Goal: Information Seeking & Learning: Learn about a topic

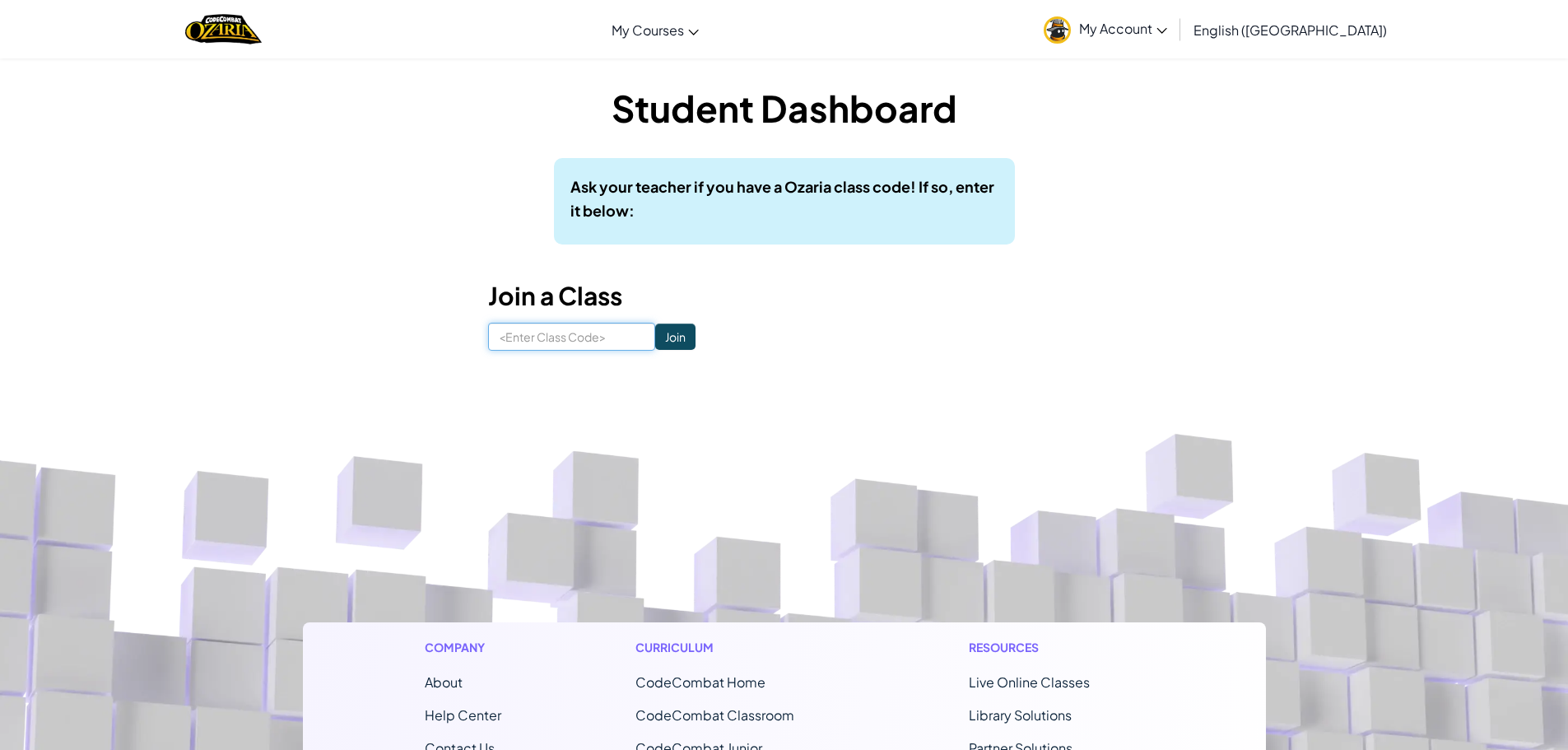
click at [580, 333] on input at bounding box center [571, 336] width 168 height 28
type input "freetruesell"
click input "Join" at bounding box center [676, 336] width 40 height 27
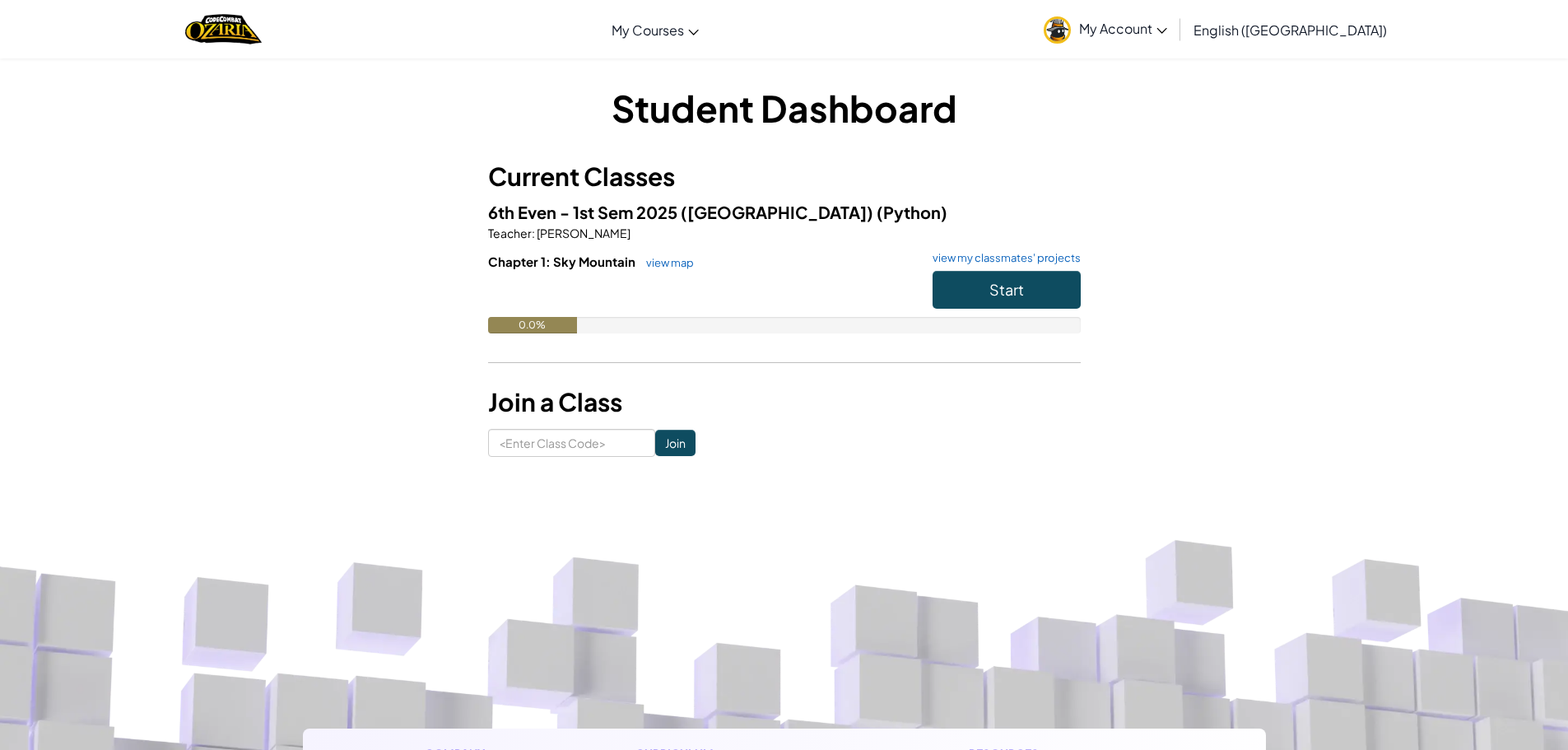
click at [1175, 12] on link "My Account" at bounding box center [1105, 29] width 140 height 52
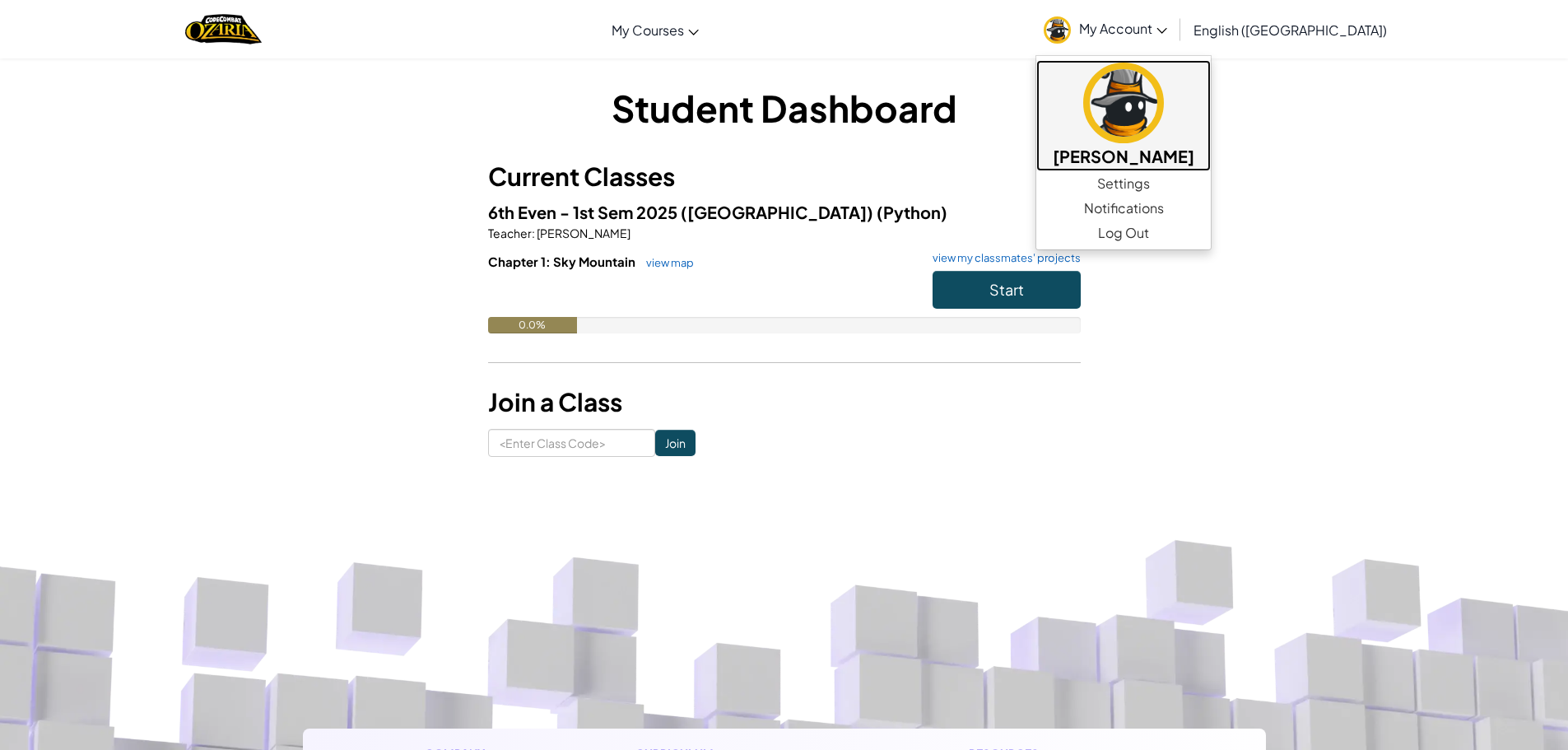
click at [1163, 125] on img at bounding box center [1123, 103] width 81 height 81
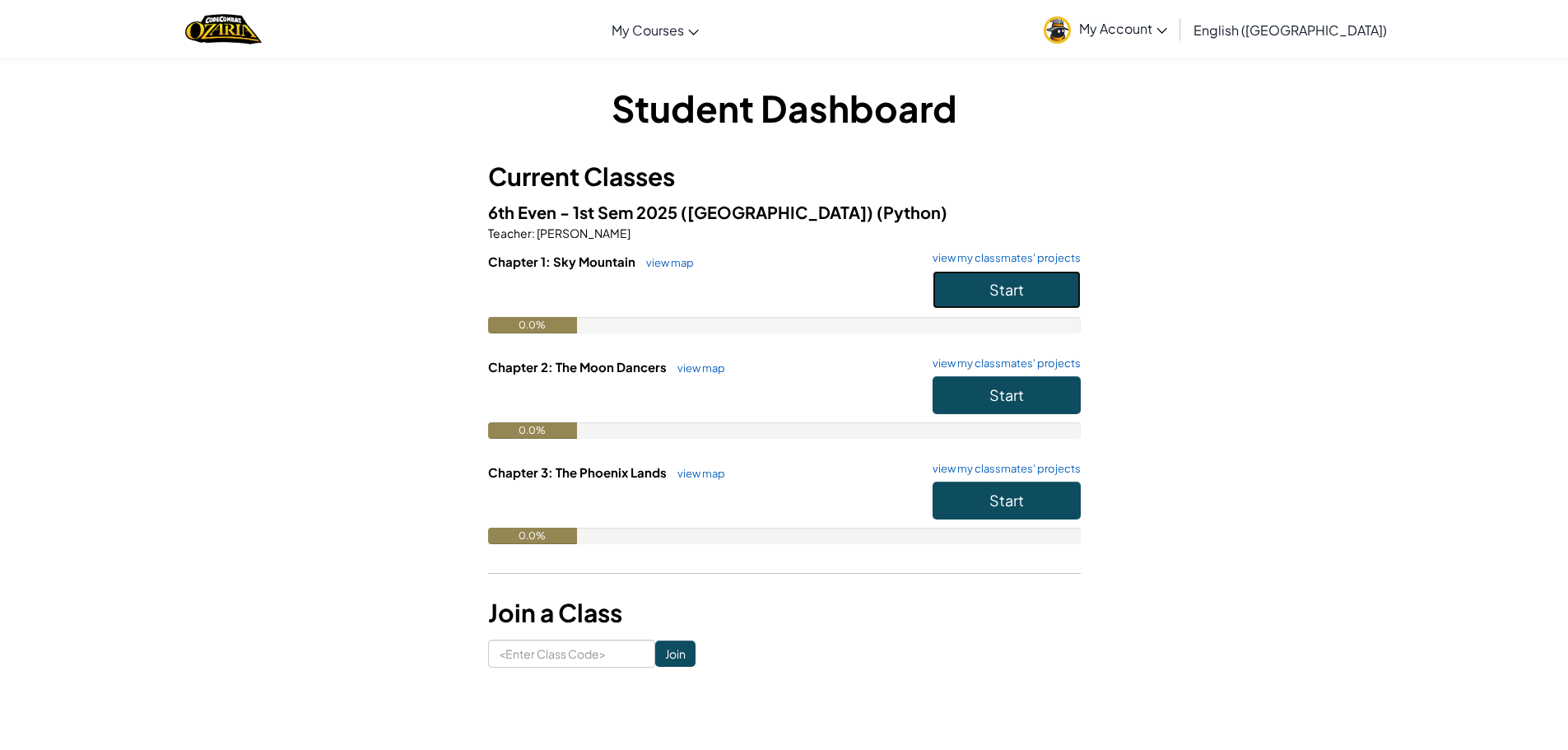
click at [1033, 277] on button "Start" at bounding box center [1007, 289] width 148 height 38
click at [1020, 280] on button "Start" at bounding box center [1007, 289] width 148 height 38
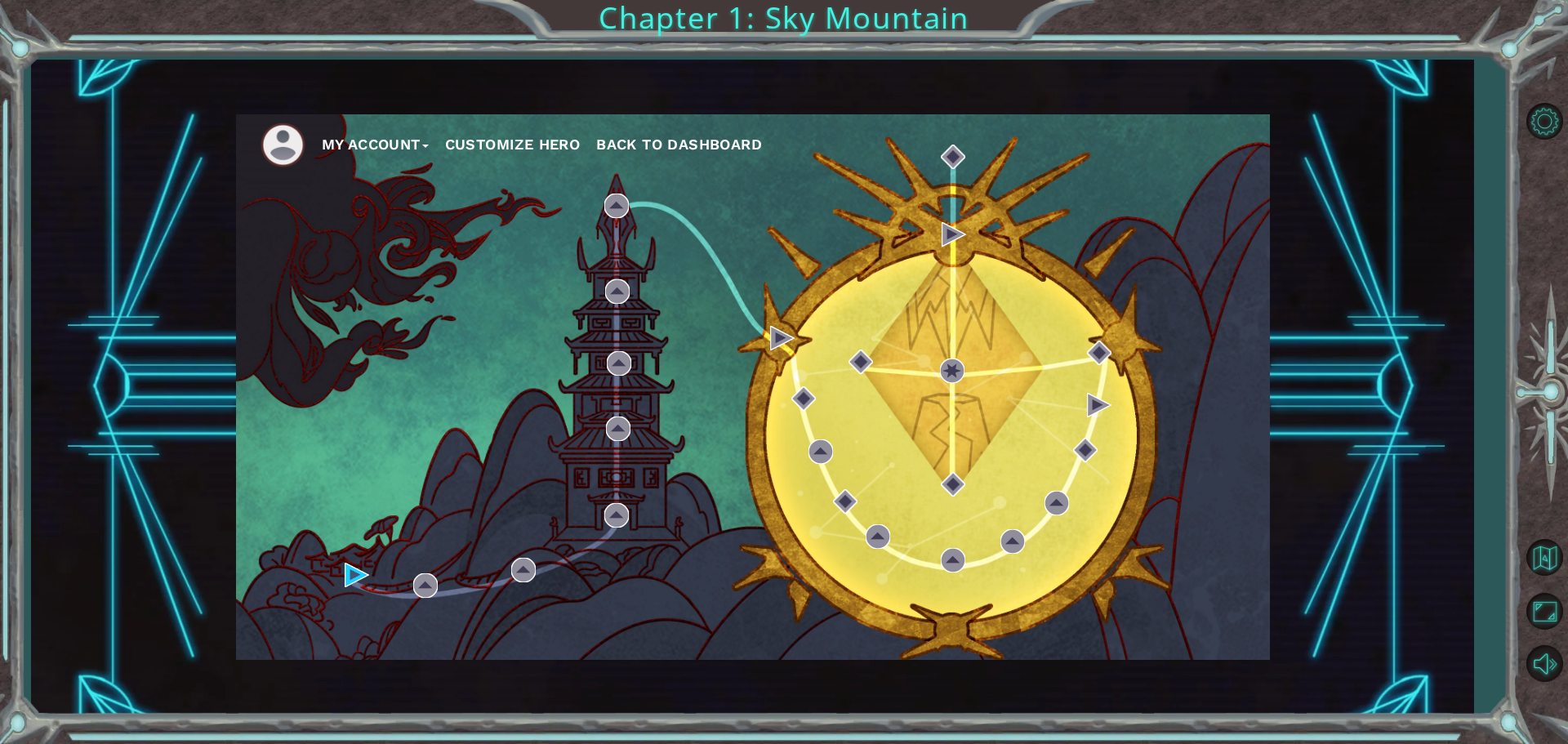
click at [351, 588] on div "My Account Customize Hero Back to Dashboard" at bounding box center [753, 387] width 1034 height 546
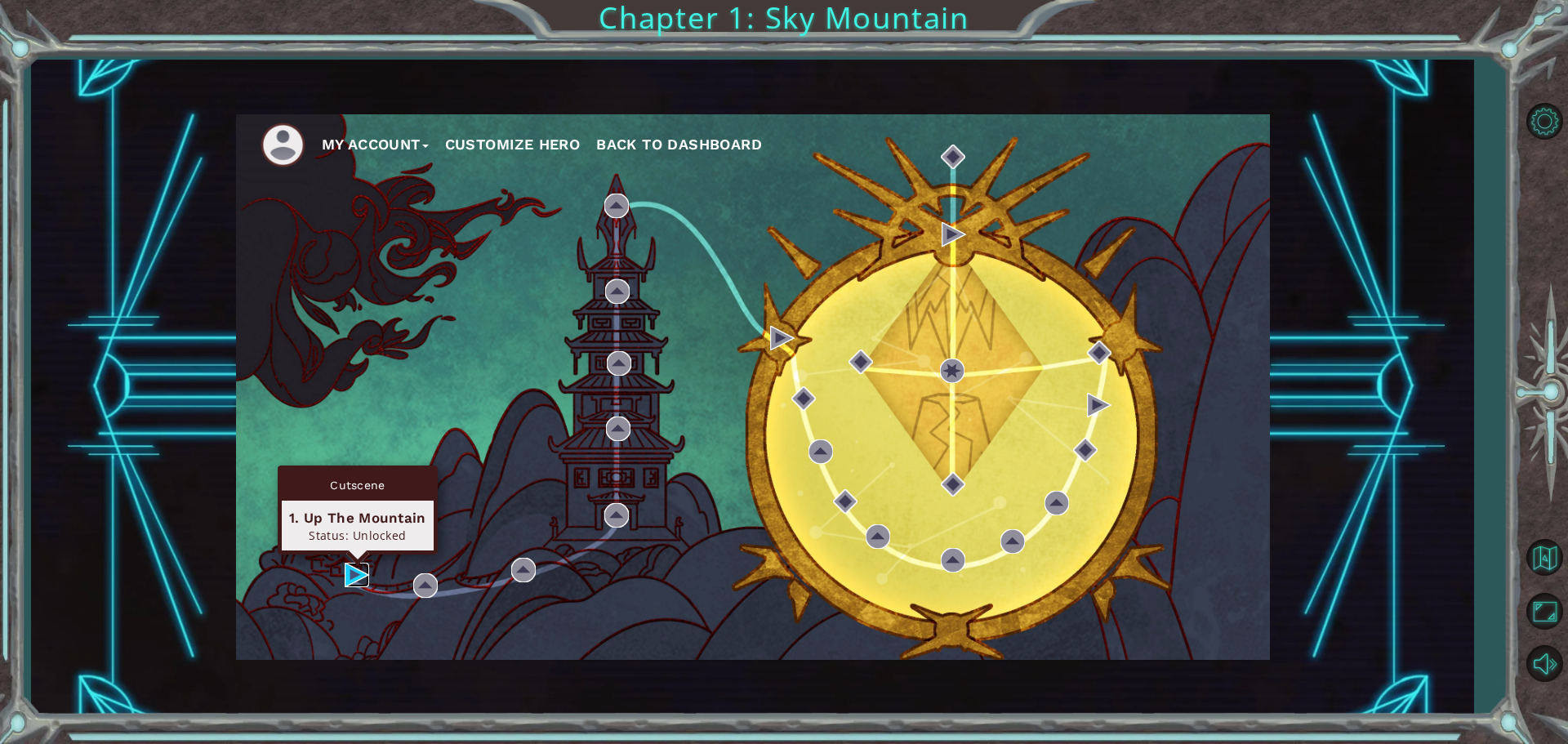
click at [352, 577] on img at bounding box center [356, 575] width 25 height 25
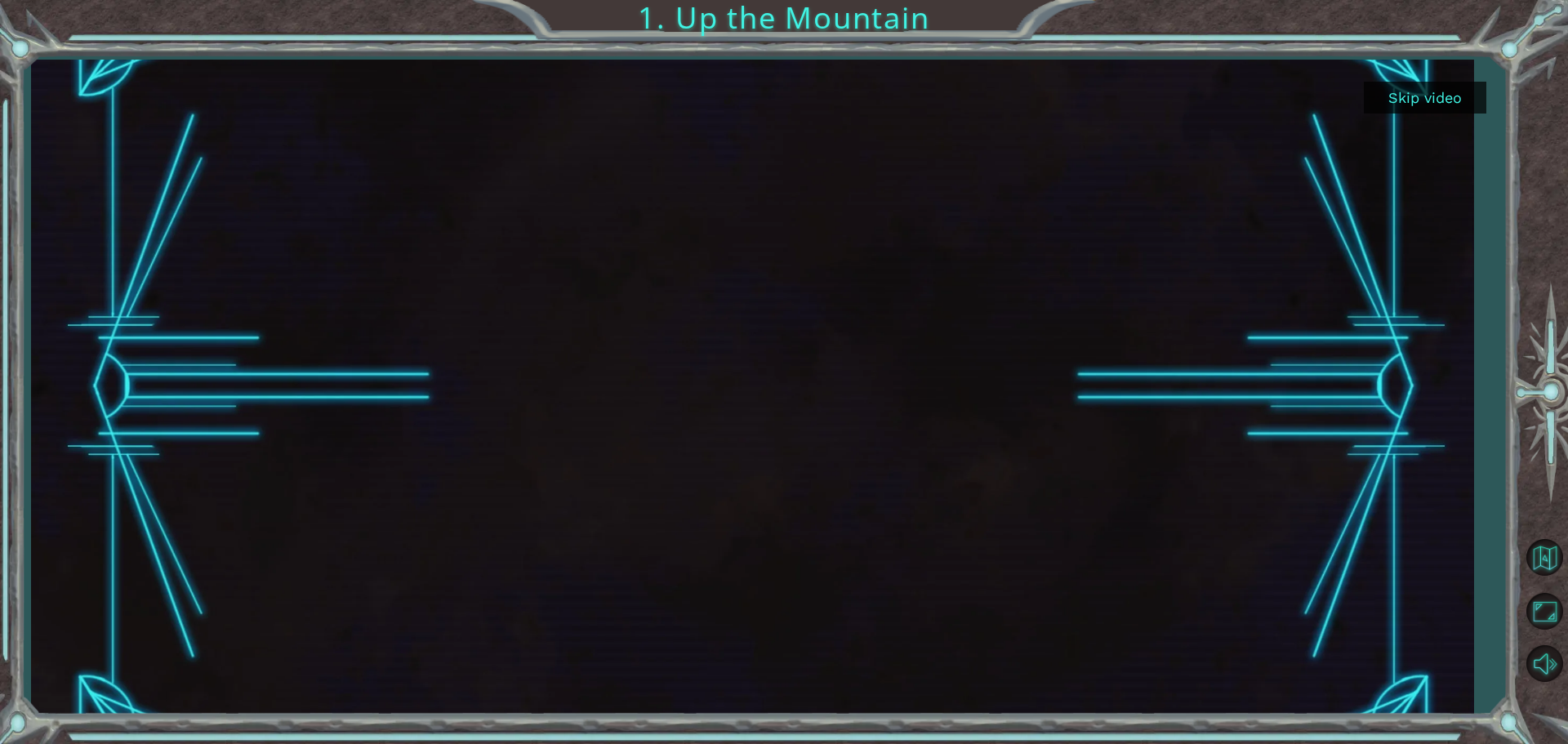
click at [1441, 94] on button "Skip video" at bounding box center [1425, 97] width 123 height 32
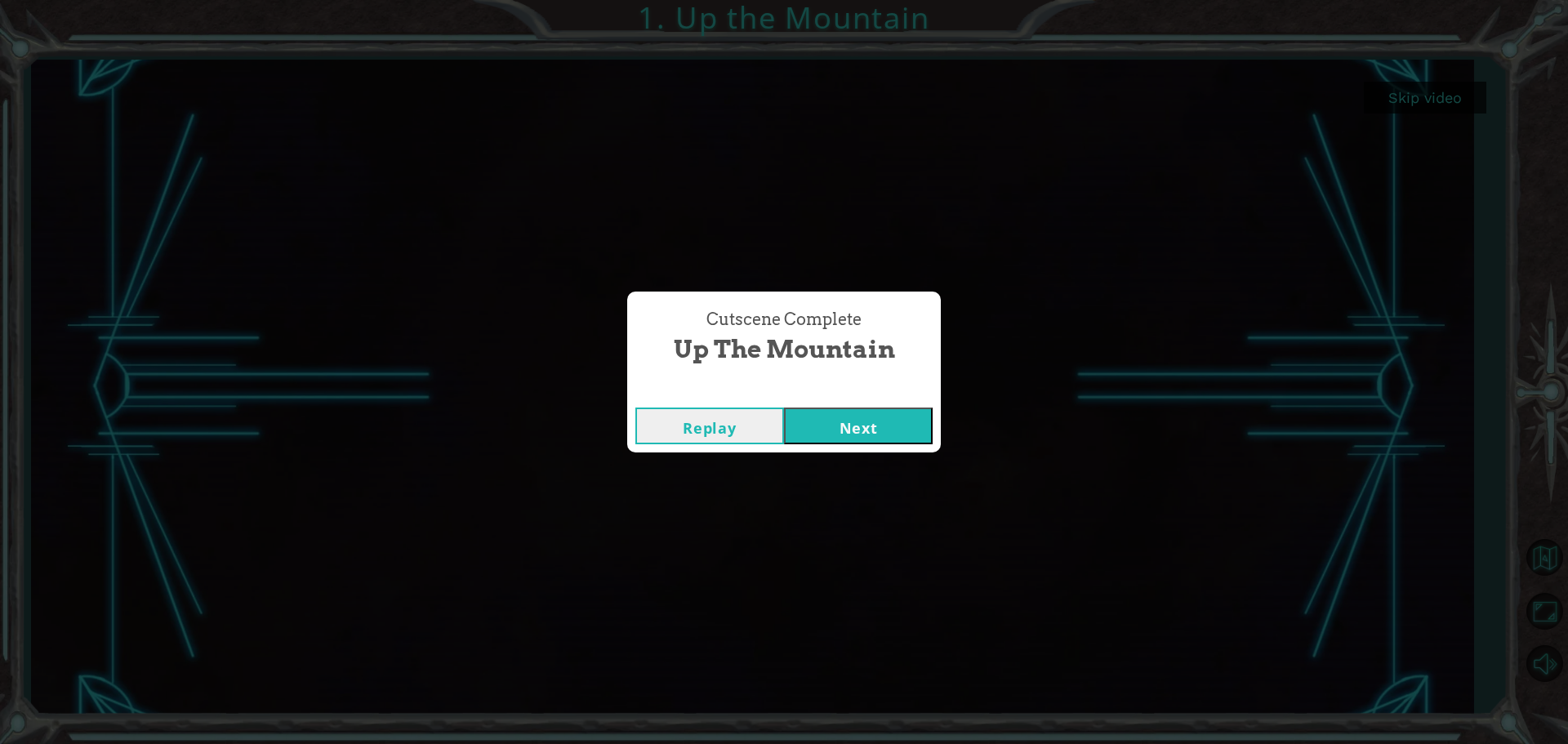
click at [875, 433] on button "Next" at bounding box center [858, 426] width 149 height 36
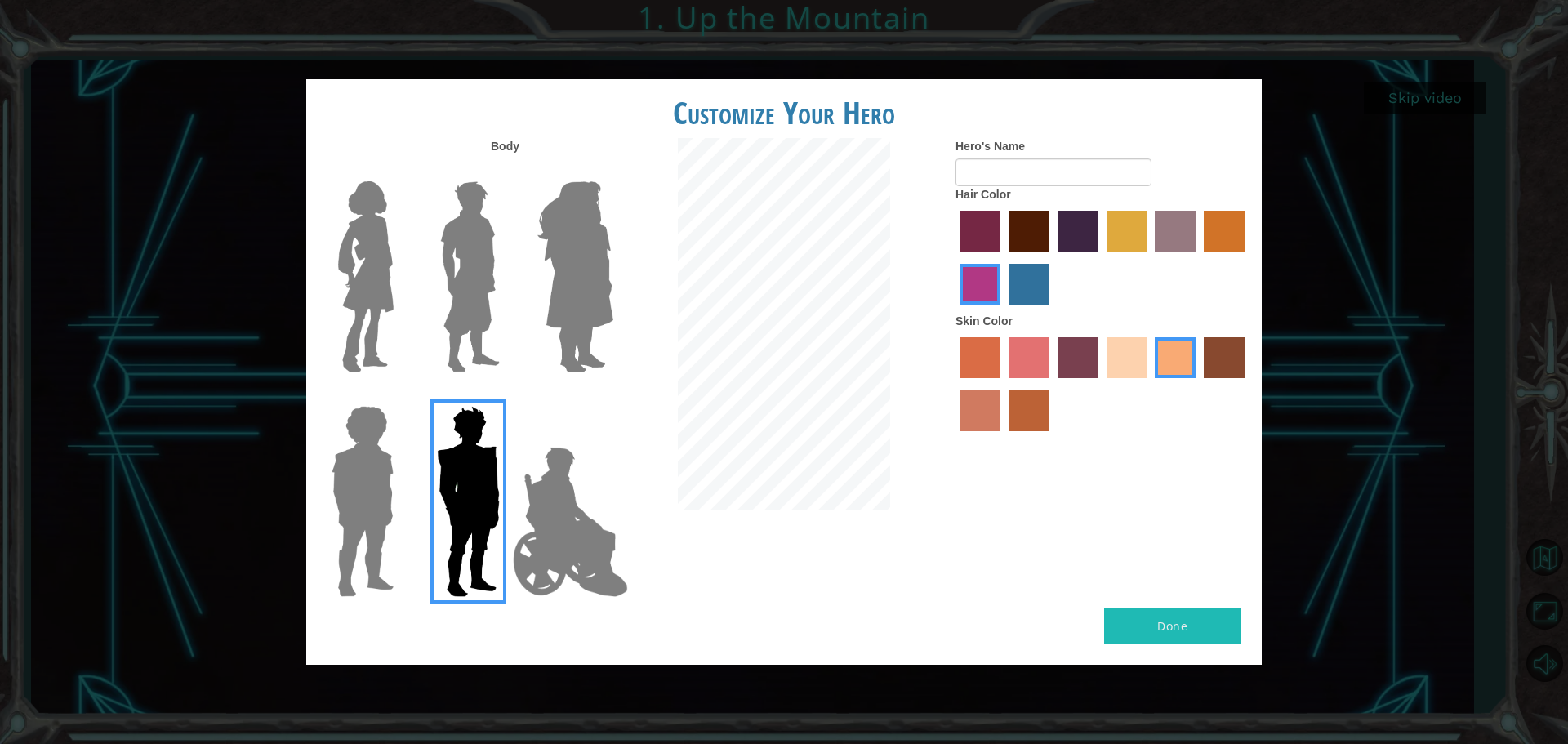
click at [603, 330] on img at bounding box center [575, 276] width 89 height 204
click at [612, 171] on input "Hero Amethyst" at bounding box center [612, 171] width 0 height 0
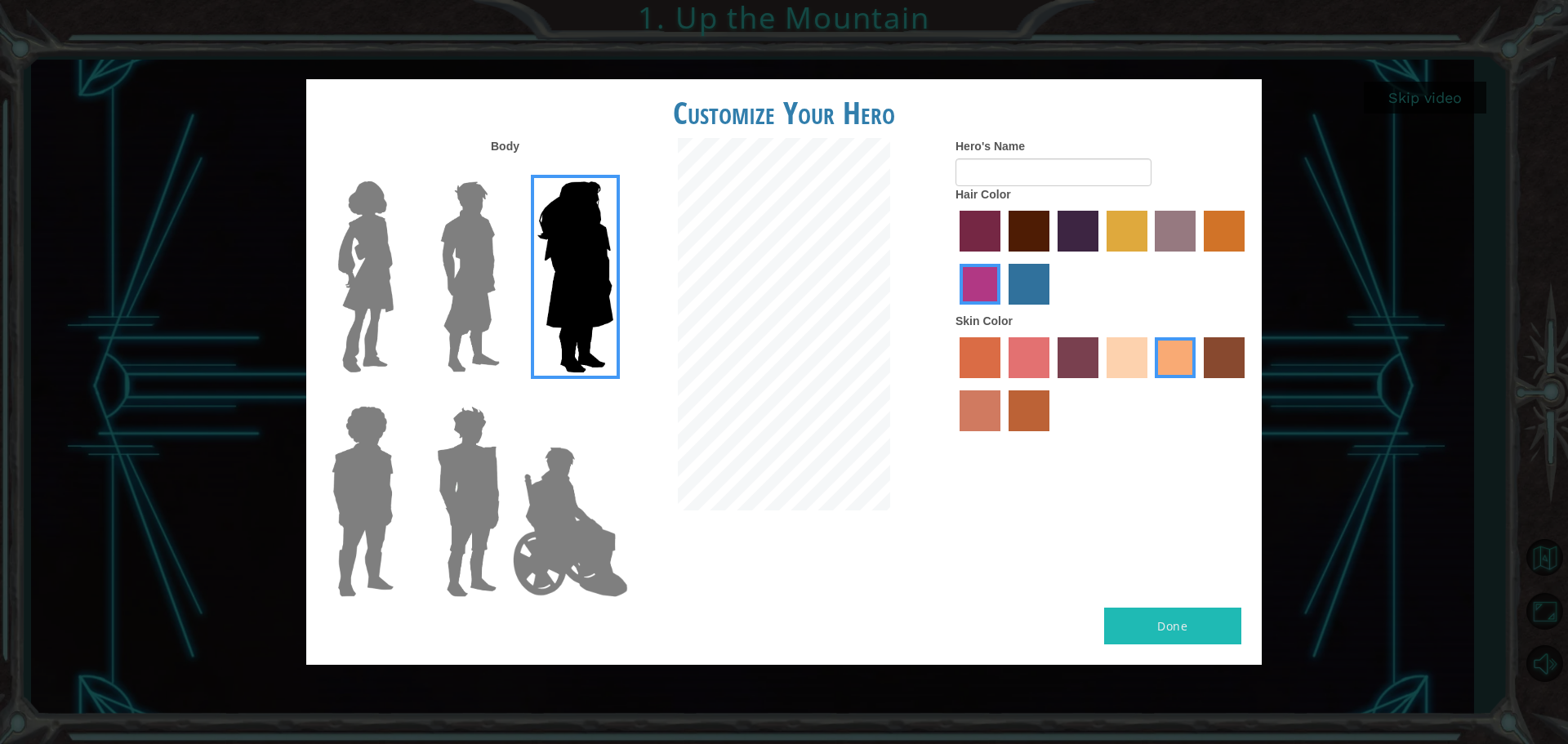
click at [364, 314] on img at bounding box center [366, 276] width 69 height 204
click at [401, 171] on input "Hero Connie" at bounding box center [401, 171] width 0 height 0
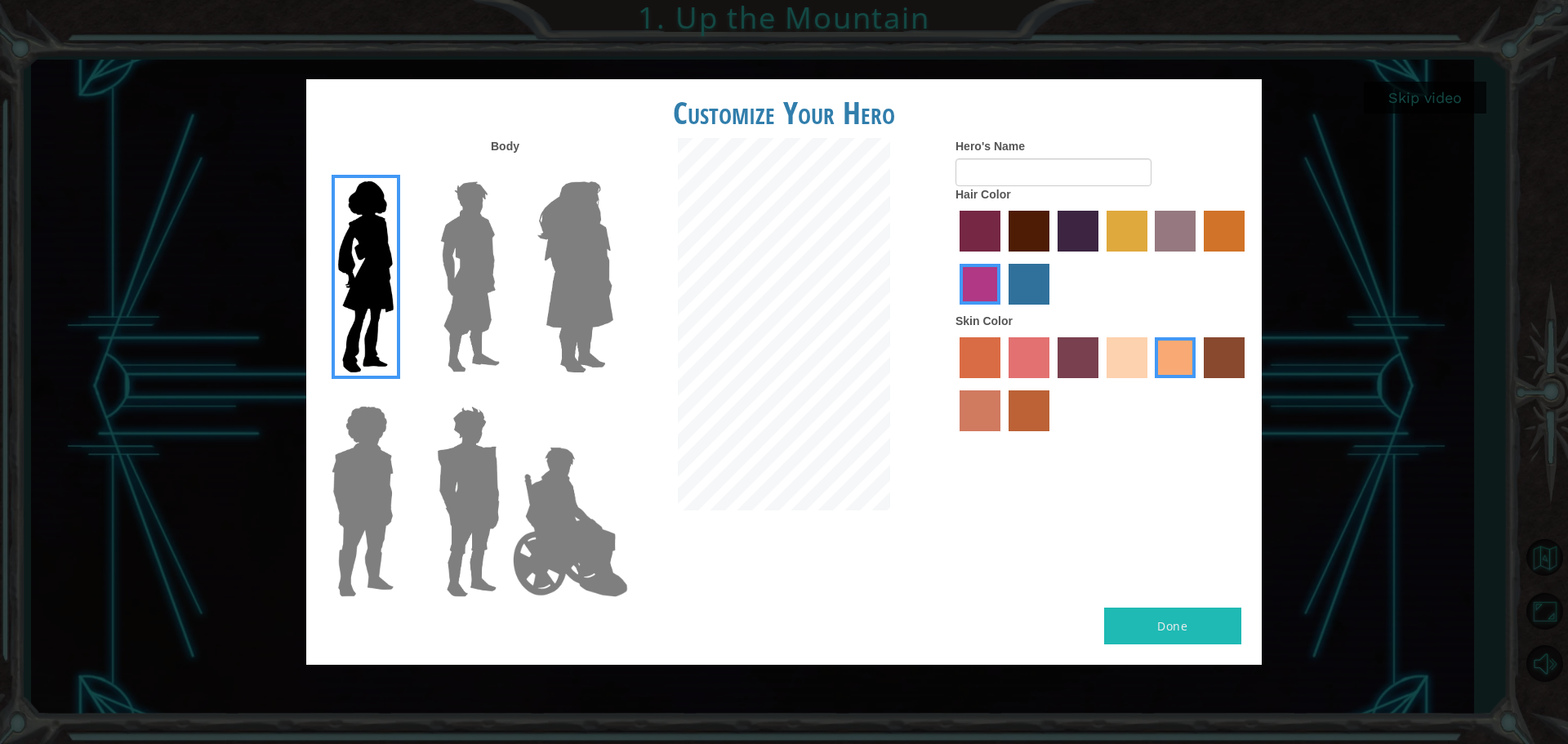
click at [594, 311] on img at bounding box center [575, 276] width 89 height 204
click at [612, 171] on input "Hero Amethyst" at bounding box center [612, 171] width 0 height 0
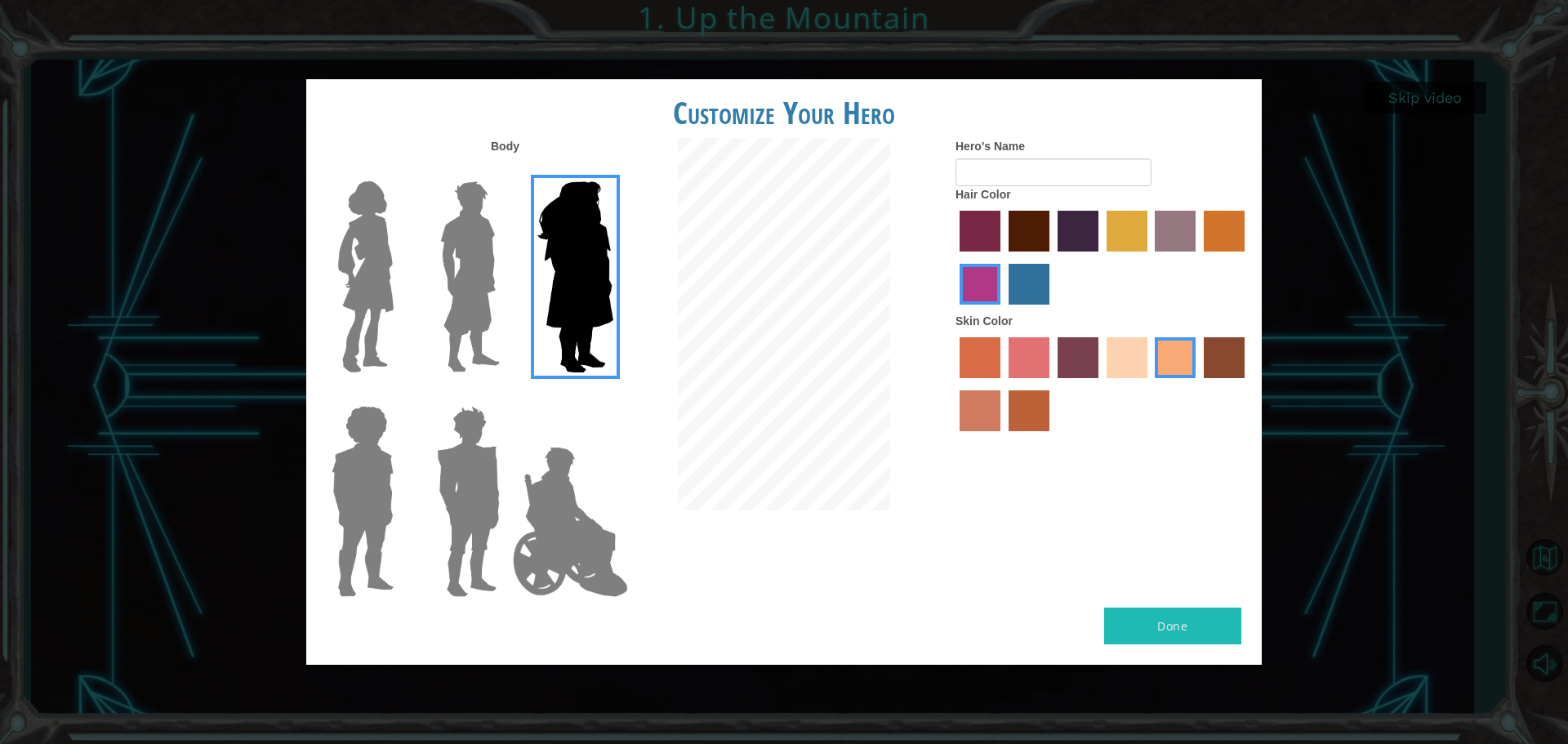
click at [376, 472] on img at bounding box center [362, 501] width 75 height 204
click at [401, 395] on input "Hero Steven" at bounding box center [401, 395] width 0 height 0
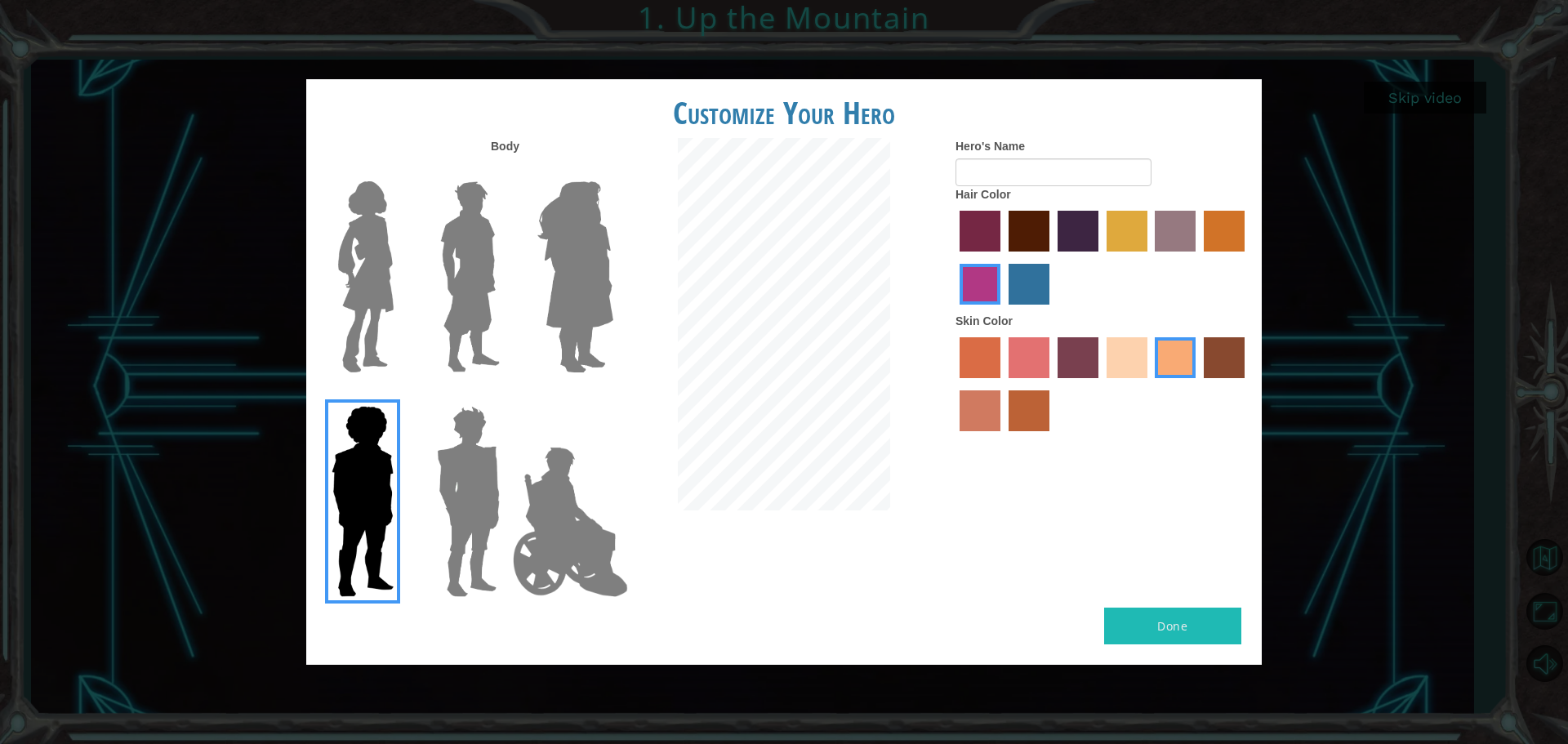
click at [581, 506] on img at bounding box center [570, 522] width 128 height 164
click at [612, 395] on input "Hero Jamie" at bounding box center [612, 395] width 0 height 0
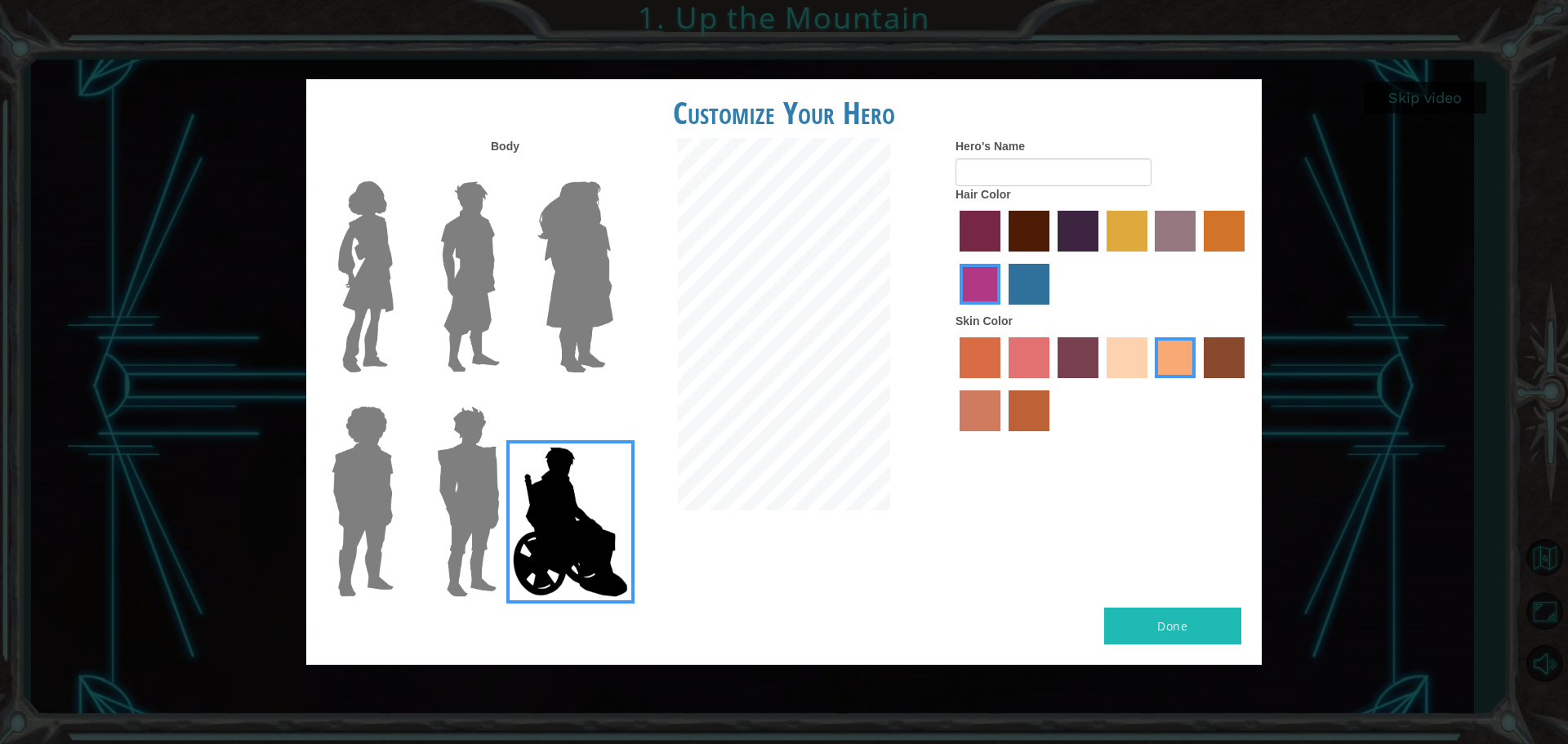
click at [475, 342] on img at bounding box center [470, 276] width 73 height 204
click at [506, 171] on input "Hero Lars" at bounding box center [506, 171] width 0 height 0
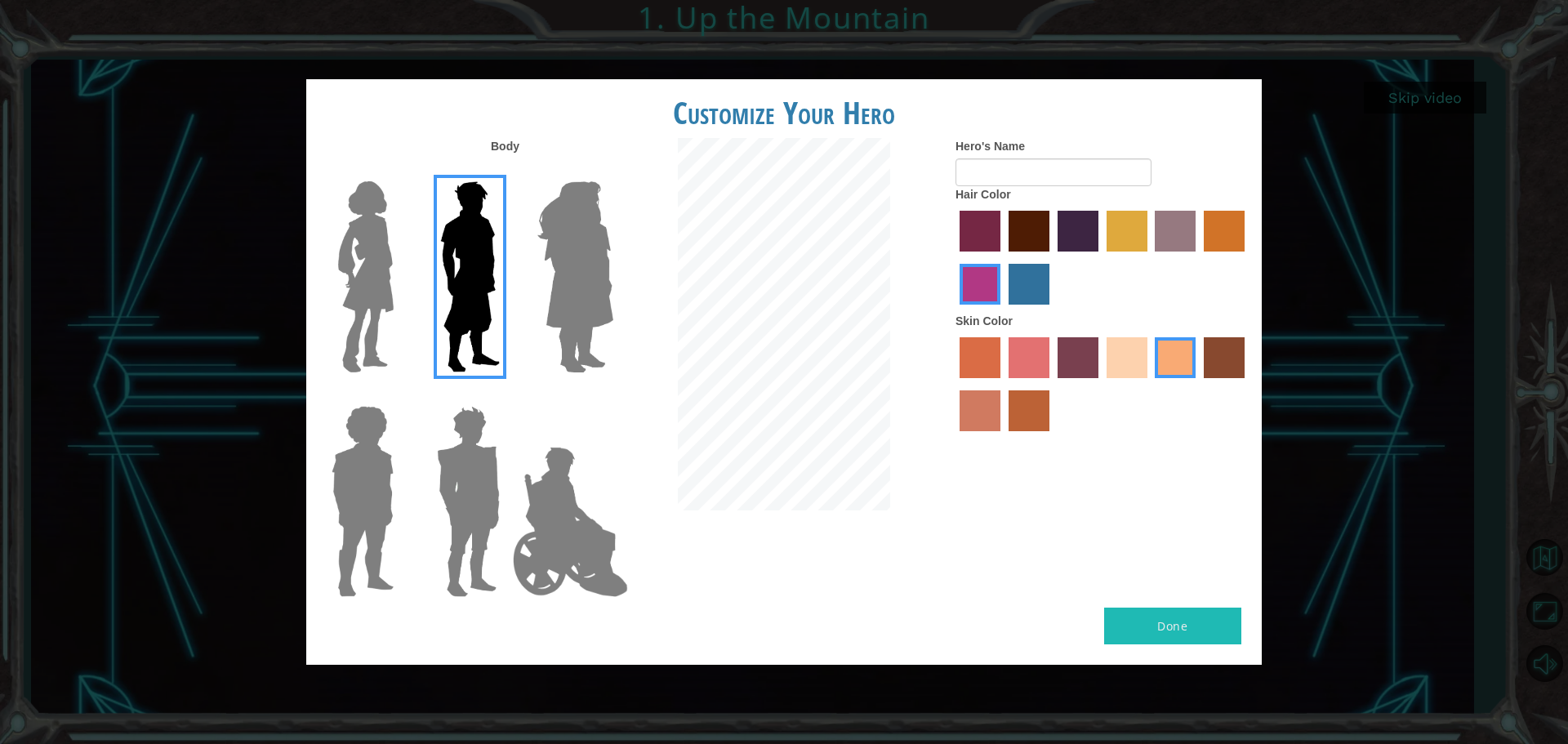
click at [597, 315] on img at bounding box center [575, 276] width 89 height 204
click at [612, 171] on input "Hero Amethyst" at bounding box center [612, 171] width 0 height 0
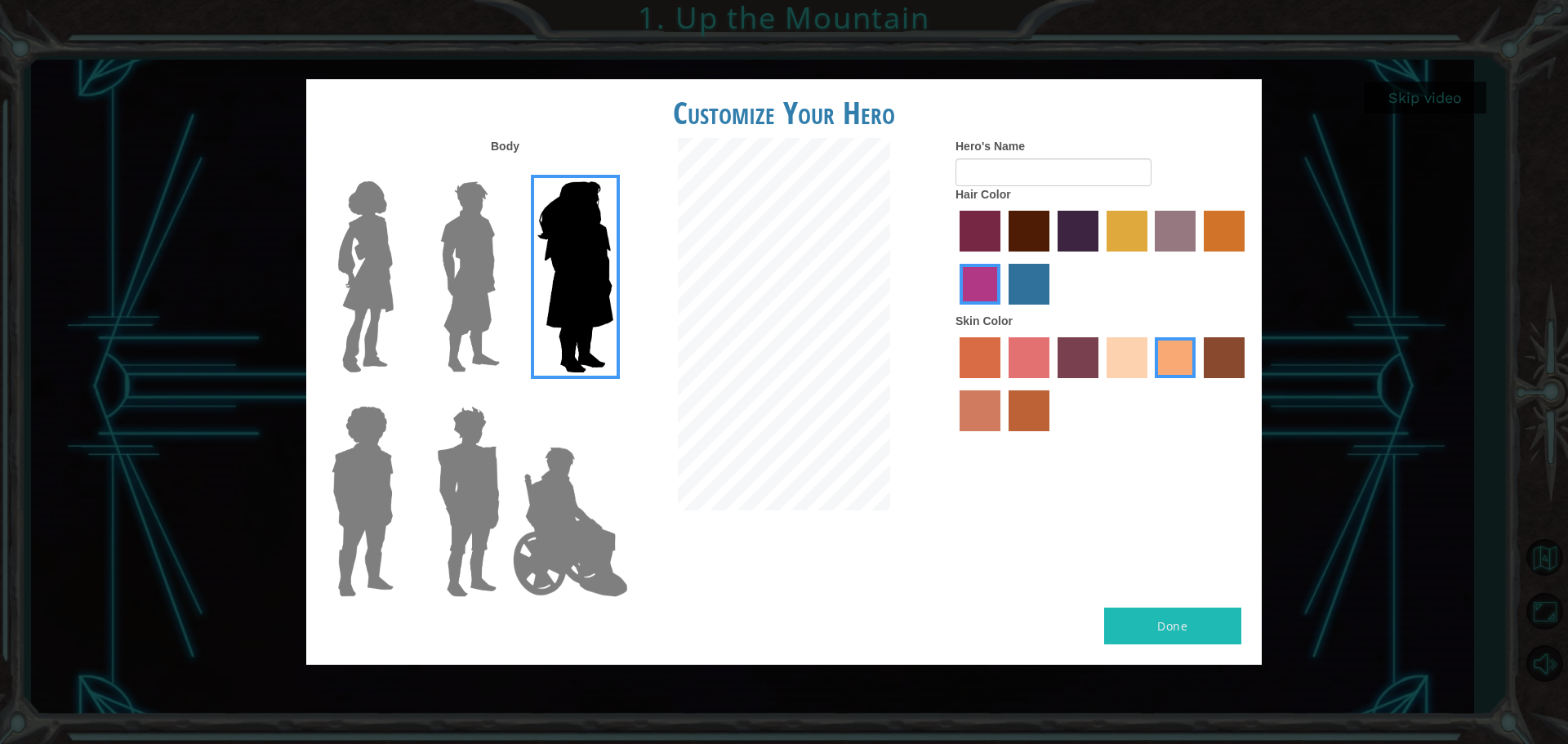
click at [383, 336] on img at bounding box center [366, 276] width 69 height 204
click at [401, 171] on input "Hero Connie" at bounding box center [401, 171] width 0 height 0
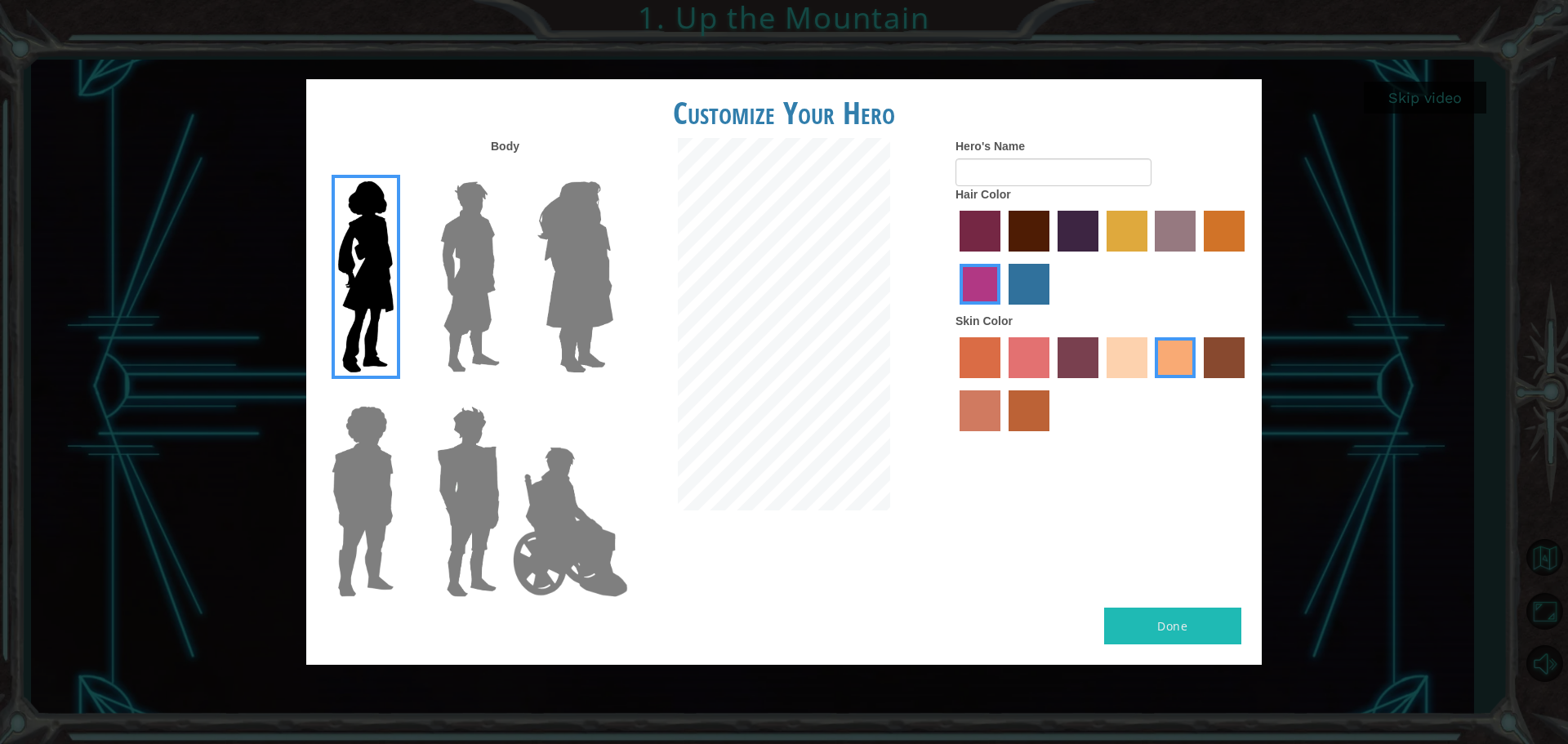
click at [1091, 227] on label "hot purple hair color" at bounding box center [1077, 231] width 41 height 41
click at [1052, 257] on input "hot purple hair color" at bounding box center [1052, 257] width 0 height 0
click at [1003, 167] on input "Hero's Name" at bounding box center [1054, 172] width 196 height 28
click at [1137, 356] on label "sandy beach skin color" at bounding box center [1126, 357] width 41 height 41
click at [1101, 384] on input "sandy beach skin color" at bounding box center [1101, 384] width 0 height 0
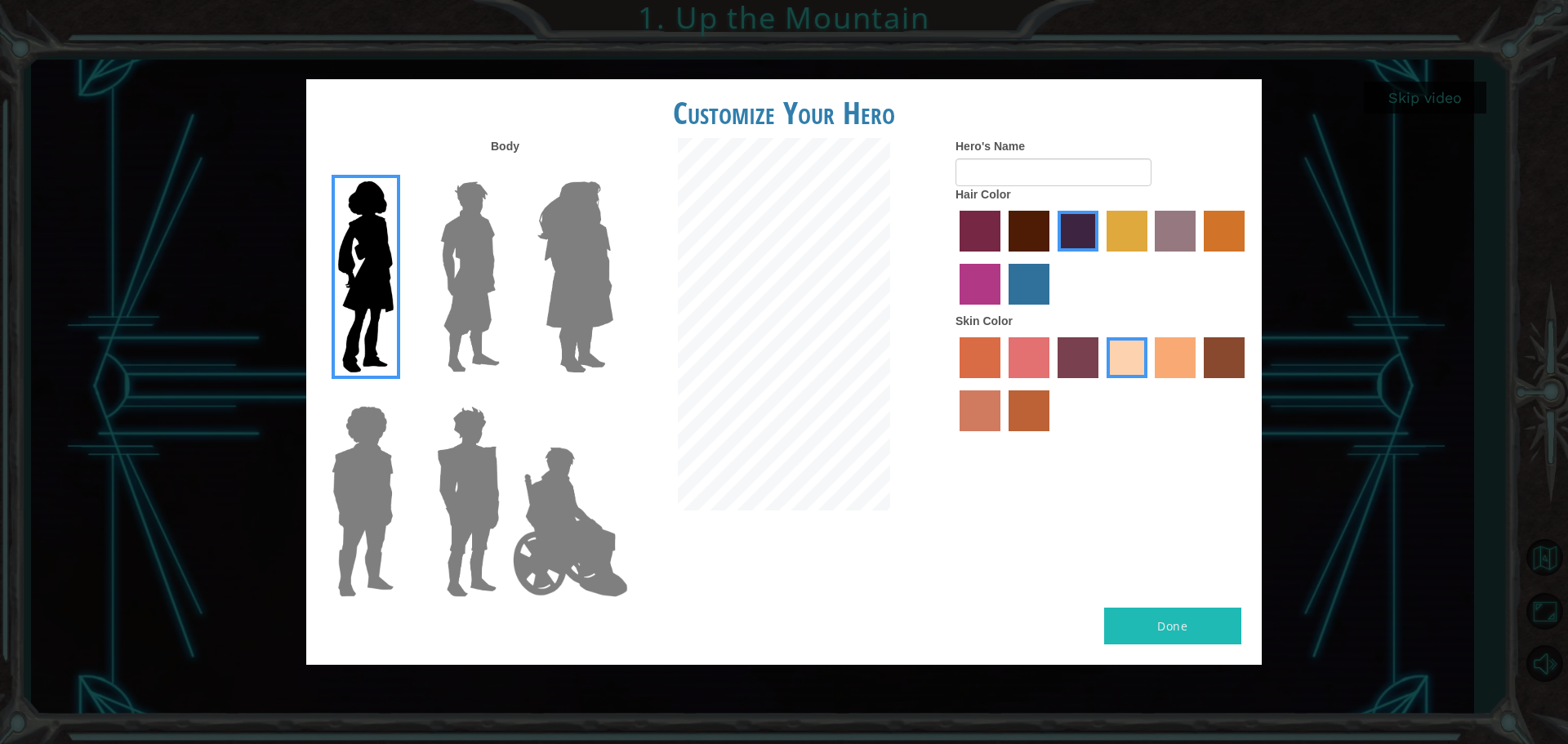
click at [1162, 369] on label "tacao skin color" at bounding box center [1175, 357] width 41 height 41
click at [1150, 384] on input "tacao skin color" at bounding box center [1150, 384] width 0 height 0
click at [1035, 177] on input "Hero's Name" at bounding box center [1054, 172] width 196 height 28
type input "E"
type input "LILY"
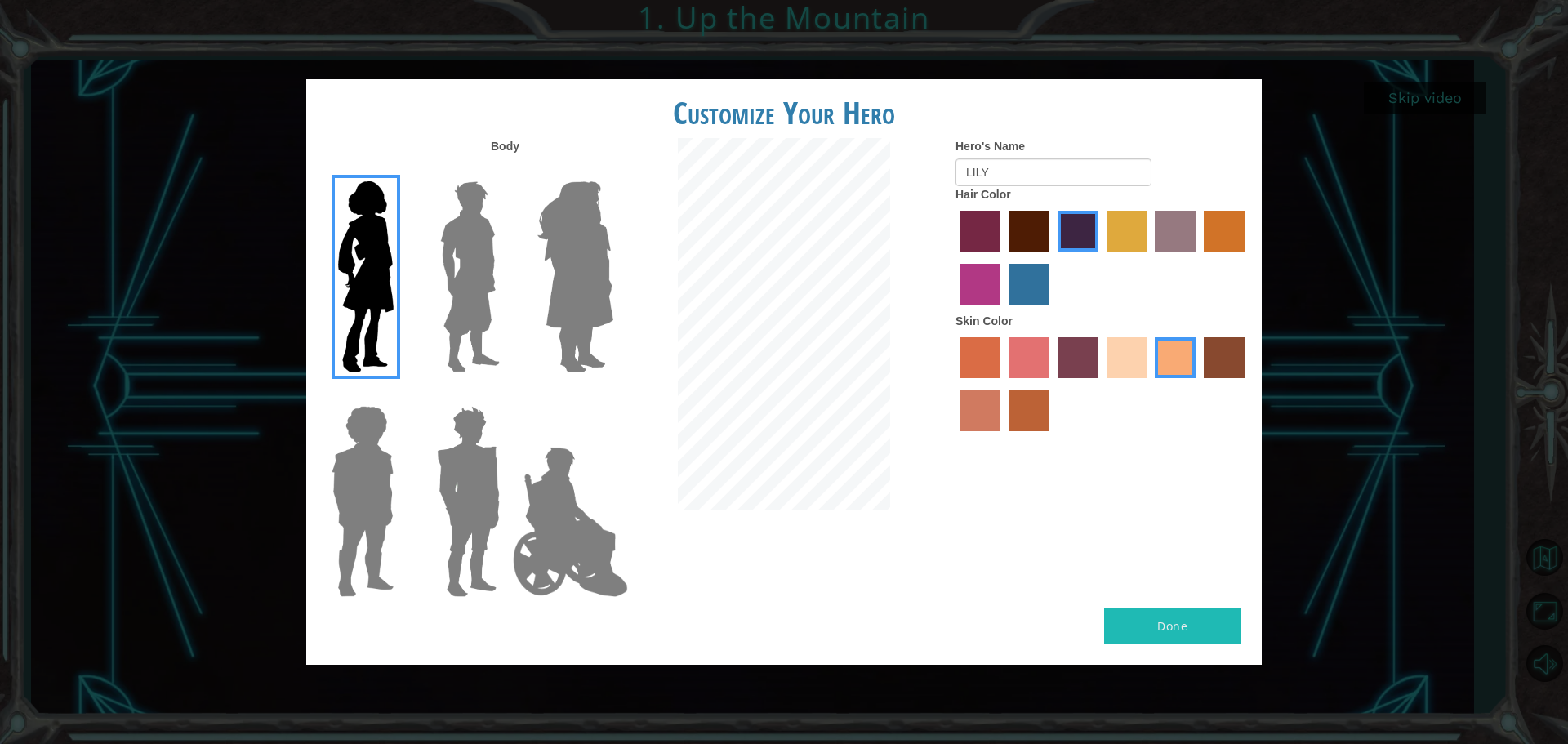
click at [461, 515] on img at bounding box center [469, 501] width 76 height 204
click at [506, 395] on input "Hero Garnet" at bounding box center [506, 395] width 0 height 0
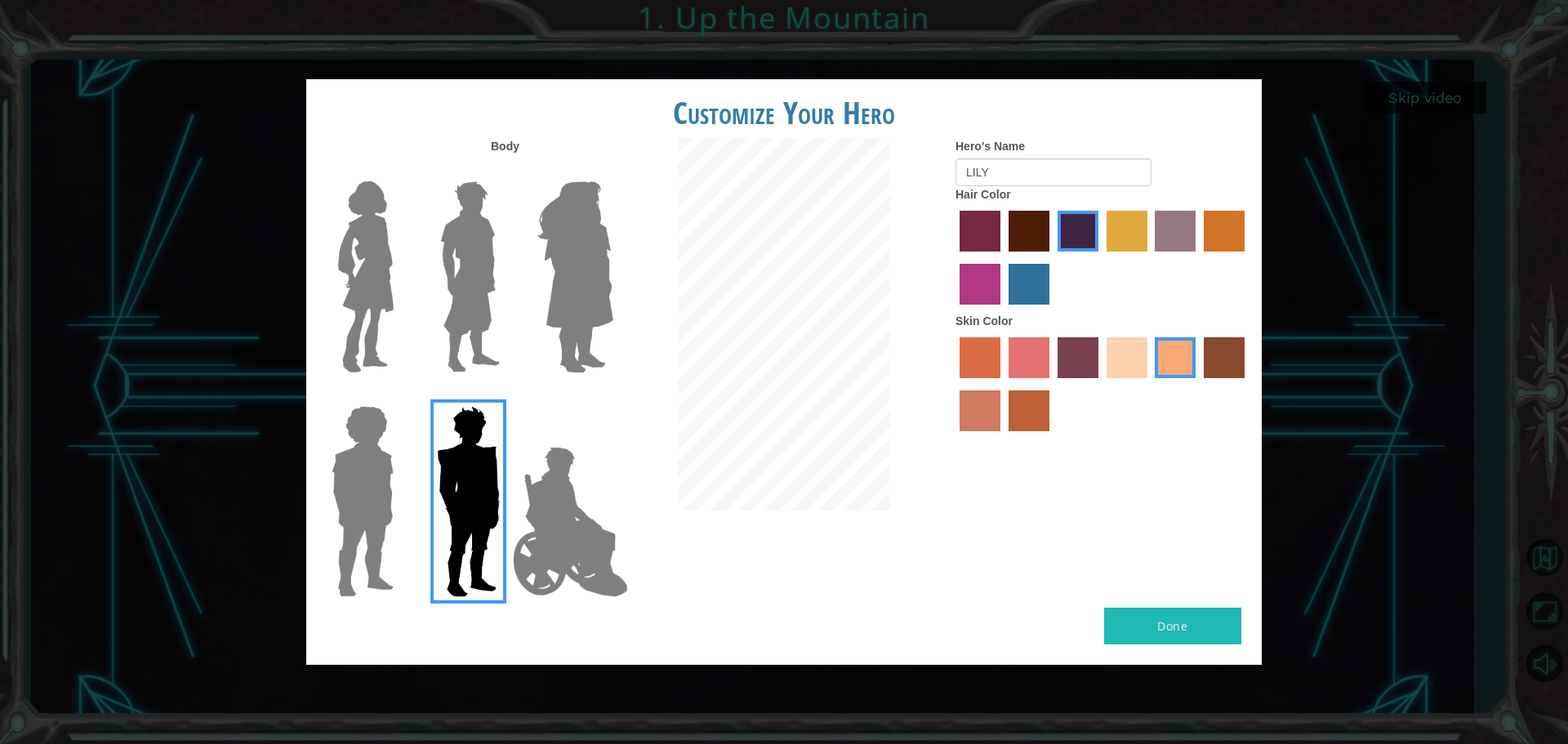
click at [377, 304] on img at bounding box center [366, 276] width 69 height 204
click at [401, 171] on input "Hero Connie" at bounding box center [401, 171] width 0 height 0
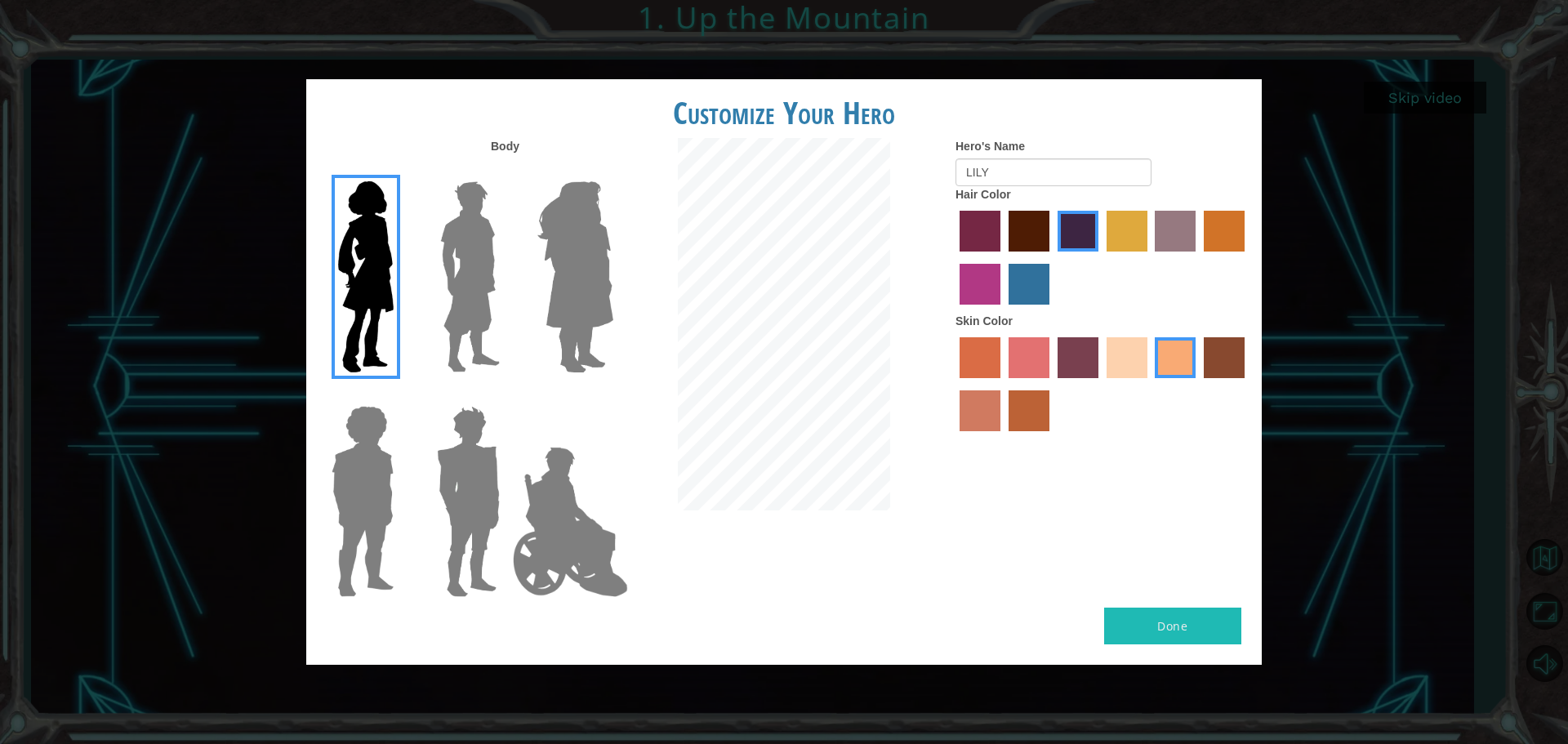
click at [993, 239] on label "paprika hair color" at bounding box center [979, 231] width 41 height 41
click at [954, 257] on input "paprika hair color" at bounding box center [954, 257] width 0 height 0
click at [964, 273] on label "medium red violet hair color" at bounding box center [979, 283] width 41 height 41
click at [1247, 257] on input "medium red violet hair color" at bounding box center [1247, 257] width 0 height 0
click at [1165, 223] on label "bazaar hair color" at bounding box center [1175, 231] width 41 height 41
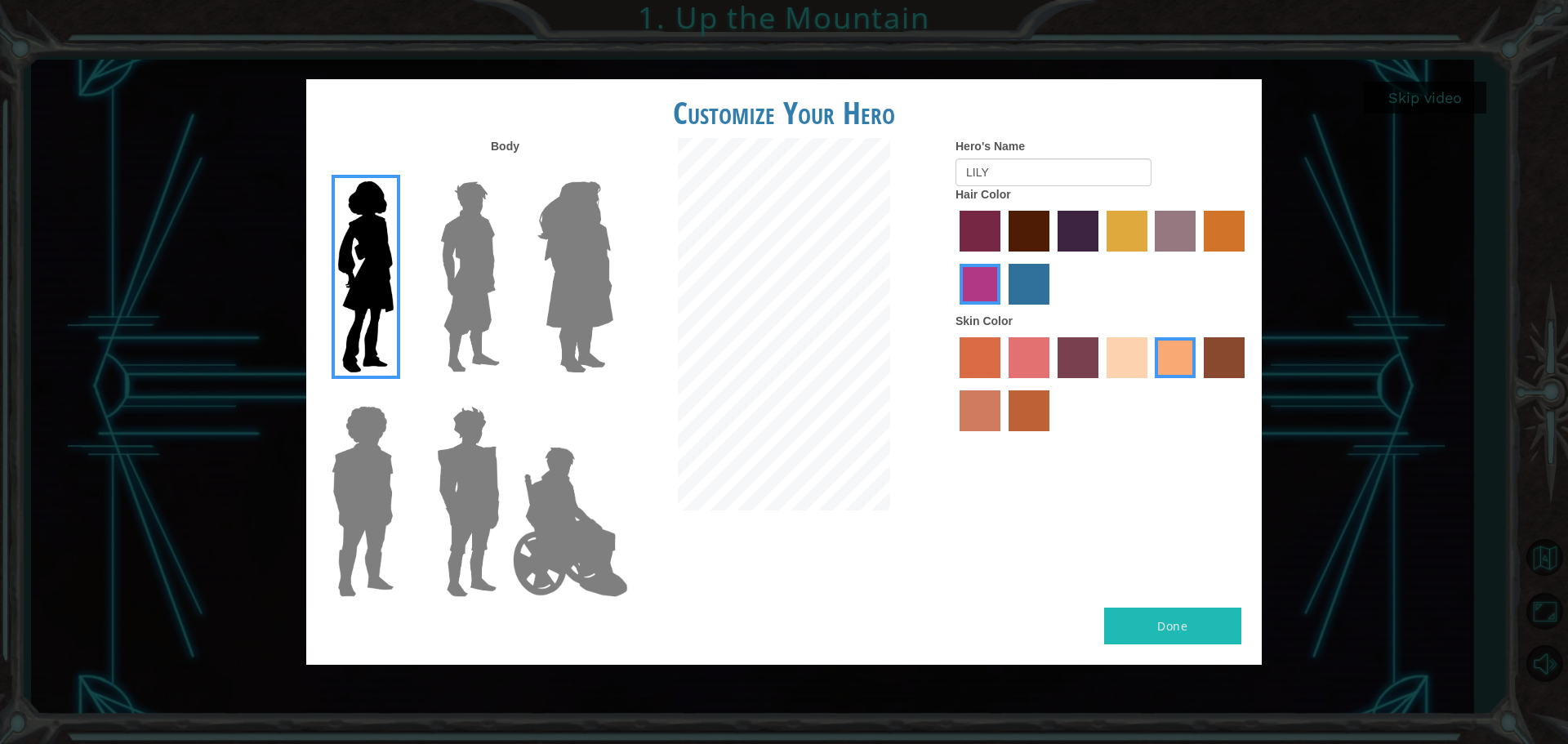
click at [1150, 257] on input "bazaar hair color" at bounding box center [1150, 257] width 0 height 0
click at [1222, 225] on label "gold drop hair color" at bounding box center [1224, 231] width 41 height 41
click at [1198, 257] on input "gold drop hair color" at bounding box center [1198, 257] width 0 height 0
click at [1125, 235] on label "tulip tree hair color" at bounding box center [1126, 231] width 41 height 41
click at [1101, 257] on input "tulip tree hair color" at bounding box center [1101, 257] width 0 height 0
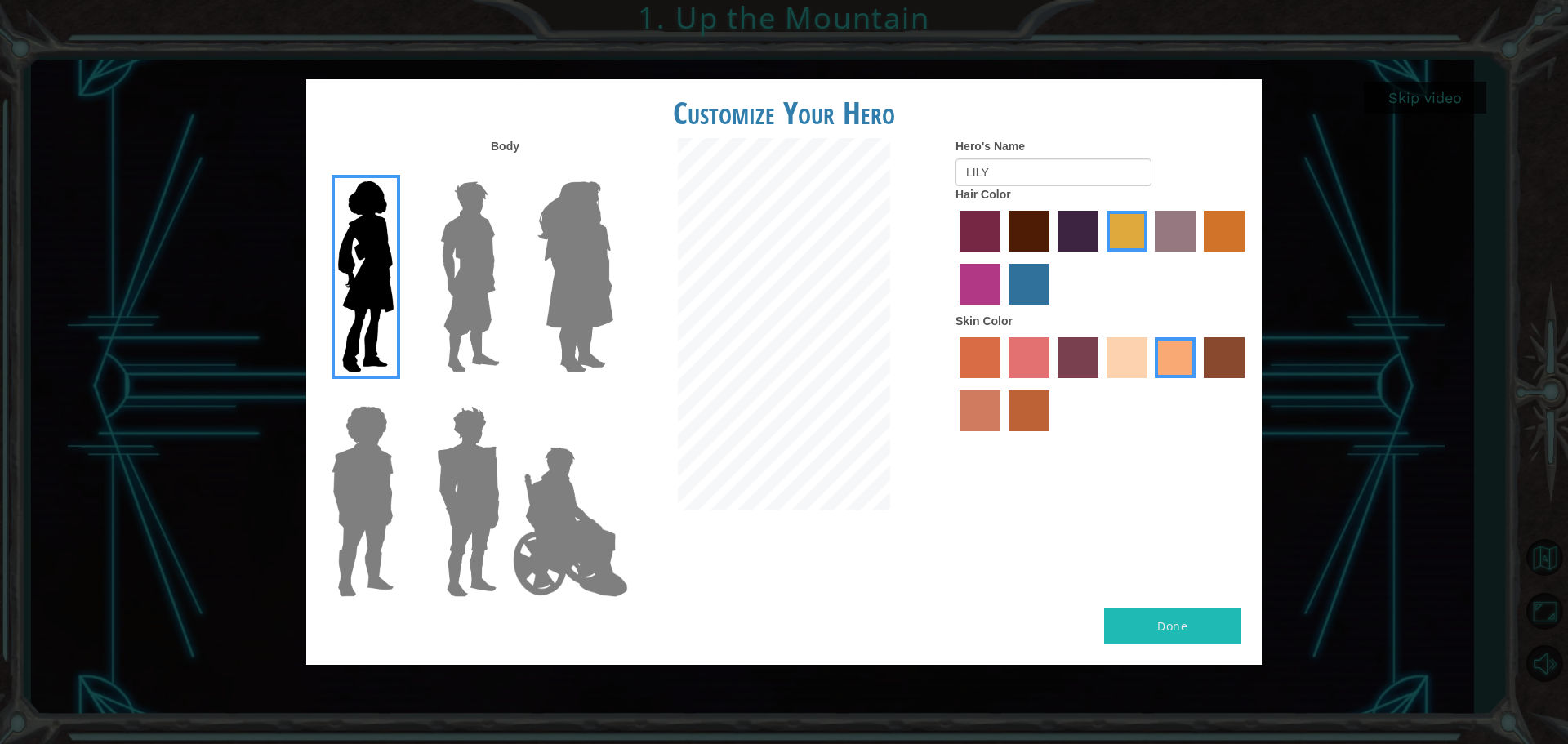
click at [1059, 237] on label "hot purple hair color" at bounding box center [1077, 231] width 41 height 41
click at [1052, 257] on input "hot purple hair color" at bounding box center [1052, 257] width 0 height 0
click at [1028, 239] on label "maroon hair color" at bounding box center [1028, 231] width 41 height 41
click at [1003, 257] on input "maroon hair color" at bounding box center [1003, 257] width 0 height 0
click at [1053, 225] on div at bounding box center [1103, 259] width 294 height 106
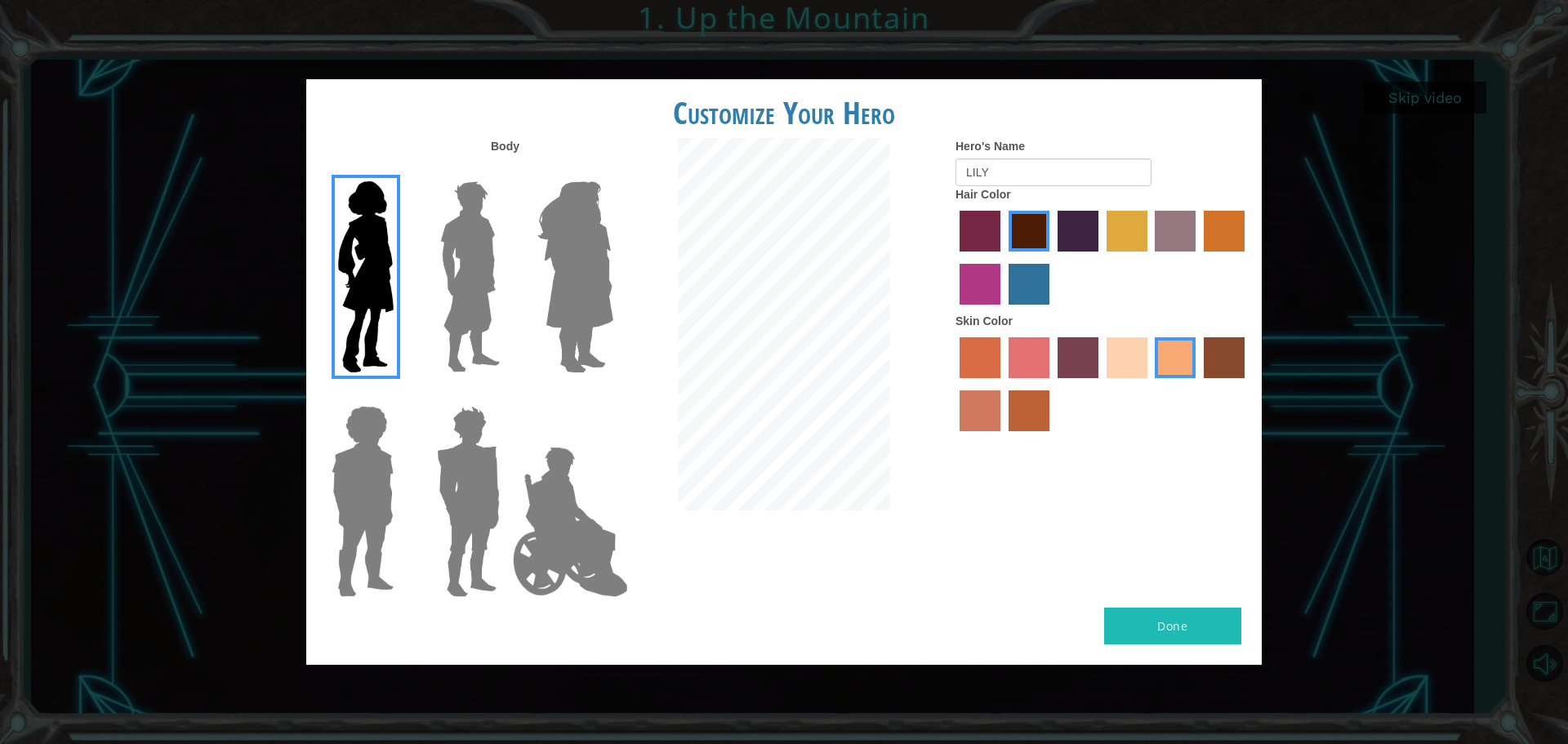
click at [1067, 223] on label "hot purple hair color" at bounding box center [1077, 231] width 41 height 41
click at [1052, 257] on input "hot purple hair color" at bounding box center [1052, 257] width 0 height 0
click at [1003, 257] on input "maroon hair color" at bounding box center [1003, 257] width 0 height 0
click at [954, 257] on input "paprika hair color" at bounding box center [954, 257] width 0 height 0
click at [1003, 311] on input "lachmara hair color" at bounding box center [1003, 311] width 0 height 0
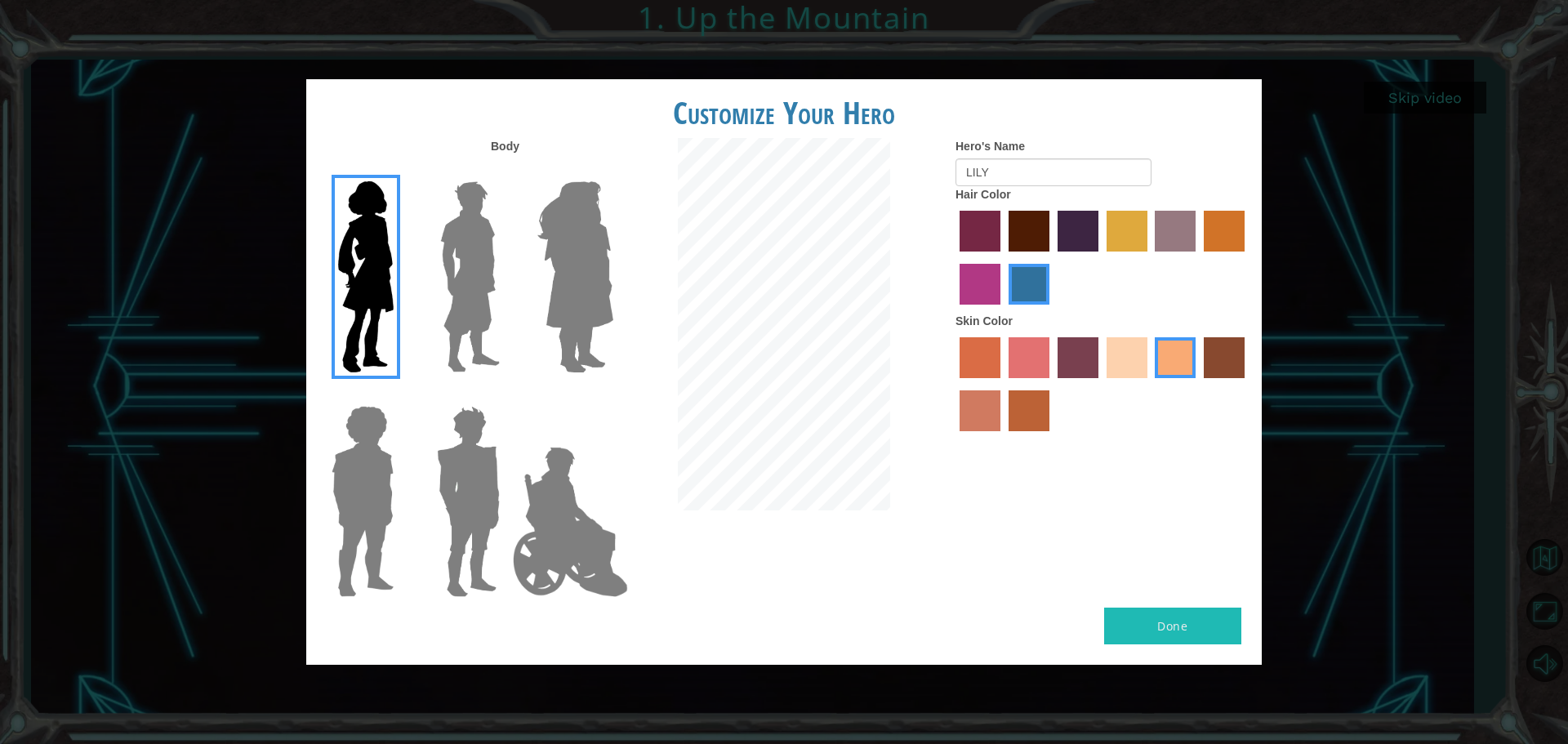
click at [1247, 257] on input "medium red violet hair color" at bounding box center [1247, 257] width 0 height 0
click at [1198, 257] on input "gold drop hair color" at bounding box center [1198, 257] width 0 height 0
click at [1150, 257] on input "bazaar hair color" at bounding box center [1150, 257] width 0 height 0
click at [1101, 257] on input "tulip tree hair color" at bounding box center [1101, 257] width 0 height 0
click at [1052, 257] on input "hot purple hair color" at bounding box center [1052, 257] width 0 height 0
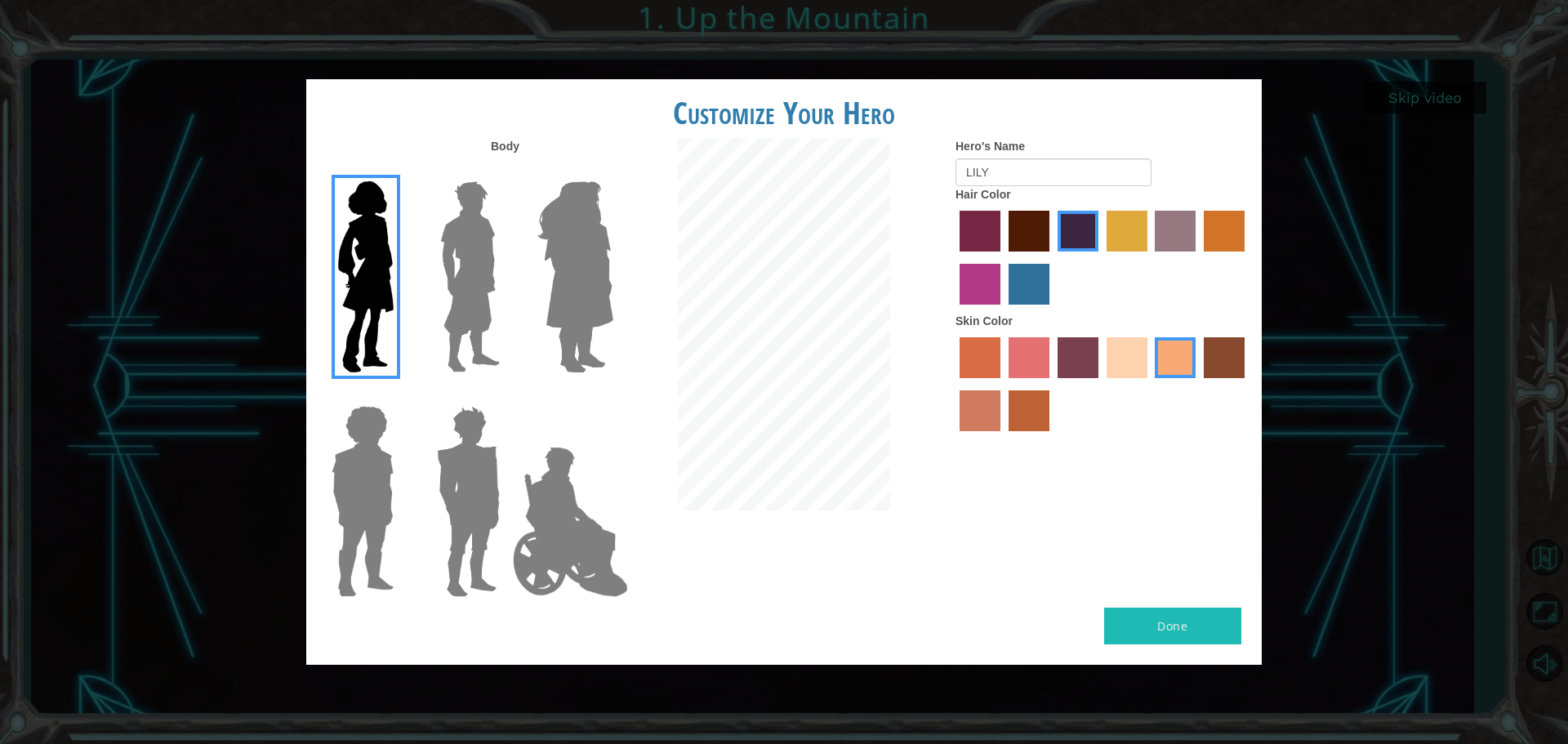
click at [1003, 257] on input "maroon hair color" at bounding box center [1003, 257] width 0 height 0
click at [954, 257] on input "paprika hair color" at bounding box center [954, 257] width 0 height 0
click at [1003, 311] on input "lachmara hair color" at bounding box center [1003, 311] width 0 height 0
click at [1247, 257] on input "medium red violet hair color" at bounding box center [1247, 257] width 0 height 0
click at [1198, 257] on input "gold drop hair color" at bounding box center [1198, 257] width 0 height 0
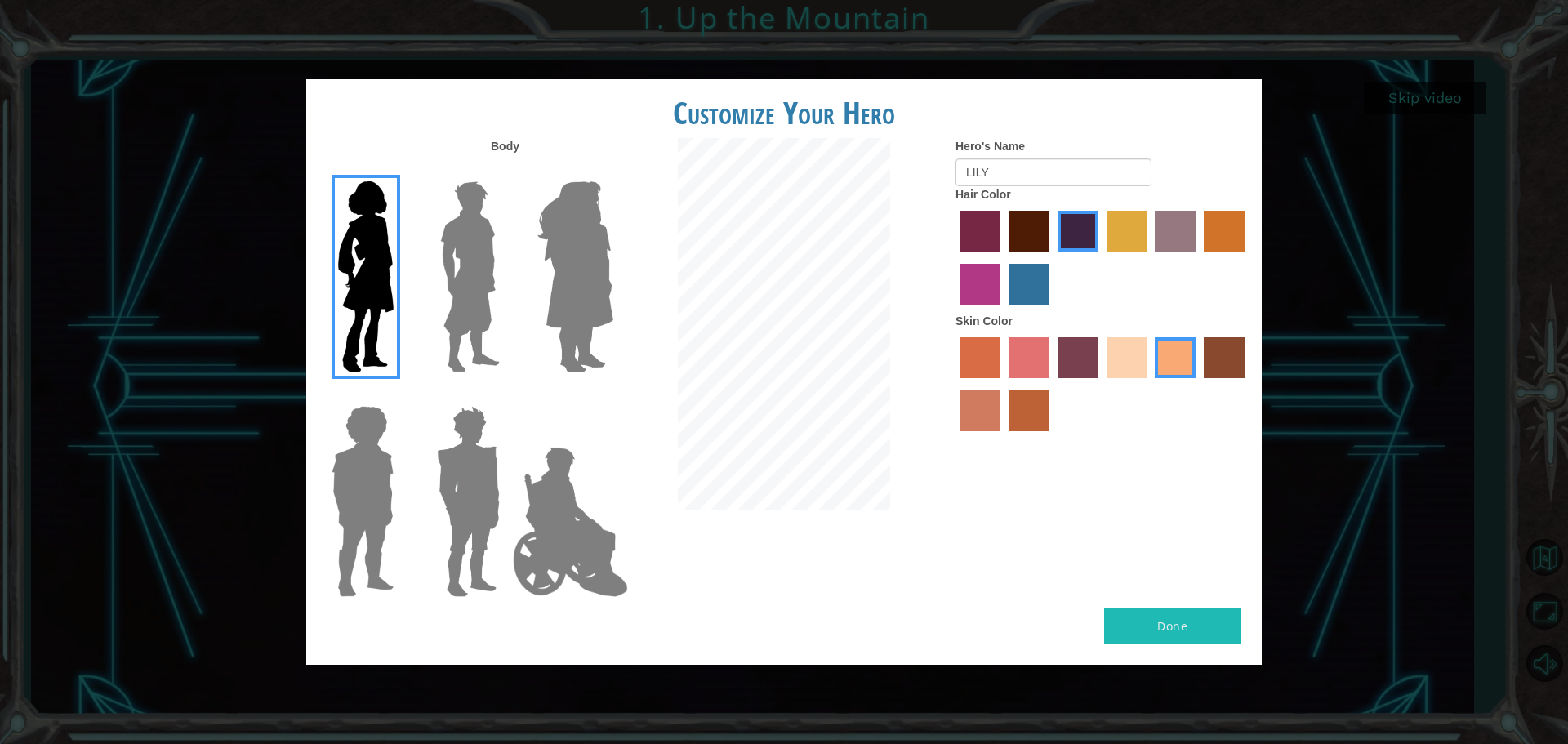
click at [1150, 257] on input "bazaar hair color" at bounding box center [1150, 257] width 0 height 0
click at [1101, 257] on input "tulip tree hair color" at bounding box center [1101, 257] width 0 height 0
click at [1052, 257] on input "hot purple hair color" at bounding box center [1052, 257] width 0 height 0
click at [1003, 257] on input "maroon hair color" at bounding box center [1003, 257] width 0 height 0
click at [954, 257] on input "paprika hair color" at bounding box center [954, 257] width 0 height 0
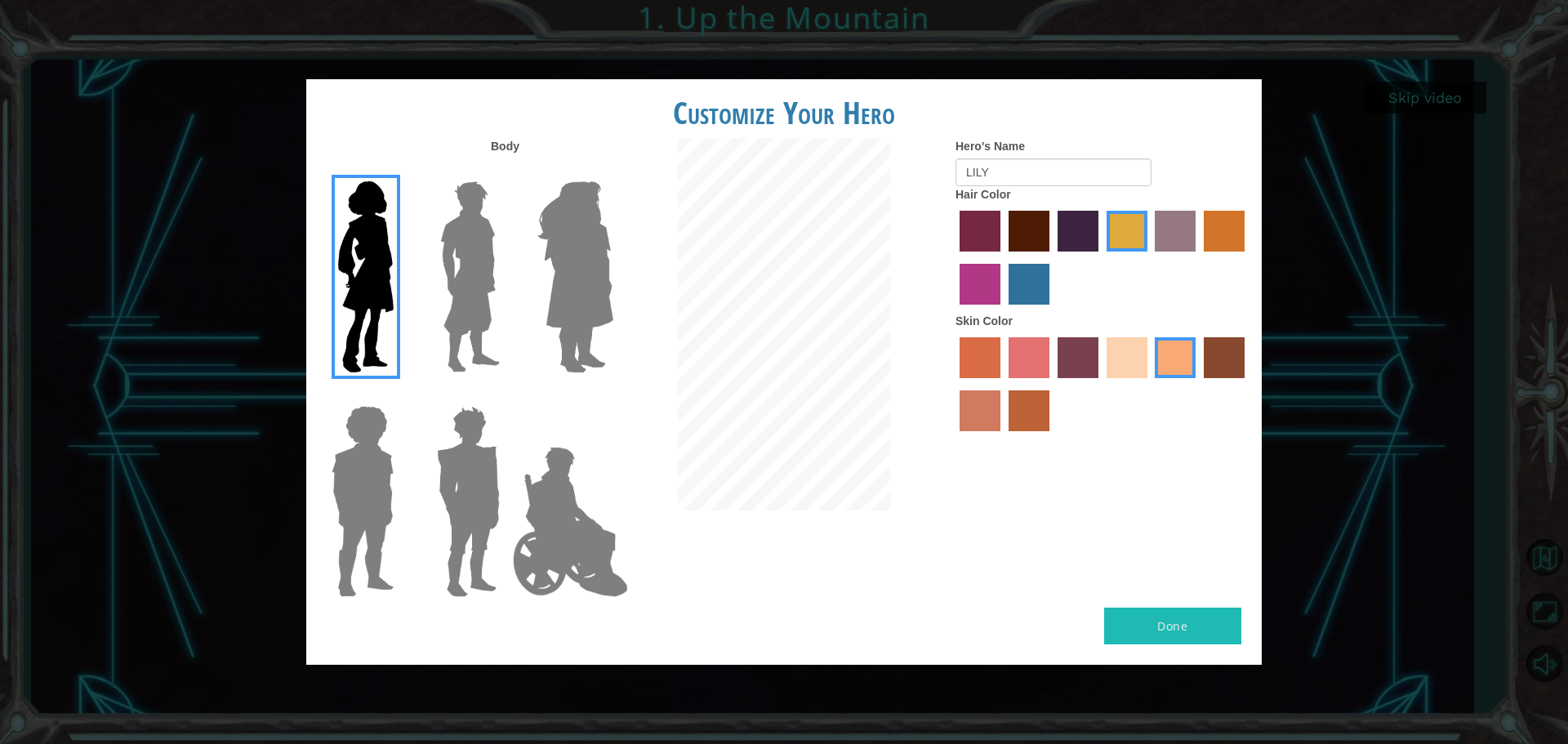
click at [1003, 311] on input "lachmara hair color" at bounding box center [1003, 311] width 0 height 0
click at [1247, 257] on input "medium red violet hair color" at bounding box center [1247, 257] width 0 height 0
click at [1198, 257] on input "gold drop hair color" at bounding box center [1198, 257] width 0 height 0
click at [1150, 257] on input "bazaar hair color" at bounding box center [1150, 257] width 0 height 0
click at [1101, 257] on input "tulip tree hair color" at bounding box center [1101, 257] width 0 height 0
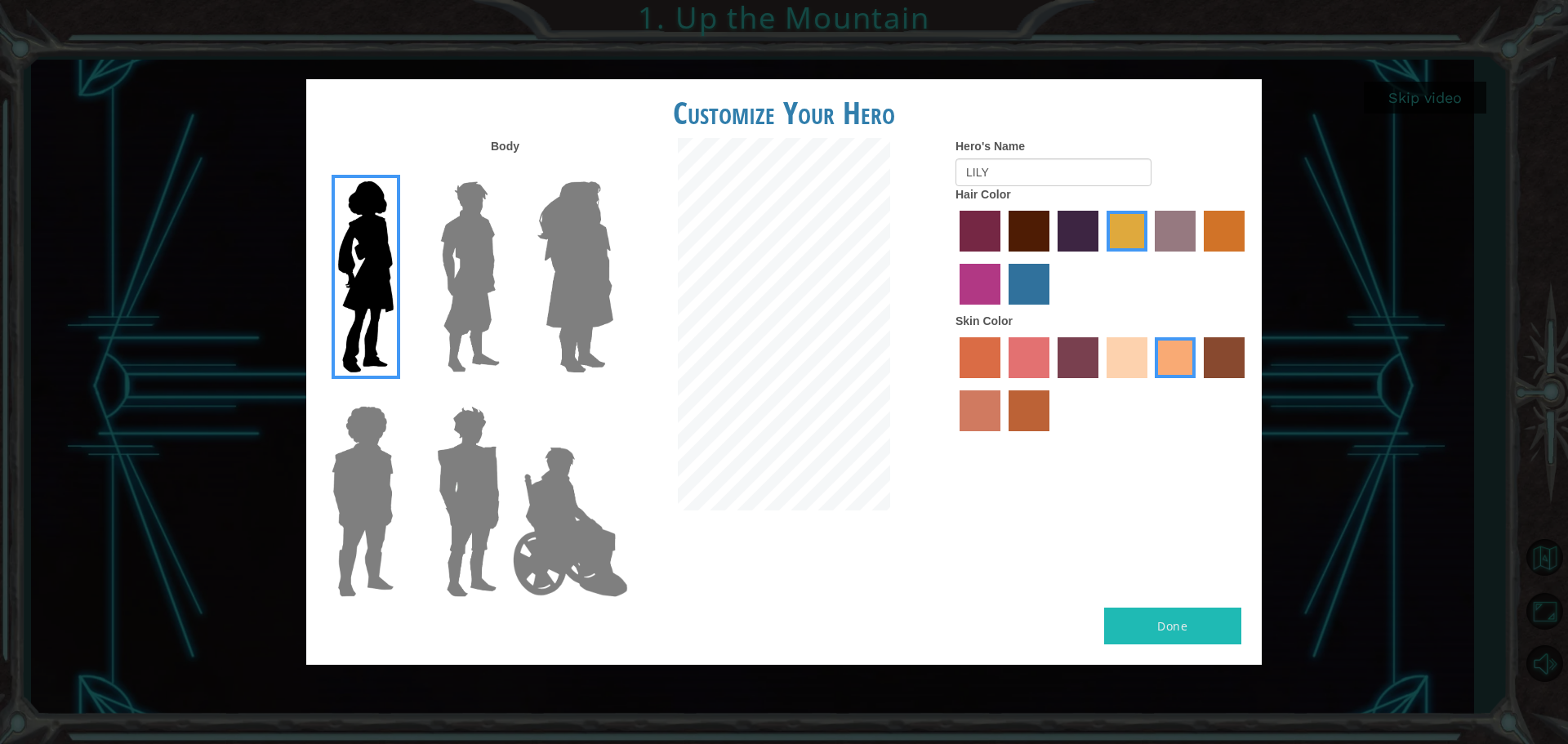
click at [1052, 257] on input "hot purple hair color" at bounding box center [1052, 257] width 0 height 0
click at [1003, 257] on input "maroon hair color" at bounding box center [1003, 257] width 0 height 0
click at [954, 257] on input "paprika hair color" at bounding box center [954, 257] width 0 height 0
click at [1003, 311] on input "lachmara hair color" at bounding box center [1003, 311] width 0 height 0
click at [1247, 257] on input "medium red violet hair color" at bounding box center [1247, 257] width 0 height 0
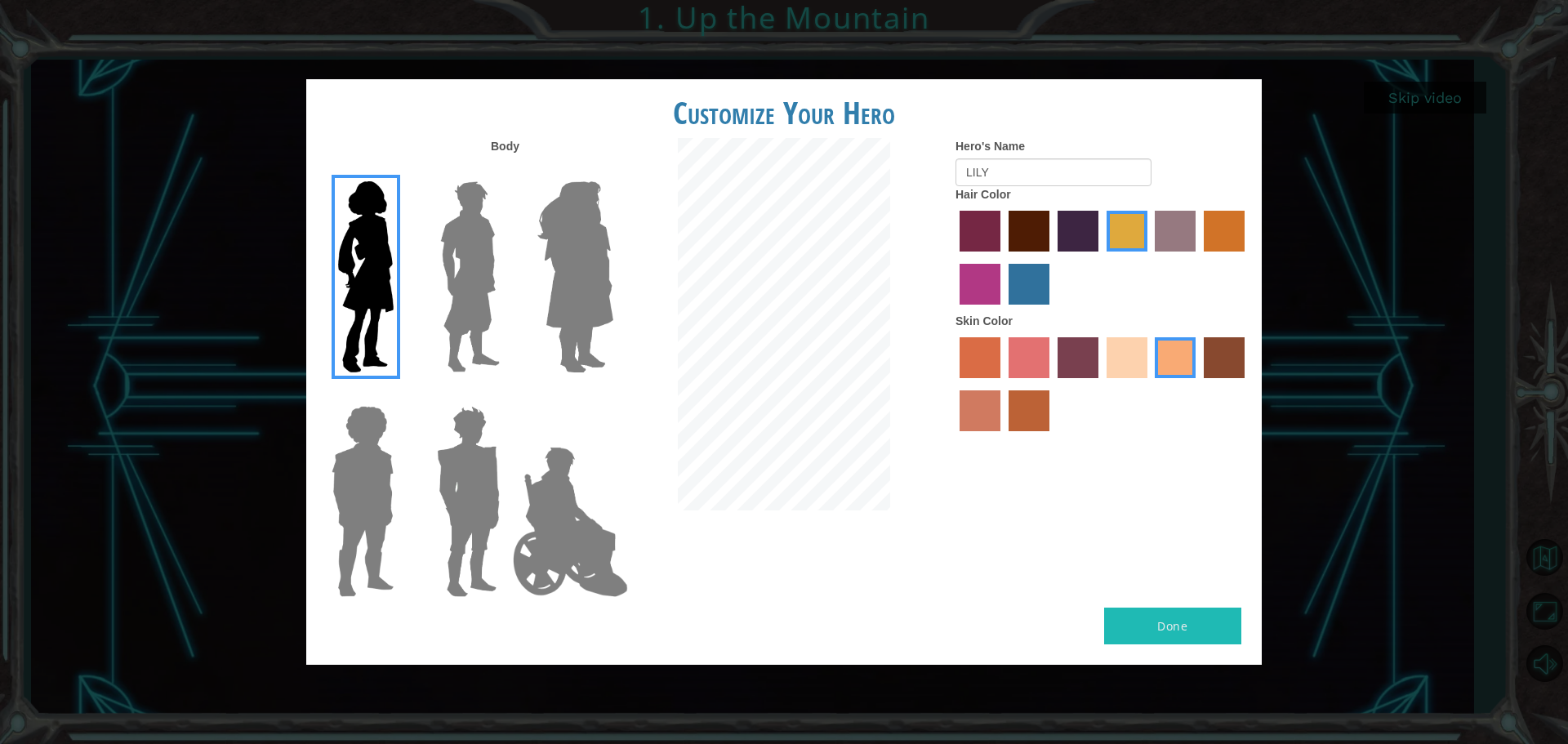
click at [1198, 257] on input "gold drop hair color" at bounding box center [1198, 257] width 0 height 0
click at [1150, 257] on input "bazaar hair color" at bounding box center [1150, 257] width 0 height 0
click at [1101, 257] on input "tulip tree hair color" at bounding box center [1101, 257] width 0 height 0
click at [1052, 257] on input "hot purple hair color" at bounding box center [1052, 257] width 0 height 0
click at [1003, 257] on input "maroon hair color" at bounding box center [1003, 257] width 0 height 0
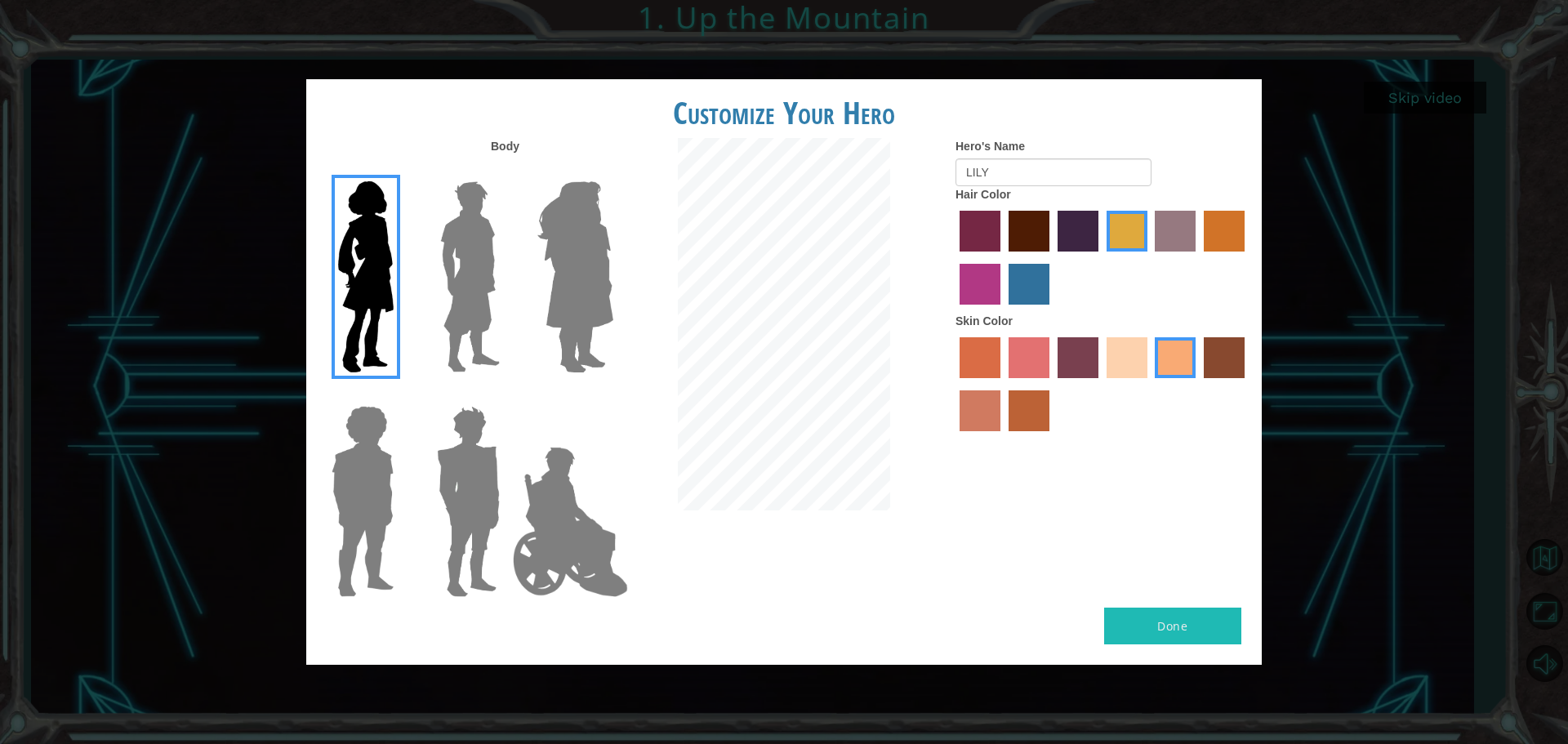
click at [954, 257] on input "paprika hair color" at bounding box center [954, 257] width 0 height 0
click at [1003, 311] on input "lachmara hair color" at bounding box center [1003, 311] width 0 height 0
click at [1247, 257] on input "medium red violet hair color" at bounding box center [1247, 257] width 0 height 0
click at [1198, 257] on input "gold drop hair color" at bounding box center [1198, 257] width 0 height 0
click at [1150, 257] on input "bazaar hair color" at bounding box center [1150, 257] width 0 height 0
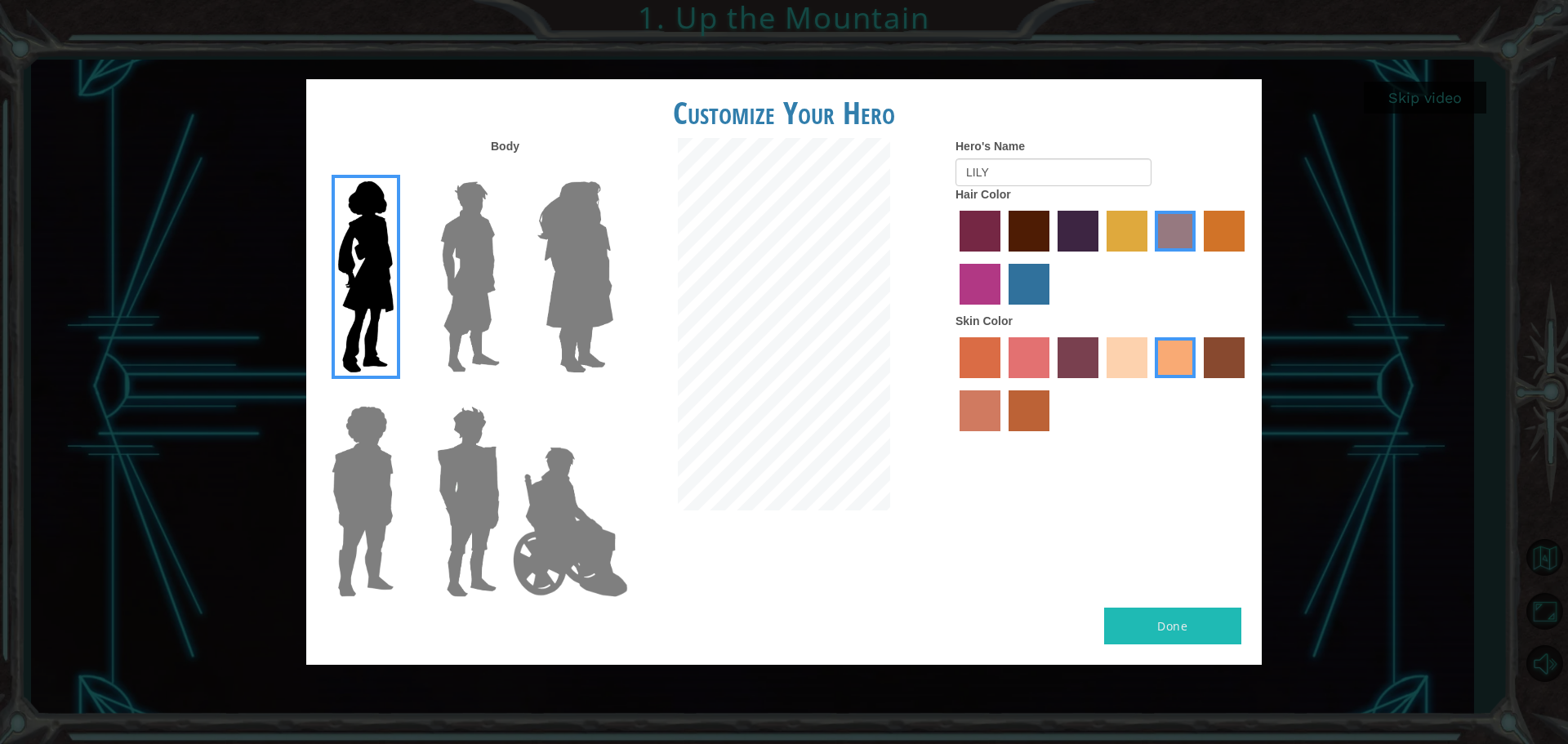
click at [1101, 257] on input "tulip tree hair color" at bounding box center [1101, 257] width 0 height 0
click at [1052, 257] on input "hot purple hair color" at bounding box center [1052, 257] width 0 height 0
click at [1003, 257] on input "maroon hair color" at bounding box center [1003, 257] width 0 height 0
click at [954, 257] on input "paprika hair color" at bounding box center [954, 257] width 0 height 0
click at [1003, 311] on input "lachmara hair color" at bounding box center [1003, 311] width 0 height 0
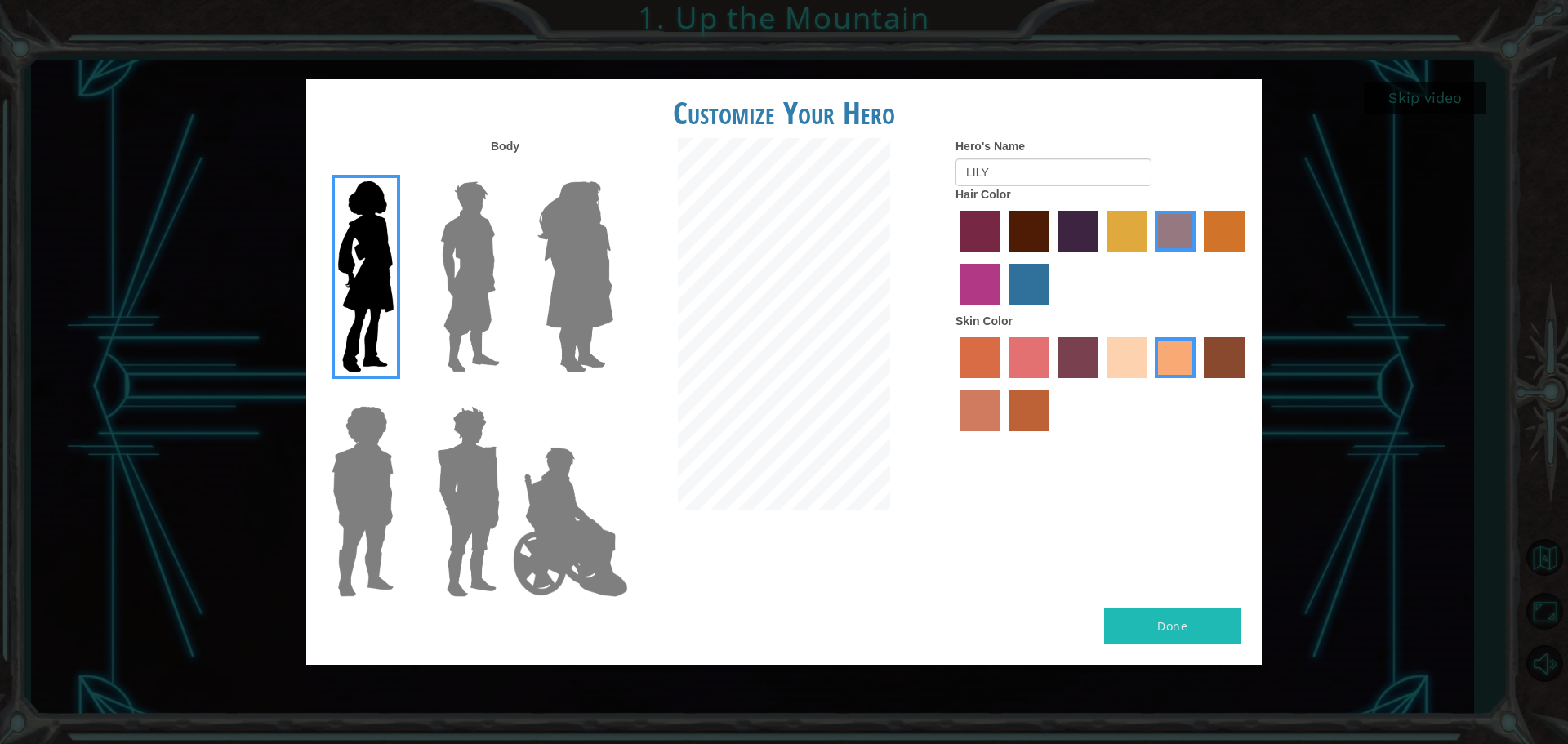
click at [1247, 257] on input "medium red violet hair color" at bounding box center [1247, 257] width 0 height 0
click at [1198, 257] on input "gold drop hair color" at bounding box center [1198, 257] width 0 height 0
click at [1150, 257] on input "bazaar hair color" at bounding box center [1150, 257] width 0 height 0
click at [1101, 257] on input "tulip tree hair color" at bounding box center [1101, 257] width 0 height 0
click at [1052, 257] on input "hot purple hair color" at bounding box center [1052, 257] width 0 height 0
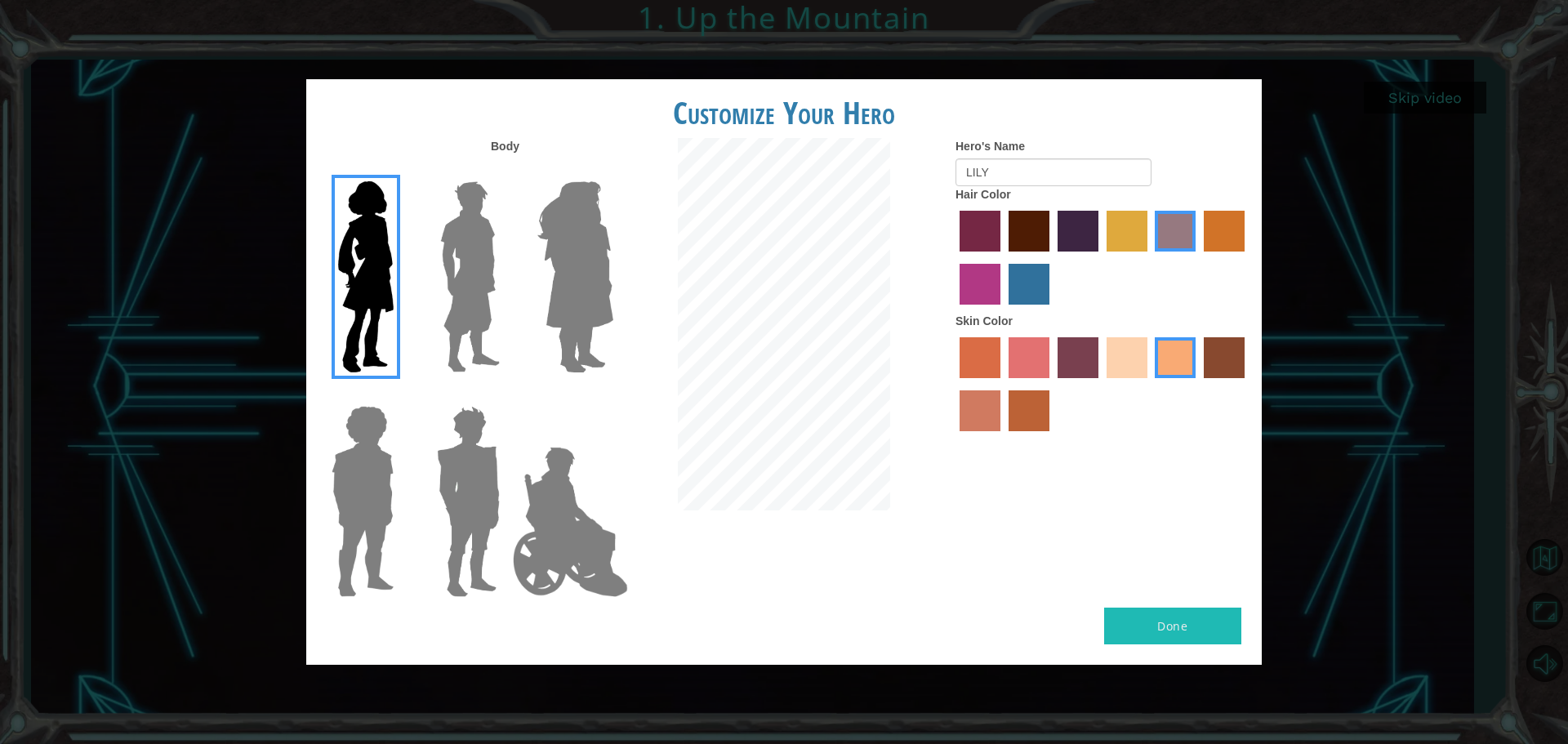
click at [1003, 257] on input "maroon hair color" at bounding box center [1003, 257] width 0 height 0
click at [954, 257] on input "paprika hair color" at bounding box center [954, 257] width 0 height 0
click at [1003, 311] on input "lachmara hair color" at bounding box center [1003, 311] width 0 height 0
click at [1247, 257] on input "medium red violet hair color" at bounding box center [1247, 257] width 0 height 0
click at [1198, 257] on input "gold drop hair color" at bounding box center [1198, 257] width 0 height 0
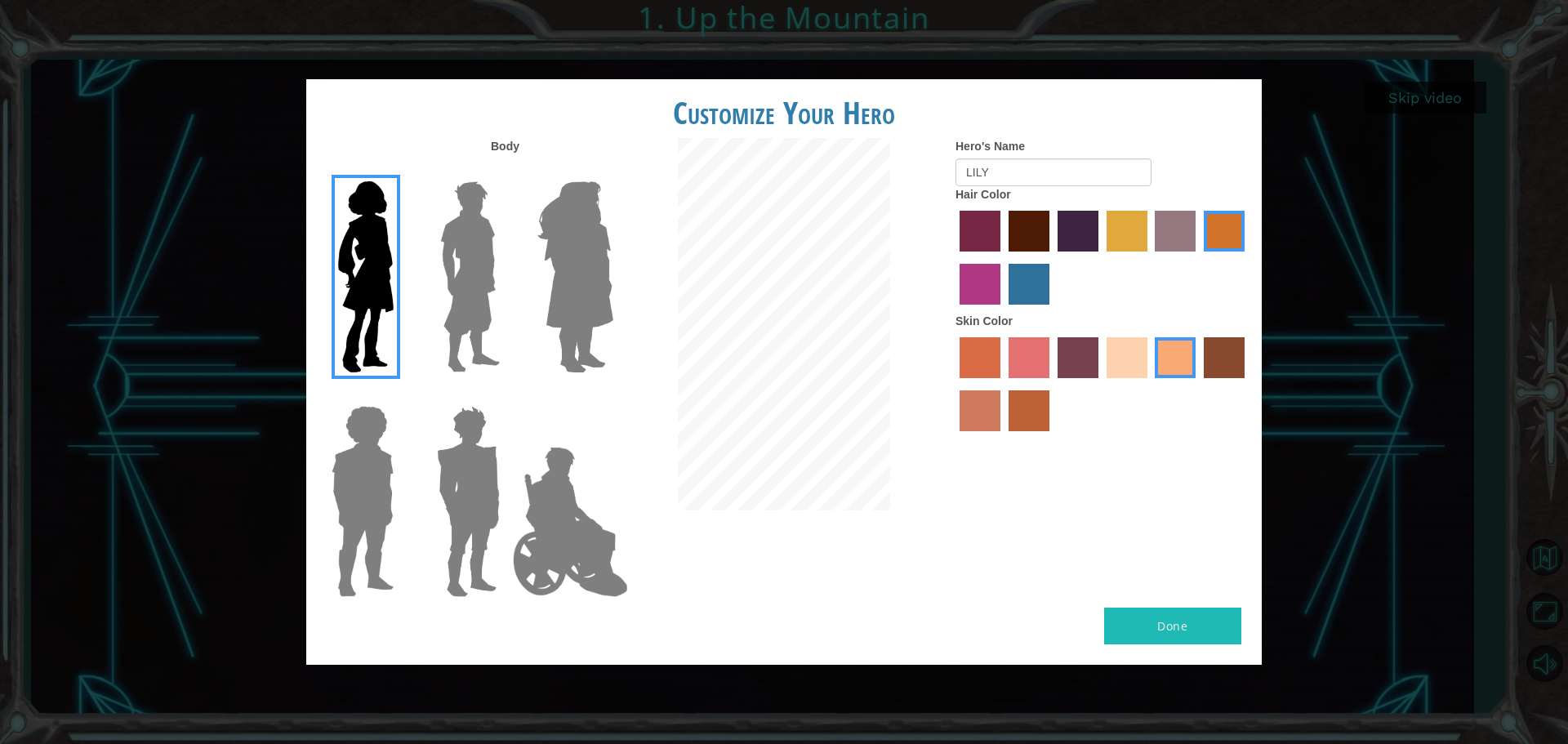
click at [1150, 257] on input "bazaar hair color" at bounding box center [1150, 257] width 0 height 0
click at [1101, 257] on input "tulip tree hair color" at bounding box center [1101, 257] width 0 height 0
click at [1052, 257] on input "hot purple hair color" at bounding box center [1052, 257] width 0 height 0
click at [1003, 257] on input "maroon hair color" at bounding box center [1003, 257] width 0 height 0
click at [954, 257] on input "paprika hair color" at bounding box center [954, 257] width 0 height 0
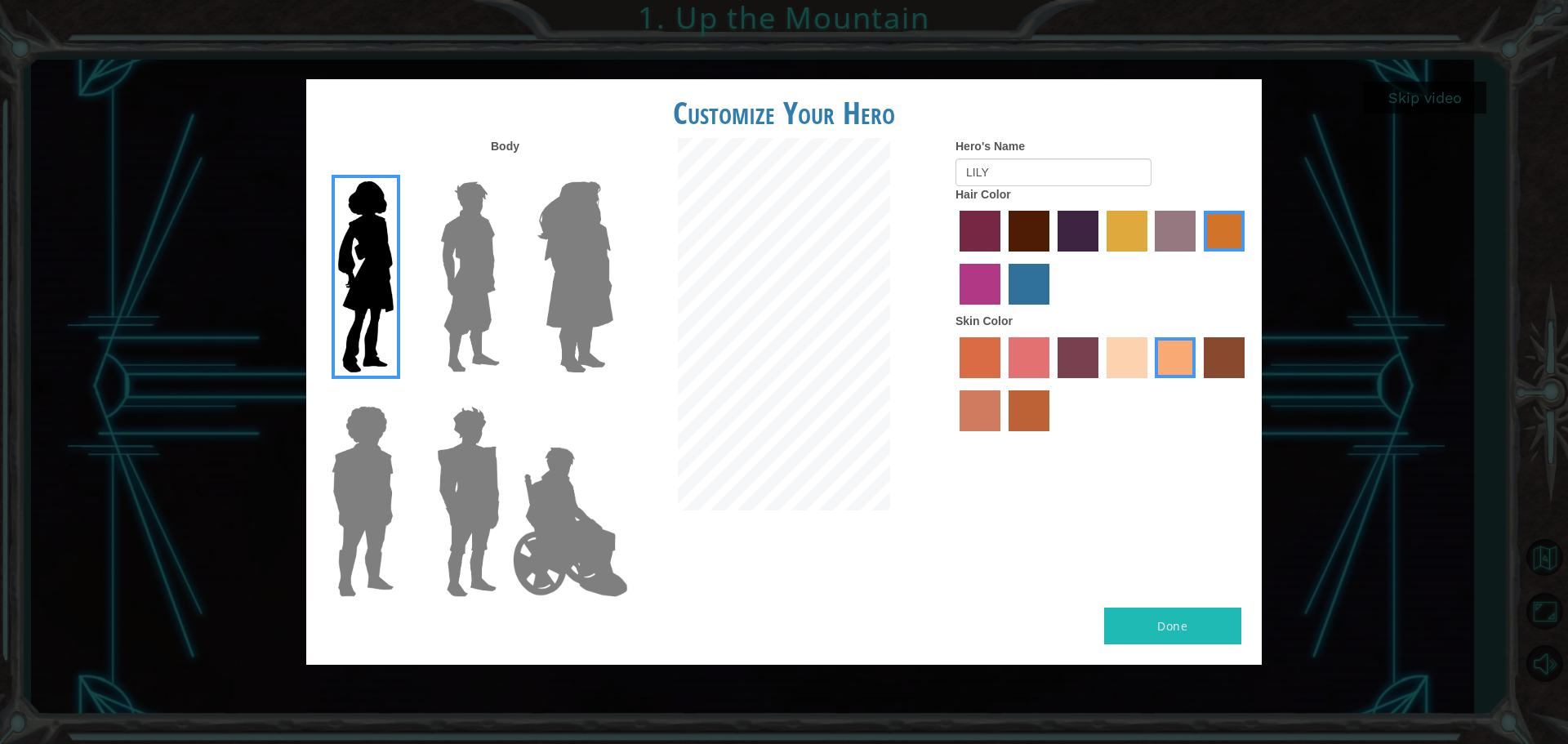
click at [1003, 311] on input "lachmara hair color" at bounding box center [1003, 311] width 0 height 0
click at [1247, 257] on input "medium red violet hair color" at bounding box center [1247, 257] width 0 height 0
click at [1198, 257] on input "gold drop hair color" at bounding box center [1198, 257] width 0 height 0
click at [1150, 257] on input "bazaar hair color" at bounding box center [1150, 257] width 0 height 0
click at [1101, 257] on input "tulip tree hair color" at bounding box center [1101, 257] width 0 height 0
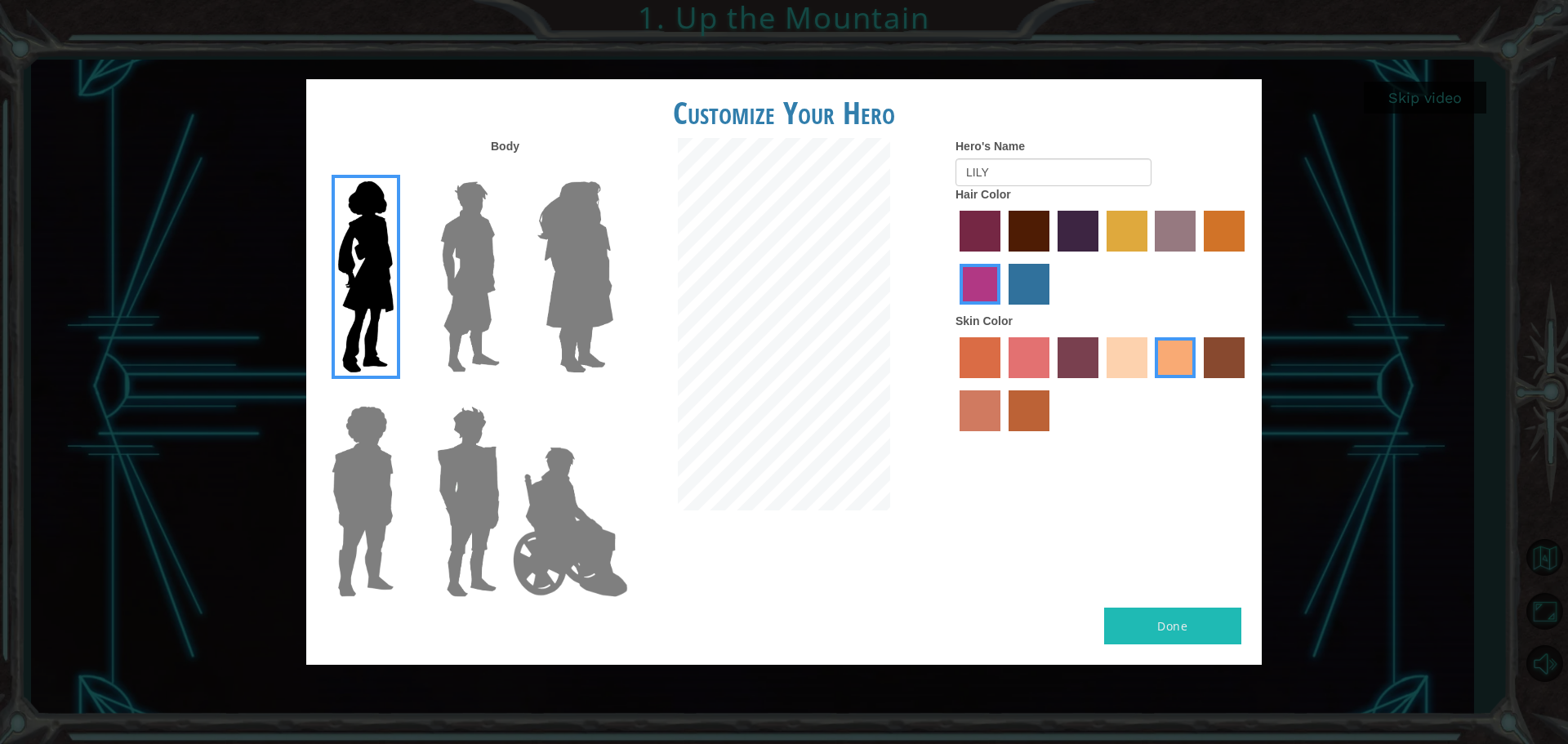
click at [1052, 257] on input "hot purple hair color" at bounding box center [1052, 257] width 0 height 0
click at [1003, 257] on input "maroon hair color" at bounding box center [1003, 257] width 0 height 0
click at [954, 257] on input "paprika hair color" at bounding box center [954, 257] width 0 height 0
click at [1003, 311] on input "lachmara hair color" at bounding box center [1003, 311] width 0 height 0
click at [1247, 257] on input "medium red violet hair color" at bounding box center [1247, 257] width 0 height 0
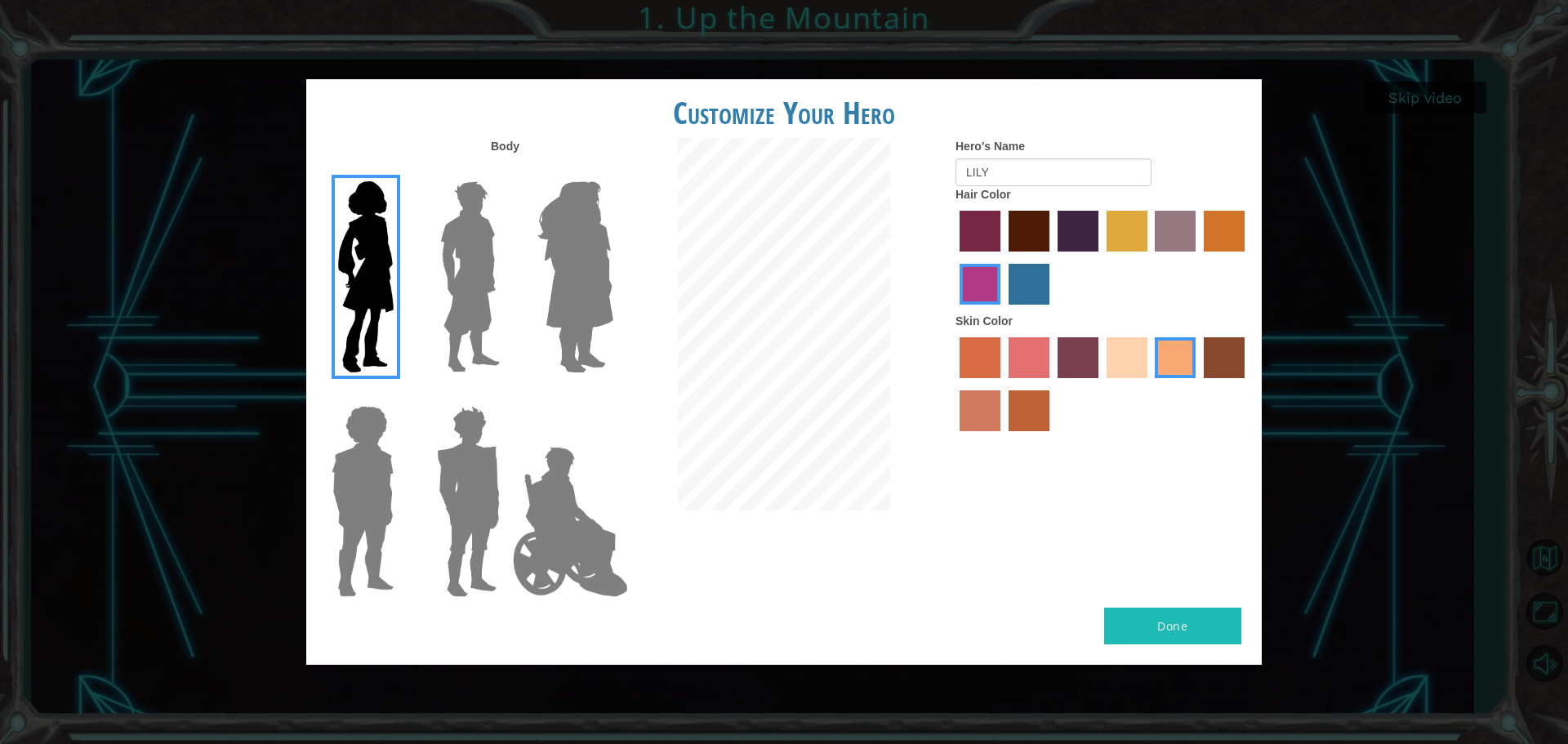
click at [1198, 257] on input "gold drop hair color" at bounding box center [1198, 257] width 0 height 0
click at [1150, 257] on input "bazaar hair color" at bounding box center [1150, 257] width 0 height 0
click at [1101, 257] on input "tulip tree hair color" at bounding box center [1101, 257] width 0 height 0
click at [1052, 257] on input "hot purple hair color" at bounding box center [1052, 257] width 0 height 0
click at [1003, 257] on input "maroon hair color" at bounding box center [1003, 257] width 0 height 0
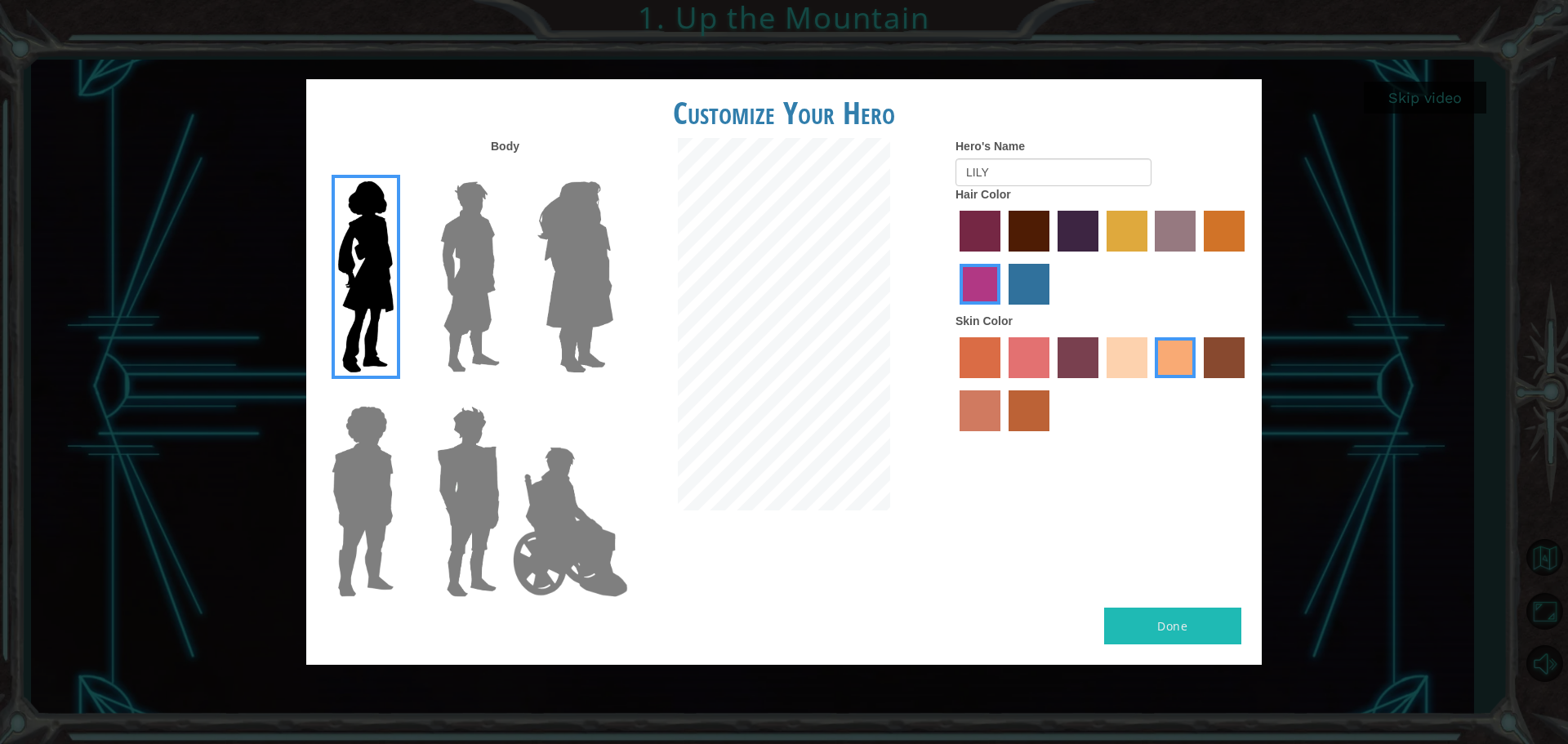
click at [954, 257] on input "paprika hair color" at bounding box center [954, 257] width 0 height 0
click at [1003, 311] on input "lachmara hair color" at bounding box center [1003, 311] width 0 height 0
click at [1247, 257] on input "medium red violet hair color" at bounding box center [1247, 257] width 0 height 0
click at [1198, 257] on input "gold drop hair color" at bounding box center [1198, 257] width 0 height 0
click at [1150, 257] on input "bazaar hair color" at bounding box center [1150, 257] width 0 height 0
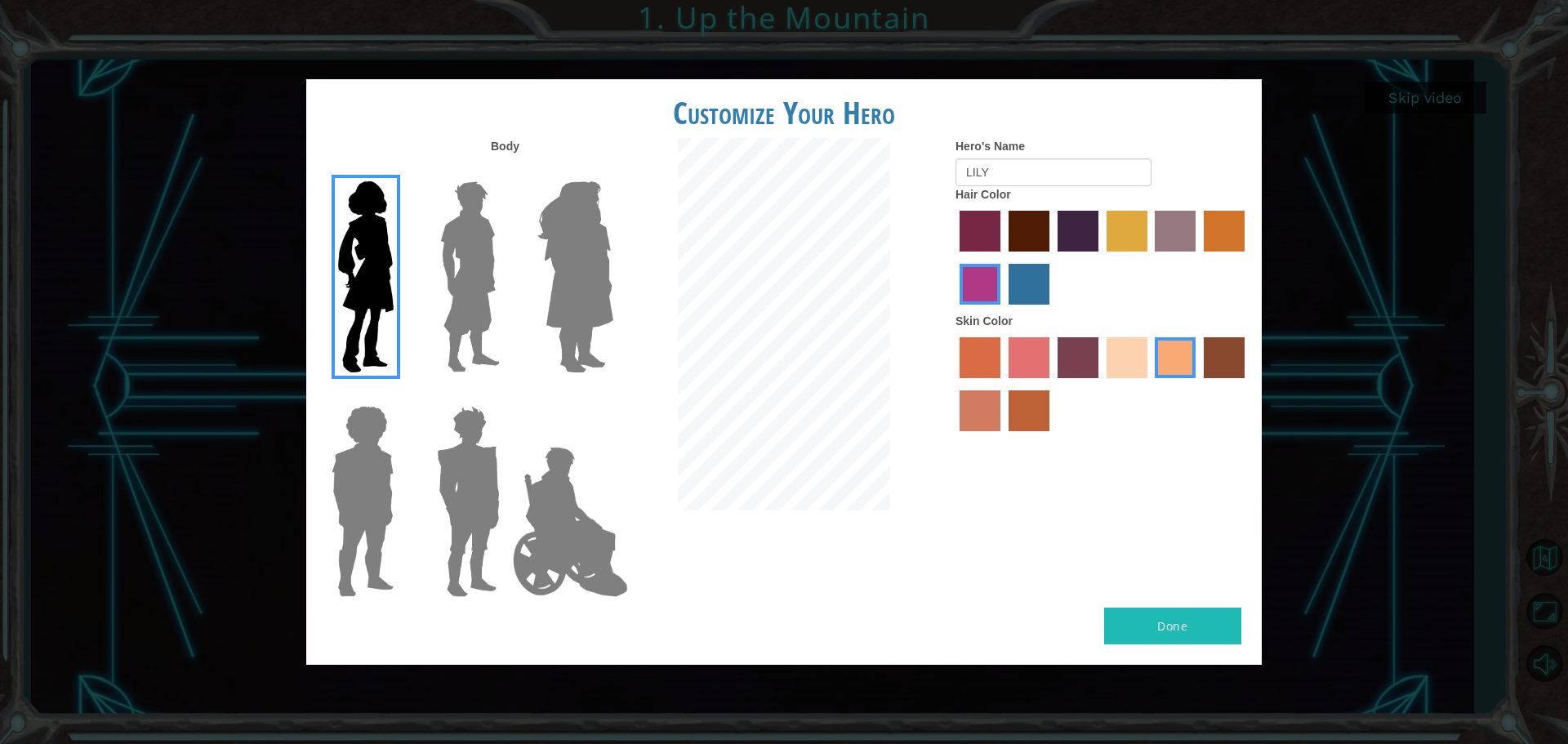
click at [1101, 257] on input "tulip tree hair color" at bounding box center [1101, 257] width 0 height 0
click at [1052, 257] on input "hot purple hair color" at bounding box center [1052, 257] width 0 height 0
click at [1003, 257] on input "maroon hair color" at bounding box center [1003, 257] width 0 height 0
click at [954, 257] on input "paprika hair color" at bounding box center [954, 257] width 0 height 0
click at [1003, 311] on input "lachmara hair color" at bounding box center [1003, 311] width 0 height 0
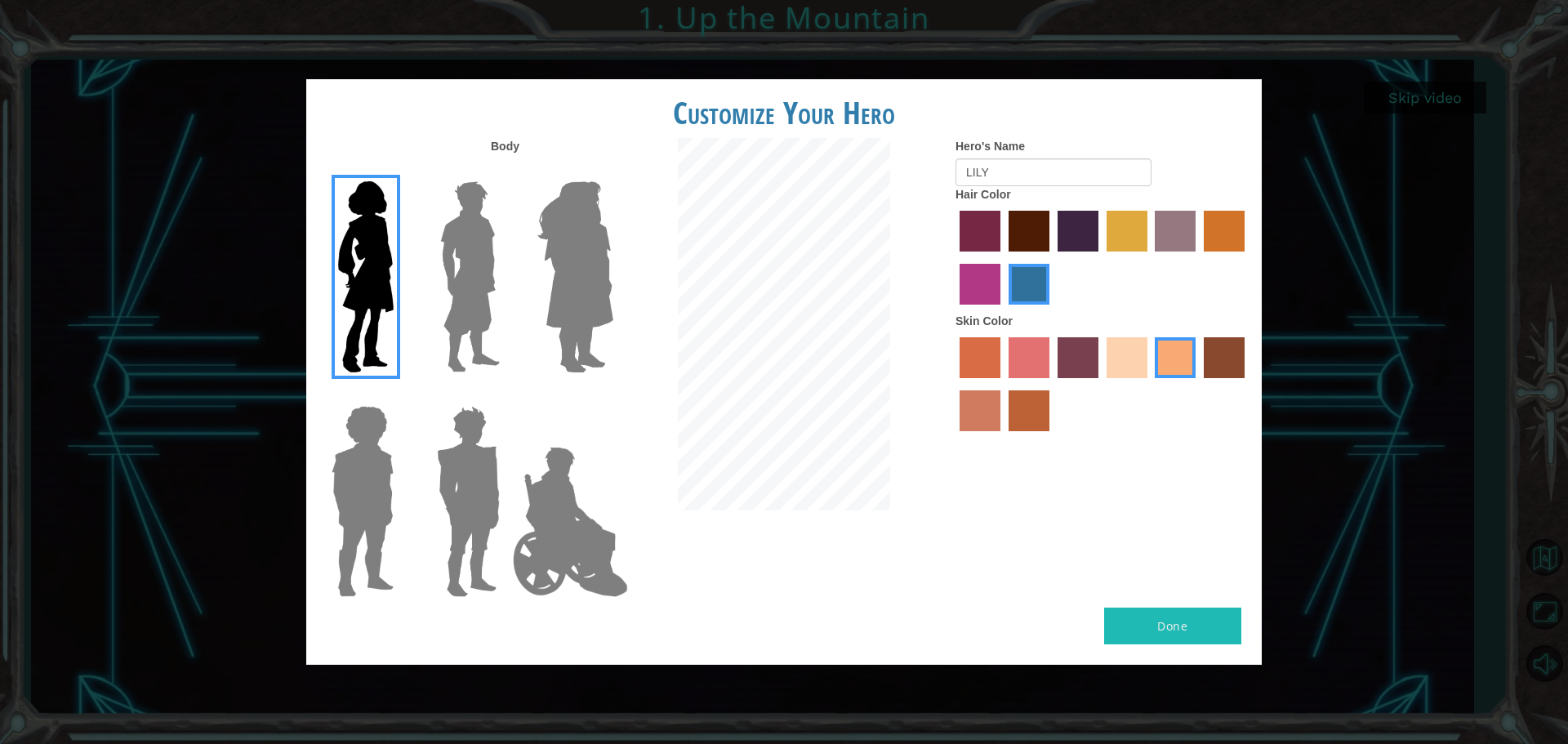
click at [1247, 257] on input "medium red violet hair color" at bounding box center [1247, 257] width 0 height 0
click at [1198, 257] on input "gold drop hair color" at bounding box center [1198, 257] width 0 height 0
click at [1150, 257] on input "bazaar hair color" at bounding box center [1150, 257] width 0 height 0
click at [1101, 257] on input "tulip tree hair color" at bounding box center [1101, 257] width 0 height 0
click at [1052, 257] on input "hot purple hair color" at bounding box center [1052, 257] width 0 height 0
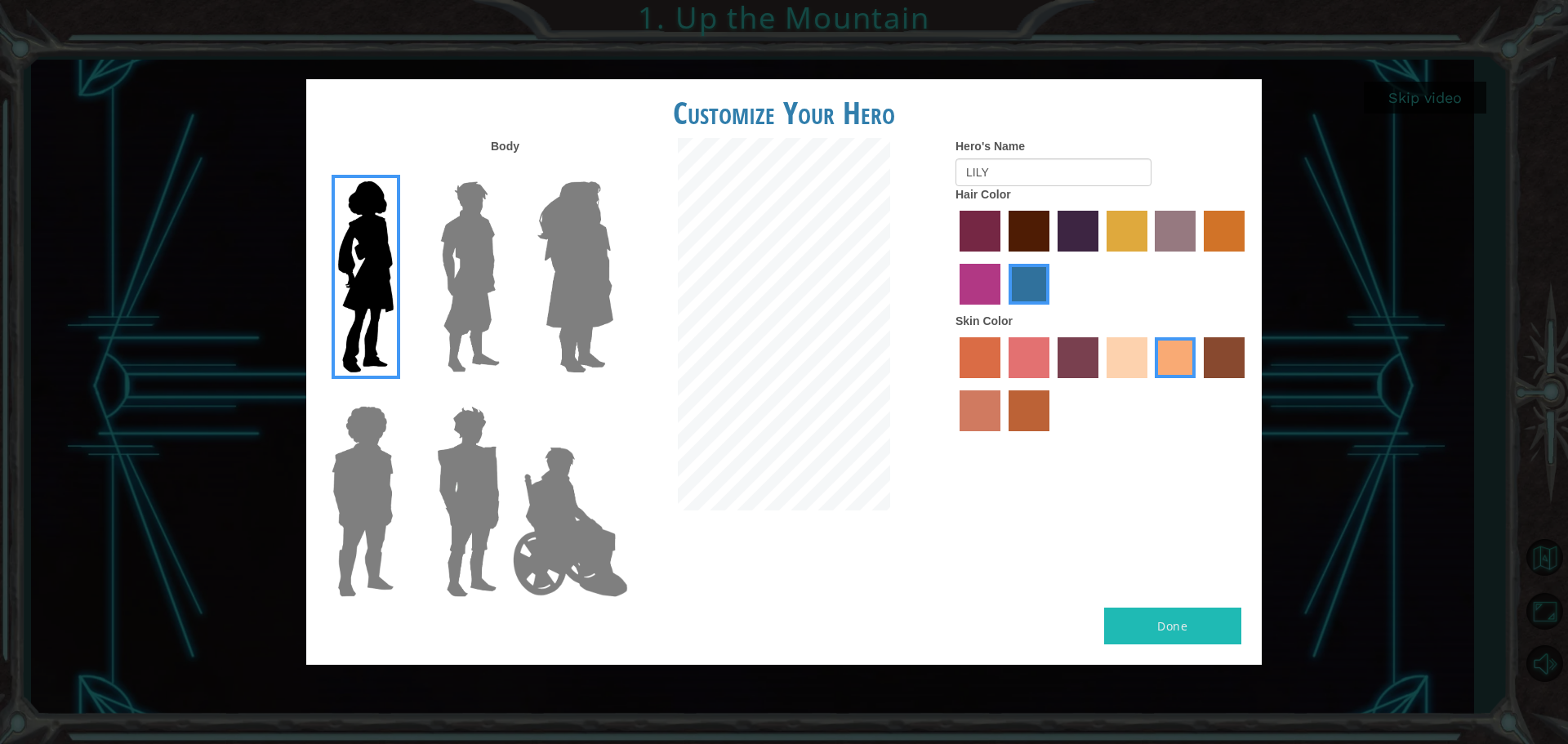
click at [1003, 257] on input "maroon hair color" at bounding box center [1003, 257] width 0 height 0
click at [954, 257] on input "paprika hair color" at bounding box center [954, 257] width 0 height 0
click at [1003, 311] on input "lachmara hair color" at bounding box center [1003, 311] width 0 height 0
click at [1247, 257] on input "medium red violet hair color" at bounding box center [1247, 257] width 0 height 0
click at [1198, 257] on input "gold drop hair color" at bounding box center [1198, 257] width 0 height 0
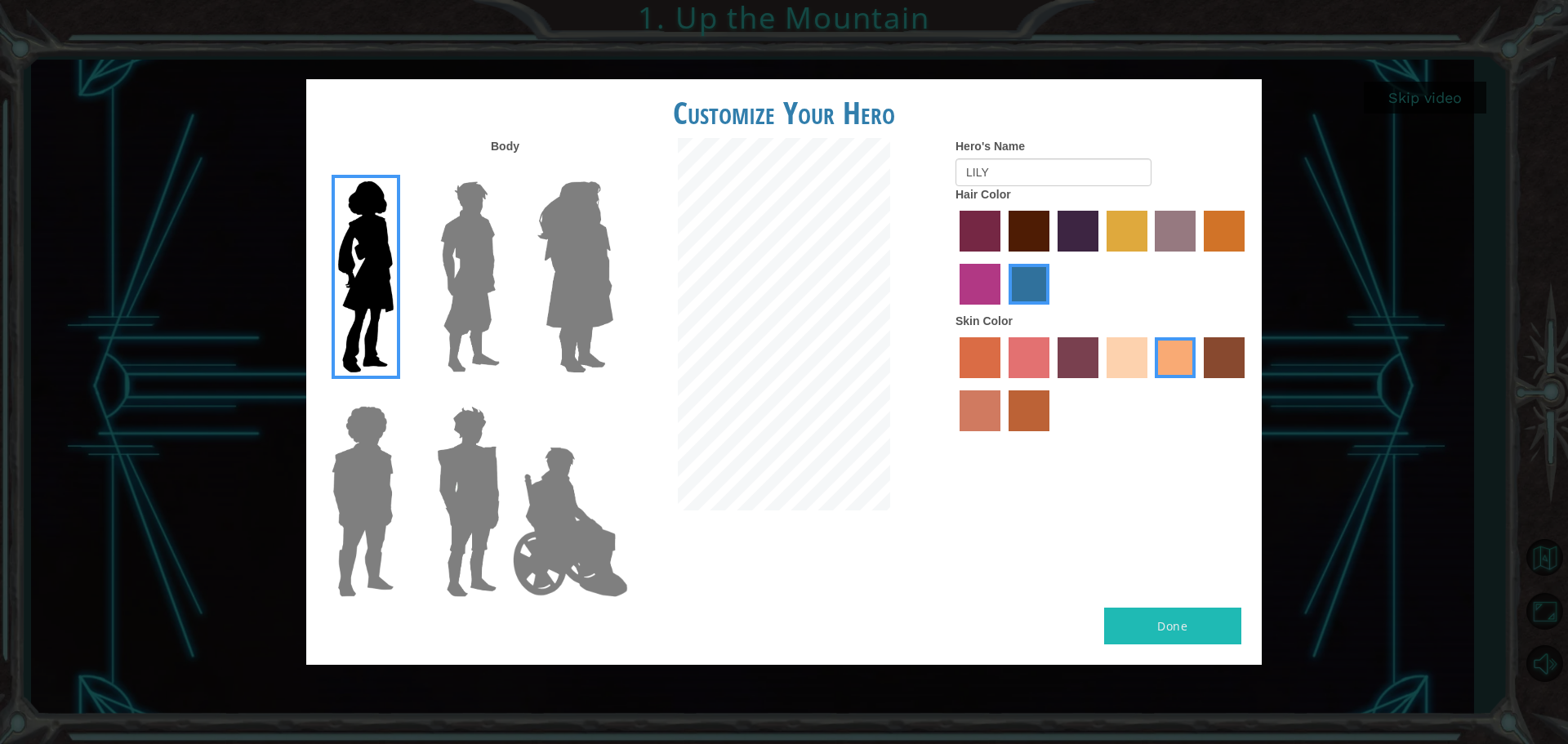
click at [1150, 257] on input "bazaar hair color" at bounding box center [1150, 257] width 0 height 0
click at [1101, 257] on input "tulip tree hair color" at bounding box center [1101, 257] width 0 height 0
click at [1052, 257] on input "hot purple hair color" at bounding box center [1052, 257] width 0 height 0
click at [1003, 257] on input "maroon hair color" at bounding box center [1003, 257] width 0 height 0
click at [954, 257] on input "paprika hair color" at bounding box center [954, 257] width 0 height 0
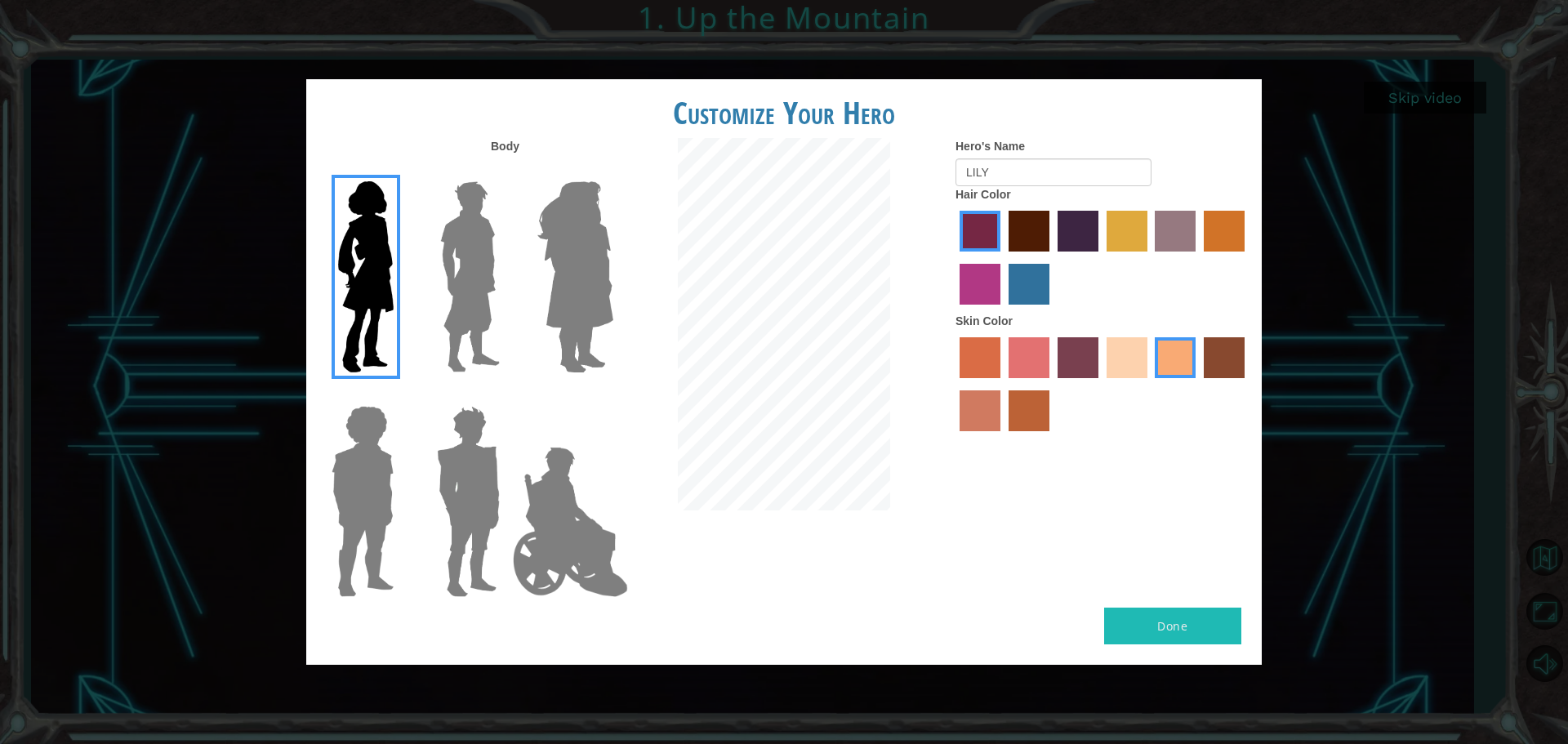
click at [1003, 311] on input "lachmara hair color" at bounding box center [1003, 311] width 0 height 0
click at [1247, 257] on input "medium red violet hair color" at bounding box center [1247, 257] width 0 height 0
click at [1198, 257] on input "gold drop hair color" at bounding box center [1198, 257] width 0 height 0
click at [1150, 257] on input "bazaar hair color" at bounding box center [1150, 257] width 0 height 0
click at [1101, 257] on input "tulip tree hair color" at bounding box center [1101, 257] width 0 height 0
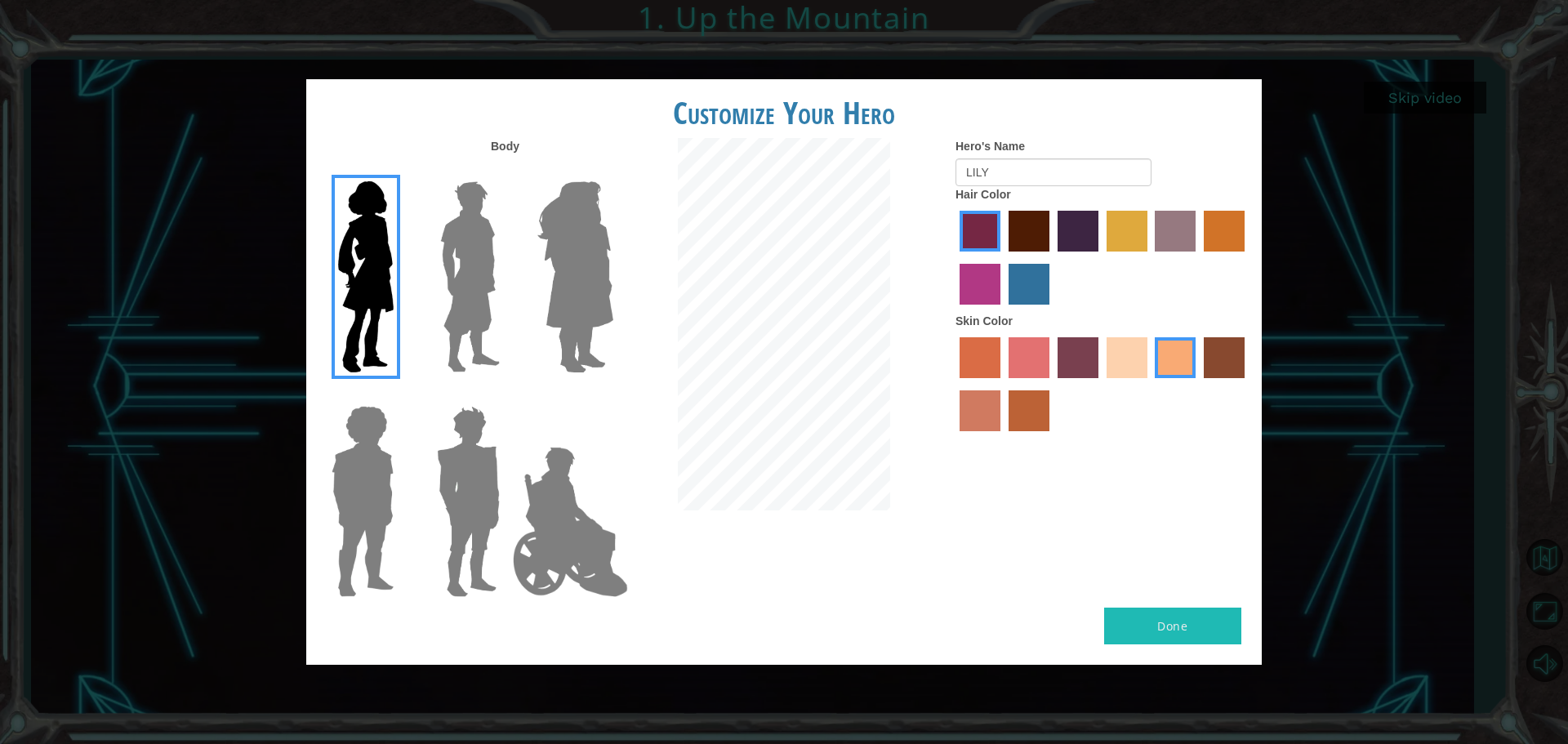
click at [1052, 257] on input "hot purple hair color" at bounding box center [1052, 257] width 0 height 0
click at [1003, 257] on input "maroon hair color" at bounding box center [1003, 257] width 0 height 0
click at [954, 257] on input "paprika hair color" at bounding box center [954, 257] width 0 height 0
click at [1003, 311] on input "lachmara hair color" at bounding box center [1003, 311] width 0 height 0
click at [1247, 257] on input "medium red violet hair color" at bounding box center [1247, 257] width 0 height 0
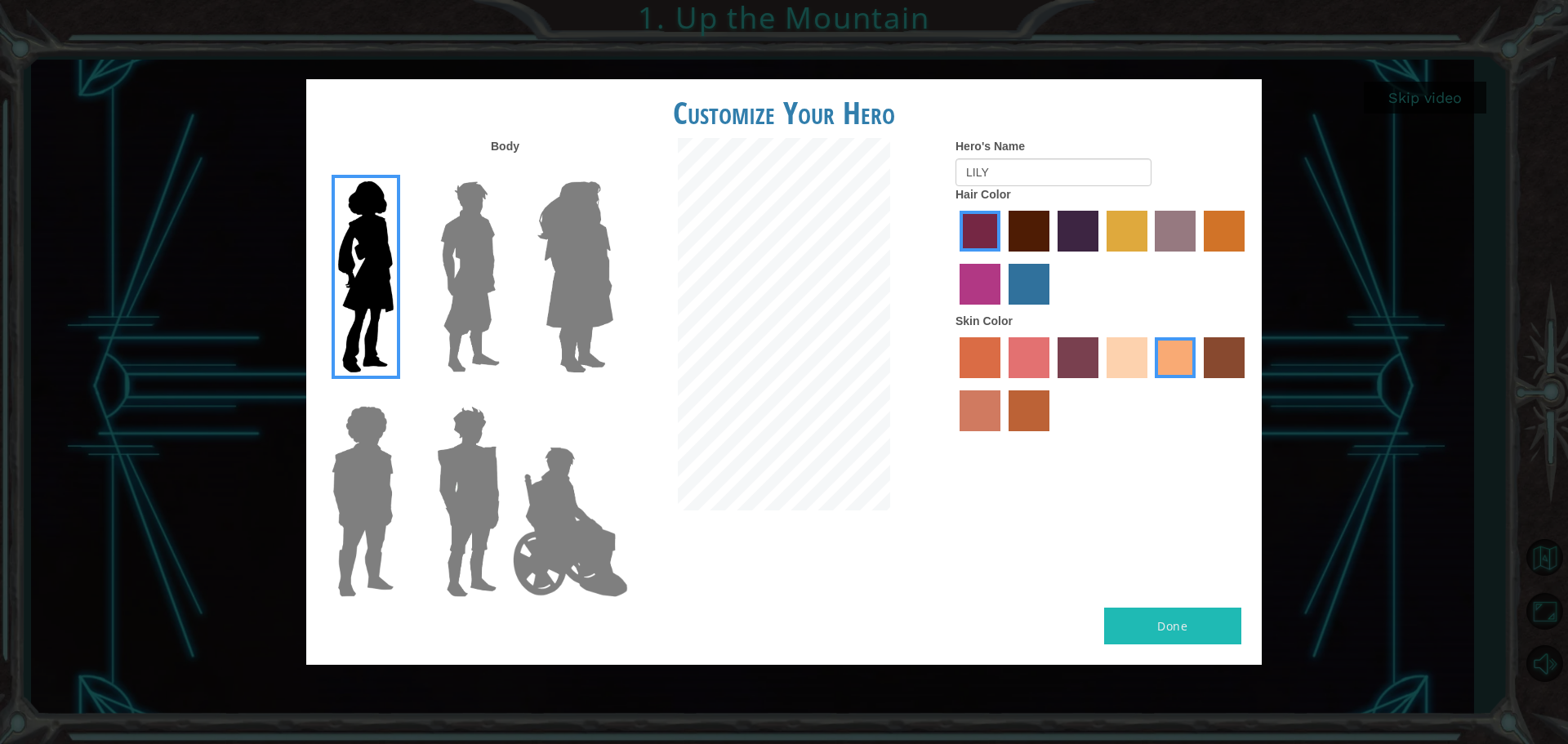
click at [1198, 257] on input "gold drop hair color" at bounding box center [1198, 257] width 0 height 0
click at [1150, 257] on input "bazaar hair color" at bounding box center [1150, 257] width 0 height 0
click at [1101, 257] on input "tulip tree hair color" at bounding box center [1101, 257] width 0 height 0
click at [1052, 257] on input "hot purple hair color" at bounding box center [1052, 257] width 0 height 0
click at [1003, 257] on input "maroon hair color" at bounding box center [1003, 257] width 0 height 0
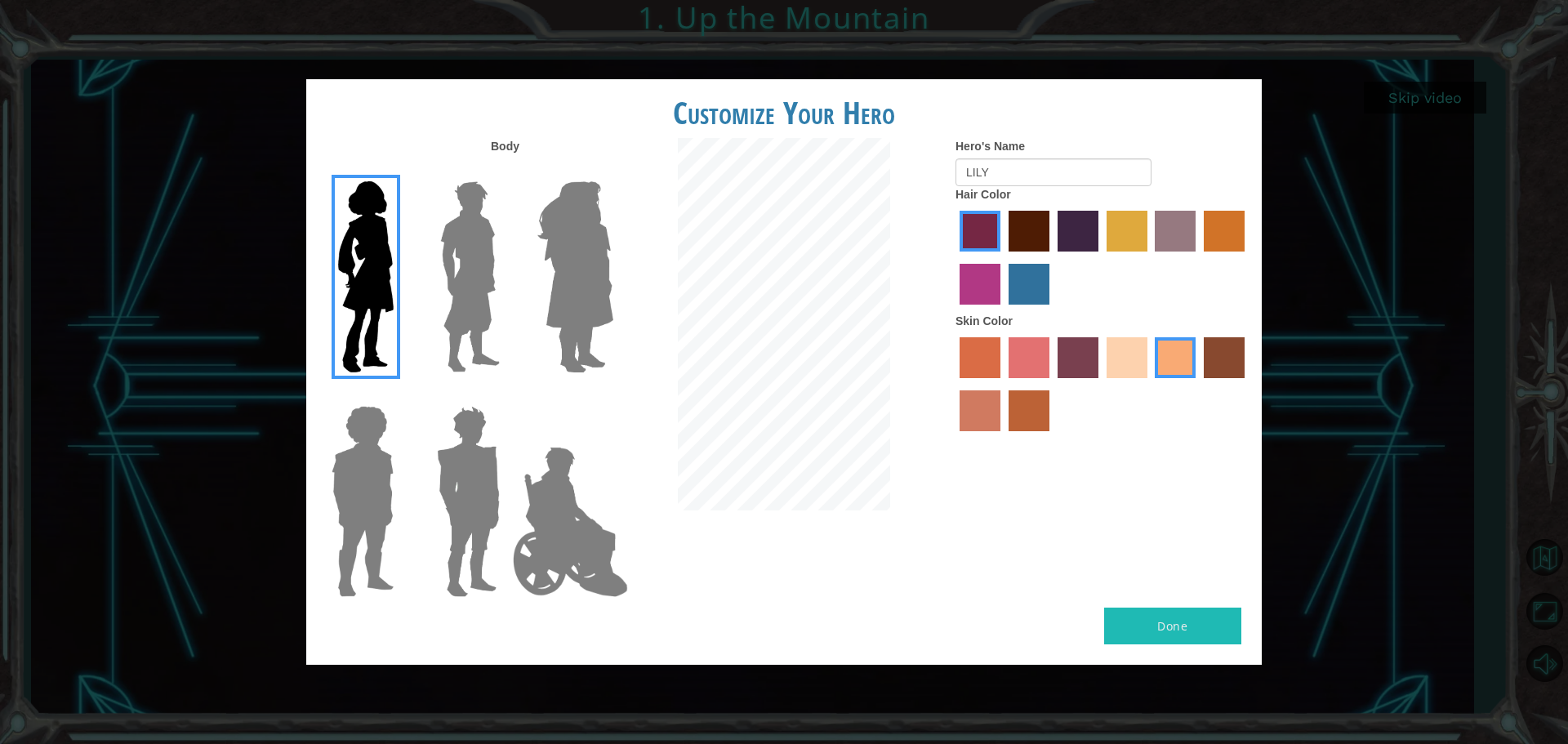
click at [954, 257] on input "paprika hair color" at bounding box center [954, 257] width 0 height 0
click at [1003, 311] on input "lachmara hair color" at bounding box center [1003, 311] width 0 height 0
click at [1247, 257] on input "medium red violet hair color" at bounding box center [1247, 257] width 0 height 0
click at [1198, 257] on input "gold drop hair color" at bounding box center [1198, 257] width 0 height 0
click at [1150, 257] on input "bazaar hair color" at bounding box center [1150, 257] width 0 height 0
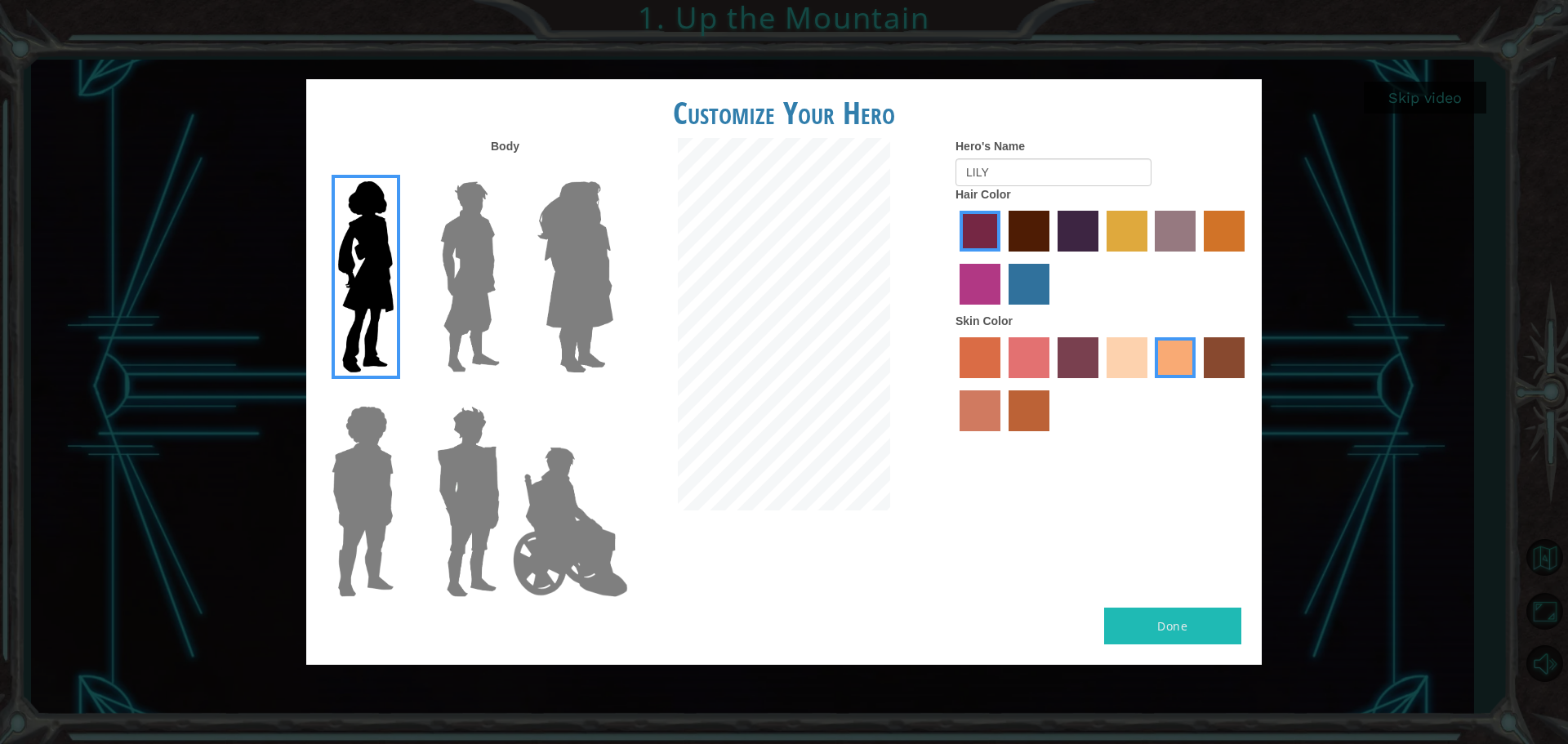
click at [1101, 257] on input "tulip tree hair color" at bounding box center [1101, 257] width 0 height 0
click at [1052, 257] on input "hot purple hair color" at bounding box center [1052, 257] width 0 height 0
click at [1003, 257] on input "maroon hair color" at bounding box center [1003, 257] width 0 height 0
click at [954, 257] on input "paprika hair color" at bounding box center [954, 257] width 0 height 0
click at [1003, 311] on input "lachmara hair color" at bounding box center [1003, 311] width 0 height 0
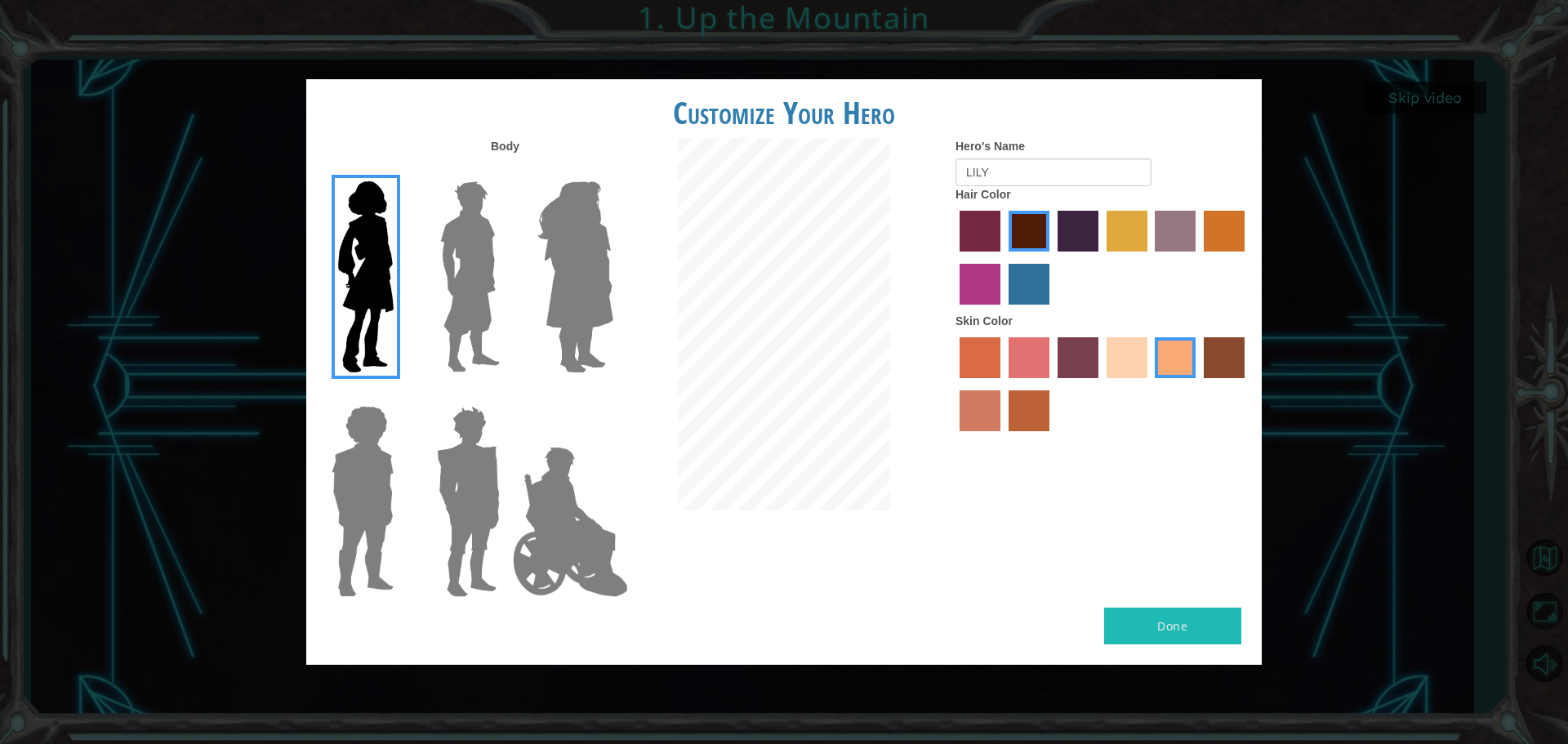
click at [1247, 257] on input "medium red violet hair color" at bounding box center [1247, 257] width 0 height 0
click at [1198, 257] on input "gold drop hair color" at bounding box center [1198, 257] width 0 height 0
click at [1150, 257] on input "bazaar hair color" at bounding box center [1150, 257] width 0 height 0
click at [1101, 257] on input "tulip tree hair color" at bounding box center [1101, 257] width 0 height 0
click at [1052, 257] on input "hot purple hair color" at bounding box center [1052, 257] width 0 height 0
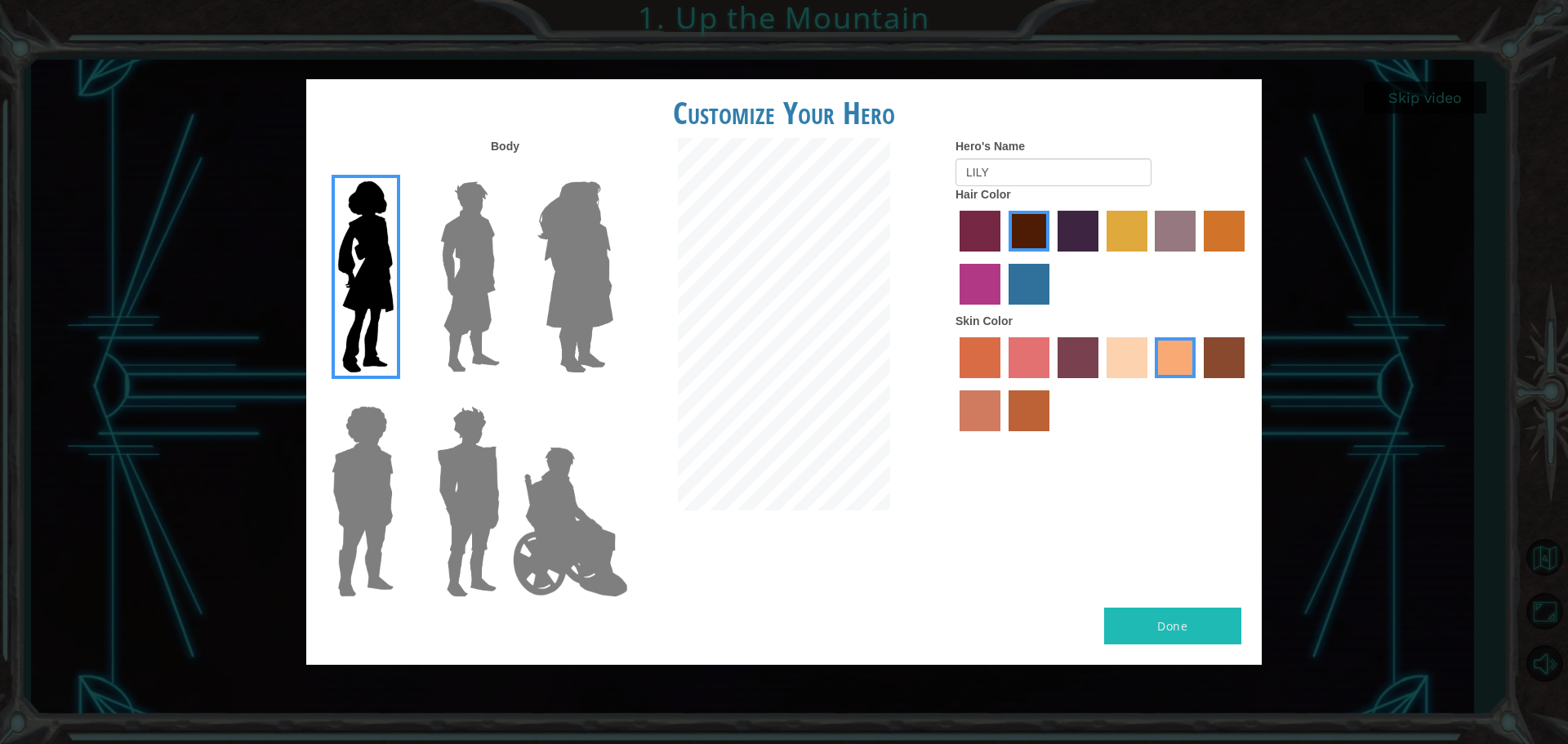
click at [1003, 257] on input "maroon hair color" at bounding box center [1003, 257] width 0 height 0
click at [954, 257] on input "paprika hair color" at bounding box center [954, 257] width 0 height 0
click at [1003, 311] on input "lachmara hair color" at bounding box center [1003, 311] width 0 height 0
click at [1247, 257] on input "medium red violet hair color" at bounding box center [1247, 257] width 0 height 0
click at [1198, 257] on input "gold drop hair color" at bounding box center [1198, 257] width 0 height 0
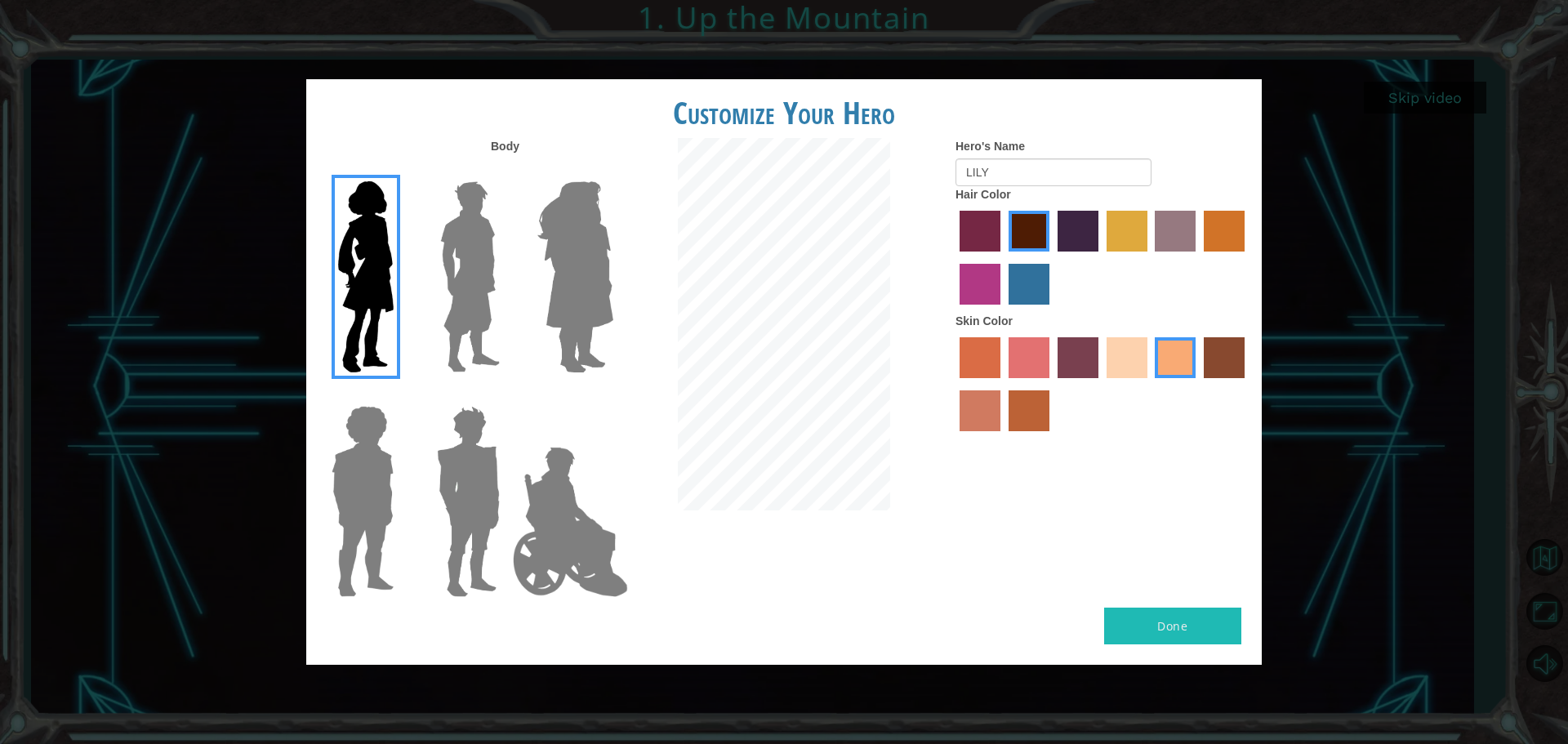
click at [1150, 257] on input "bazaar hair color" at bounding box center [1150, 257] width 0 height 0
click at [1101, 257] on input "tulip tree hair color" at bounding box center [1101, 257] width 0 height 0
click at [1052, 257] on input "hot purple hair color" at bounding box center [1052, 257] width 0 height 0
click at [1003, 257] on input "maroon hair color" at bounding box center [1003, 257] width 0 height 0
click at [954, 257] on input "paprika hair color" at bounding box center [954, 257] width 0 height 0
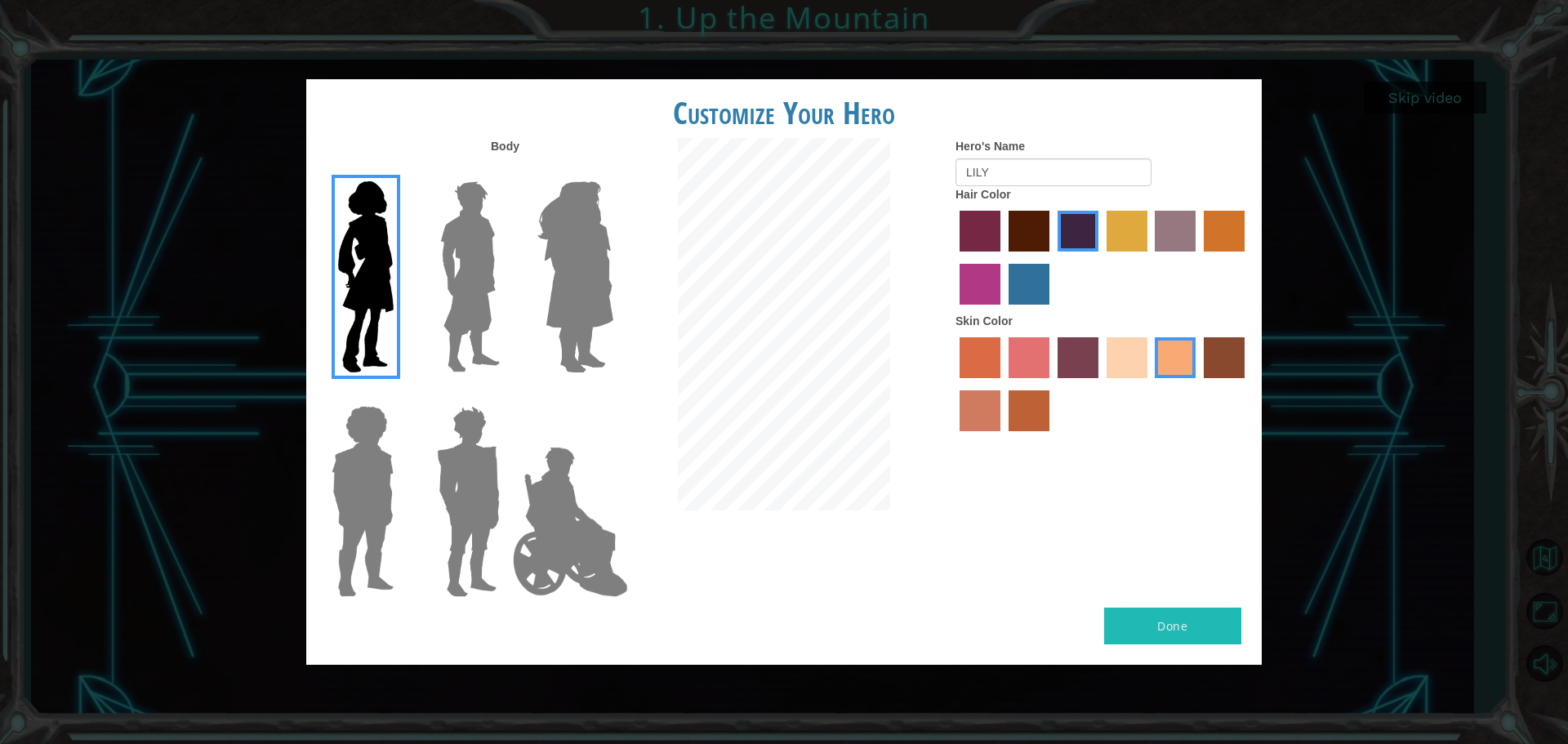
click at [1003, 311] on input "lachmara hair color" at bounding box center [1003, 311] width 0 height 0
click at [1247, 257] on input "medium red violet hair color" at bounding box center [1247, 257] width 0 height 0
click at [1198, 257] on input "gold drop hair color" at bounding box center [1198, 257] width 0 height 0
click at [1150, 257] on input "bazaar hair color" at bounding box center [1150, 257] width 0 height 0
click at [1101, 257] on input "tulip tree hair color" at bounding box center [1101, 257] width 0 height 0
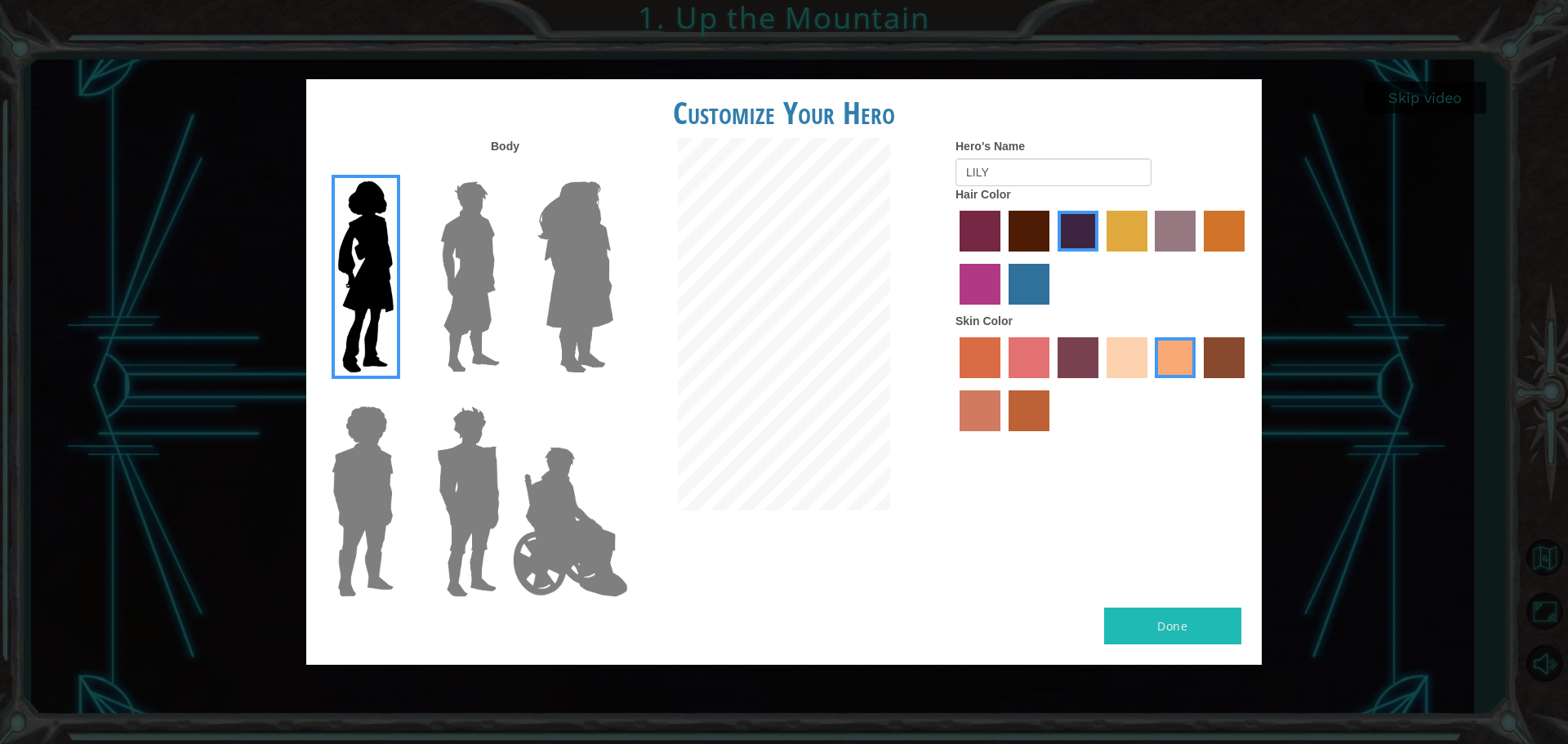
click at [1052, 257] on input "hot purple hair color" at bounding box center [1052, 257] width 0 height 0
click at [1003, 257] on input "maroon hair color" at bounding box center [1003, 257] width 0 height 0
click at [954, 257] on input "paprika hair color" at bounding box center [954, 257] width 0 height 0
click at [1003, 311] on input "lachmara hair color" at bounding box center [1003, 311] width 0 height 0
click at [1247, 257] on input "medium red violet hair color" at bounding box center [1247, 257] width 0 height 0
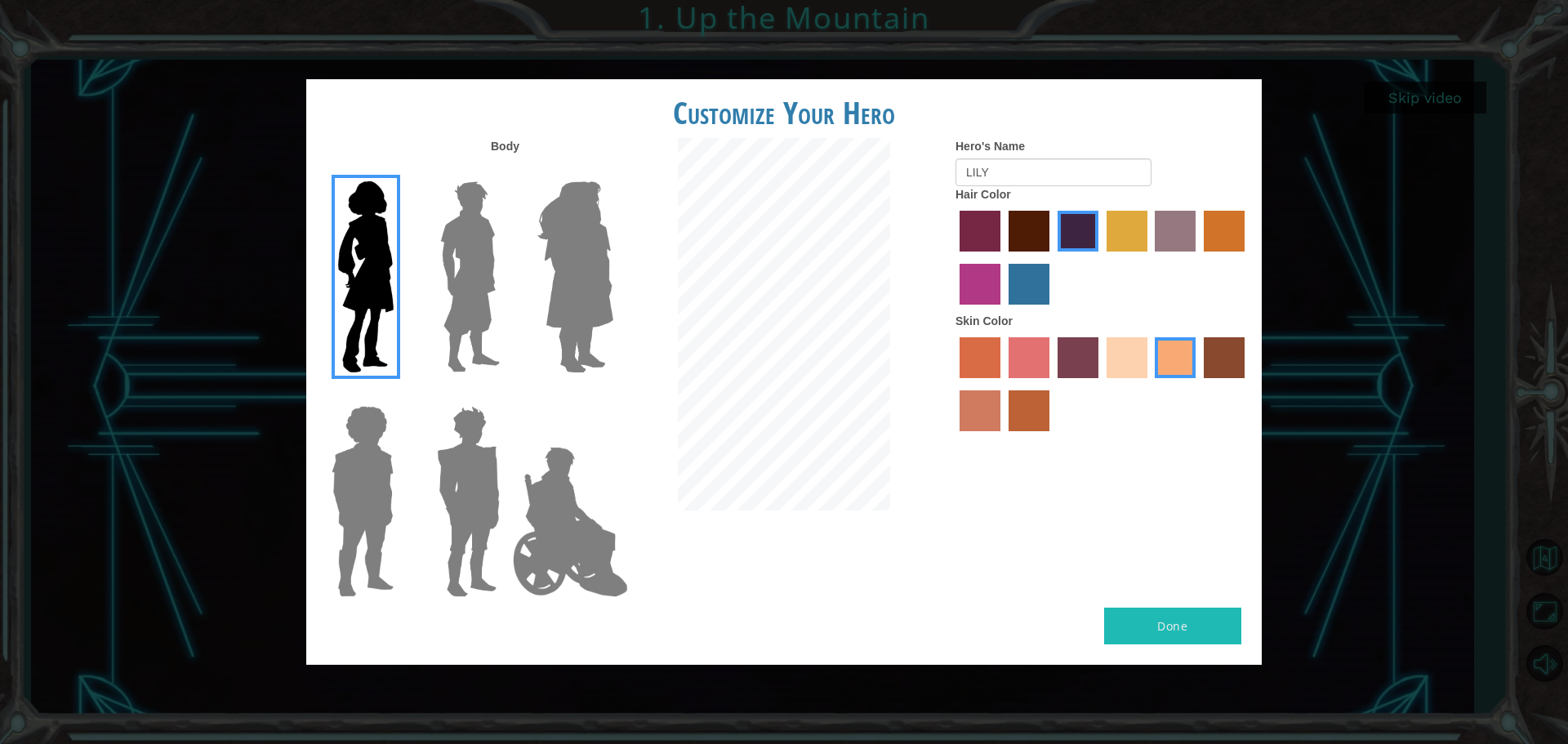
click at [1198, 257] on input "gold drop hair color" at bounding box center [1198, 257] width 0 height 0
click at [1150, 257] on input "bazaar hair color" at bounding box center [1150, 257] width 0 height 0
click at [1101, 257] on input "tulip tree hair color" at bounding box center [1101, 257] width 0 height 0
click at [1052, 257] on input "hot purple hair color" at bounding box center [1052, 257] width 0 height 0
click at [1003, 257] on input "maroon hair color" at bounding box center [1003, 257] width 0 height 0
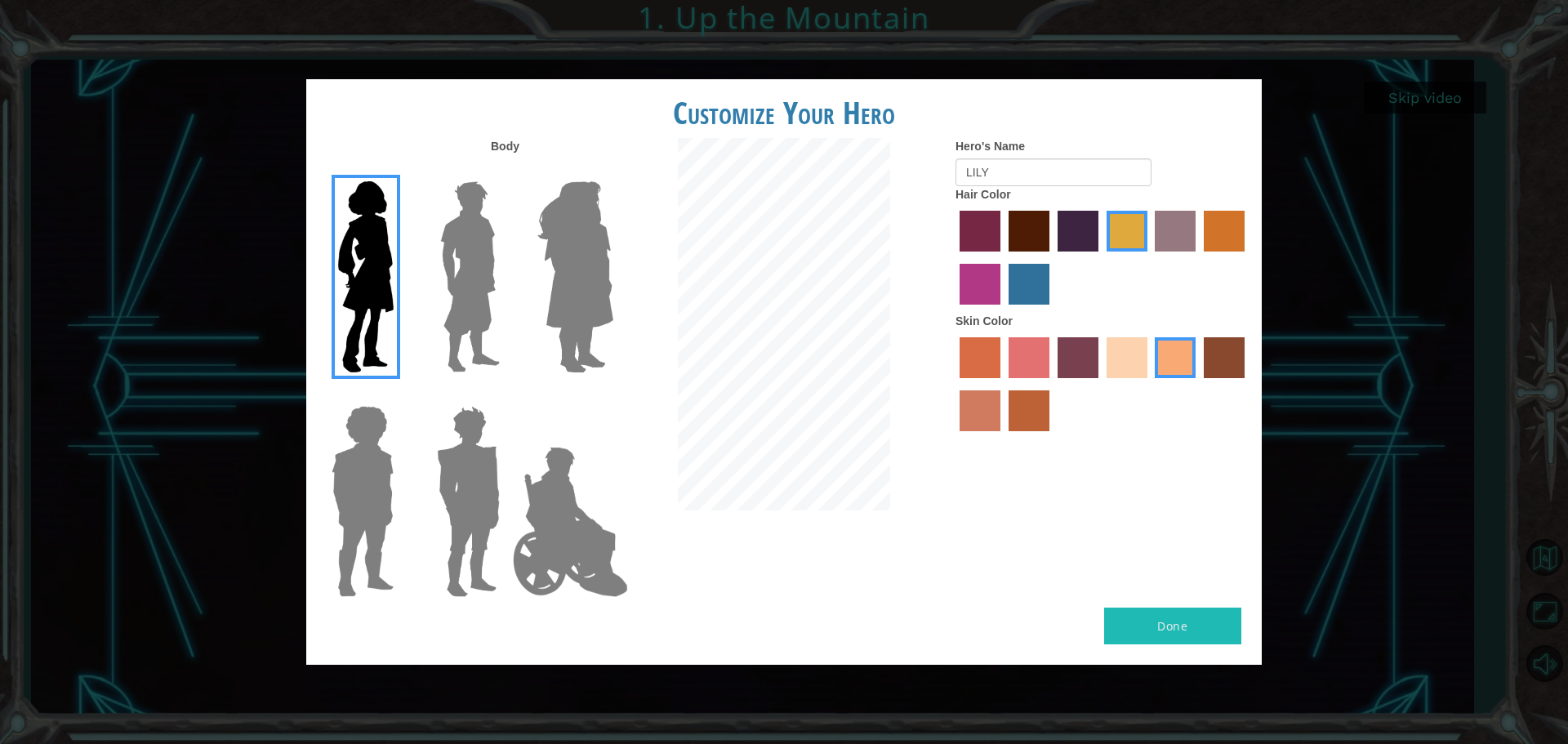
click at [954, 257] on input "paprika hair color" at bounding box center [954, 257] width 0 height 0
click at [1003, 311] on input "lachmara hair color" at bounding box center [1003, 311] width 0 height 0
click at [1247, 257] on input "medium red violet hair color" at bounding box center [1247, 257] width 0 height 0
click at [1198, 257] on input "gold drop hair color" at bounding box center [1198, 257] width 0 height 0
click at [1150, 257] on input "bazaar hair color" at bounding box center [1150, 257] width 0 height 0
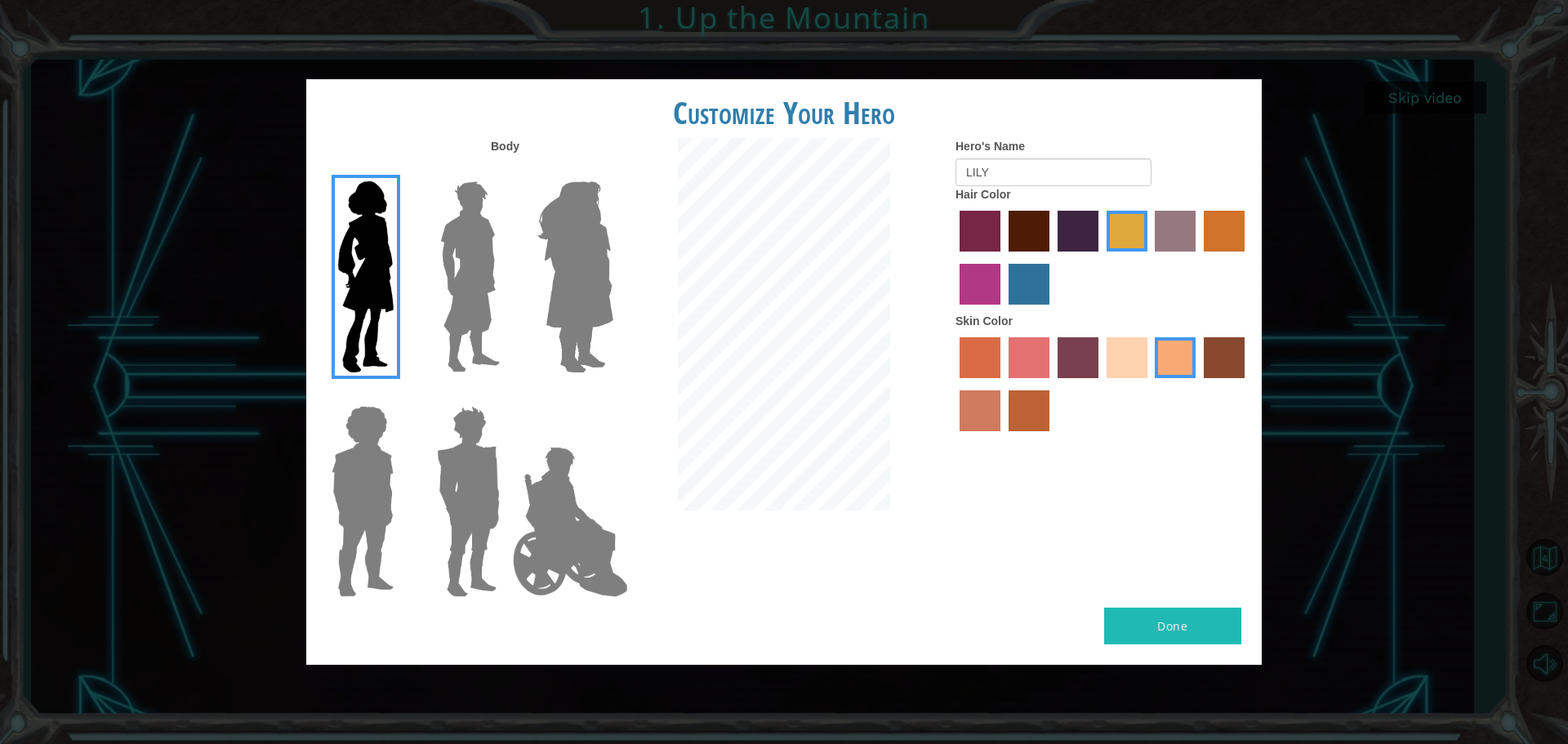
click at [1101, 257] on input "tulip tree hair color" at bounding box center [1101, 257] width 0 height 0
click at [1052, 257] on input "hot purple hair color" at bounding box center [1052, 257] width 0 height 0
click at [1003, 257] on input "maroon hair color" at bounding box center [1003, 257] width 0 height 0
click at [954, 257] on input "paprika hair color" at bounding box center [954, 257] width 0 height 0
click at [1003, 311] on input "lachmara hair color" at bounding box center [1003, 311] width 0 height 0
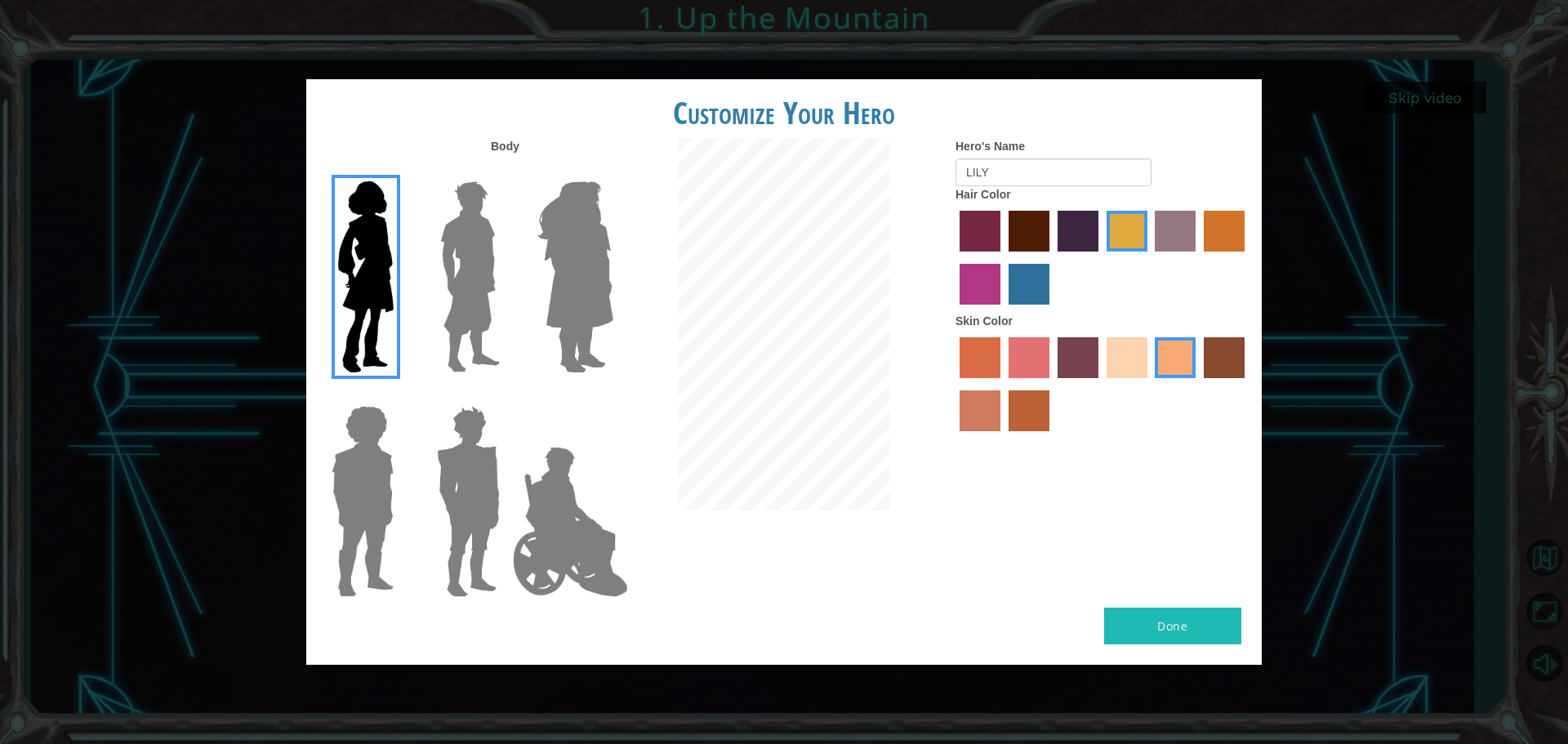
click at [1247, 257] on input "medium red violet hair color" at bounding box center [1247, 257] width 0 height 0
click at [1198, 257] on input "gold drop hair color" at bounding box center [1198, 257] width 0 height 0
click at [1150, 257] on input "bazaar hair color" at bounding box center [1150, 257] width 0 height 0
click at [1101, 257] on input "tulip tree hair color" at bounding box center [1101, 257] width 0 height 0
click at [1052, 257] on input "hot purple hair color" at bounding box center [1052, 257] width 0 height 0
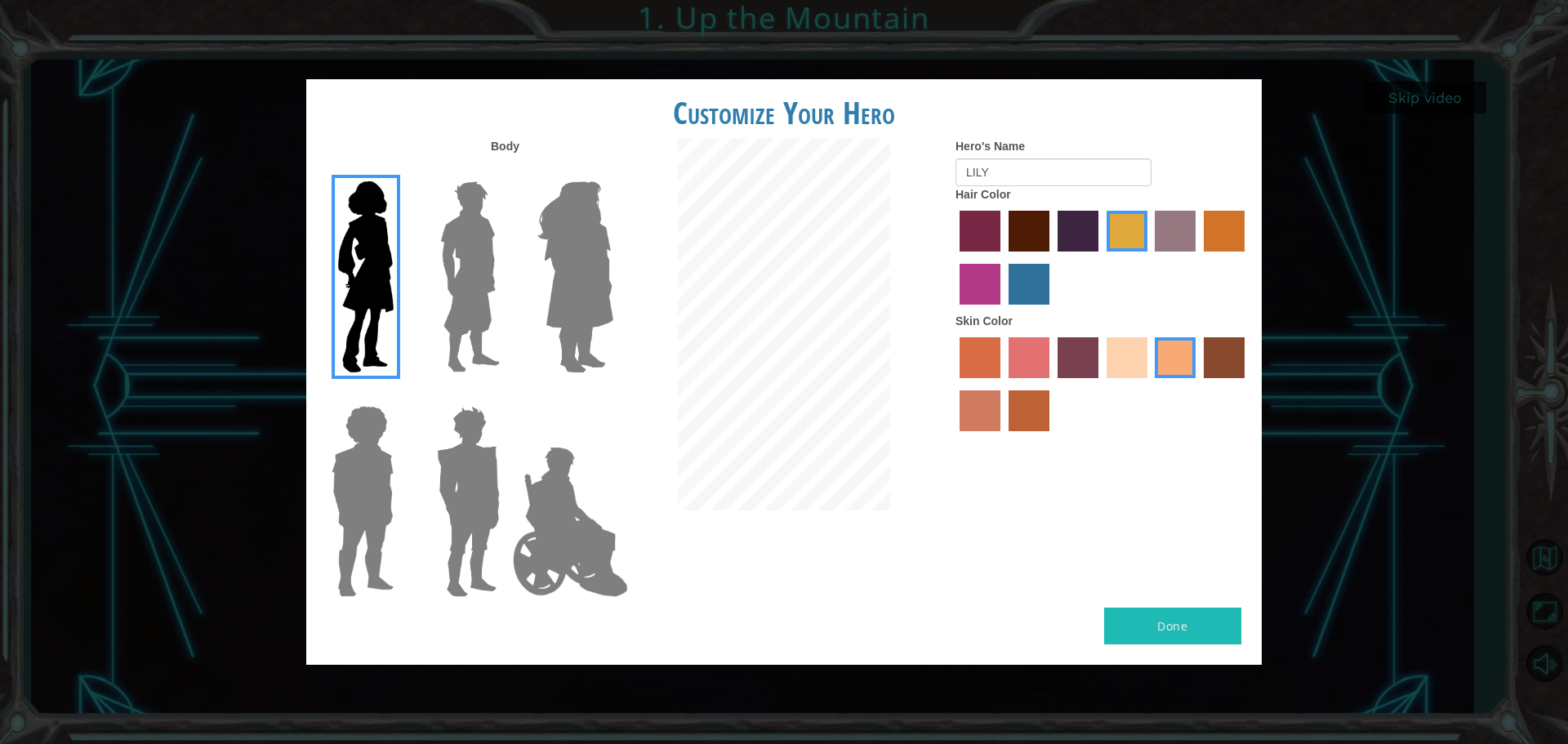
click at [1003, 257] on input "maroon hair color" at bounding box center [1003, 257] width 0 height 0
click at [954, 257] on input "paprika hair color" at bounding box center [954, 257] width 0 height 0
click at [1003, 311] on input "lachmara hair color" at bounding box center [1003, 311] width 0 height 0
click at [1247, 257] on input "medium red violet hair color" at bounding box center [1247, 257] width 0 height 0
click at [1198, 257] on input "gold drop hair color" at bounding box center [1198, 257] width 0 height 0
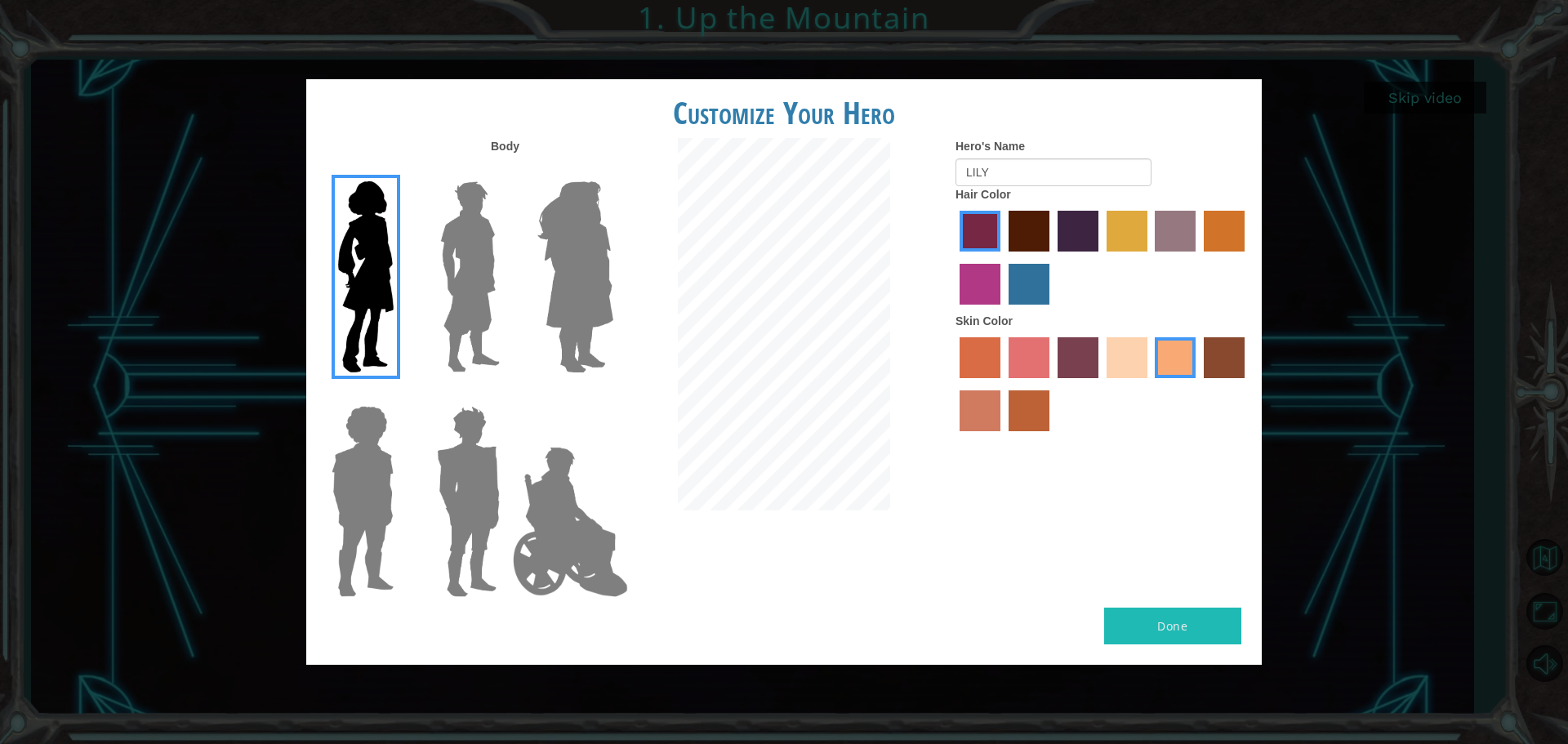
click at [1150, 257] on input "bazaar hair color" at bounding box center [1150, 257] width 0 height 0
click at [1101, 257] on input "tulip tree hair color" at bounding box center [1101, 257] width 0 height 0
click at [1052, 257] on input "hot purple hair color" at bounding box center [1052, 257] width 0 height 0
click at [1003, 257] on input "maroon hair color" at bounding box center [1003, 257] width 0 height 0
click at [954, 257] on input "paprika hair color" at bounding box center [954, 257] width 0 height 0
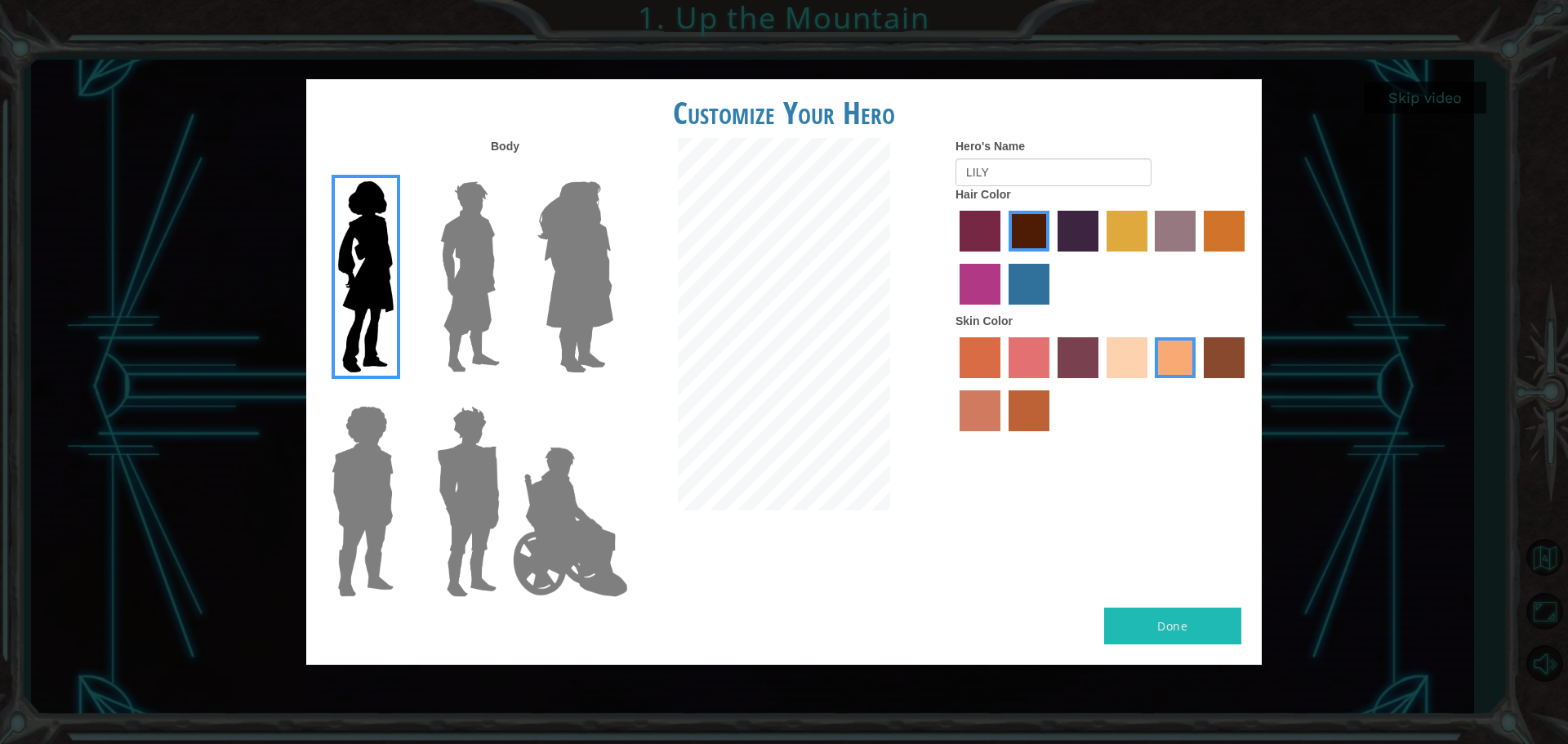
click at [1003, 311] on input "lachmara hair color" at bounding box center [1003, 311] width 0 height 0
click at [1247, 257] on input "medium red violet hair color" at bounding box center [1247, 257] width 0 height 0
click at [1198, 257] on input "gold drop hair color" at bounding box center [1198, 257] width 0 height 0
click at [1150, 257] on input "bazaar hair color" at bounding box center [1150, 257] width 0 height 0
click at [1101, 257] on input "tulip tree hair color" at bounding box center [1101, 257] width 0 height 0
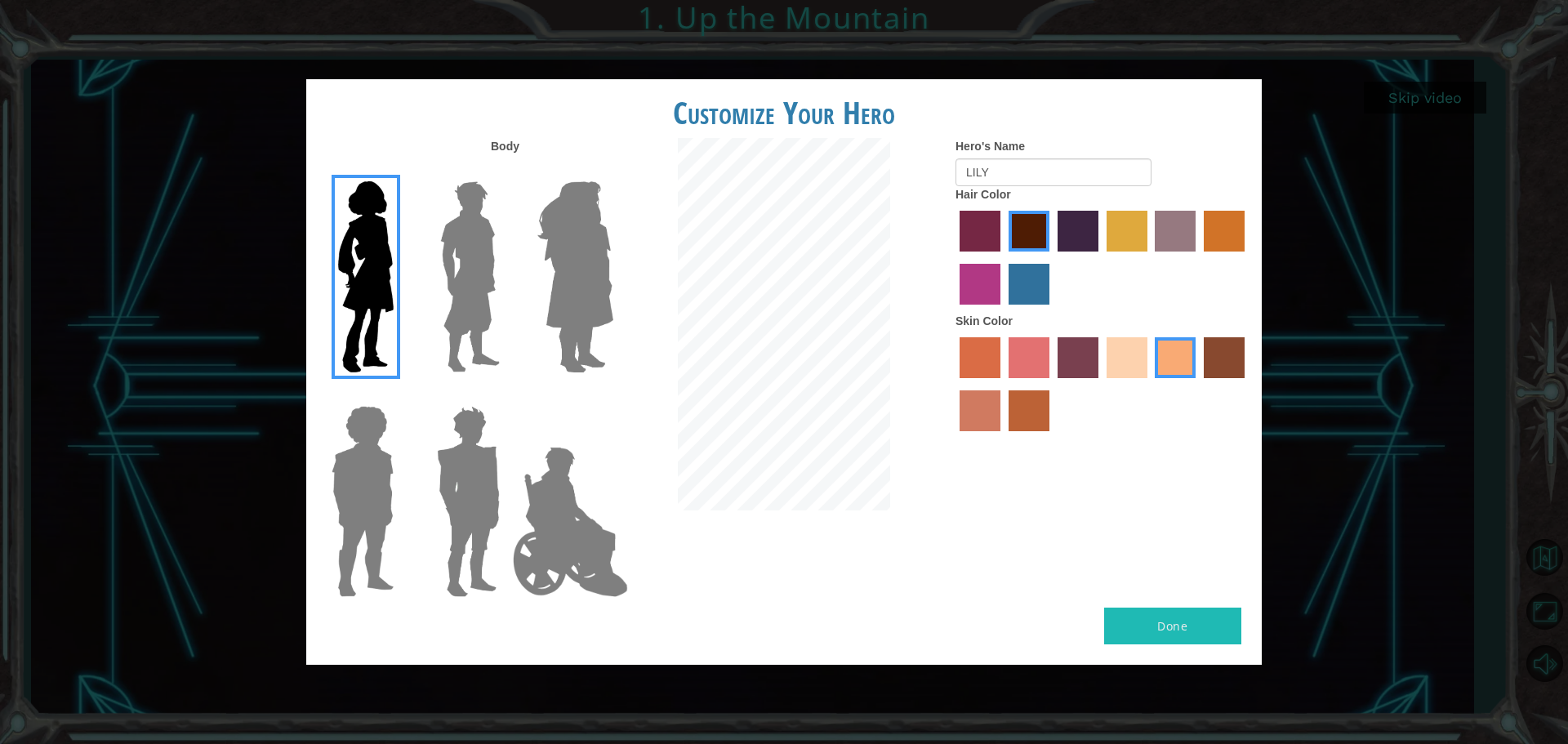
click at [1052, 257] on input "hot purple hair color" at bounding box center [1052, 257] width 0 height 0
click at [1003, 257] on input "maroon hair color" at bounding box center [1003, 257] width 0 height 0
click at [954, 257] on input "paprika hair color" at bounding box center [954, 257] width 0 height 0
click at [1003, 311] on input "lachmara hair color" at bounding box center [1003, 311] width 0 height 0
click at [1247, 257] on input "medium red violet hair color" at bounding box center [1247, 257] width 0 height 0
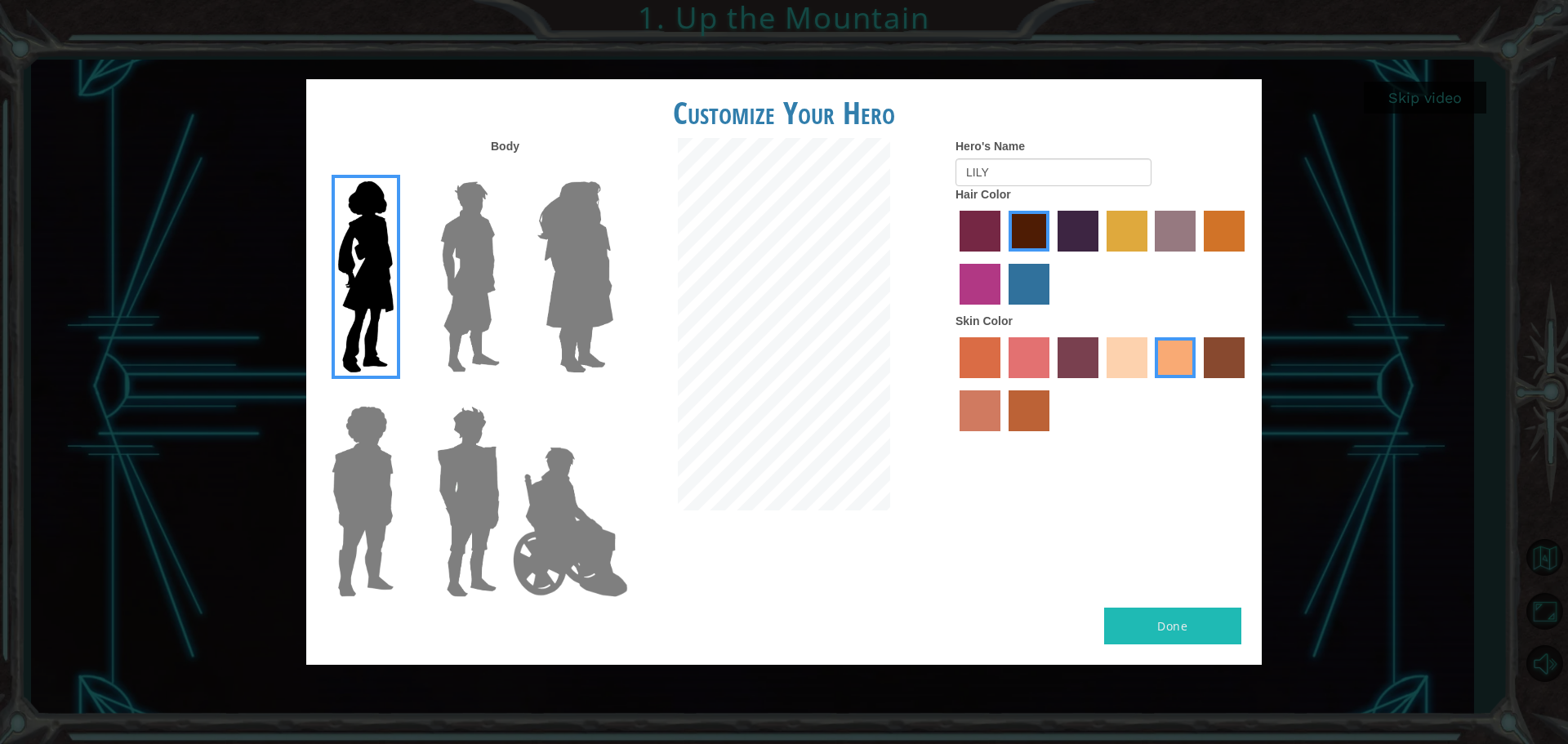
click at [1198, 257] on input "gold drop hair color" at bounding box center [1198, 257] width 0 height 0
click at [1150, 257] on input "bazaar hair color" at bounding box center [1150, 257] width 0 height 0
click at [1101, 257] on input "tulip tree hair color" at bounding box center [1101, 257] width 0 height 0
click at [1052, 257] on input "hot purple hair color" at bounding box center [1052, 257] width 0 height 0
click at [1003, 257] on input "maroon hair color" at bounding box center [1003, 257] width 0 height 0
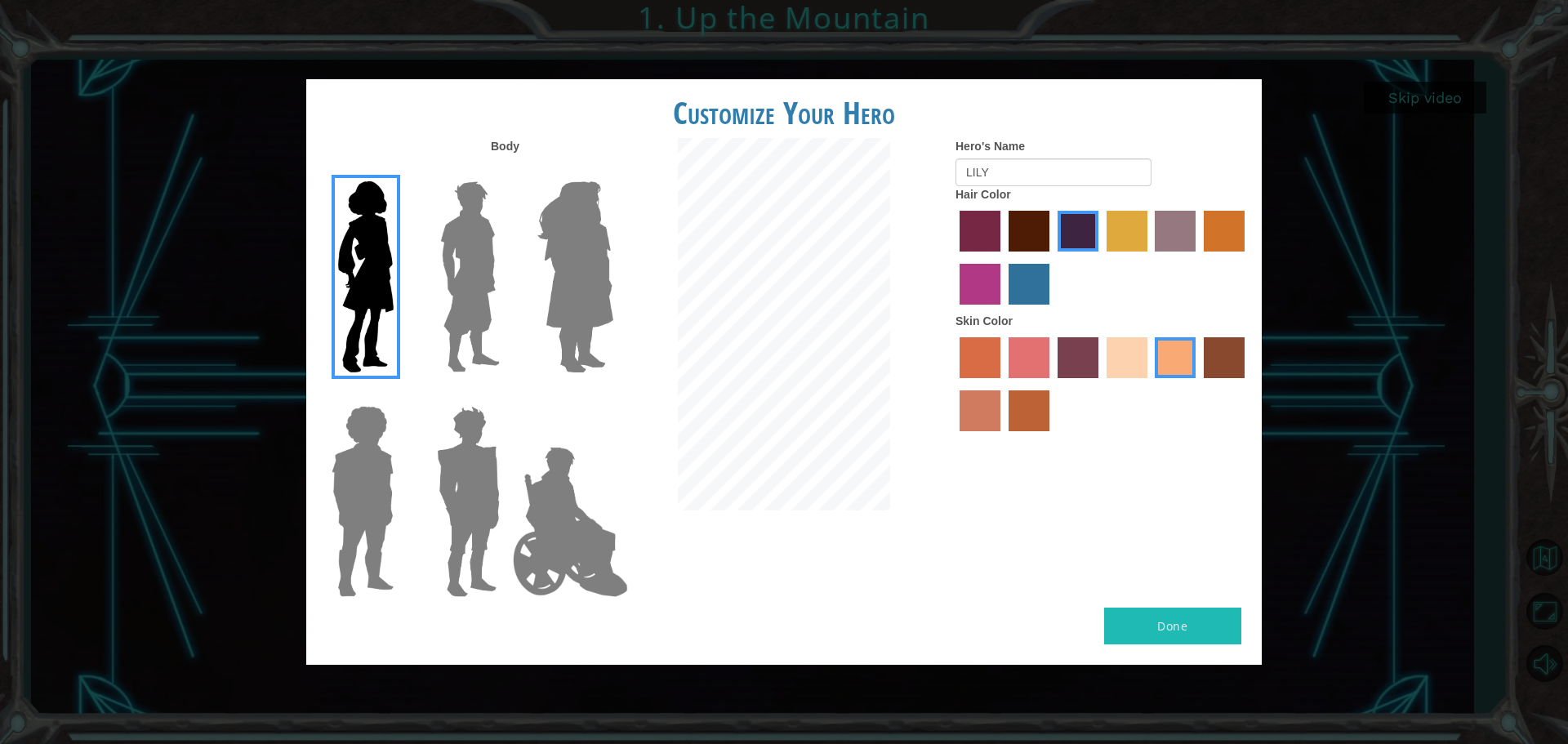
click at [954, 257] on input "paprika hair color" at bounding box center [954, 257] width 0 height 0
click at [1003, 311] on input "lachmara hair color" at bounding box center [1003, 311] width 0 height 0
click at [1247, 257] on input "medium red violet hair color" at bounding box center [1247, 257] width 0 height 0
click at [1198, 257] on input "gold drop hair color" at bounding box center [1198, 257] width 0 height 0
click at [1150, 257] on input "bazaar hair color" at bounding box center [1150, 257] width 0 height 0
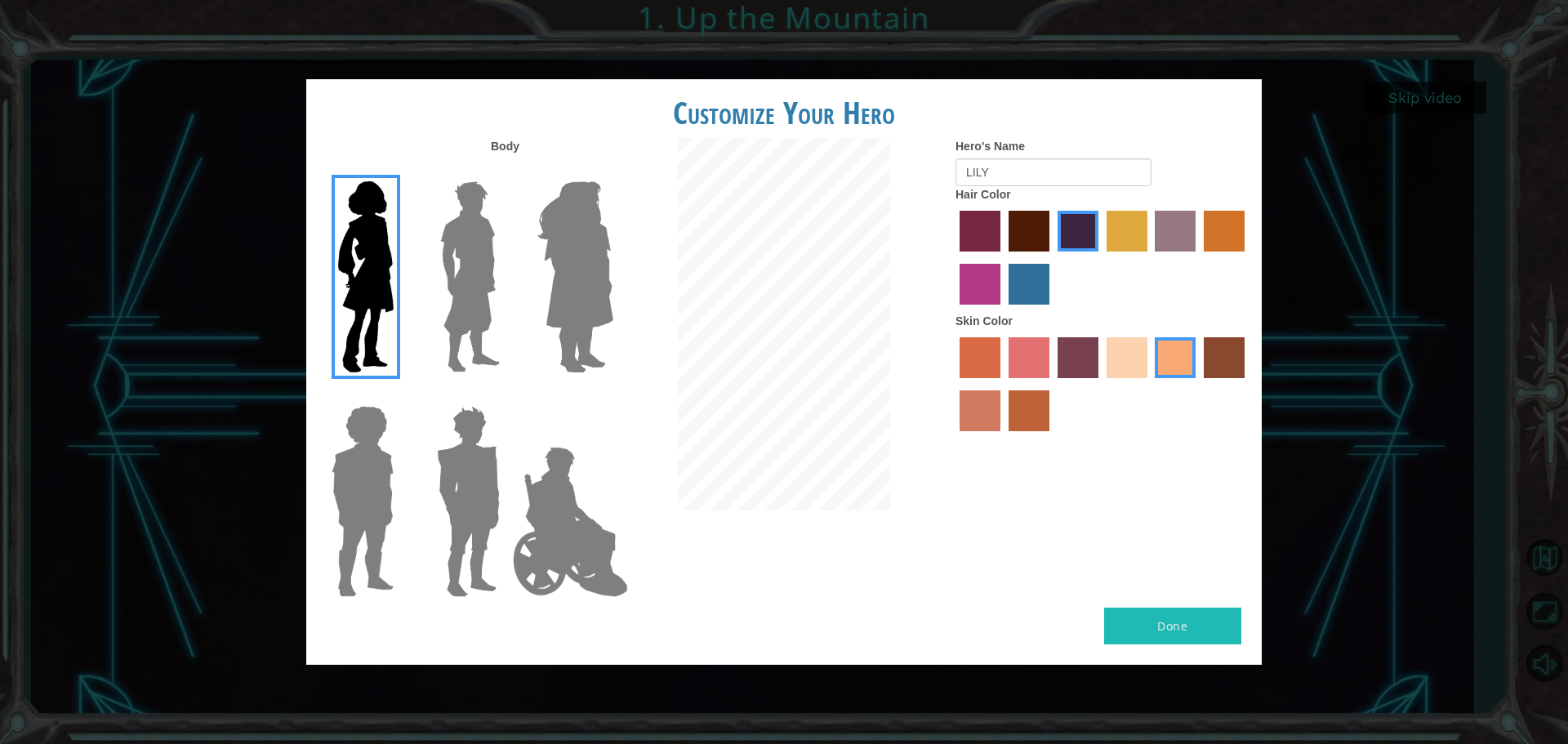
click at [1101, 257] on input "tulip tree hair color" at bounding box center [1101, 257] width 0 height 0
click at [1052, 257] on input "hot purple hair color" at bounding box center [1052, 257] width 0 height 0
click at [1003, 257] on input "maroon hair color" at bounding box center [1003, 257] width 0 height 0
click at [954, 257] on input "paprika hair color" at bounding box center [954, 257] width 0 height 0
click at [1003, 311] on input "lachmara hair color" at bounding box center [1003, 311] width 0 height 0
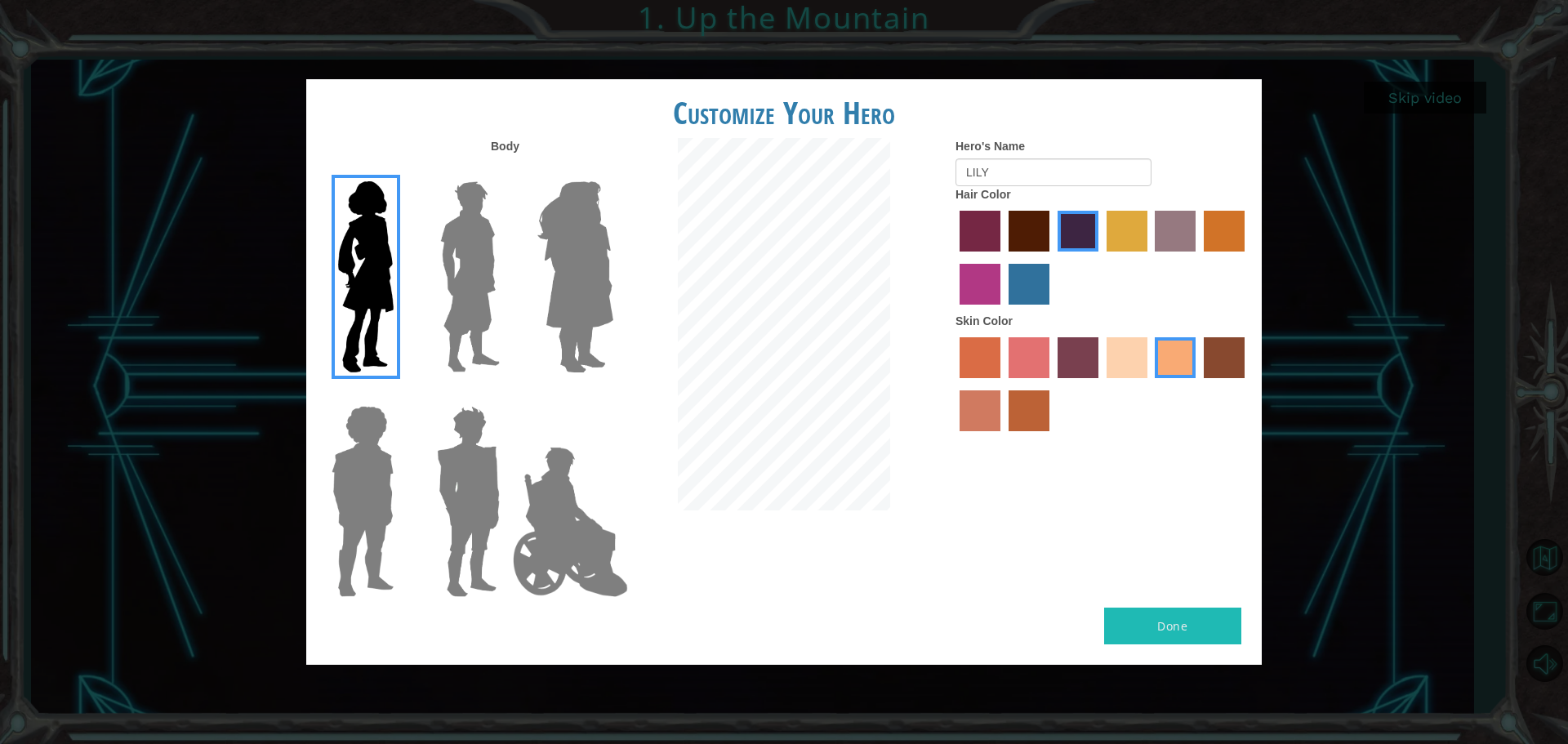
click at [1247, 257] on input "medium red violet hair color" at bounding box center [1247, 257] width 0 height 0
click at [1198, 257] on input "gold drop hair color" at bounding box center [1198, 257] width 0 height 0
click at [1150, 257] on input "bazaar hair color" at bounding box center [1150, 257] width 0 height 0
click at [1101, 257] on input "tulip tree hair color" at bounding box center [1101, 257] width 0 height 0
click at [1052, 257] on input "hot purple hair color" at bounding box center [1052, 257] width 0 height 0
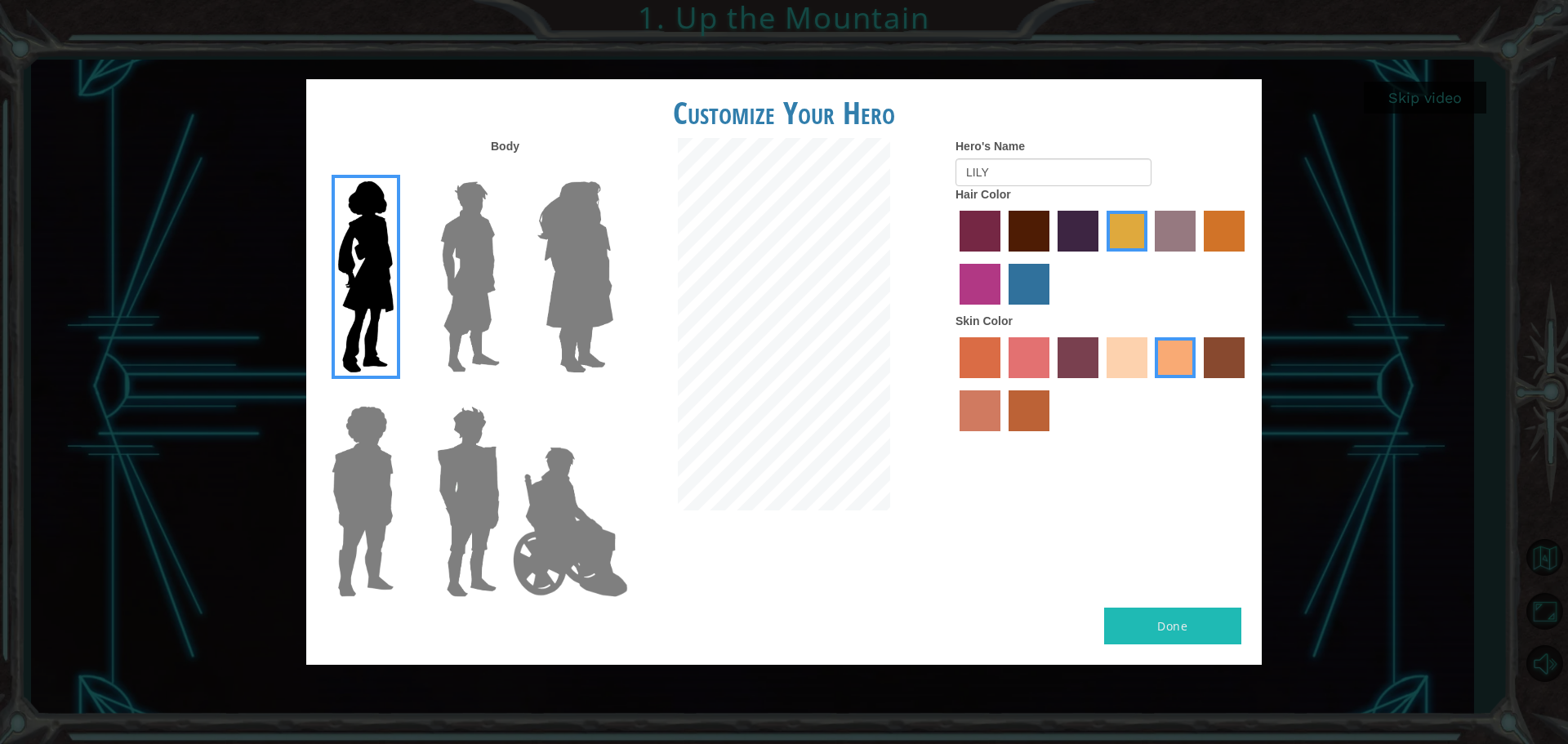
click at [1003, 257] on input "maroon hair color" at bounding box center [1003, 257] width 0 height 0
click at [954, 257] on input "paprika hair color" at bounding box center [954, 257] width 0 height 0
click at [1003, 311] on input "lachmara hair color" at bounding box center [1003, 311] width 0 height 0
click at [1247, 257] on input "medium red violet hair color" at bounding box center [1247, 257] width 0 height 0
click at [1198, 257] on input "gold drop hair color" at bounding box center [1198, 257] width 0 height 0
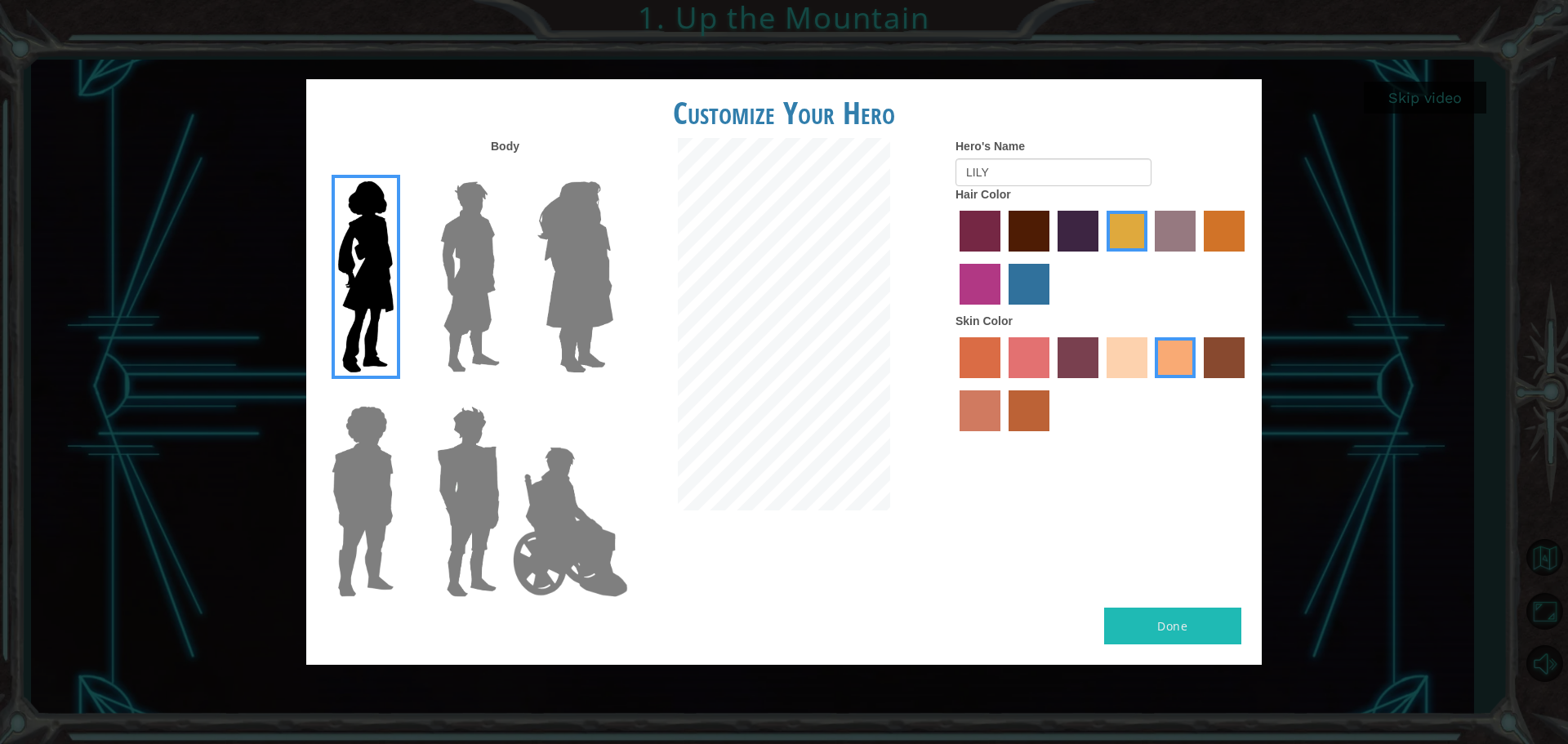
click at [1150, 257] on input "bazaar hair color" at bounding box center [1150, 257] width 0 height 0
click at [1101, 257] on input "tulip tree hair color" at bounding box center [1101, 257] width 0 height 0
click at [1052, 257] on input "hot purple hair color" at bounding box center [1052, 257] width 0 height 0
click at [1003, 257] on input "maroon hair color" at bounding box center [1003, 257] width 0 height 0
click at [954, 257] on input "paprika hair color" at bounding box center [954, 257] width 0 height 0
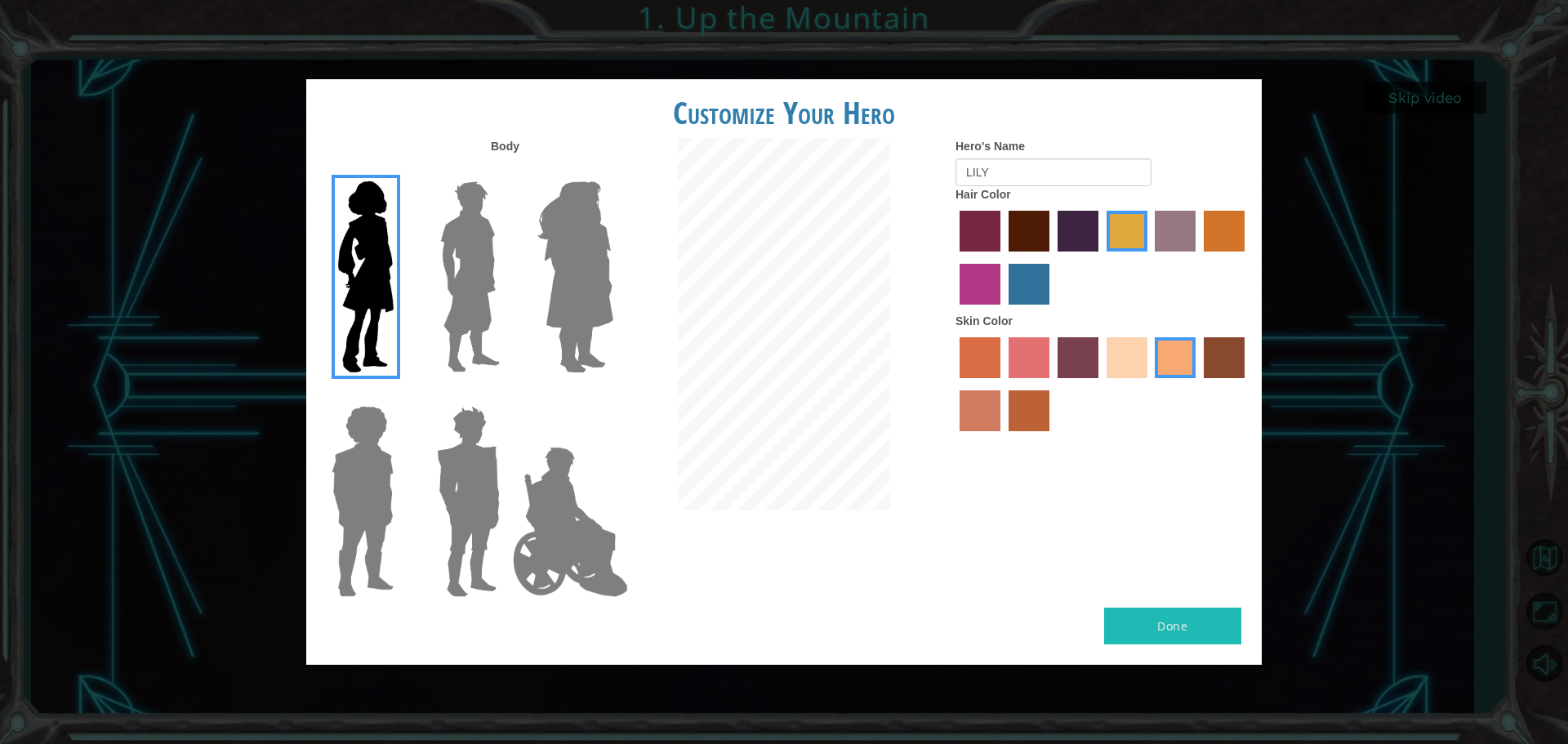
click at [1003, 311] on input "lachmara hair color" at bounding box center [1003, 311] width 0 height 0
click at [1247, 257] on input "medium red violet hair color" at bounding box center [1247, 257] width 0 height 0
click at [1198, 257] on input "gold drop hair color" at bounding box center [1198, 257] width 0 height 0
click at [1150, 257] on input "bazaar hair color" at bounding box center [1150, 257] width 0 height 0
click at [1101, 257] on input "tulip tree hair color" at bounding box center [1101, 257] width 0 height 0
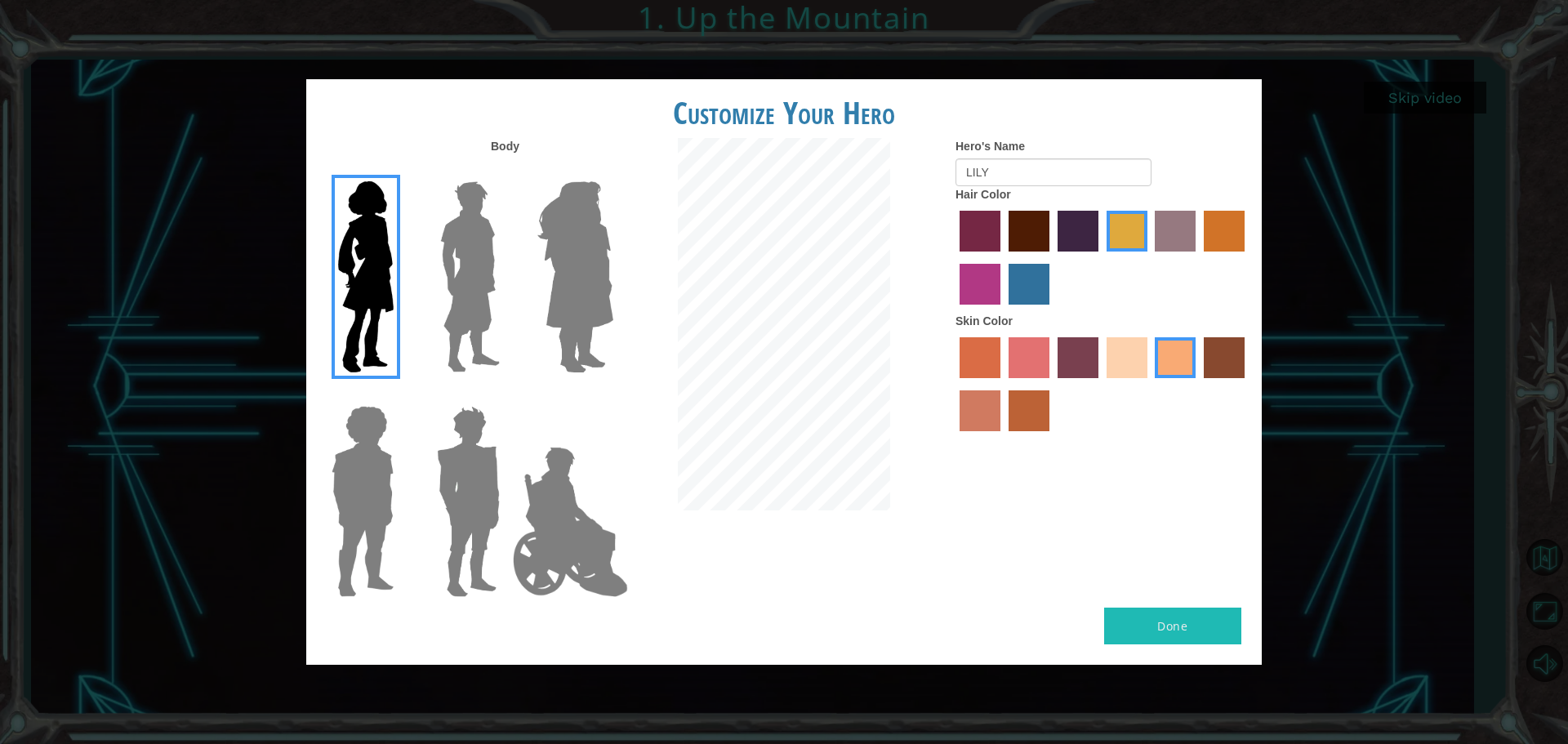
click at [1052, 257] on input "hot purple hair color" at bounding box center [1052, 257] width 0 height 0
click at [1003, 257] on input "maroon hair color" at bounding box center [1003, 257] width 0 height 0
click at [954, 257] on input "paprika hair color" at bounding box center [954, 257] width 0 height 0
click at [1003, 311] on input "lachmara hair color" at bounding box center [1003, 311] width 0 height 0
click at [1247, 257] on input "medium red violet hair color" at bounding box center [1247, 257] width 0 height 0
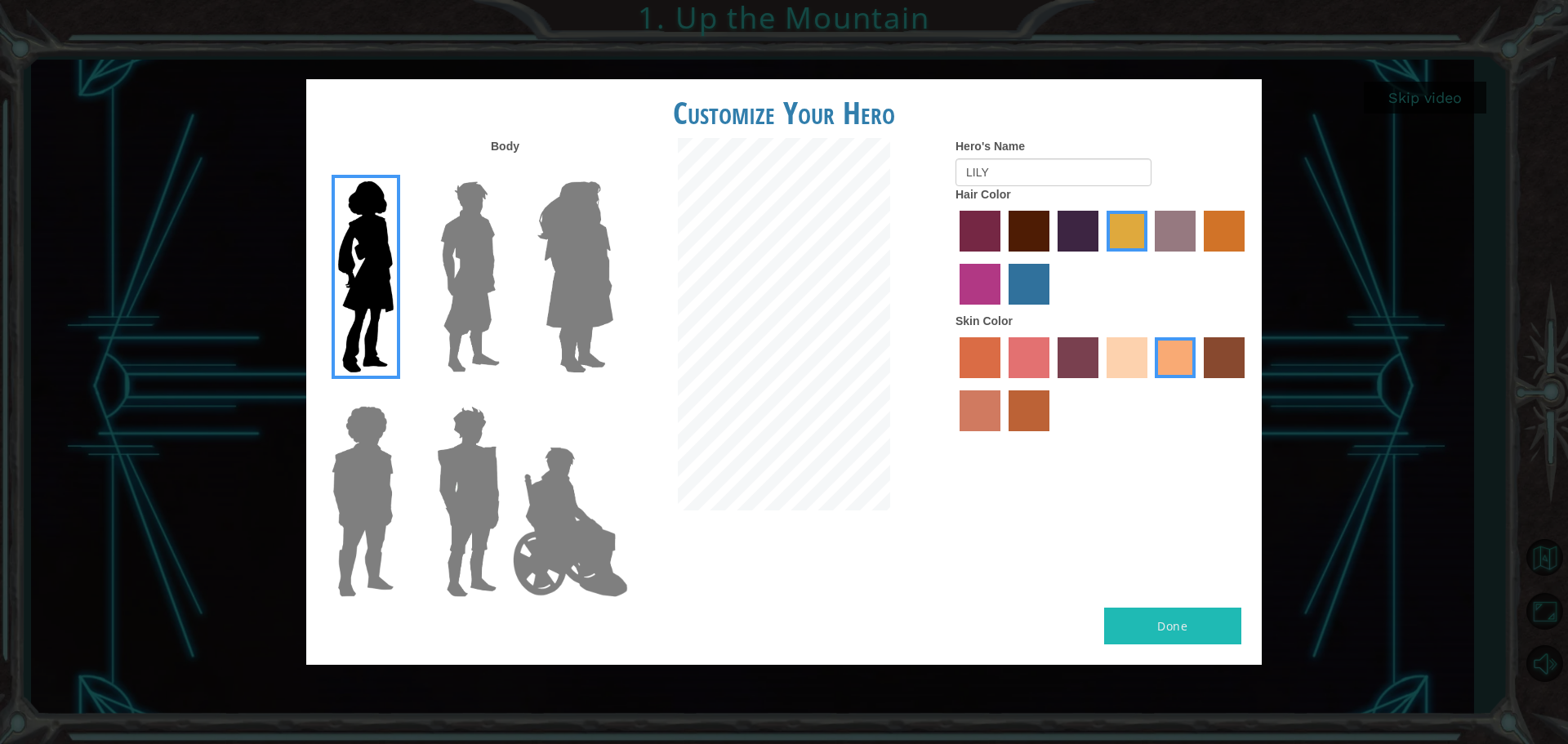
click at [1198, 257] on input "gold drop hair color" at bounding box center [1198, 257] width 0 height 0
click at [1150, 257] on input "bazaar hair color" at bounding box center [1150, 257] width 0 height 0
click at [1101, 257] on input "tulip tree hair color" at bounding box center [1101, 257] width 0 height 0
click at [1052, 257] on input "hot purple hair color" at bounding box center [1052, 257] width 0 height 0
click at [1003, 257] on input "maroon hair color" at bounding box center [1003, 257] width 0 height 0
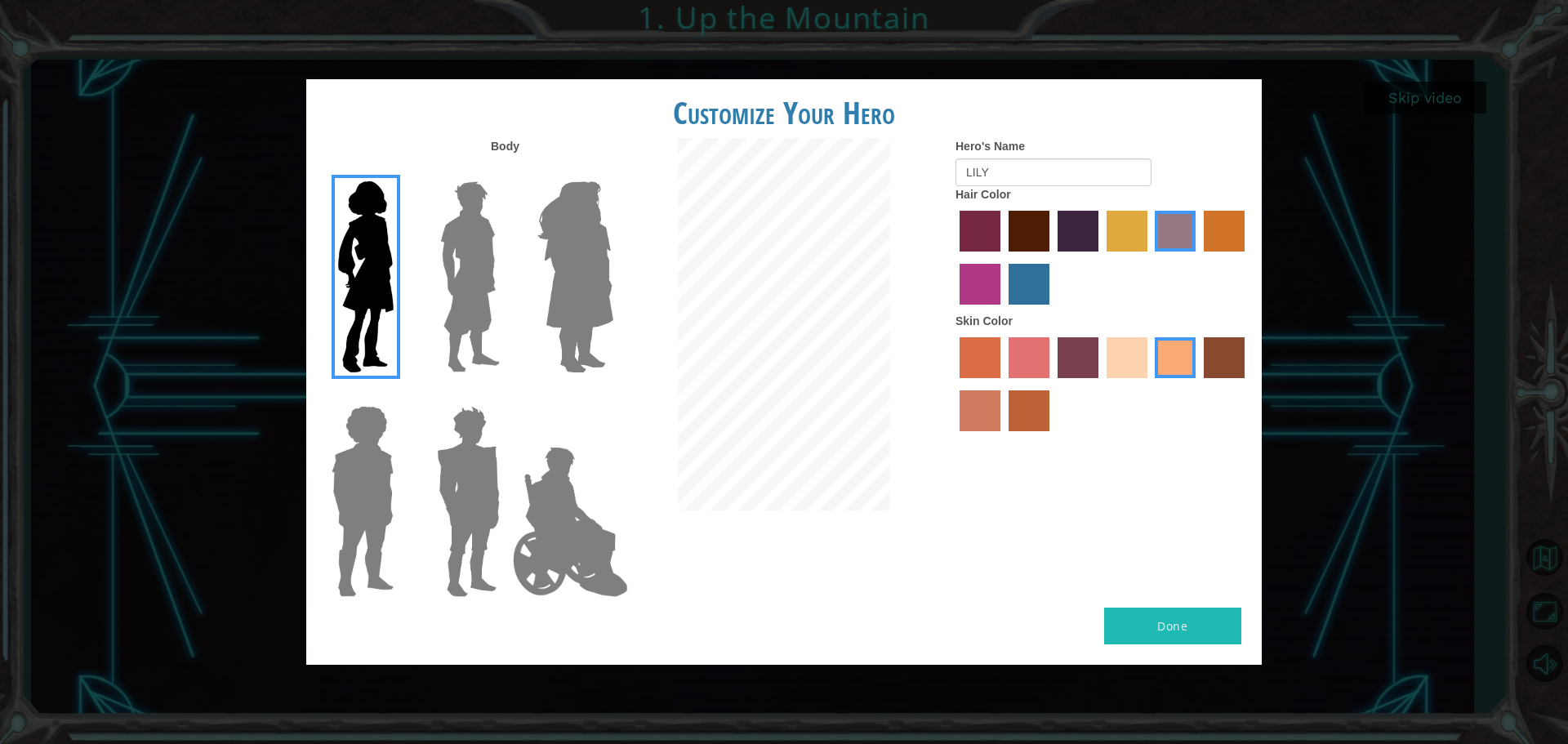
click at [954, 257] on input "paprika hair color" at bounding box center [954, 257] width 0 height 0
click at [1003, 311] on input "lachmara hair color" at bounding box center [1003, 311] width 0 height 0
click at [1247, 257] on input "medium red violet hair color" at bounding box center [1247, 257] width 0 height 0
click at [1198, 257] on input "gold drop hair color" at bounding box center [1198, 257] width 0 height 0
click at [1150, 257] on input "bazaar hair color" at bounding box center [1150, 257] width 0 height 0
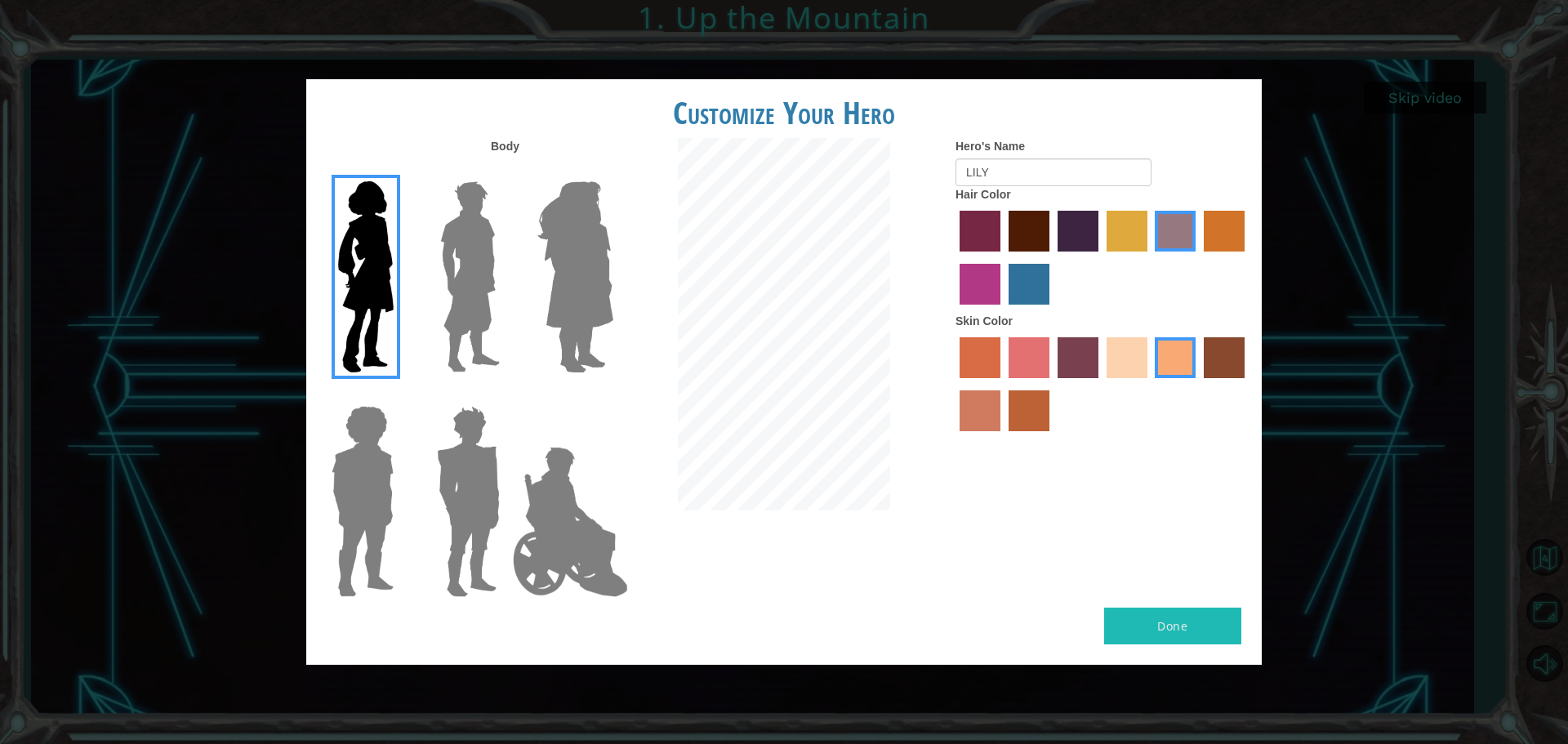
click at [1101, 257] on input "tulip tree hair color" at bounding box center [1101, 257] width 0 height 0
click at [1052, 257] on input "hot purple hair color" at bounding box center [1052, 257] width 0 height 0
click at [1003, 257] on input "maroon hair color" at bounding box center [1003, 257] width 0 height 0
click at [954, 257] on input "paprika hair color" at bounding box center [954, 257] width 0 height 0
click at [1003, 311] on input "lachmara hair color" at bounding box center [1003, 311] width 0 height 0
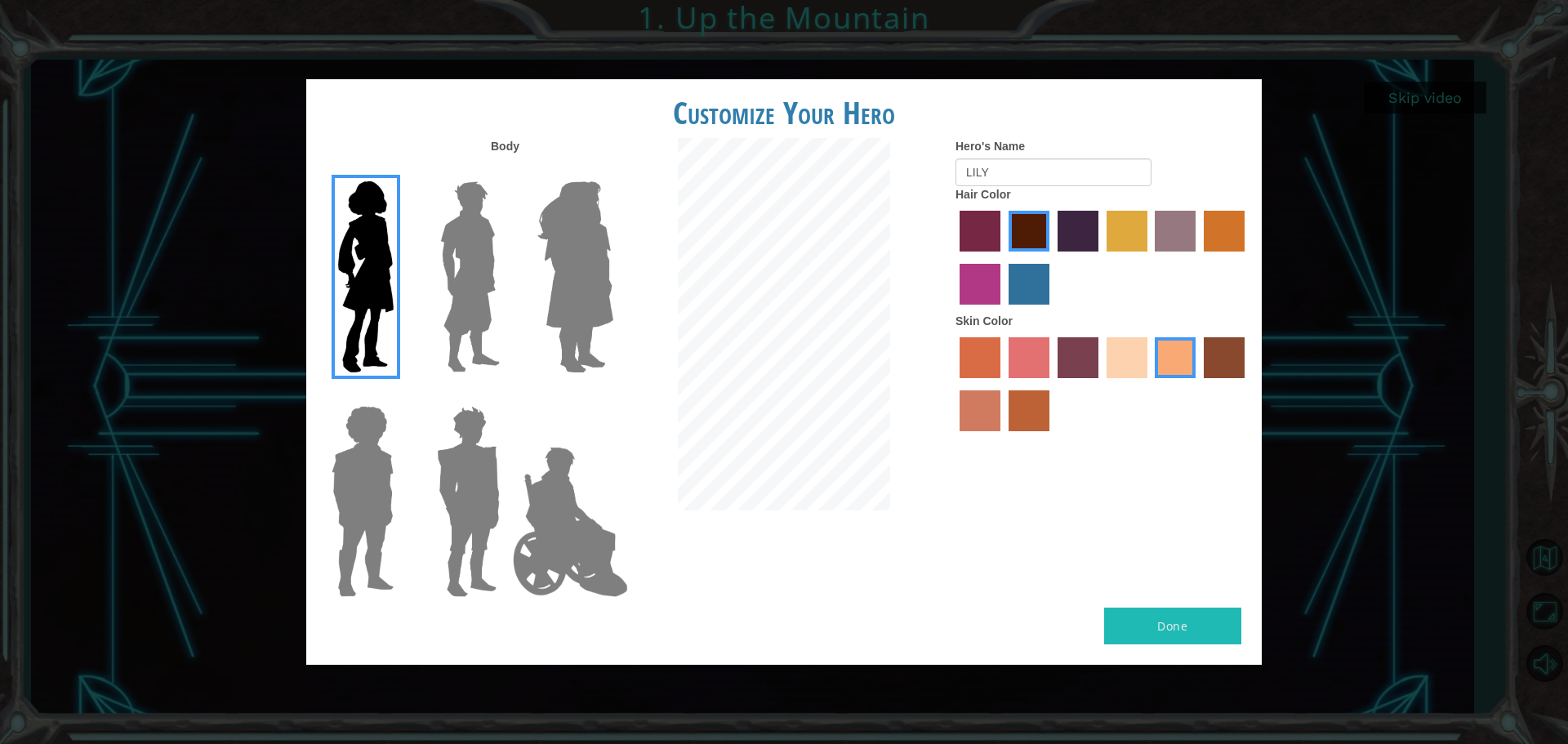
click at [1247, 257] on input "medium red violet hair color" at bounding box center [1247, 257] width 0 height 0
click at [1198, 257] on input "gold drop hair color" at bounding box center [1198, 257] width 0 height 0
click at [1150, 257] on input "bazaar hair color" at bounding box center [1150, 257] width 0 height 0
click at [1101, 257] on input "tulip tree hair color" at bounding box center [1101, 257] width 0 height 0
click at [1052, 257] on input "hot purple hair color" at bounding box center [1052, 257] width 0 height 0
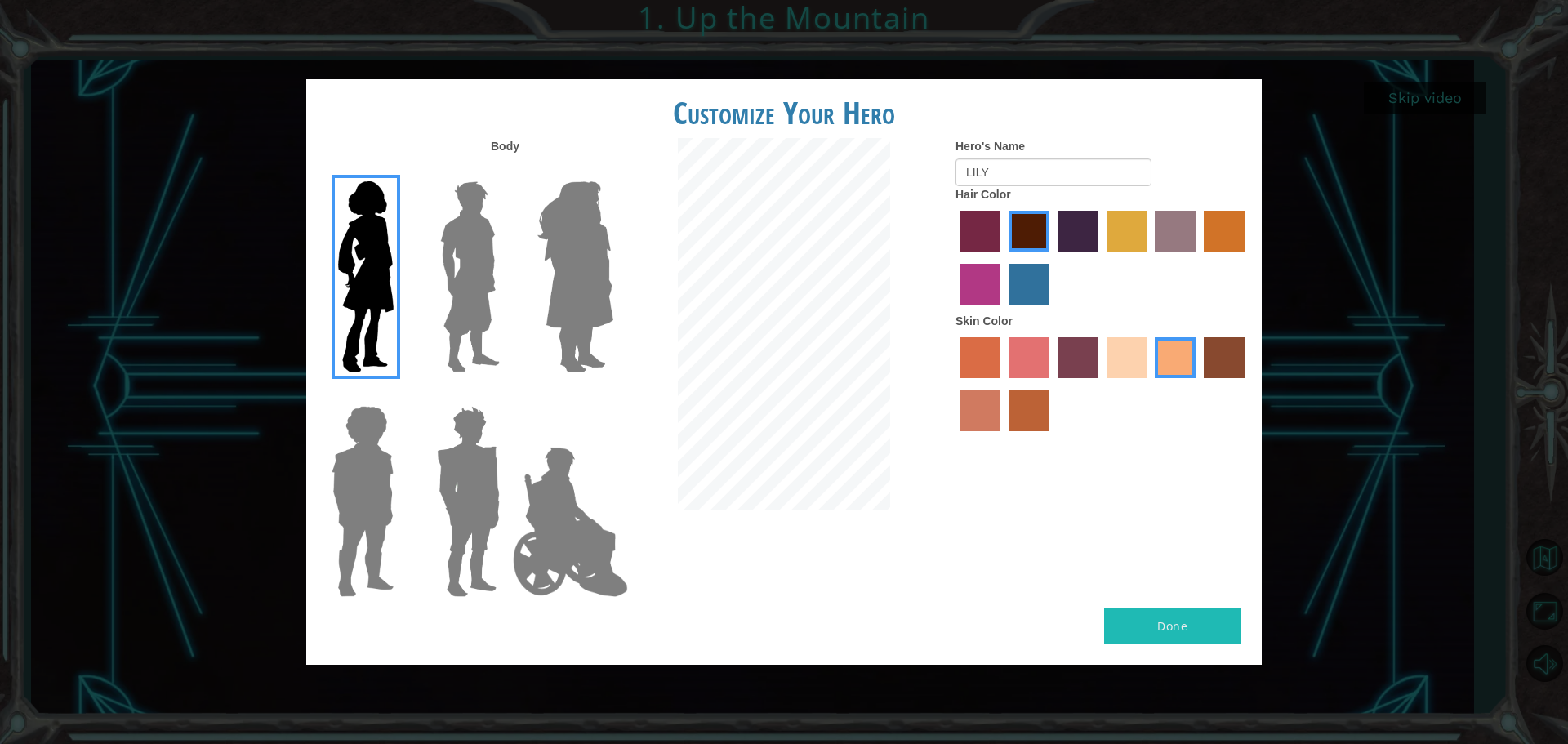
click at [1003, 257] on input "maroon hair color" at bounding box center [1003, 257] width 0 height 0
click at [954, 257] on input "paprika hair color" at bounding box center [954, 257] width 0 height 0
click at [1003, 311] on input "lachmara hair color" at bounding box center [1003, 311] width 0 height 0
click at [1247, 257] on input "medium red violet hair color" at bounding box center [1247, 257] width 0 height 0
click at [1198, 257] on input "gold drop hair color" at bounding box center [1198, 257] width 0 height 0
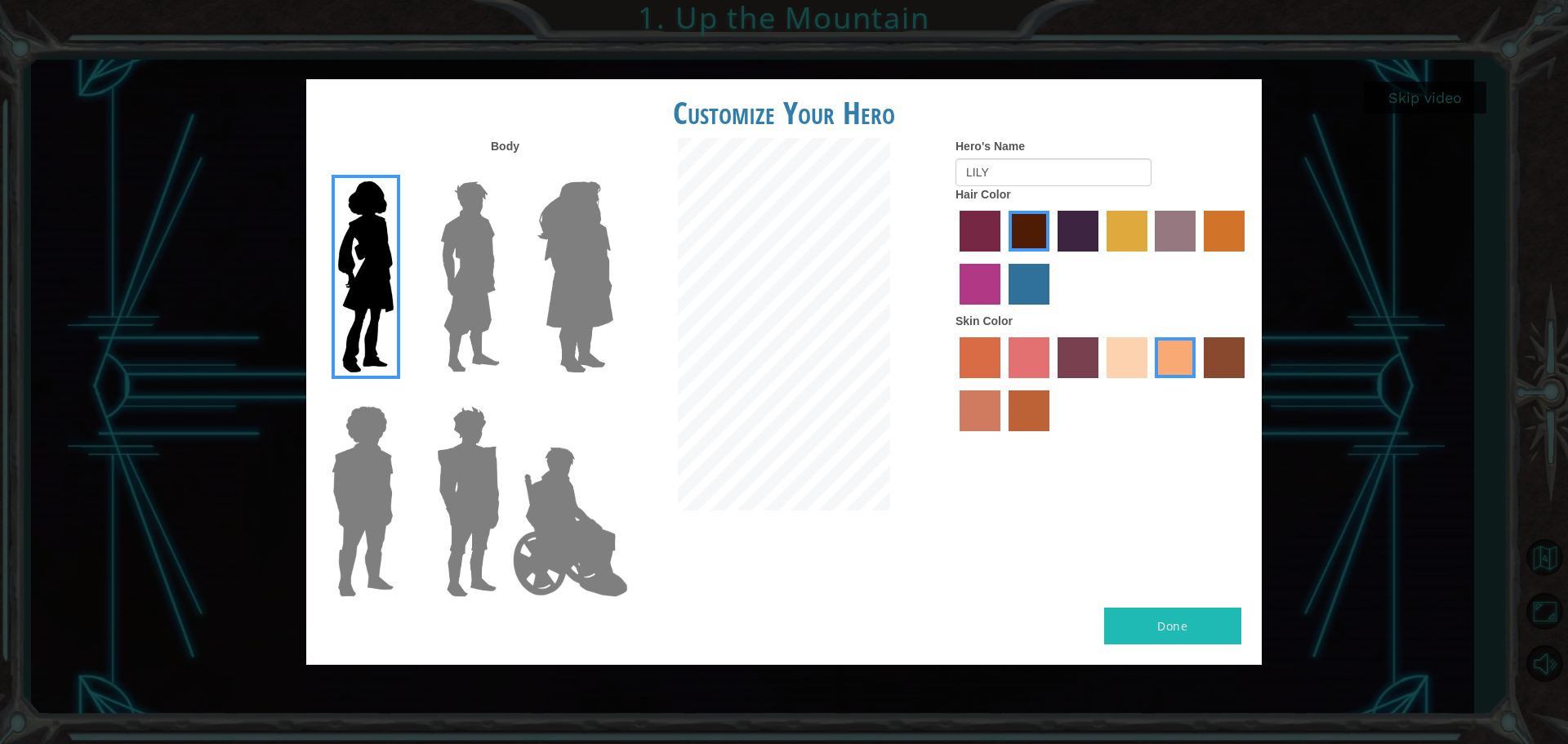
click at [1150, 257] on input "bazaar hair color" at bounding box center [1150, 257] width 0 height 0
click at [1101, 257] on input "tulip tree hair color" at bounding box center [1101, 257] width 0 height 0
click at [1052, 257] on input "hot purple hair color" at bounding box center [1052, 257] width 0 height 0
click at [1003, 257] on input "maroon hair color" at bounding box center [1003, 257] width 0 height 0
click at [954, 257] on input "paprika hair color" at bounding box center [954, 257] width 0 height 0
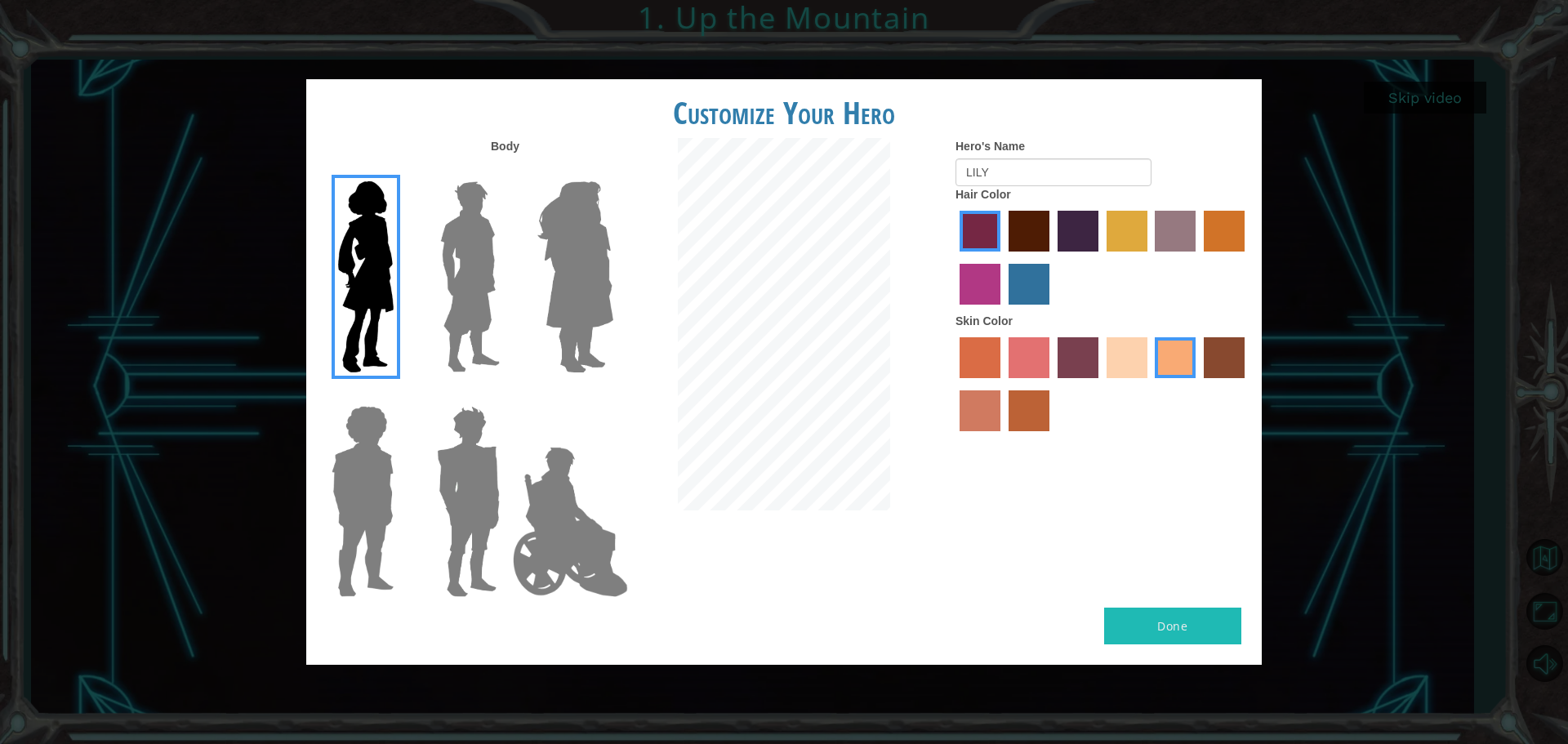
click at [1003, 257] on input "maroon hair color" at bounding box center [1003, 257] width 0 height 0
click at [1052, 257] on input "hot purple hair color" at bounding box center [1052, 257] width 0 height 0
click at [1101, 257] on input "tulip tree hair color" at bounding box center [1101, 257] width 0 height 0
click at [1150, 257] on input "bazaar hair color" at bounding box center [1150, 257] width 0 height 0
click at [1101, 257] on input "tulip tree hair color" at bounding box center [1101, 257] width 0 height 0
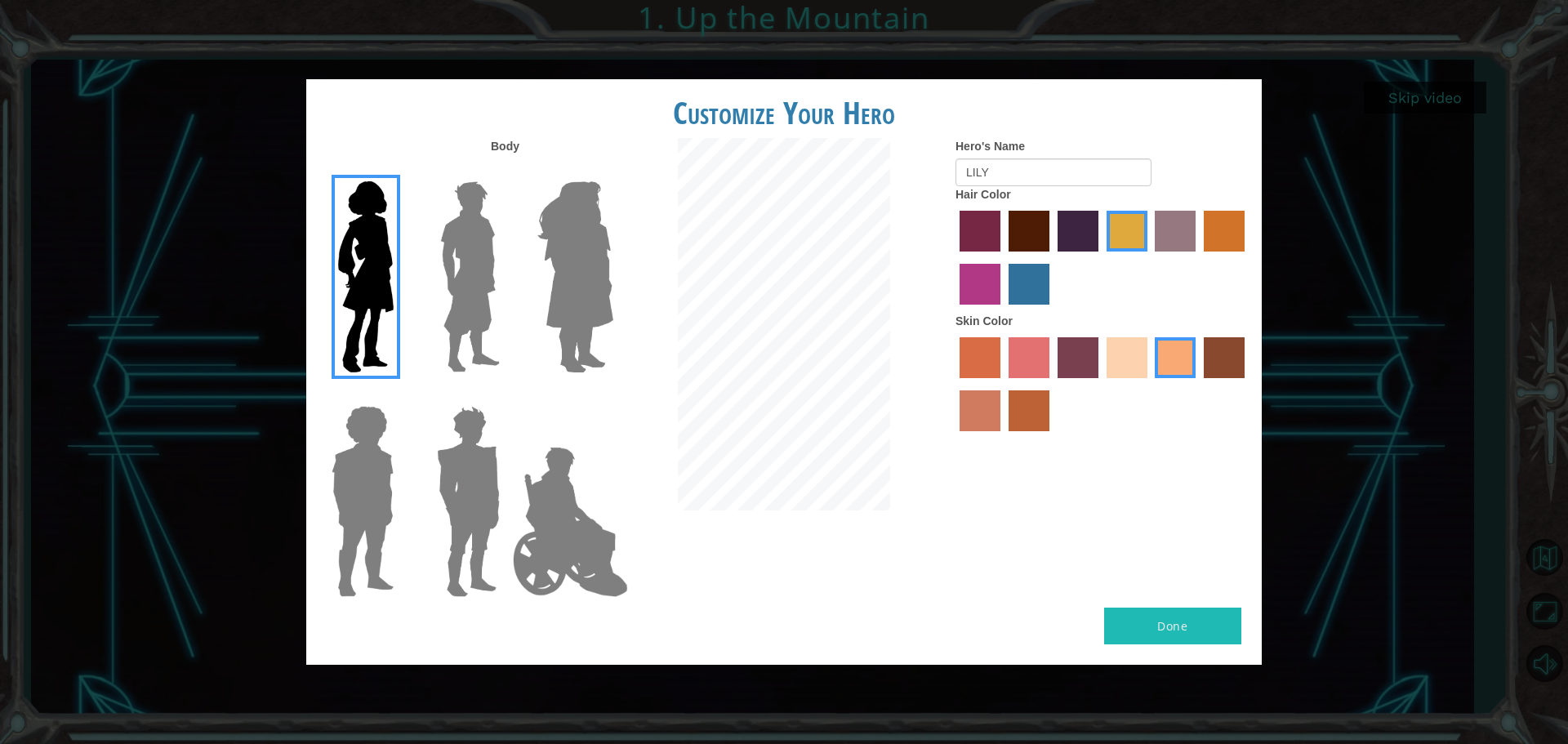
click at [1052, 257] on input "hot purple hair color" at bounding box center [1052, 257] width 0 height 0
click at [1003, 257] on input "maroon hair color" at bounding box center [1003, 257] width 0 height 0
click at [954, 257] on input "paprika hair color" at bounding box center [954, 257] width 0 height 0
click at [1003, 311] on input "lachmara hair color" at bounding box center [1003, 311] width 0 height 0
click at [1247, 257] on input "medium red violet hair color" at bounding box center [1247, 257] width 0 height 0
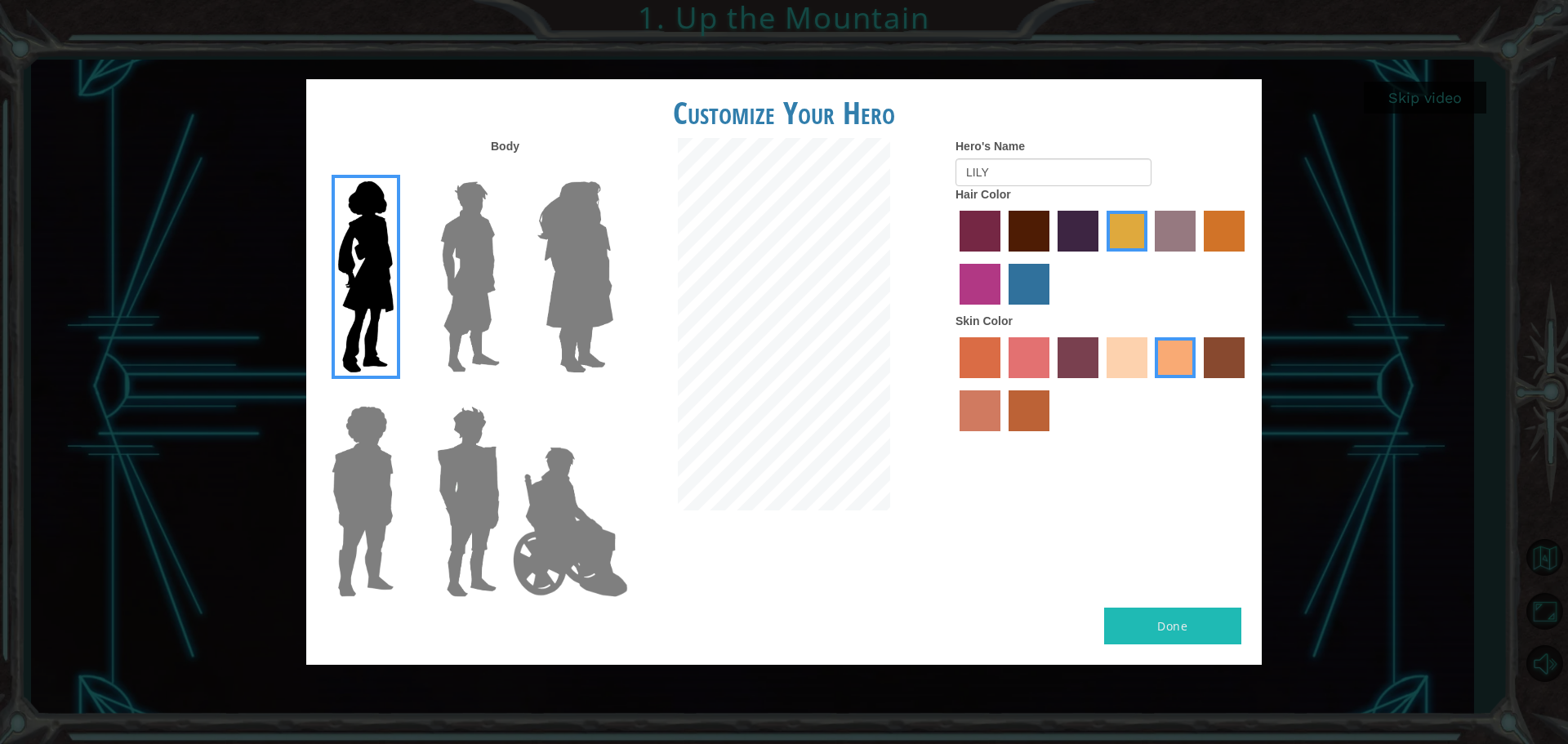
click at [1198, 257] on input "gold drop hair color" at bounding box center [1198, 257] width 0 height 0
click at [1150, 257] on input "bazaar hair color" at bounding box center [1150, 257] width 0 height 0
click at [1101, 257] on input "tulip tree hair color" at bounding box center [1101, 257] width 0 height 0
click at [1052, 257] on input "hot purple hair color" at bounding box center [1052, 257] width 0 height 0
click at [1003, 257] on input "maroon hair color" at bounding box center [1003, 257] width 0 height 0
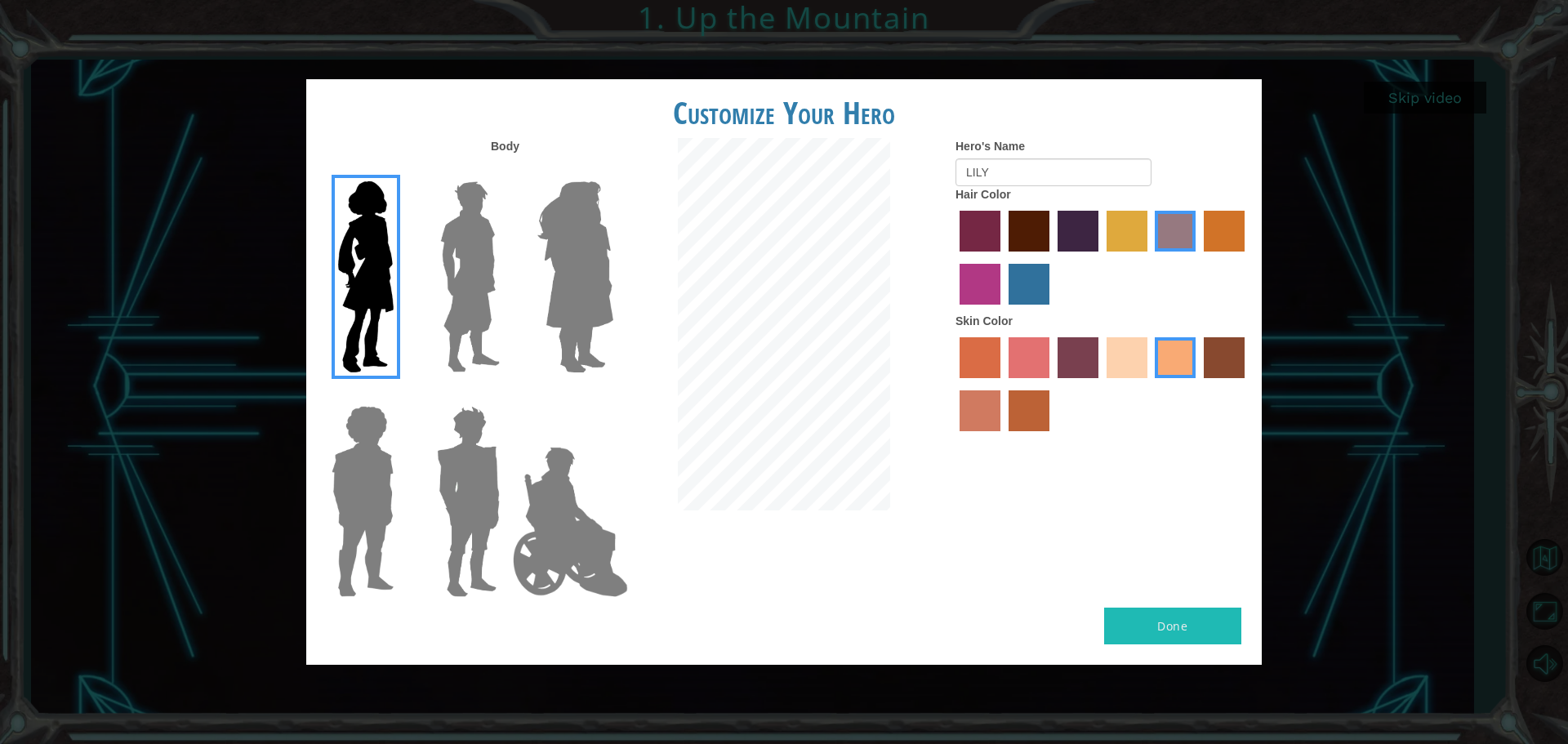
click at [954, 257] on input "paprika hair color" at bounding box center [954, 257] width 0 height 0
click at [1003, 311] on input "lachmara hair color" at bounding box center [1003, 311] width 0 height 0
click at [1247, 257] on input "medium red violet hair color" at bounding box center [1247, 257] width 0 height 0
click at [1198, 257] on input "gold drop hair color" at bounding box center [1198, 257] width 0 height 0
click at [1150, 257] on input "bazaar hair color" at bounding box center [1150, 257] width 0 height 0
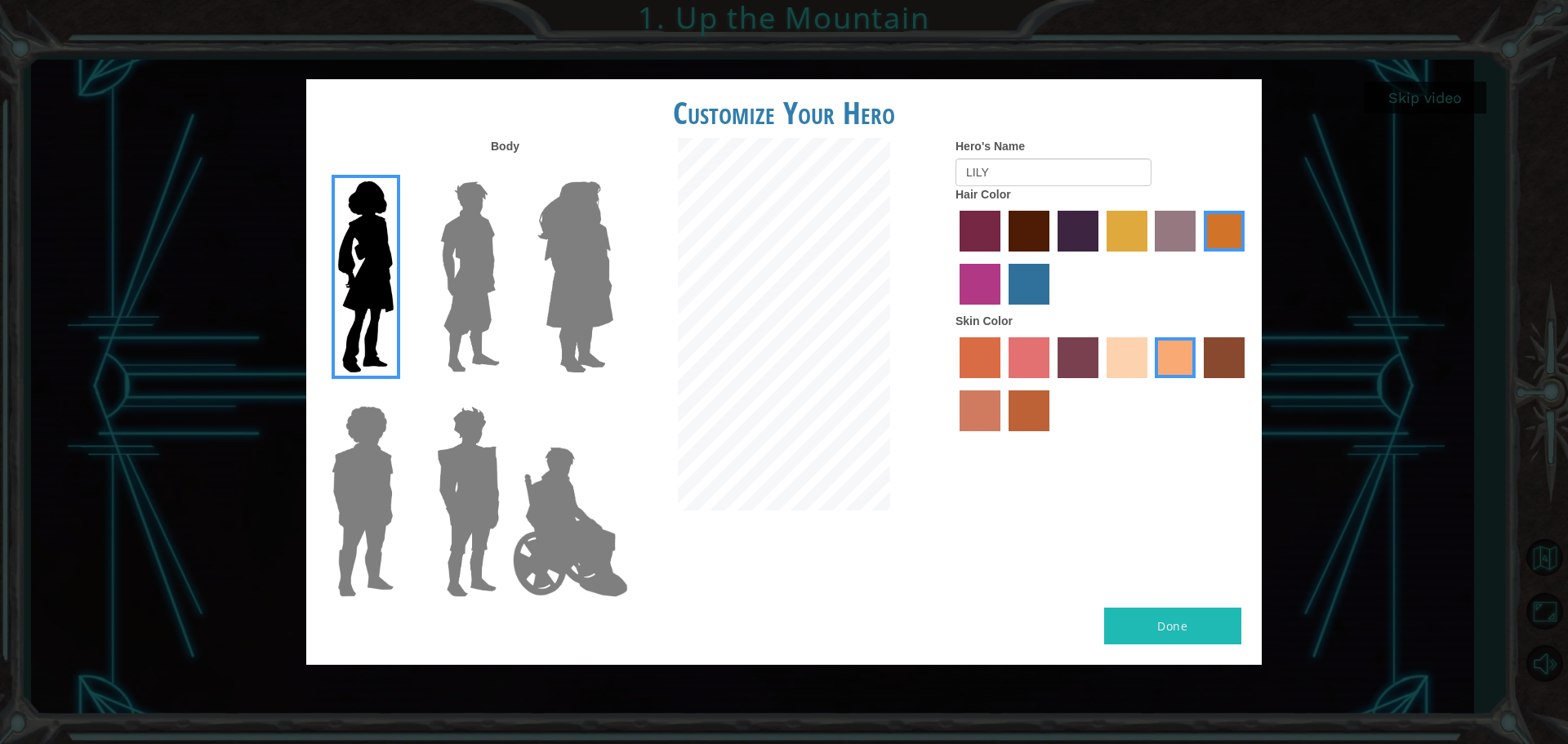
click at [1101, 257] on input "tulip tree hair color" at bounding box center [1101, 257] width 0 height 0
click at [1052, 257] on input "hot purple hair color" at bounding box center [1052, 257] width 0 height 0
click at [1003, 257] on input "maroon hair color" at bounding box center [1003, 257] width 0 height 0
click at [954, 257] on input "paprika hair color" at bounding box center [954, 257] width 0 height 0
click at [1003, 311] on input "lachmara hair color" at bounding box center [1003, 311] width 0 height 0
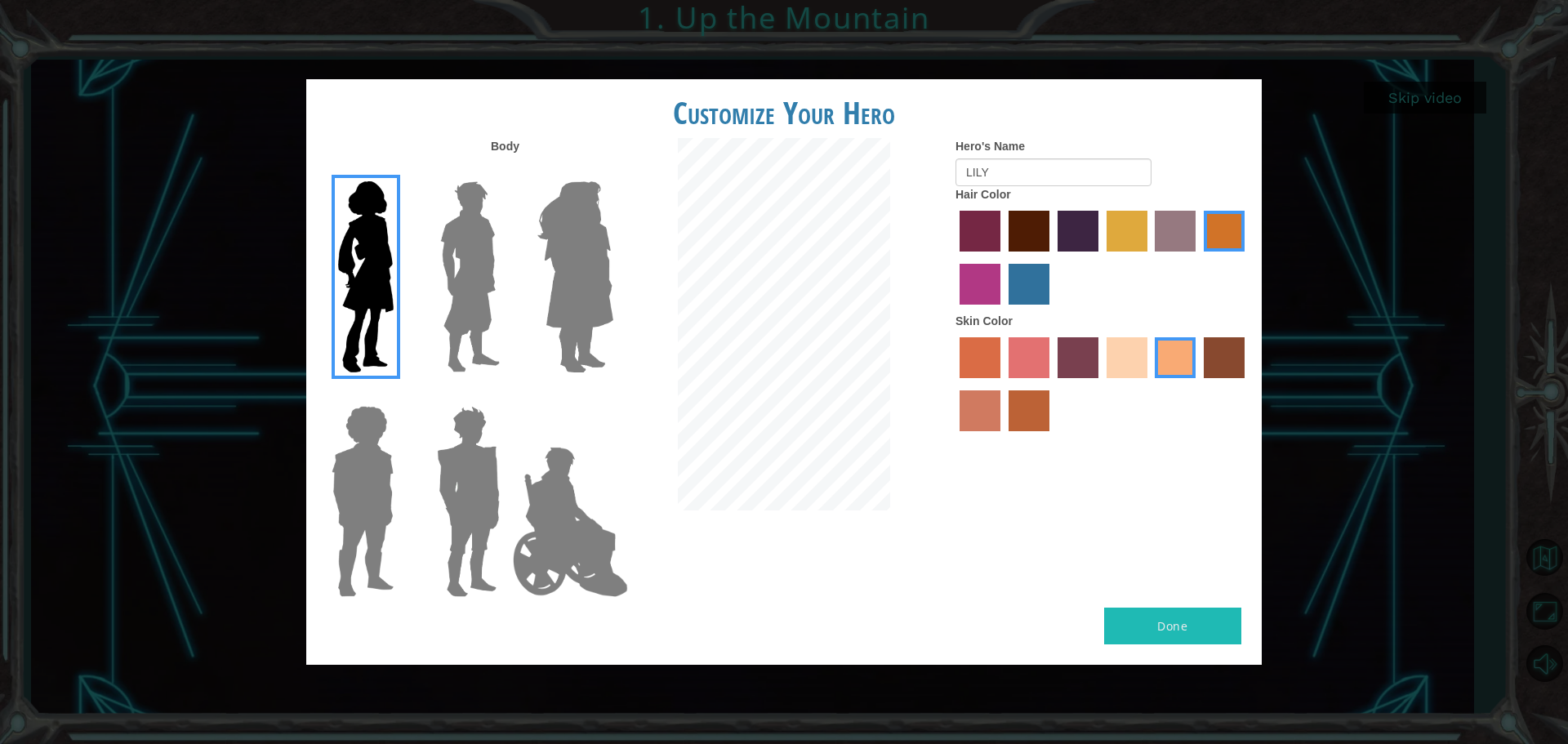
click at [1247, 257] on input "medium red violet hair color" at bounding box center [1247, 257] width 0 height 0
click at [1198, 257] on input "gold drop hair color" at bounding box center [1198, 257] width 0 height 0
click at [1150, 257] on input "bazaar hair color" at bounding box center [1150, 257] width 0 height 0
click at [1101, 257] on input "tulip tree hair color" at bounding box center [1101, 257] width 0 height 0
click at [1052, 257] on input "hot purple hair color" at bounding box center [1052, 257] width 0 height 0
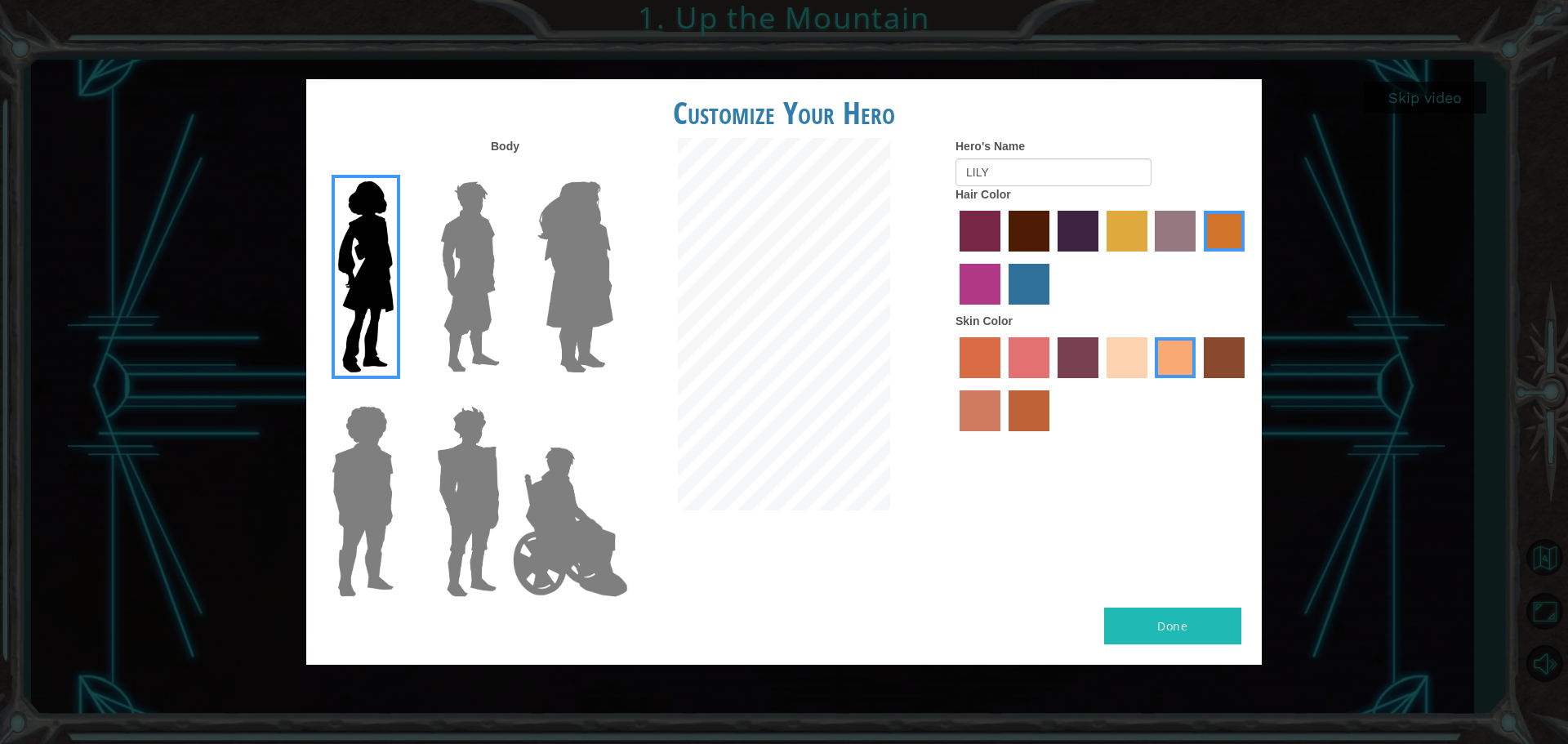
click at [1003, 257] on input "maroon hair color" at bounding box center [1003, 257] width 0 height 0
click at [954, 257] on input "paprika hair color" at bounding box center [954, 257] width 0 height 0
click at [1003, 311] on input "lachmara hair color" at bounding box center [1003, 311] width 0 height 0
click at [1247, 257] on input "medium red violet hair color" at bounding box center [1247, 257] width 0 height 0
click at [1198, 257] on input "gold drop hair color" at bounding box center [1198, 257] width 0 height 0
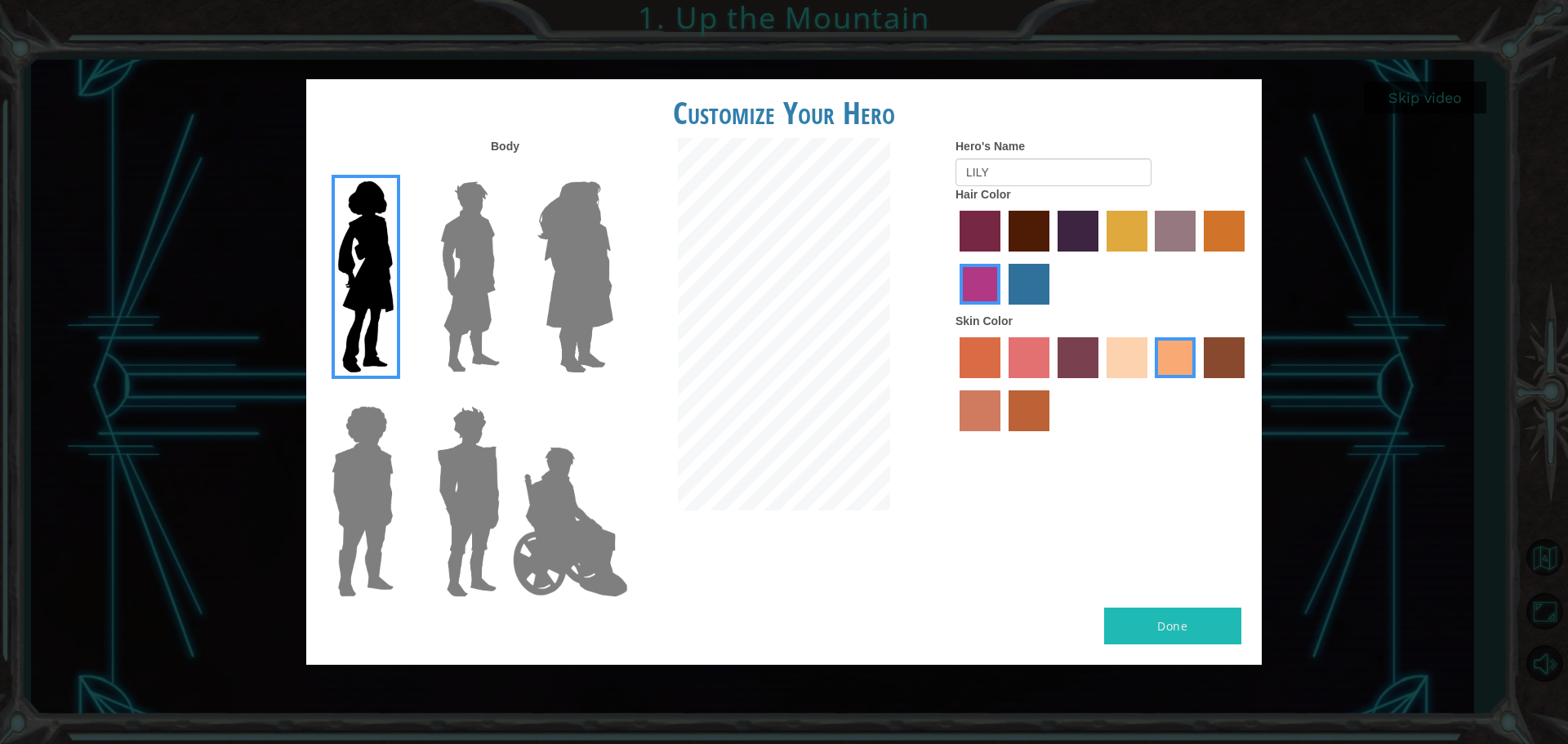
click at [1150, 257] on input "bazaar hair color" at bounding box center [1150, 257] width 0 height 0
click at [1101, 257] on input "tulip tree hair color" at bounding box center [1101, 257] width 0 height 0
click at [1052, 257] on input "hot purple hair color" at bounding box center [1052, 257] width 0 height 0
click at [1003, 257] on input "maroon hair color" at bounding box center [1003, 257] width 0 height 0
click at [954, 257] on input "paprika hair color" at bounding box center [954, 257] width 0 height 0
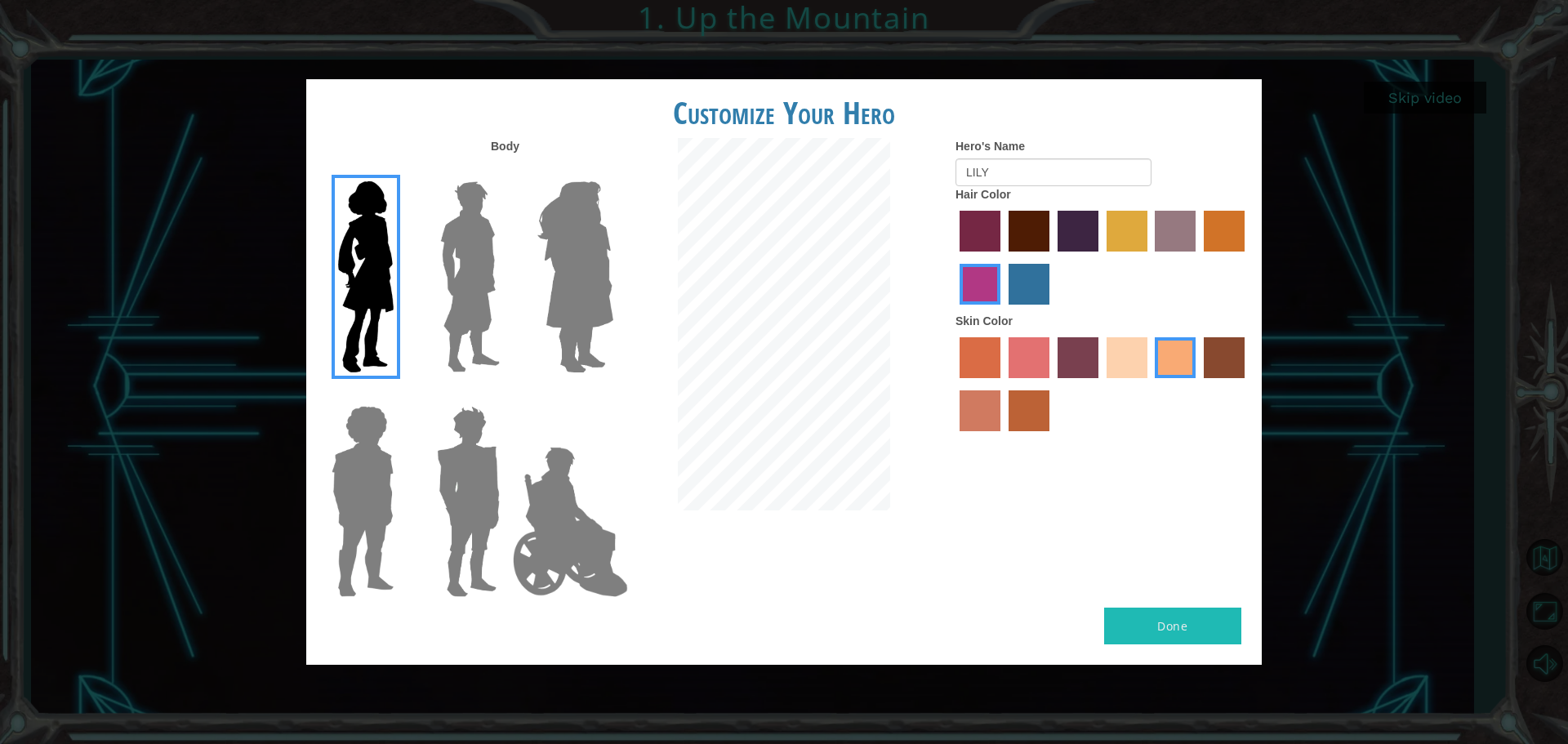
click at [1003, 311] on input "lachmara hair color" at bounding box center [1003, 311] width 0 height 0
click at [1247, 257] on input "medium red violet hair color" at bounding box center [1247, 257] width 0 height 0
click at [1198, 257] on input "gold drop hair color" at bounding box center [1198, 257] width 0 height 0
click at [1150, 257] on input "bazaar hair color" at bounding box center [1150, 257] width 0 height 0
click at [1101, 257] on input "tulip tree hair color" at bounding box center [1101, 257] width 0 height 0
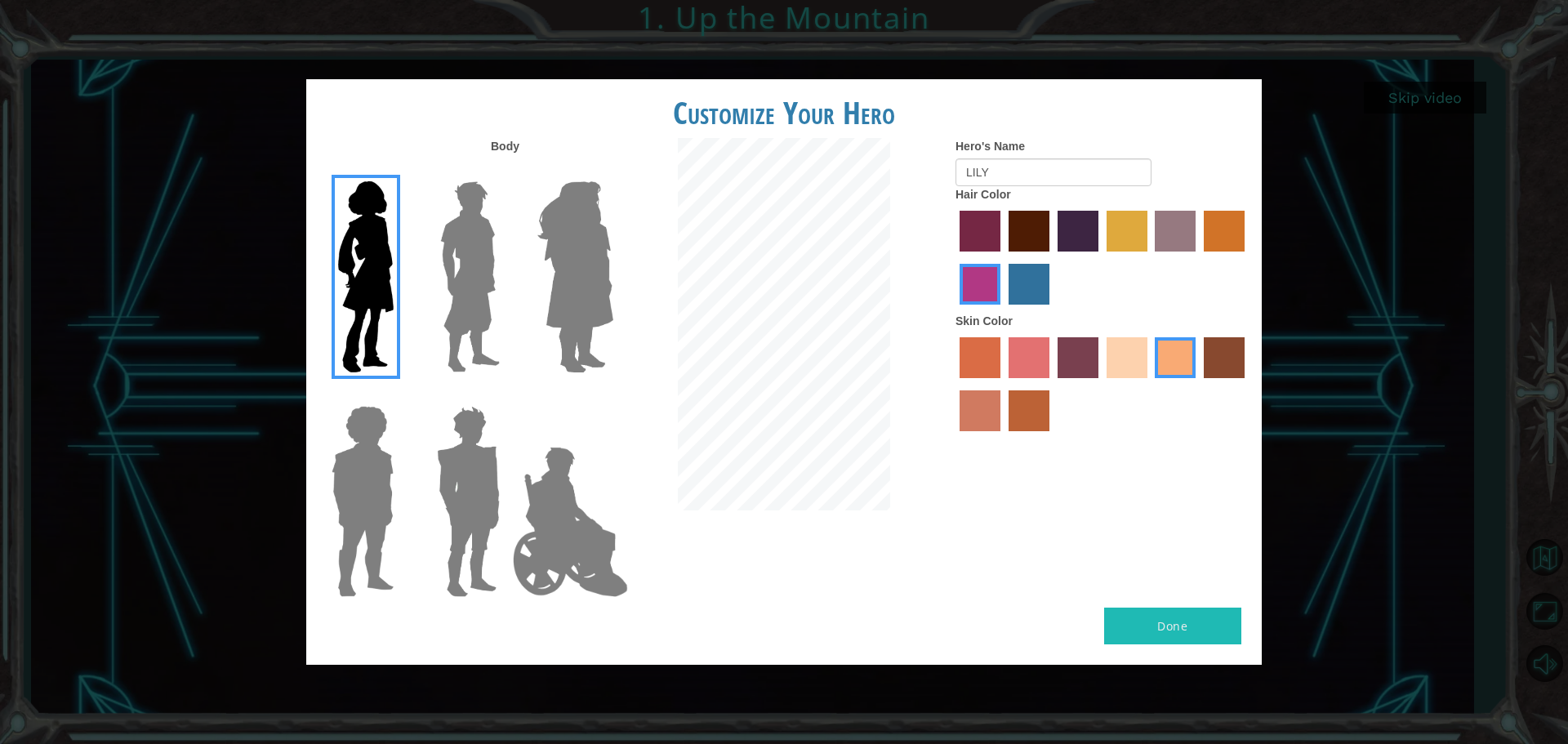
click at [1052, 257] on input "hot purple hair color" at bounding box center [1052, 257] width 0 height 0
click at [1003, 257] on input "maroon hair color" at bounding box center [1003, 257] width 0 height 0
click at [954, 257] on input "paprika hair color" at bounding box center [954, 257] width 0 height 0
click at [1003, 311] on input "lachmara hair color" at bounding box center [1003, 311] width 0 height 0
click at [1247, 257] on input "medium red violet hair color" at bounding box center [1247, 257] width 0 height 0
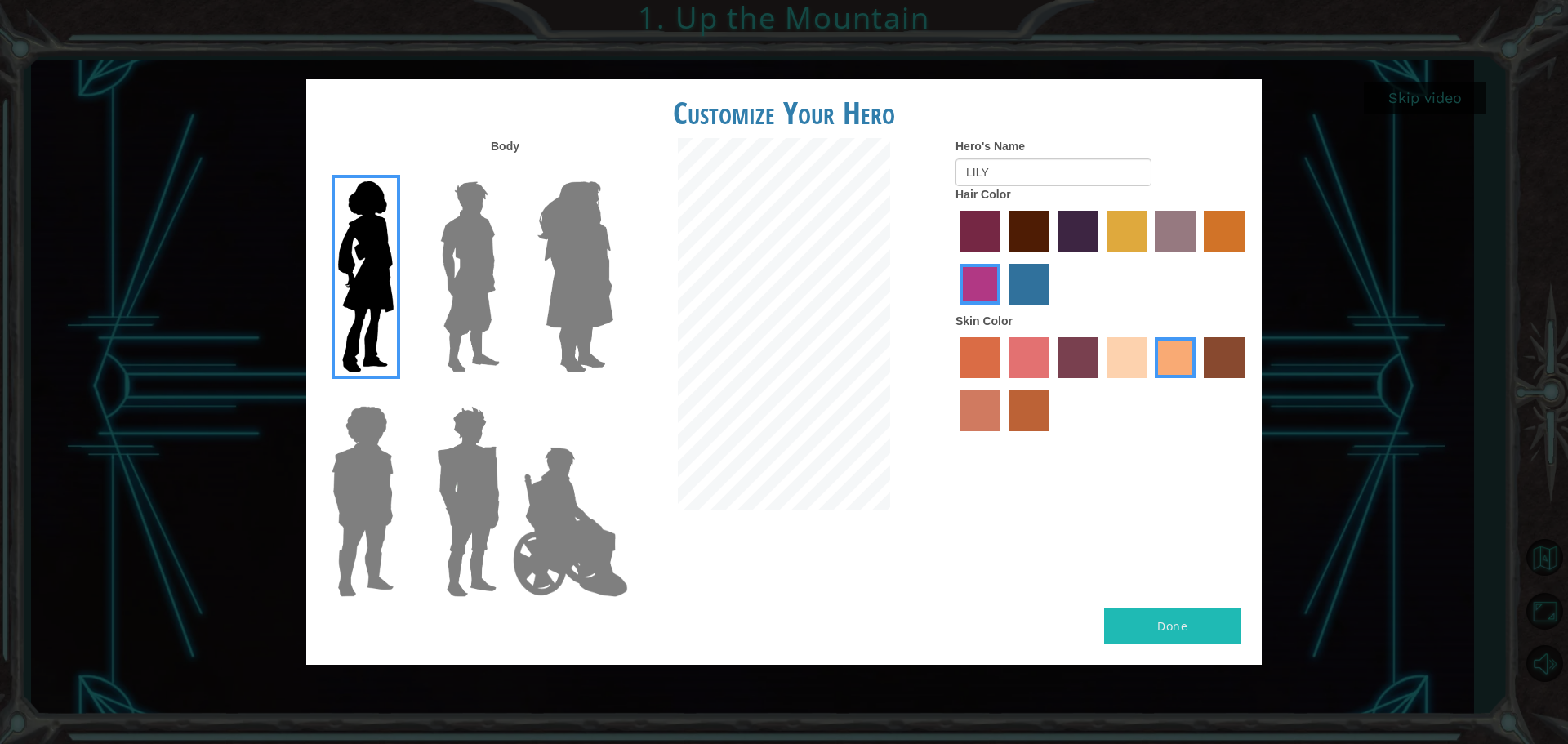
click at [1198, 257] on input "gold drop hair color" at bounding box center [1198, 257] width 0 height 0
click at [1150, 257] on input "bazaar hair color" at bounding box center [1150, 257] width 0 height 0
click at [1101, 257] on input "tulip tree hair color" at bounding box center [1101, 257] width 0 height 0
click at [1052, 257] on input "hot purple hair color" at bounding box center [1052, 257] width 0 height 0
click at [1003, 257] on input "maroon hair color" at bounding box center [1003, 257] width 0 height 0
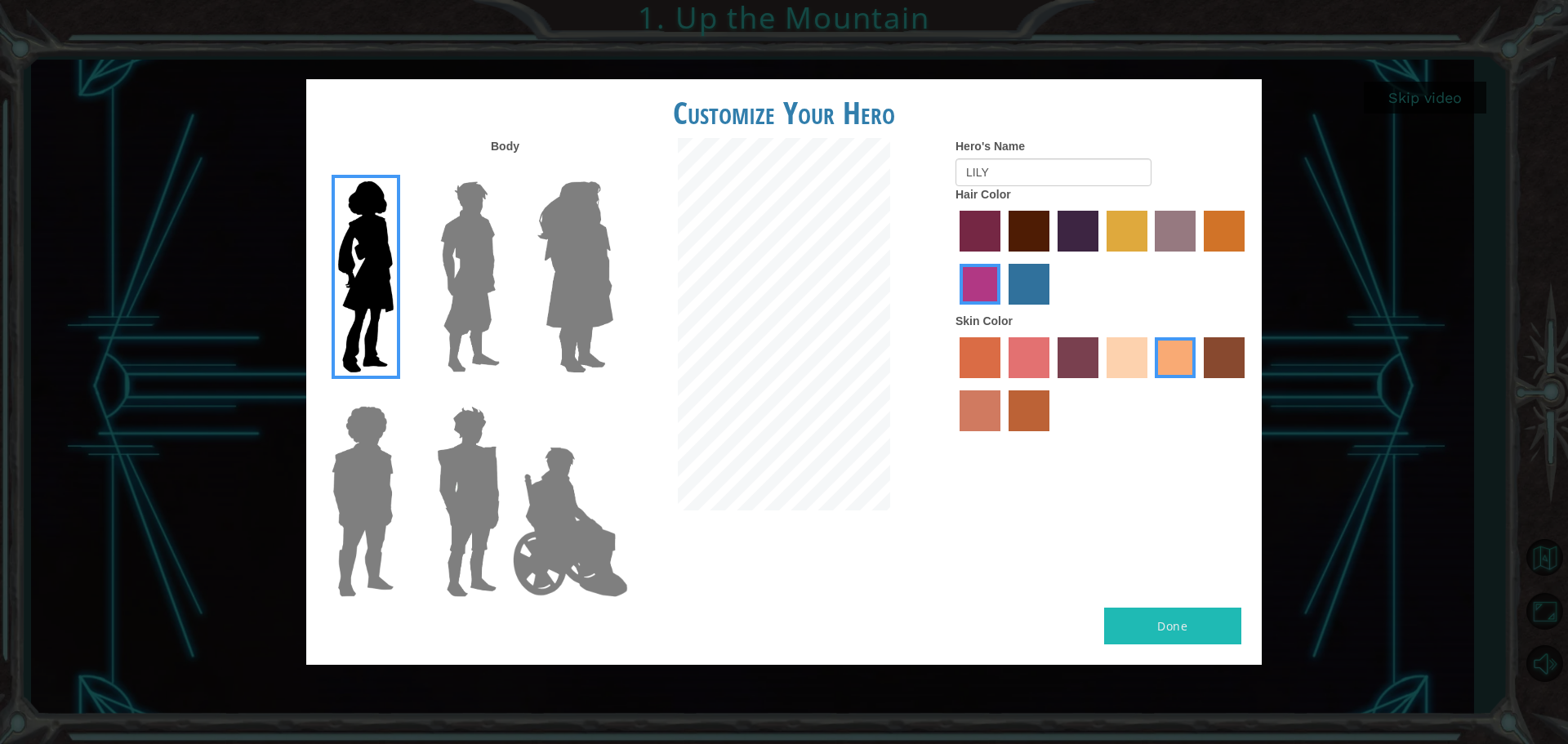
click at [954, 257] on input "paprika hair color" at bounding box center [954, 257] width 0 height 0
click at [1003, 311] on input "lachmara hair color" at bounding box center [1003, 311] width 0 height 0
click at [1247, 257] on input "medium red violet hair color" at bounding box center [1247, 257] width 0 height 0
click at [1198, 257] on input "gold drop hair color" at bounding box center [1198, 257] width 0 height 0
click at [1150, 257] on input "bazaar hair color" at bounding box center [1150, 257] width 0 height 0
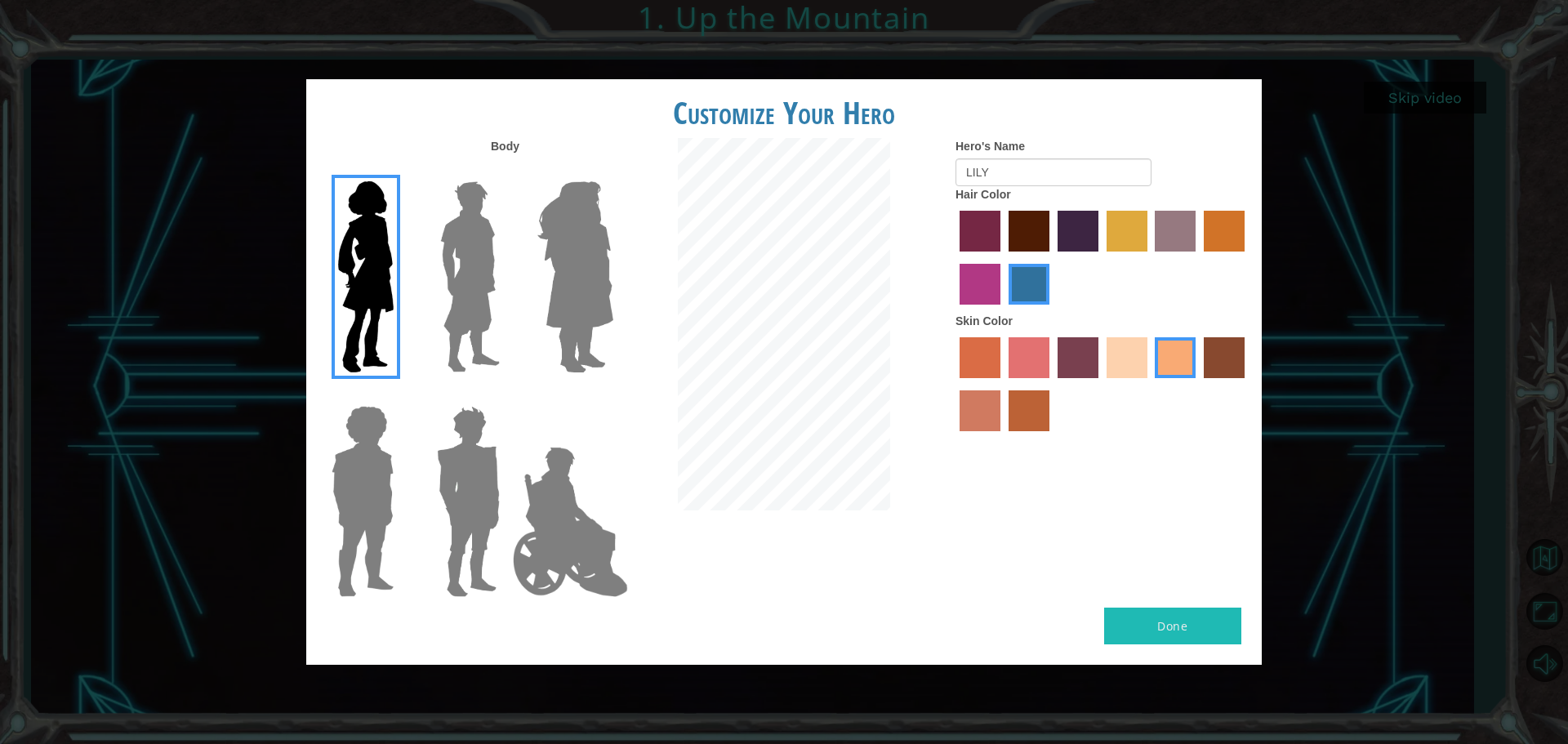
click at [1101, 257] on input "tulip tree hair color" at bounding box center [1101, 257] width 0 height 0
click at [1052, 257] on input "hot purple hair color" at bounding box center [1052, 257] width 0 height 0
click at [1003, 257] on input "maroon hair color" at bounding box center [1003, 257] width 0 height 0
click at [954, 257] on input "paprika hair color" at bounding box center [954, 257] width 0 height 0
click at [1003, 311] on input "lachmara hair color" at bounding box center [1003, 311] width 0 height 0
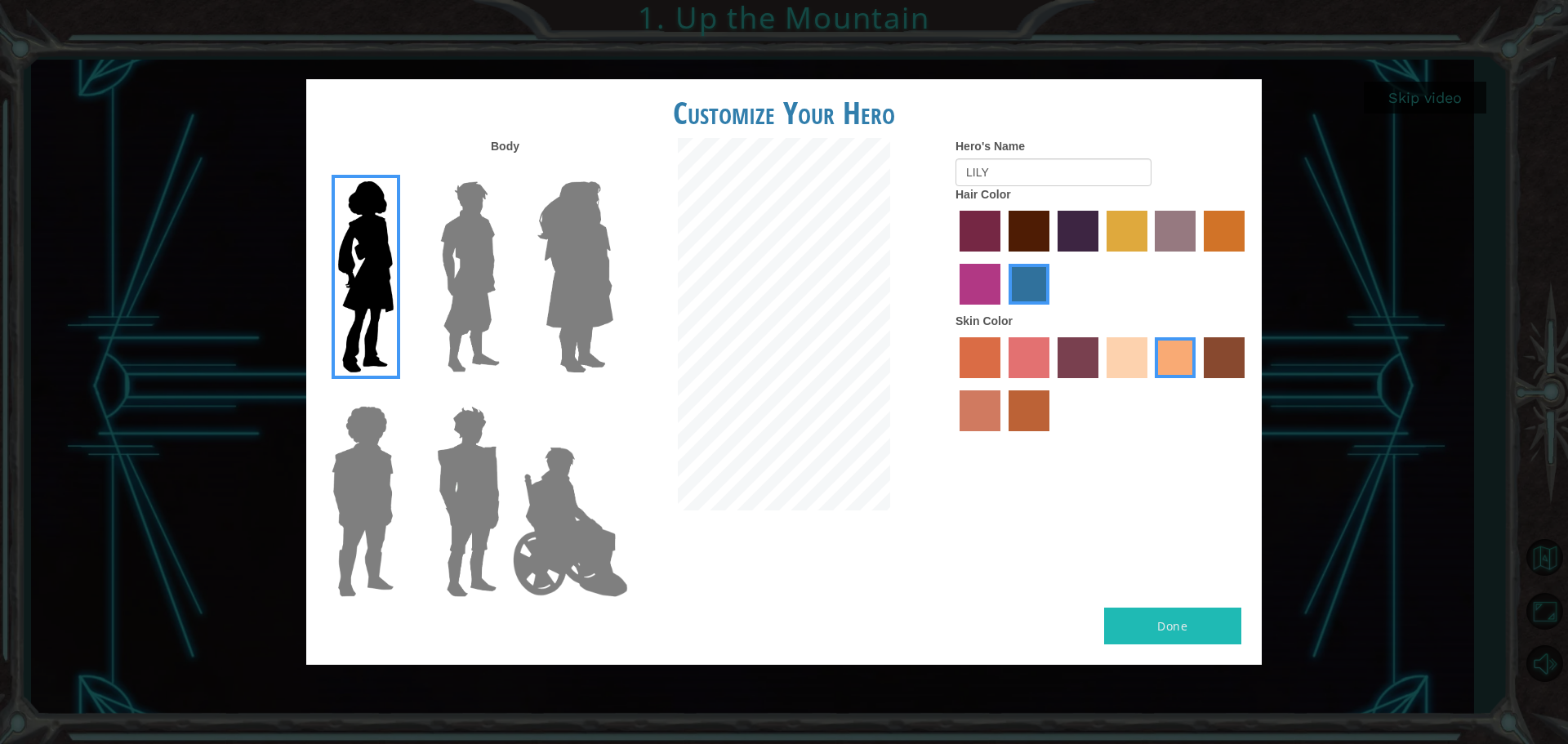
click at [1247, 257] on input "medium red violet hair color" at bounding box center [1247, 257] width 0 height 0
click at [1198, 257] on input "gold drop hair color" at bounding box center [1198, 257] width 0 height 0
click at [1150, 257] on input "bazaar hair color" at bounding box center [1150, 257] width 0 height 0
click at [1101, 257] on input "tulip tree hair color" at bounding box center [1101, 257] width 0 height 0
click at [1052, 257] on input "hot purple hair color" at bounding box center [1052, 257] width 0 height 0
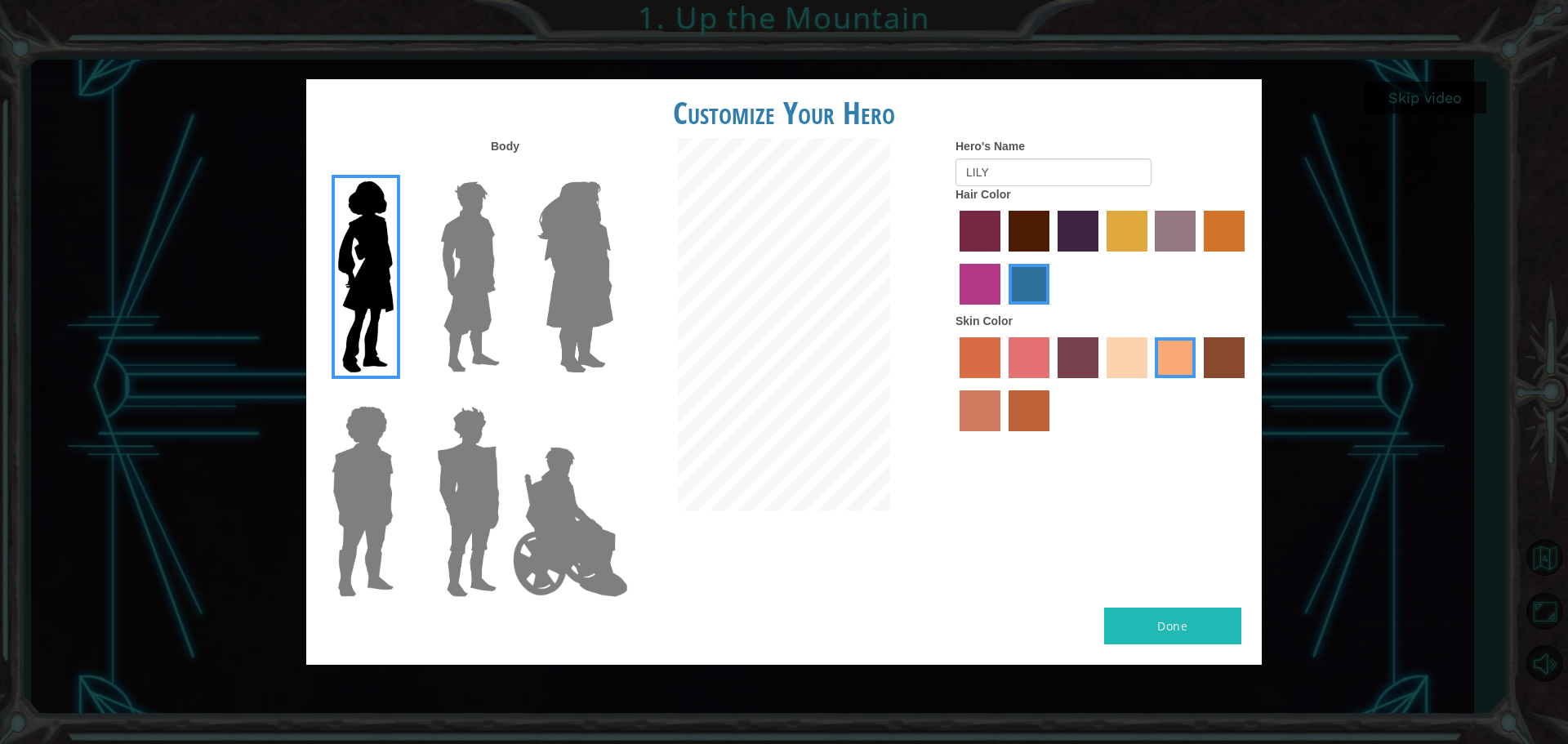
click at [1003, 257] on input "maroon hair color" at bounding box center [1003, 257] width 0 height 0
click at [954, 257] on input "paprika hair color" at bounding box center [954, 257] width 0 height 0
click at [1003, 311] on input "lachmara hair color" at bounding box center [1003, 311] width 0 height 0
click at [1247, 257] on input "medium red violet hair color" at bounding box center [1247, 257] width 0 height 0
click at [1198, 257] on input "gold drop hair color" at bounding box center [1198, 257] width 0 height 0
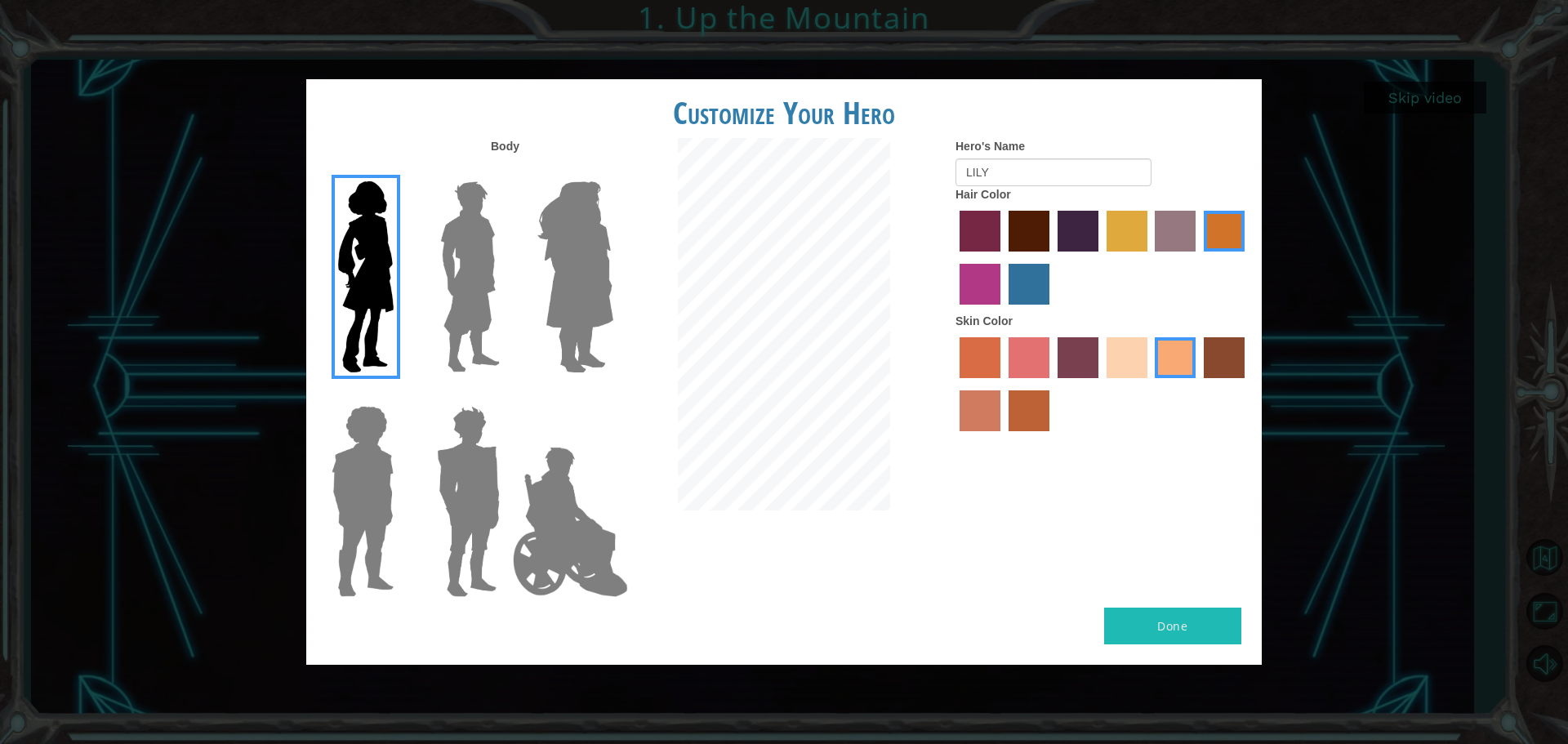
click at [1150, 257] on input "bazaar hair color" at bounding box center [1150, 257] width 0 height 0
click at [1101, 257] on input "tulip tree hair color" at bounding box center [1101, 257] width 0 height 0
click at [1052, 257] on input "hot purple hair color" at bounding box center [1052, 257] width 0 height 0
click at [551, 348] on img at bounding box center [575, 276] width 89 height 204
click at [612, 171] on input "Hero Amethyst" at bounding box center [612, 171] width 0 height 0
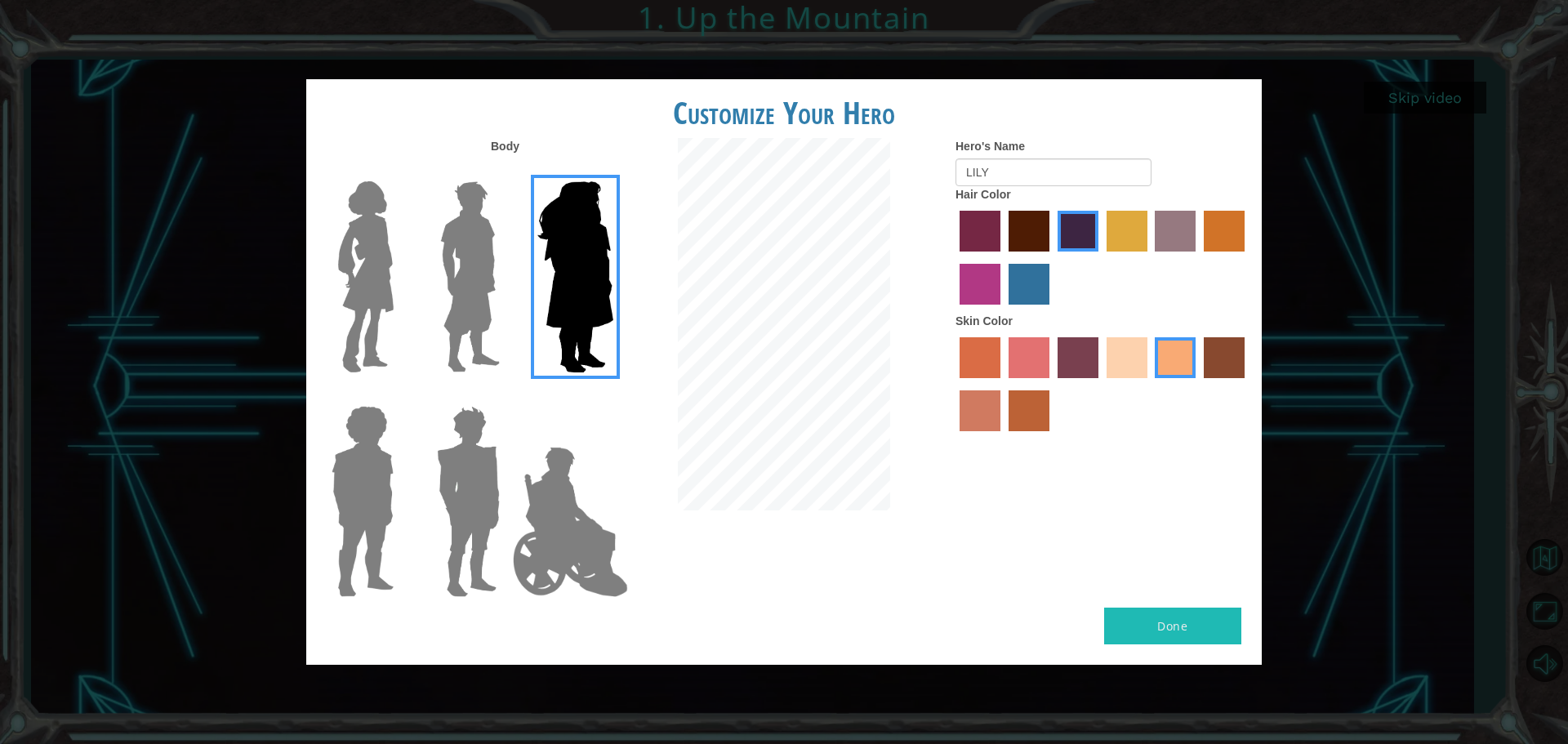
click at [339, 468] on img at bounding box center [362, 501] width 75 height 204
click at [401, 395] on input "Hero Steven" at bounding box center [401, 395] width 0 height 0
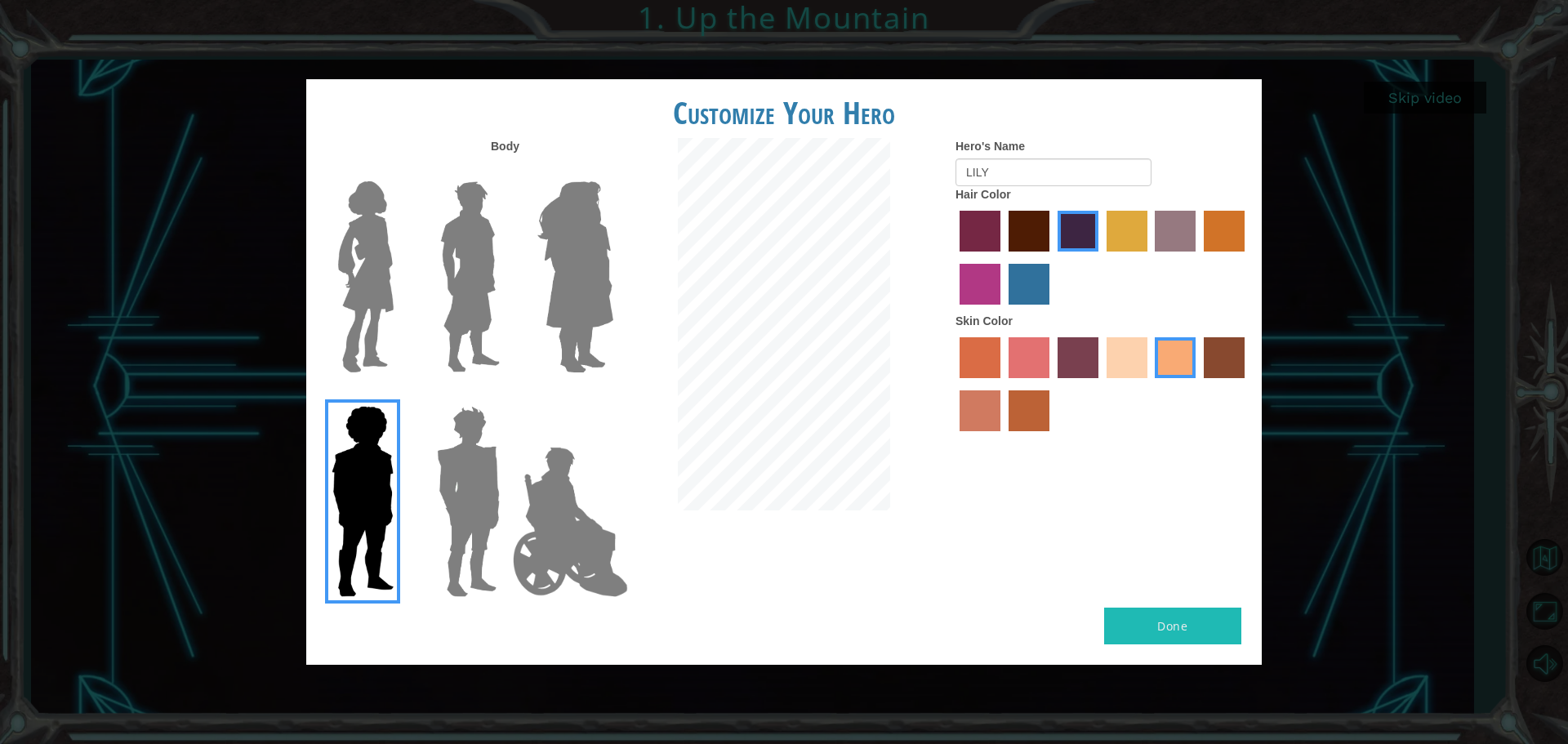
click at [484, 442] on img at bounding box center [469, 501] width 76 height 204
click at [506, 395] on input "Hero Garnet" at bounding box center [506, 395] width 0 height 0
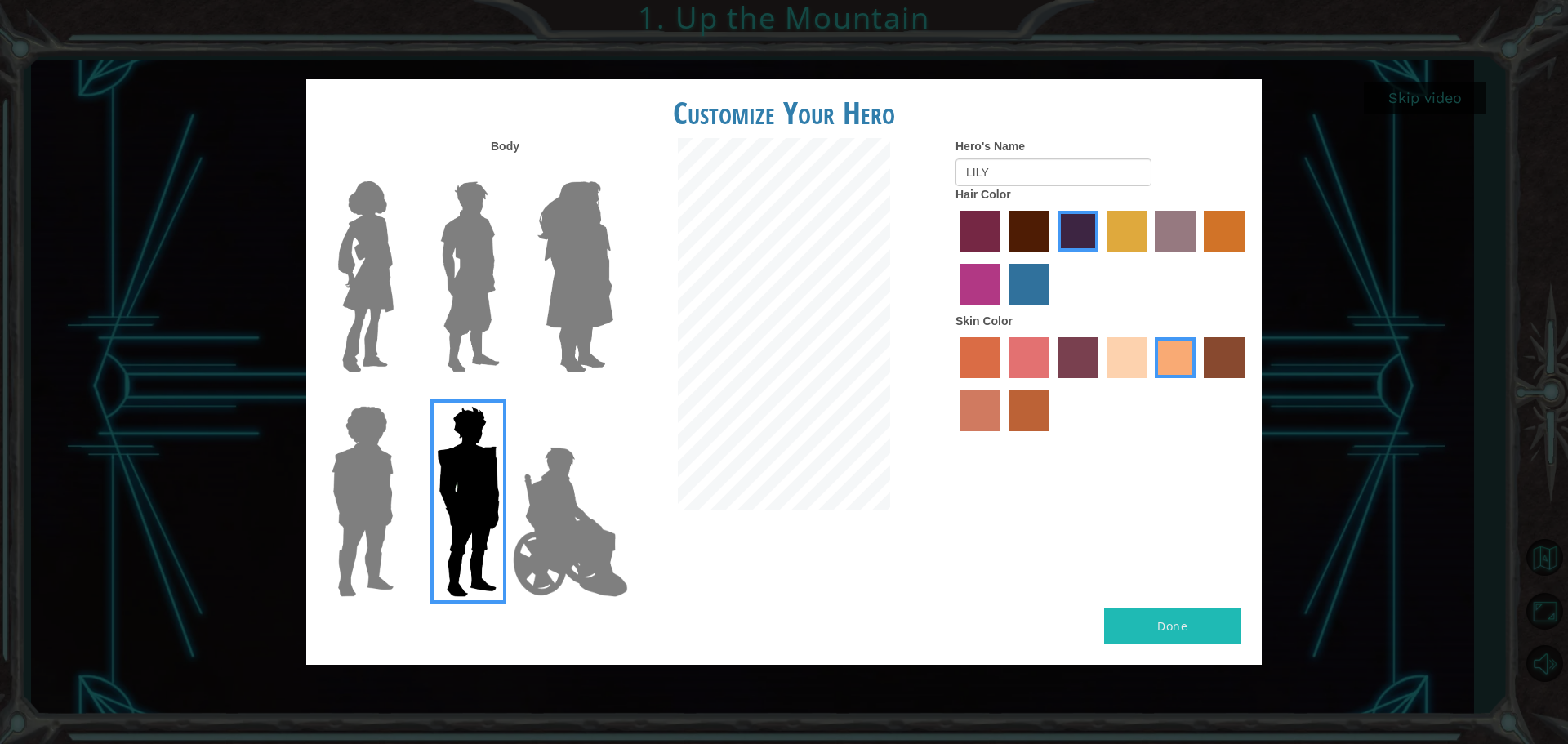
click at [563, 285] on img at bounding box center [575, 276] width 89 height 204
click at [612, 171] on input "Hero Amethyst" at bounding box center [612, 171] width 0 height 0
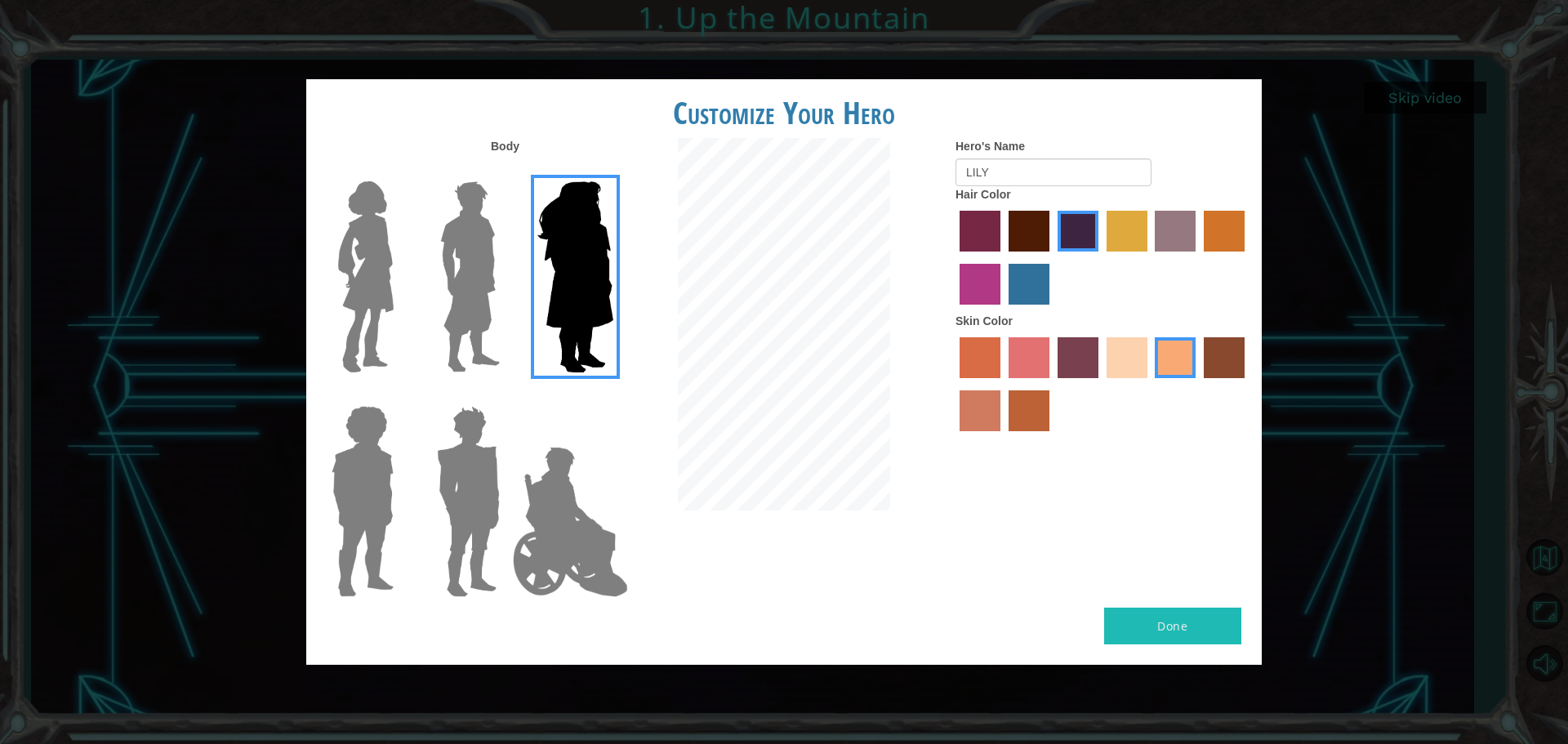
click at [480, 298] on img at bounding box center [470, 276] width 73 height 204
click at [506, 171] on input "Hero Lars" at bounding box center [506, 171] width 0 height 0
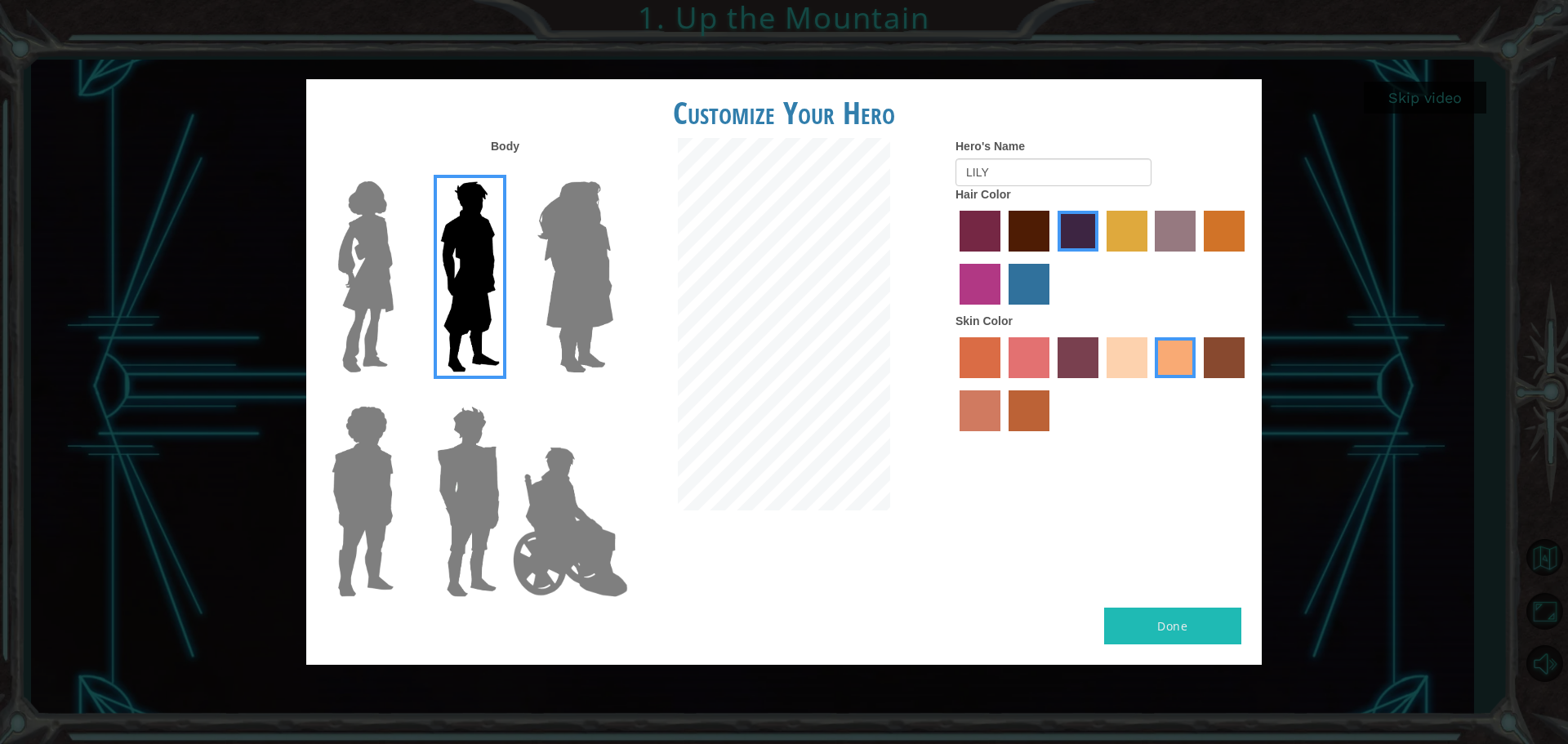
click at [397, 298] on img at bounding box center [366, 276] width 69 height 204
click at [401, 171] on input "Hero Connie" at bounding box center [401, 171] width 0 height 0
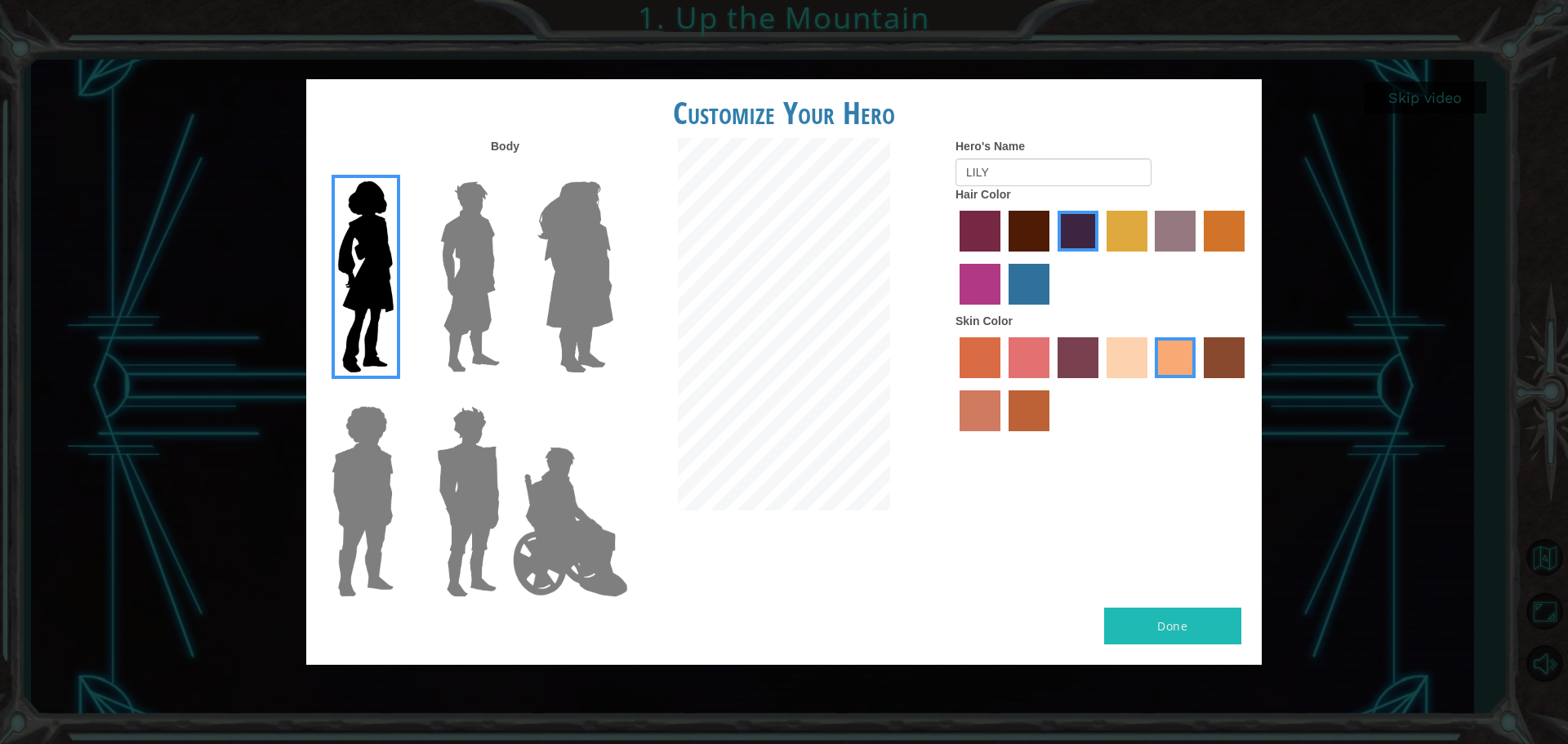
click at [1171, 628] on button "Done" at bounding box center [1173, 626] width 137 height 36
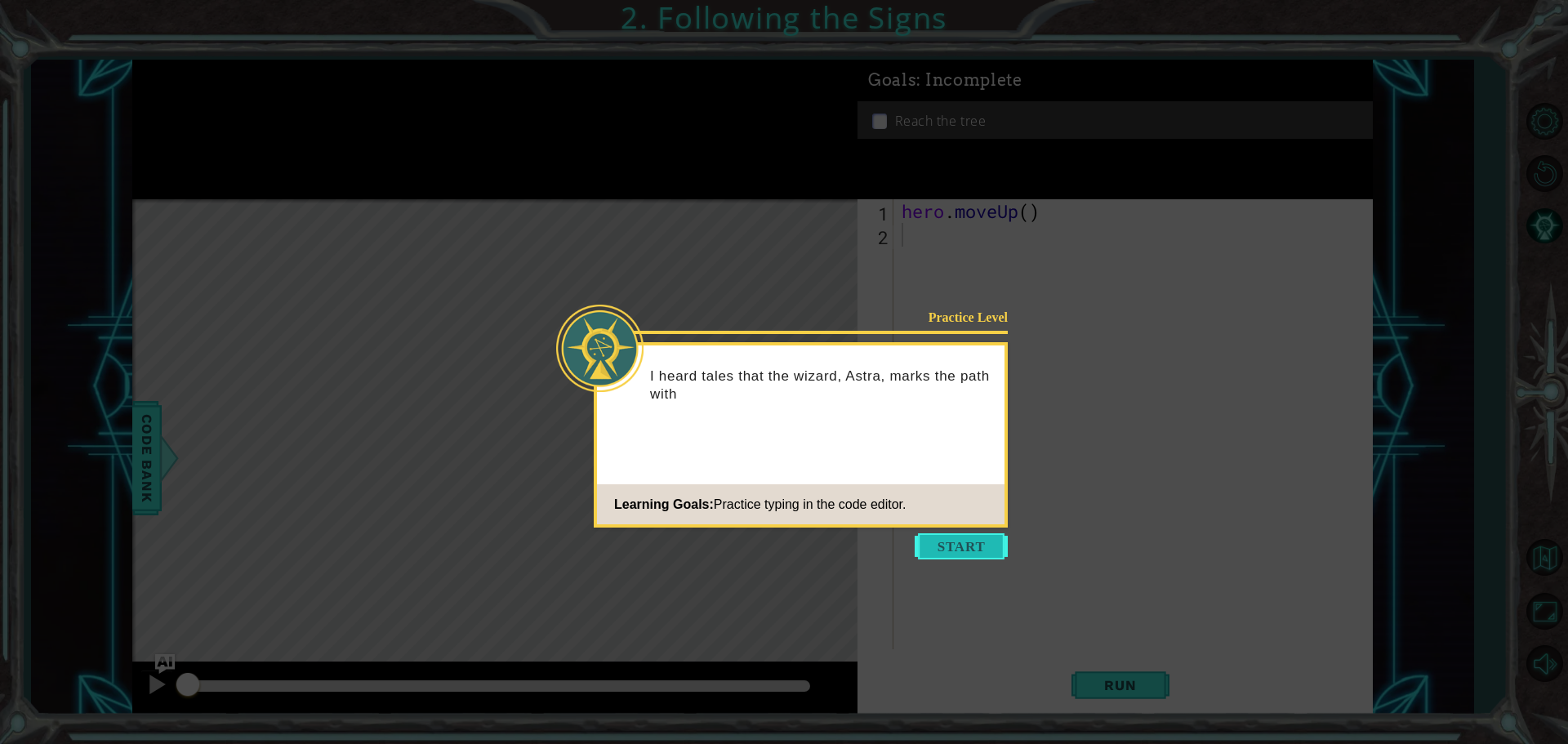
click at [986, 555] on button "Start" at bounding box center [961, 546] width 94 height 26
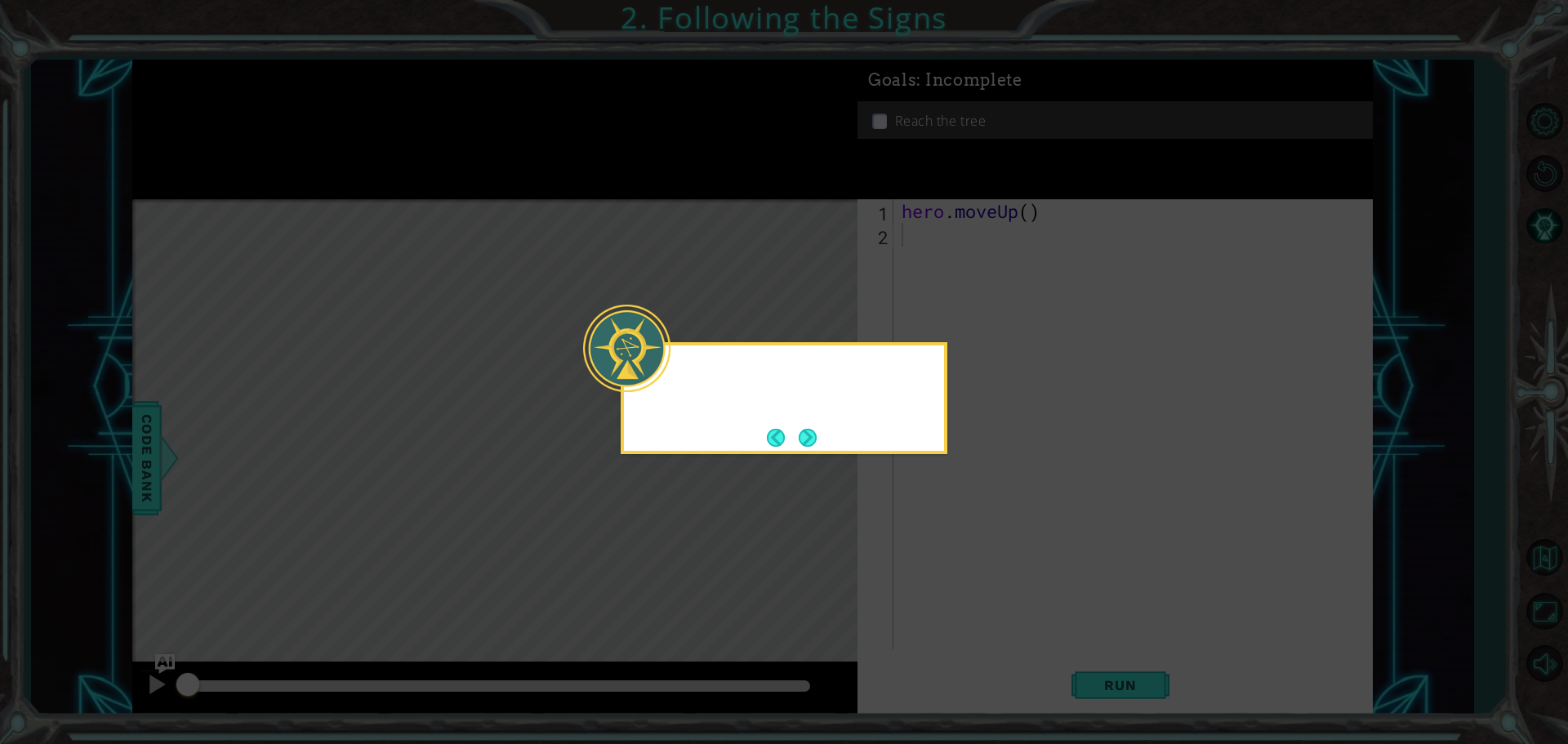
click at [986, 555] on icon at bounding box center [784, 372] width 1568 height 744
click at [819, 435] on button "Next" at bounding box center [809, 437] width 22 height 22
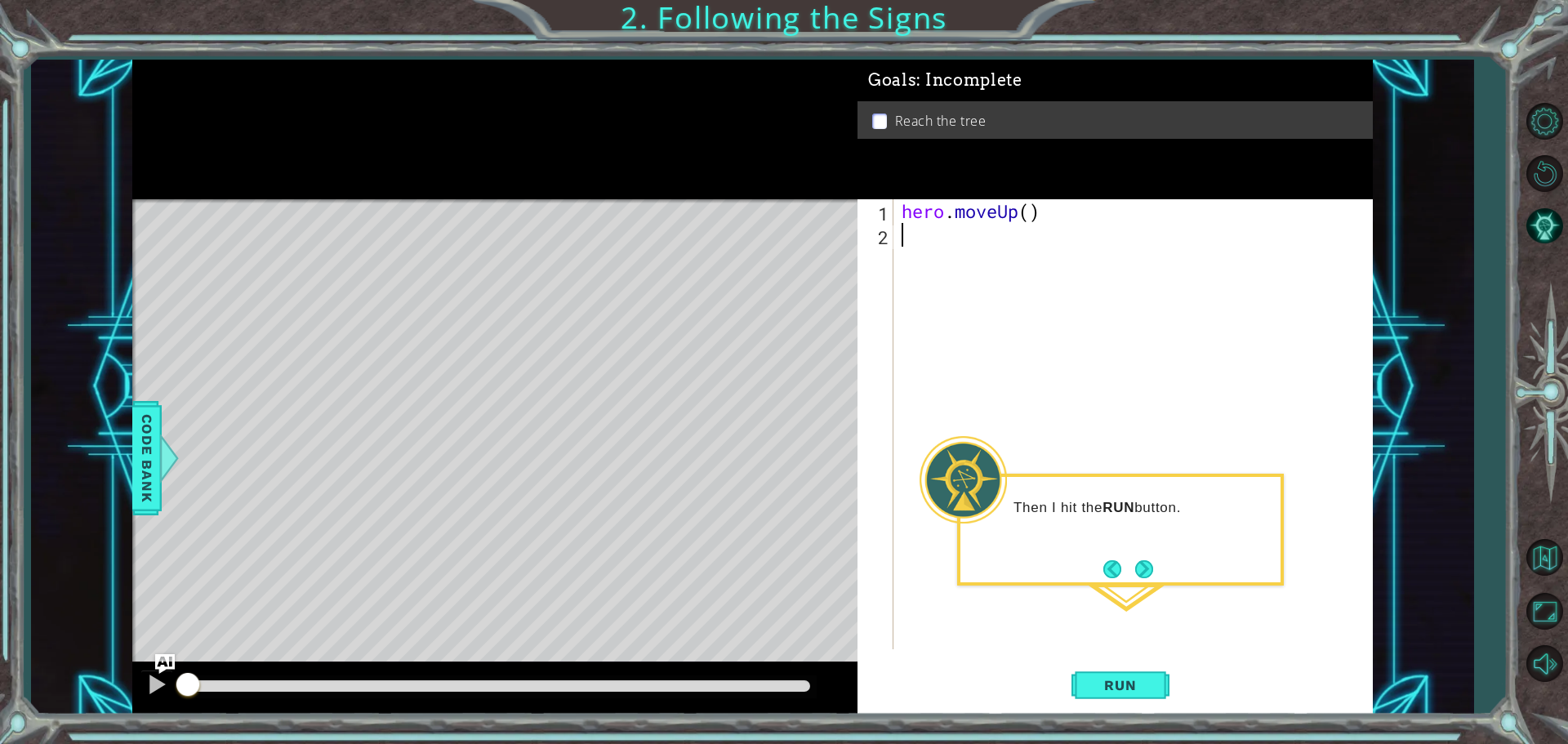
type textarea "hero.moveUp()"
click at [1149, 679] on span "Run" at bounding box center [1120, 685] width 65 height 16
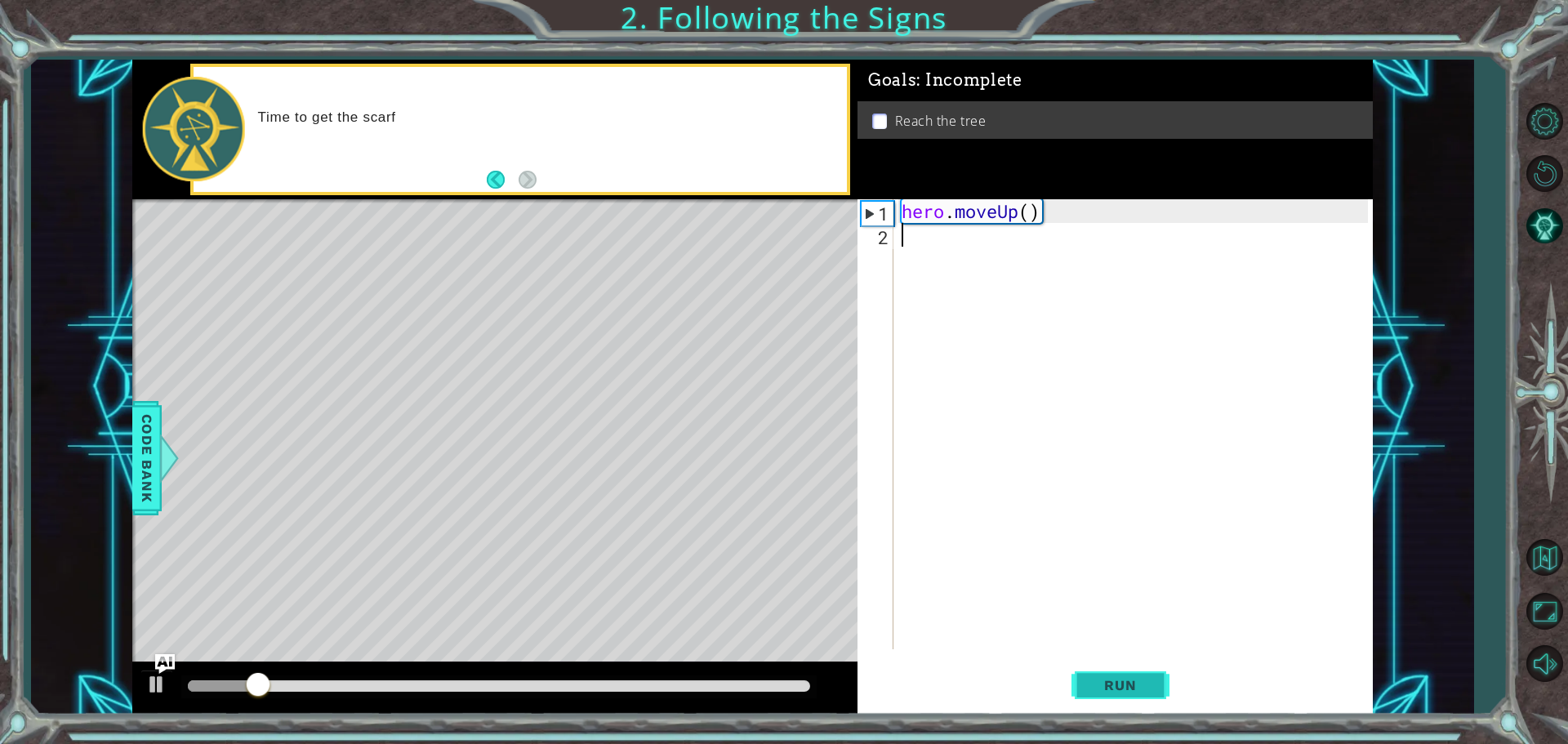
click at [1150, 688] on span "Run" at bounding box center [1120, 685] width 65 height 16
click at [1133, 676] on button "Run" at bounding box center [1121, 685] width 98 height 52
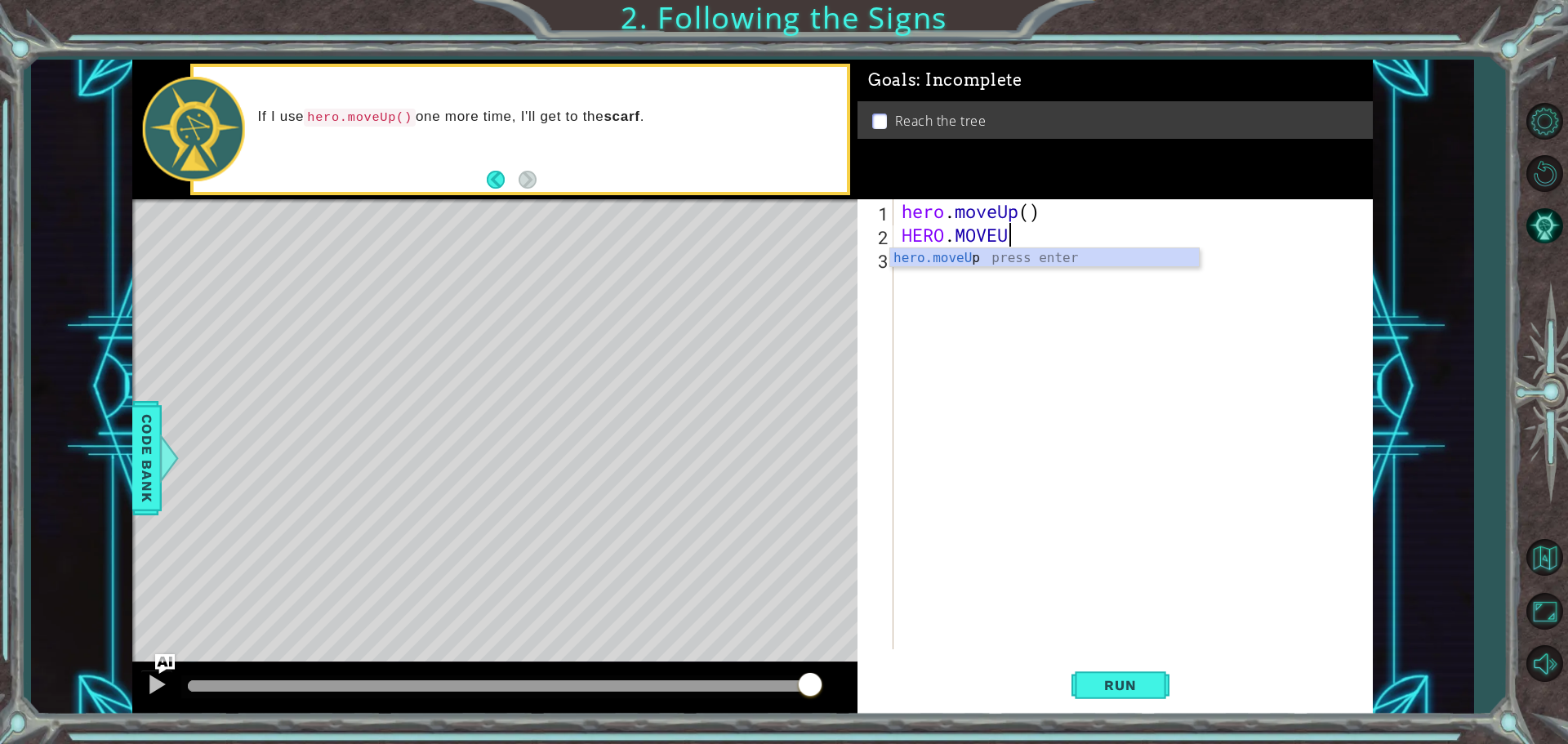
scroll to position [0, 4]
type textarea "HERO.MOVEUP"
type textarea "STOP"
click at [1146, 680] on span "Run" at bounding box center [1120, 685] width 65 height 16
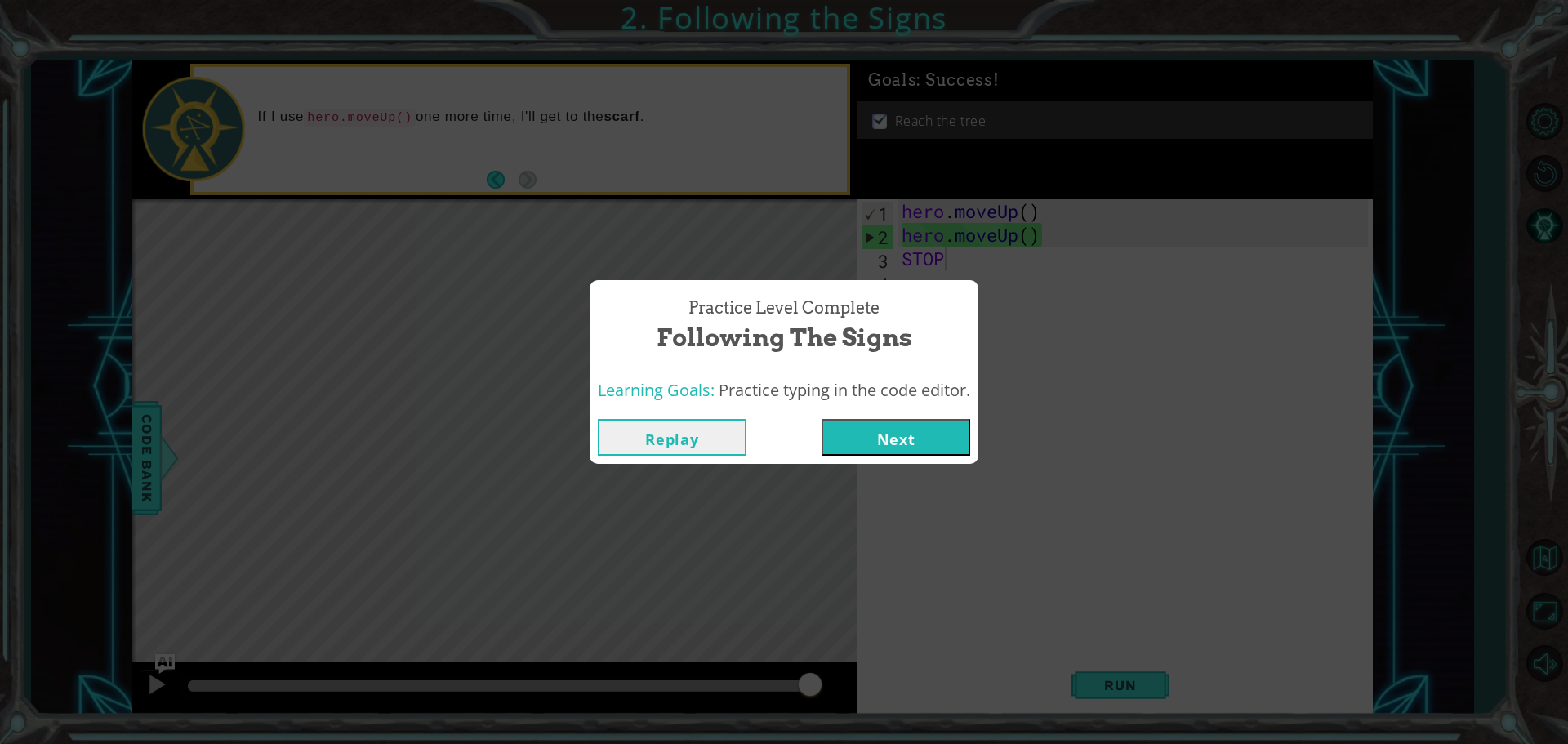
click at [902, 449] on button "Next" at bounding box center [897, 437] width 149 height 36
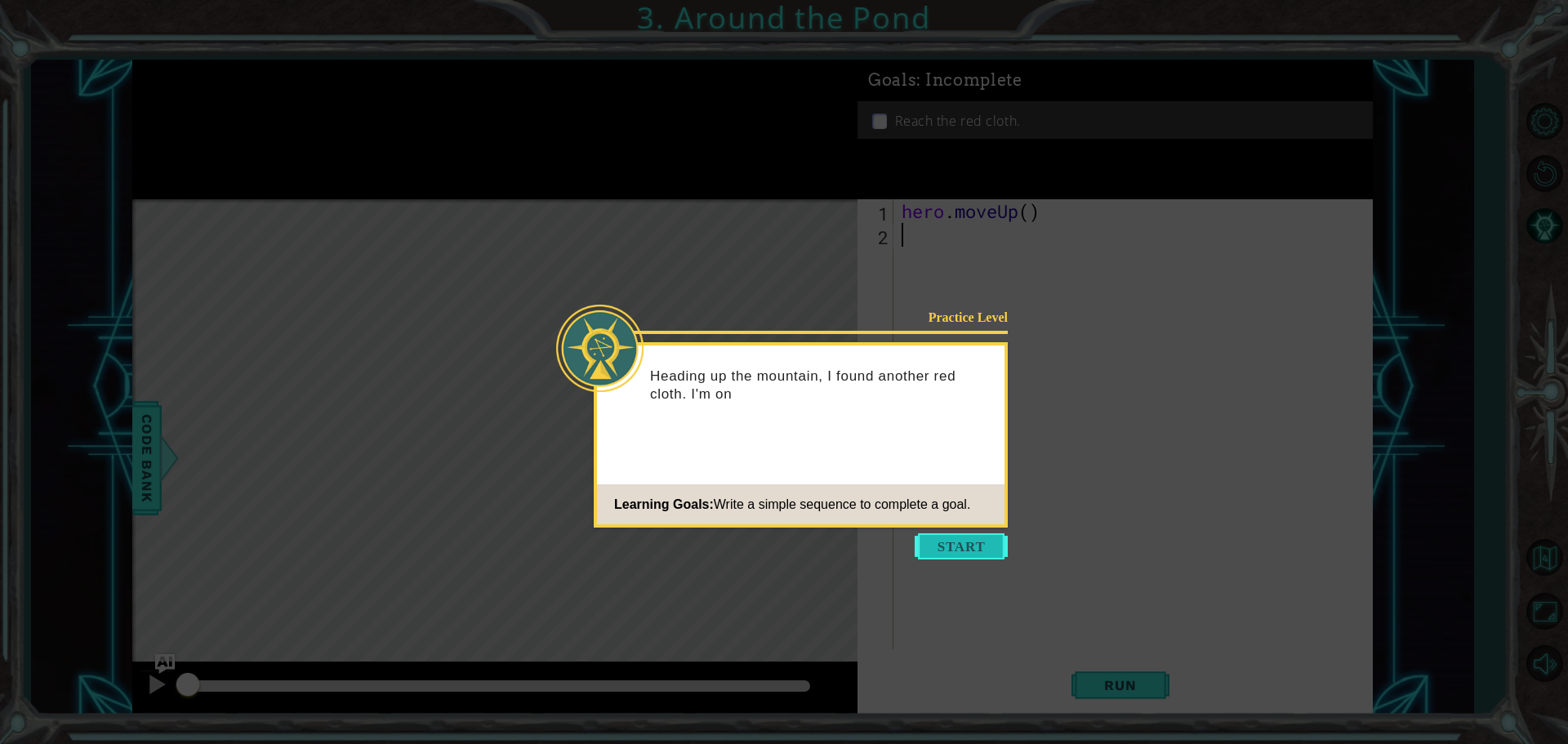
click at [948, 537] on button "Start" at bounding box center [961, 546] width 94 height 26
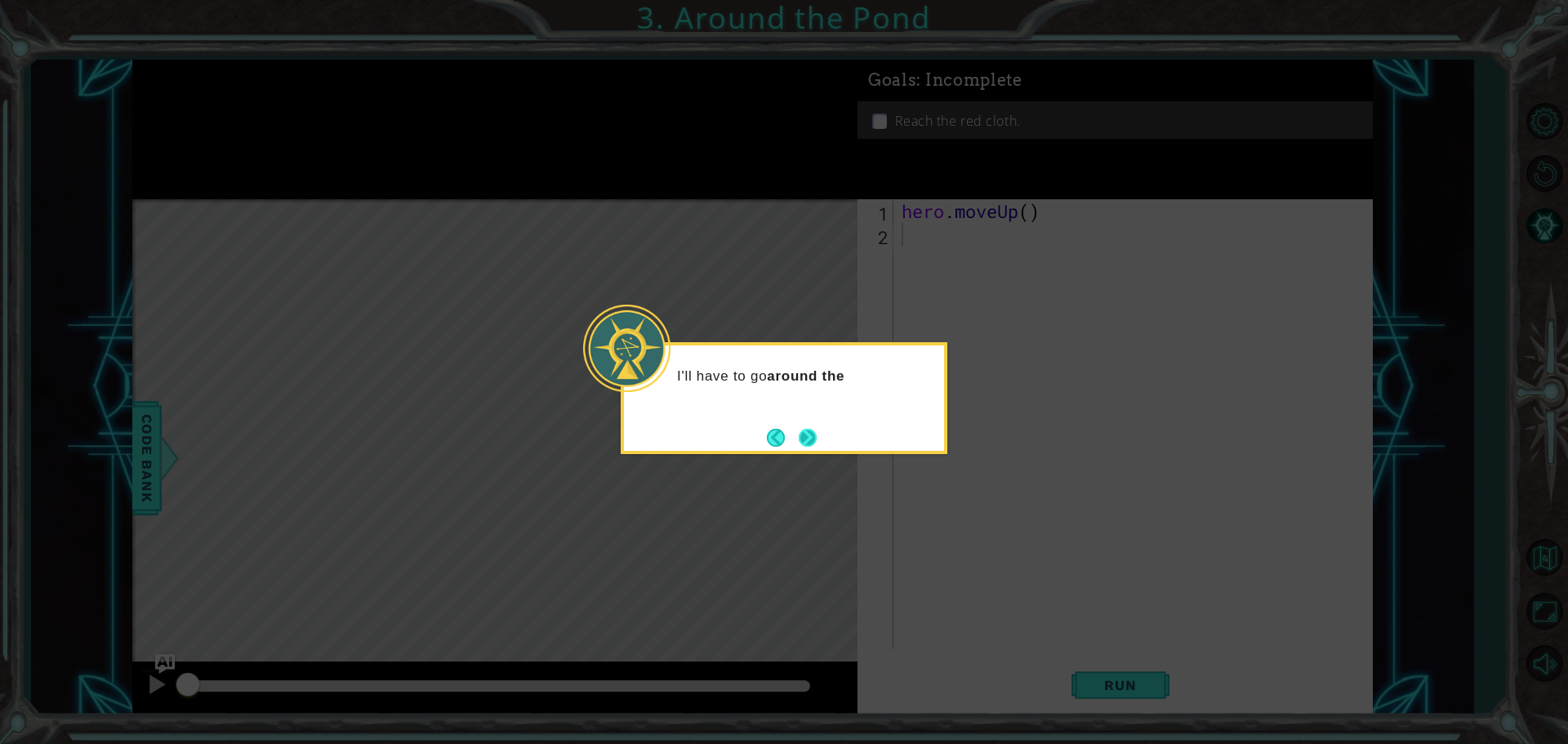
click at [806, 437] on button "Next" at bounding box center [808, 438] width 18 height 18
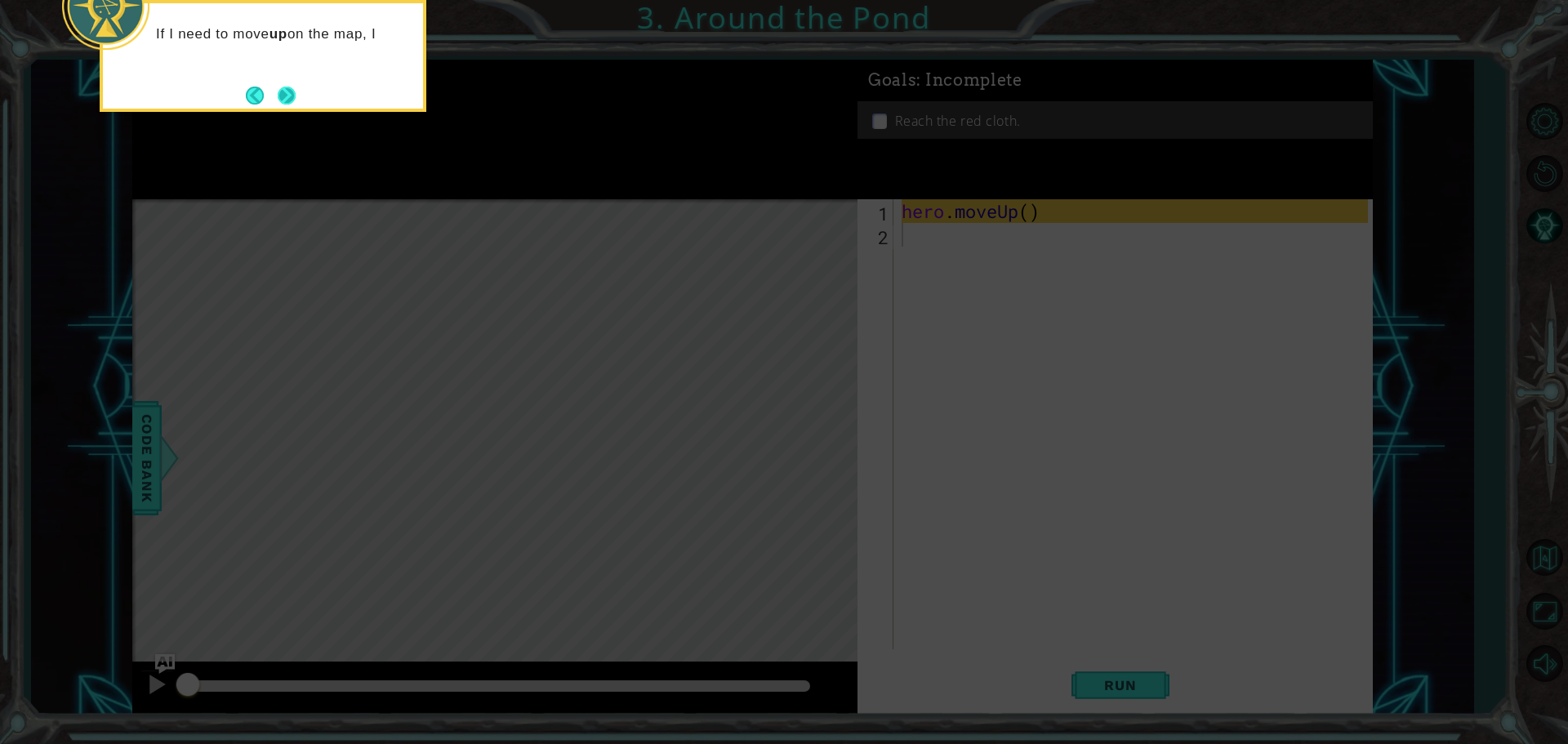
click at [283, 94] on button "Next" at bounding box center [287, 95] width 18 height 18
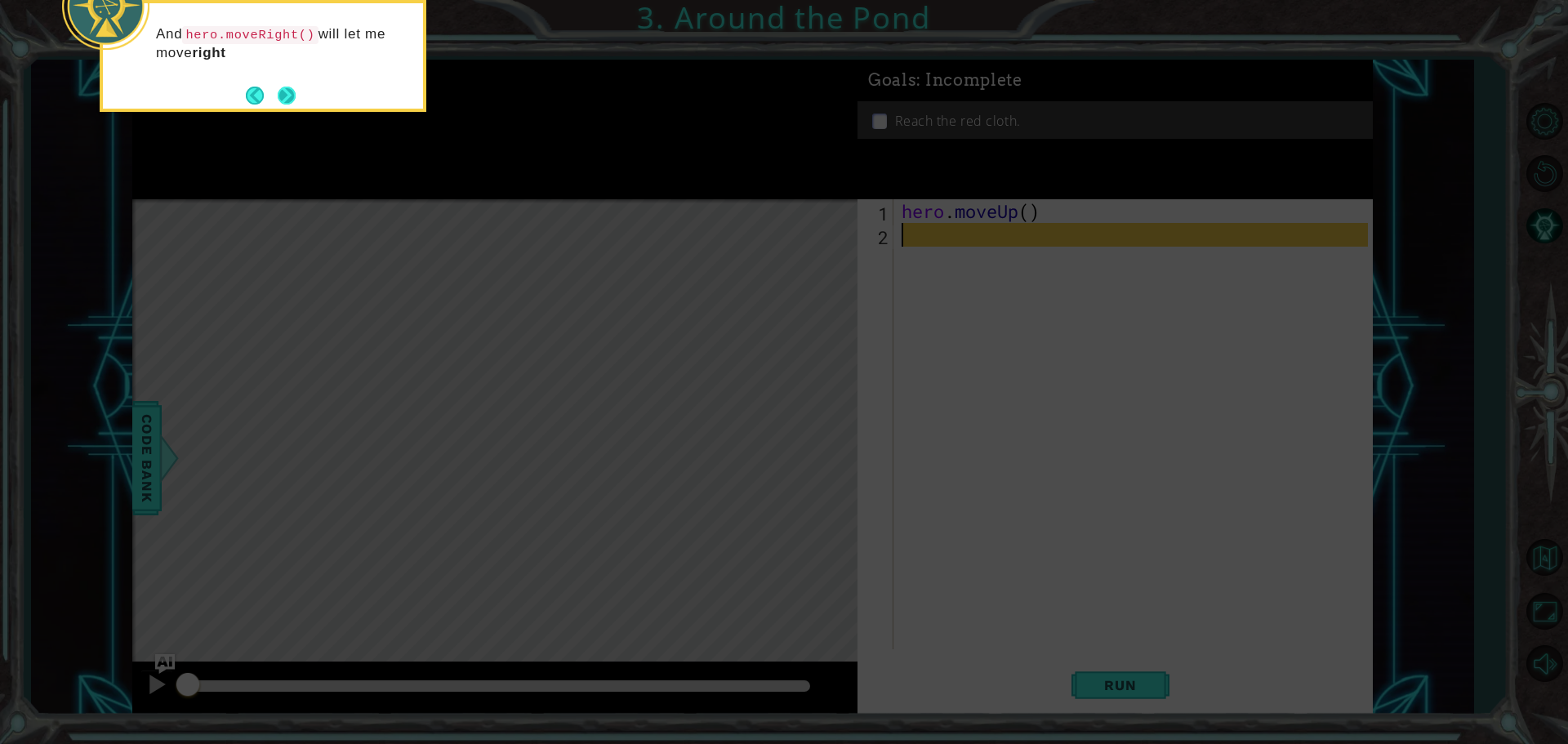
click at [275, 101] on button "Next" at bounding box center [286, 95] width 28 height 28
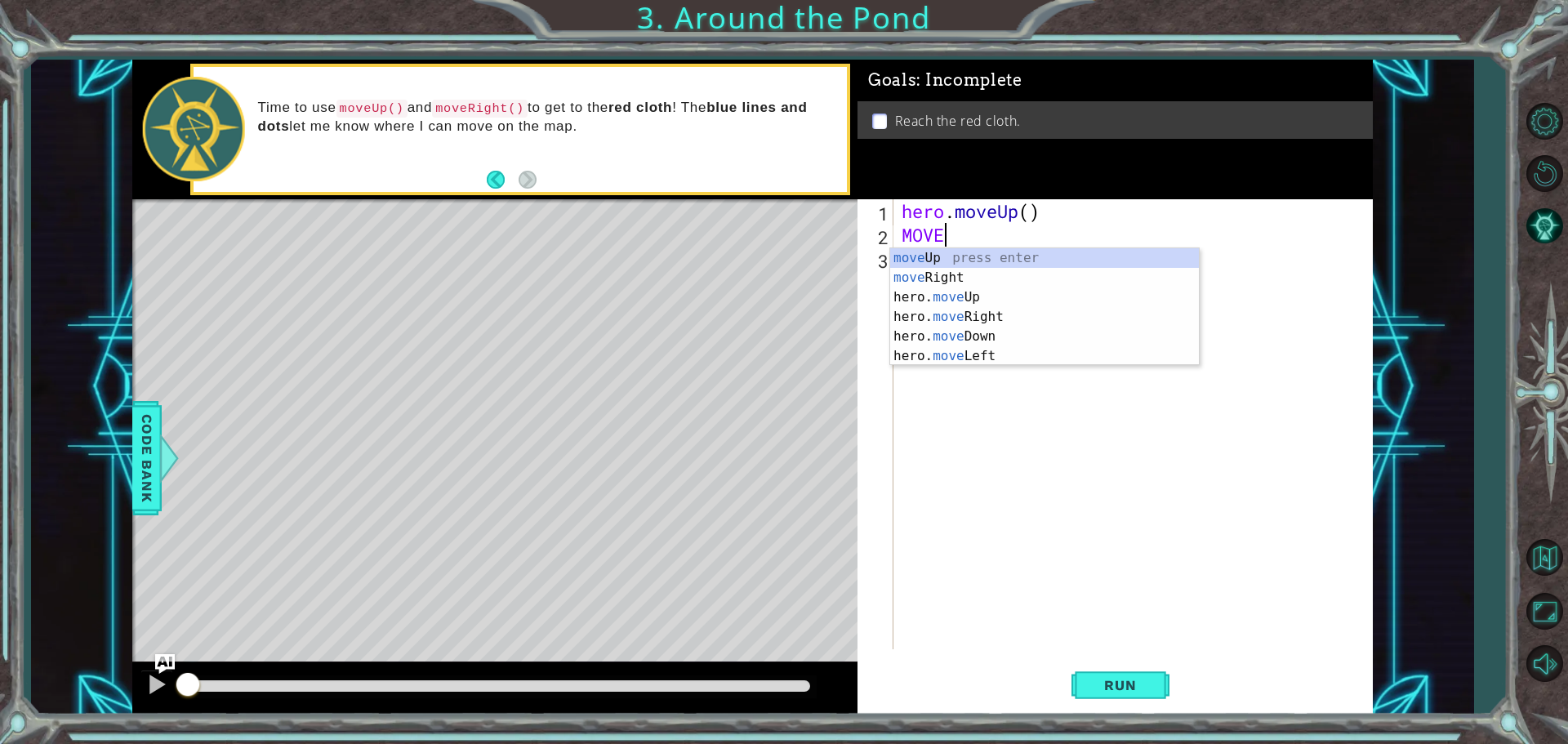
scroll to position [0, 2]
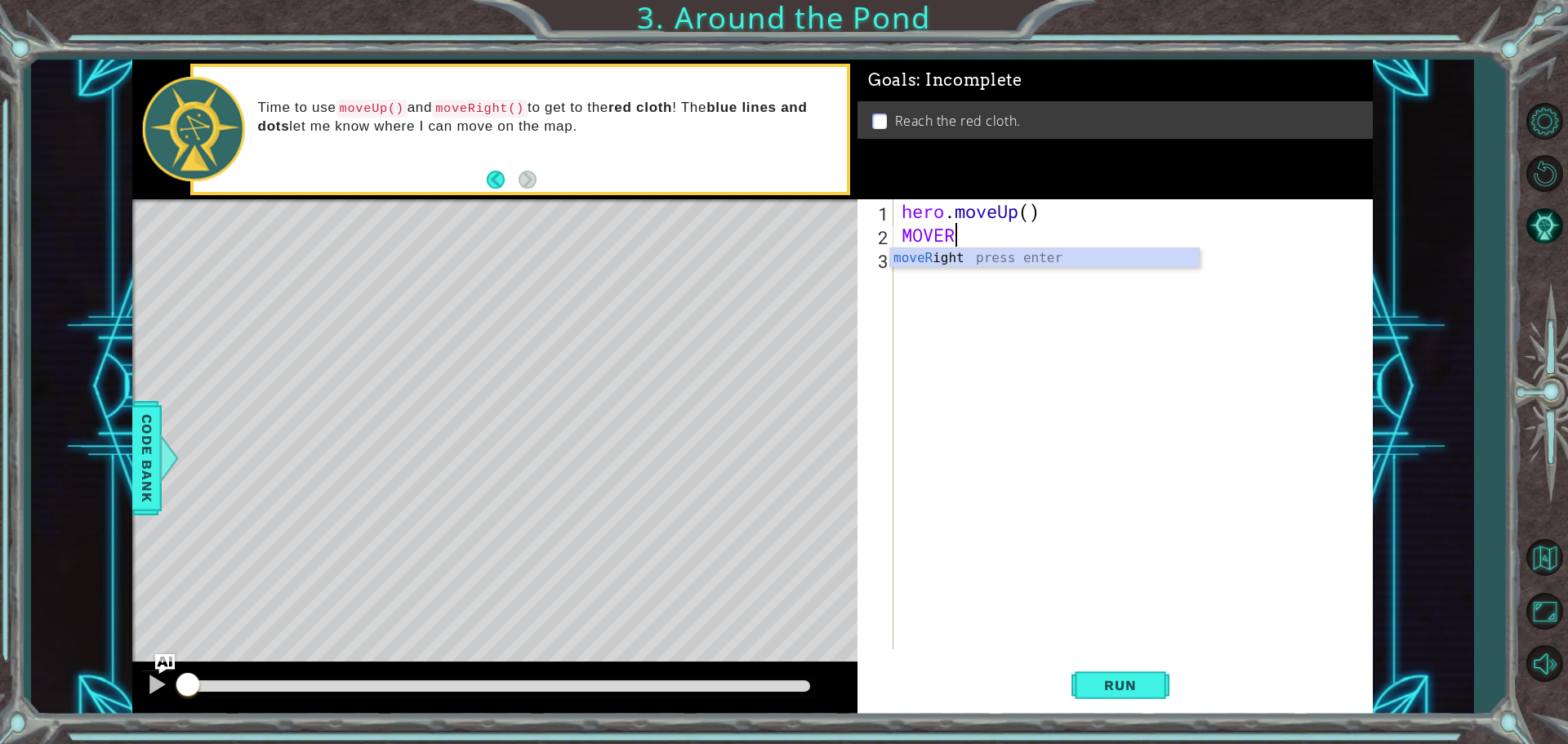
type textarea "MOVERI"
click at [978, 262] on div "moveRi ght press enter" at bounding box center [1045, 277] width 309 height 59
click at [1129, 679] on span "Run" at bounding box center [1120, 685] width 65 height 16
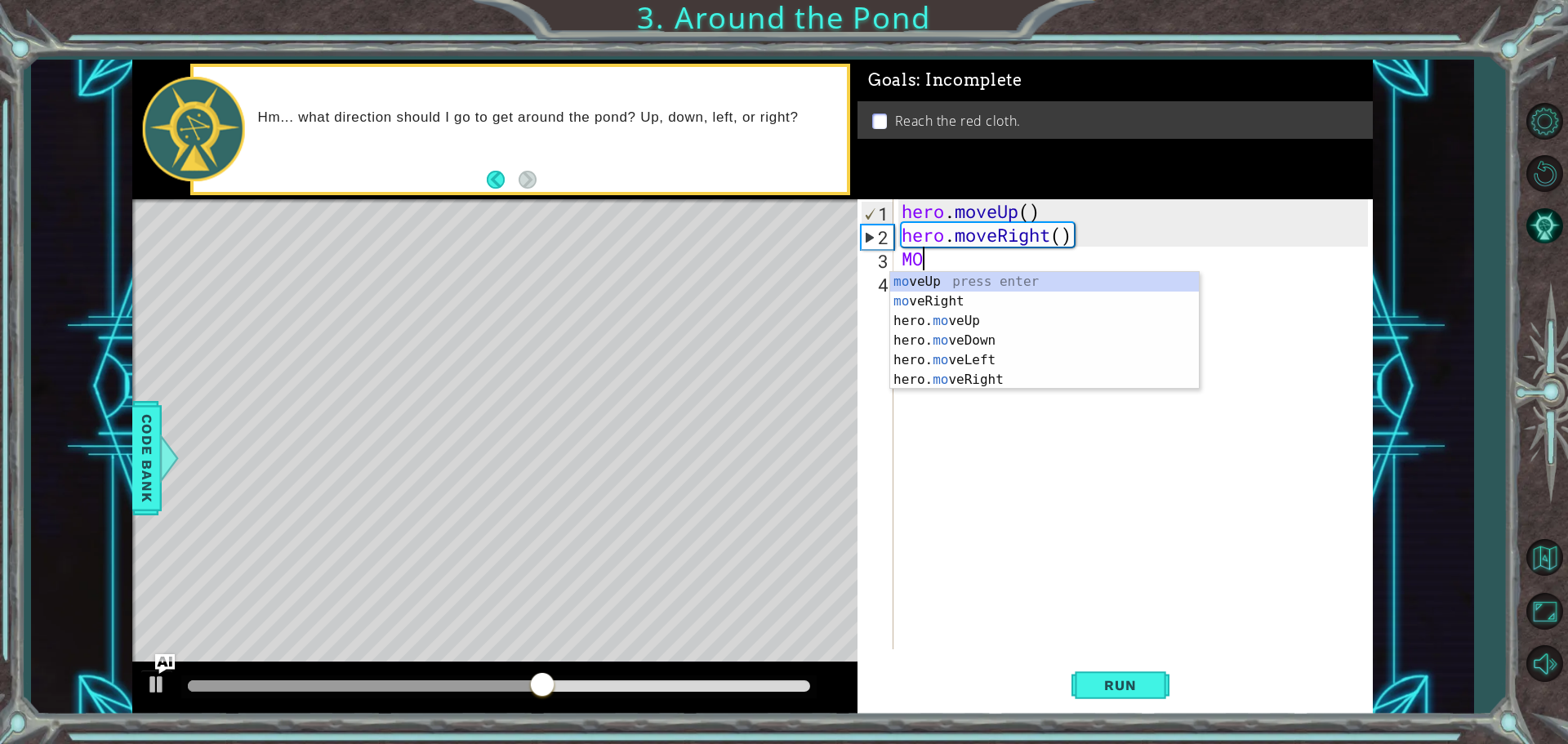
type textarea "MOV"
click at [958, 320] on div "mov eUp press enter mov eRight press enter hero. mov eUp press enter hero. mov …" at bounding box center [1045, 350] width 309 height 157
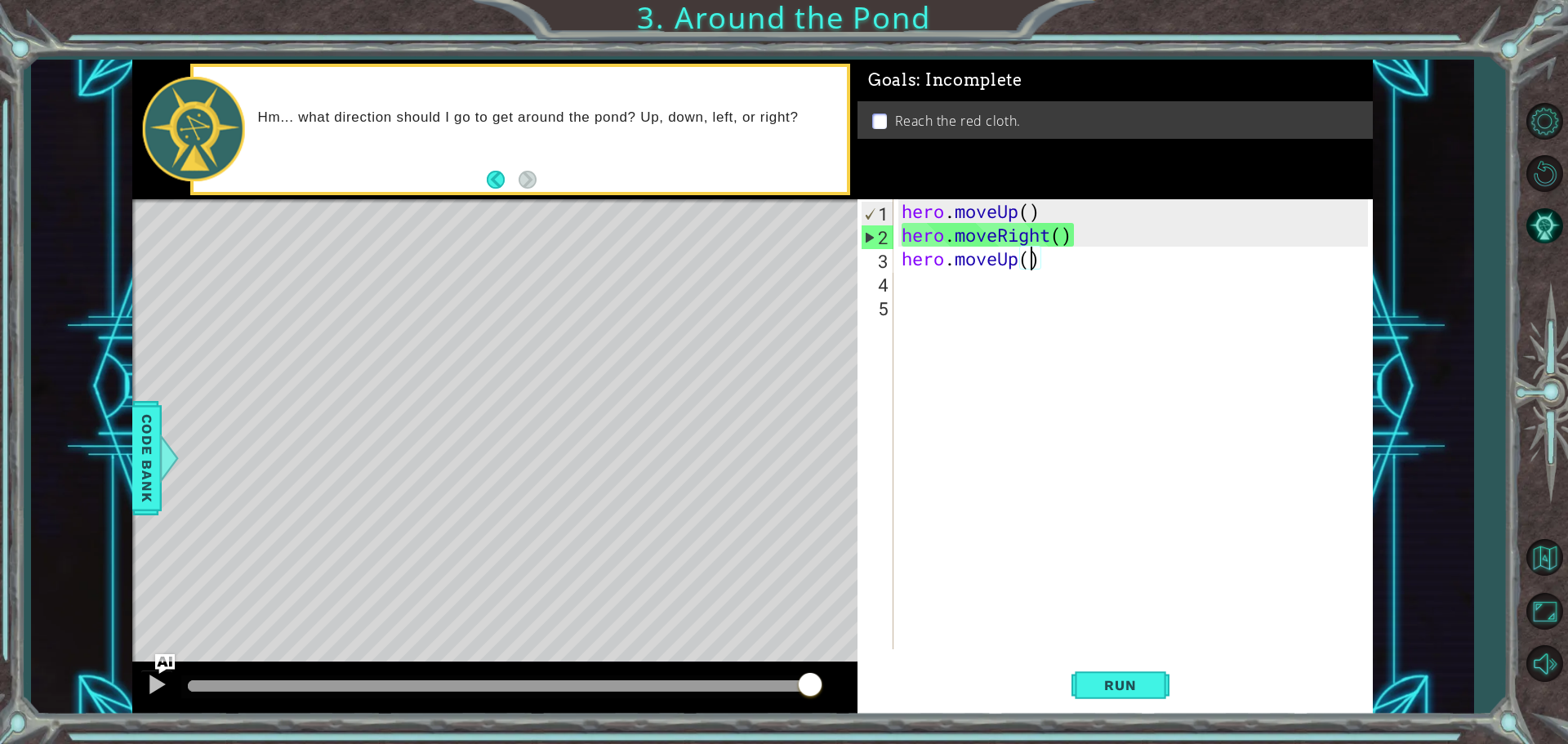
click at [1033, 268] on div "hero . moveUp ( ) hero . moveRight ( ) hero . moveUp ( )" at bounding box center [1137, 448] width 478 height 498
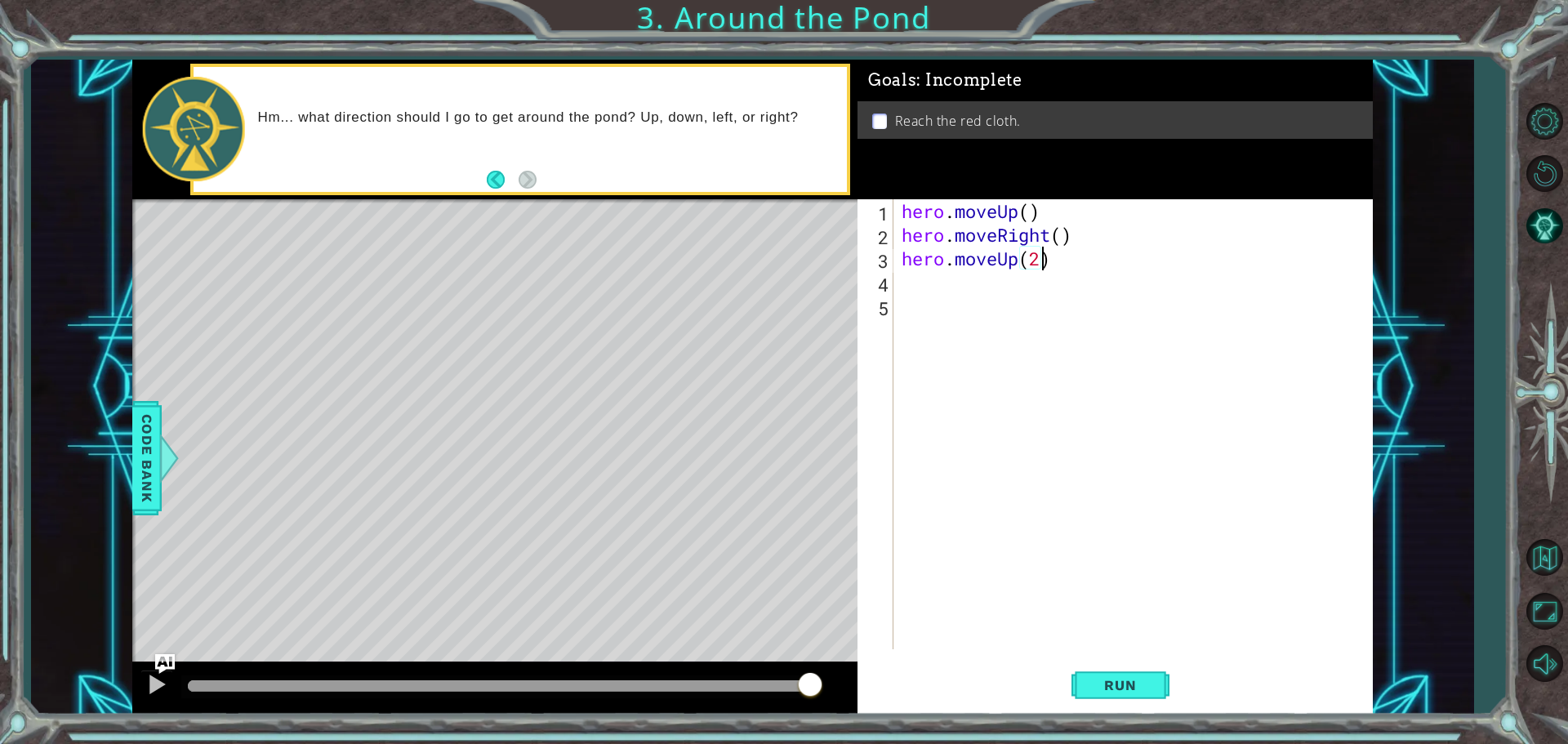
scroll to position [0, 5]
type textarea "hero.moveUp(2)"
click at [1097, 689] on span "Run" at bounding box center [1120, 685] width 65 height 16
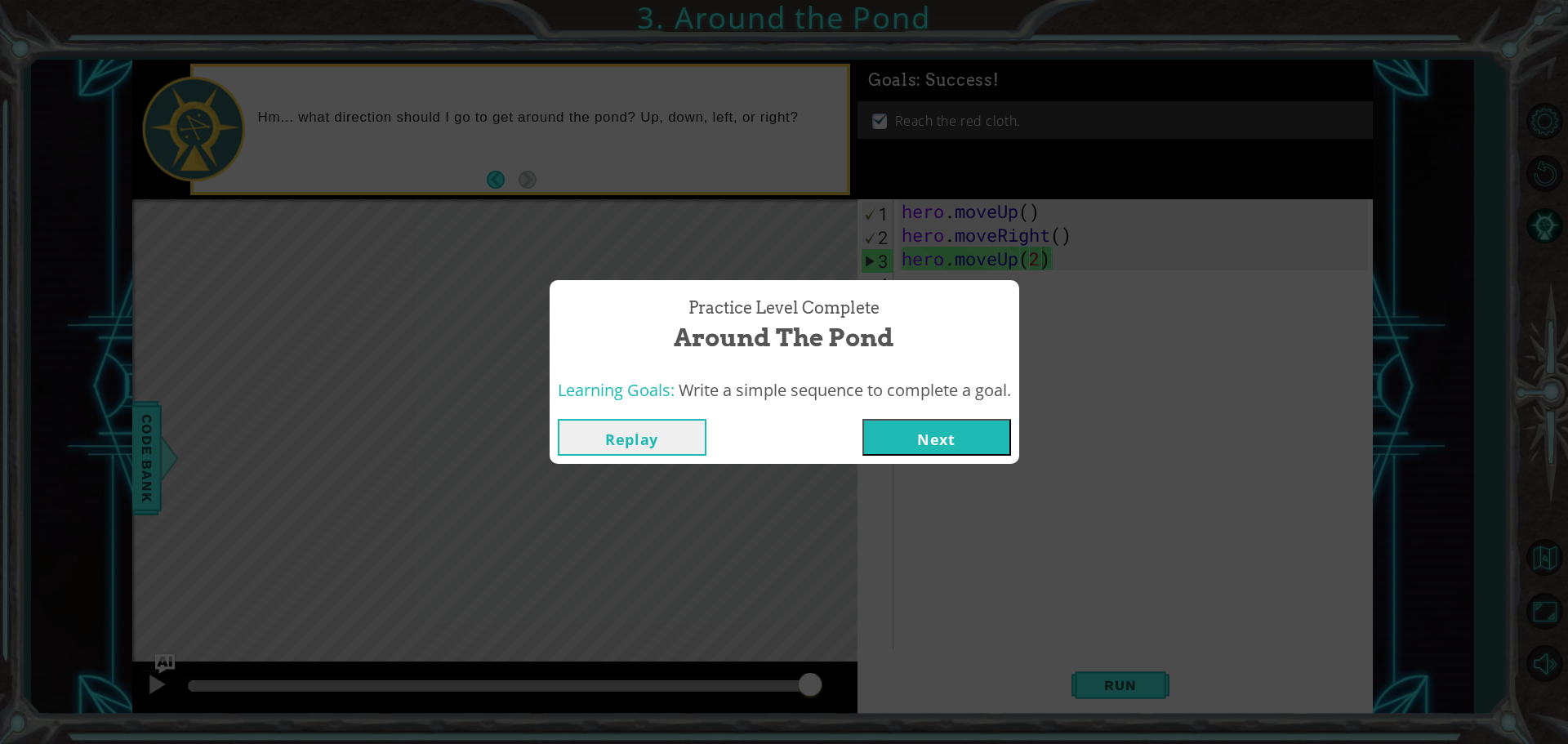
click at [919, 440] on button "Next" at bounding box center [937, 437] width 149 height 36
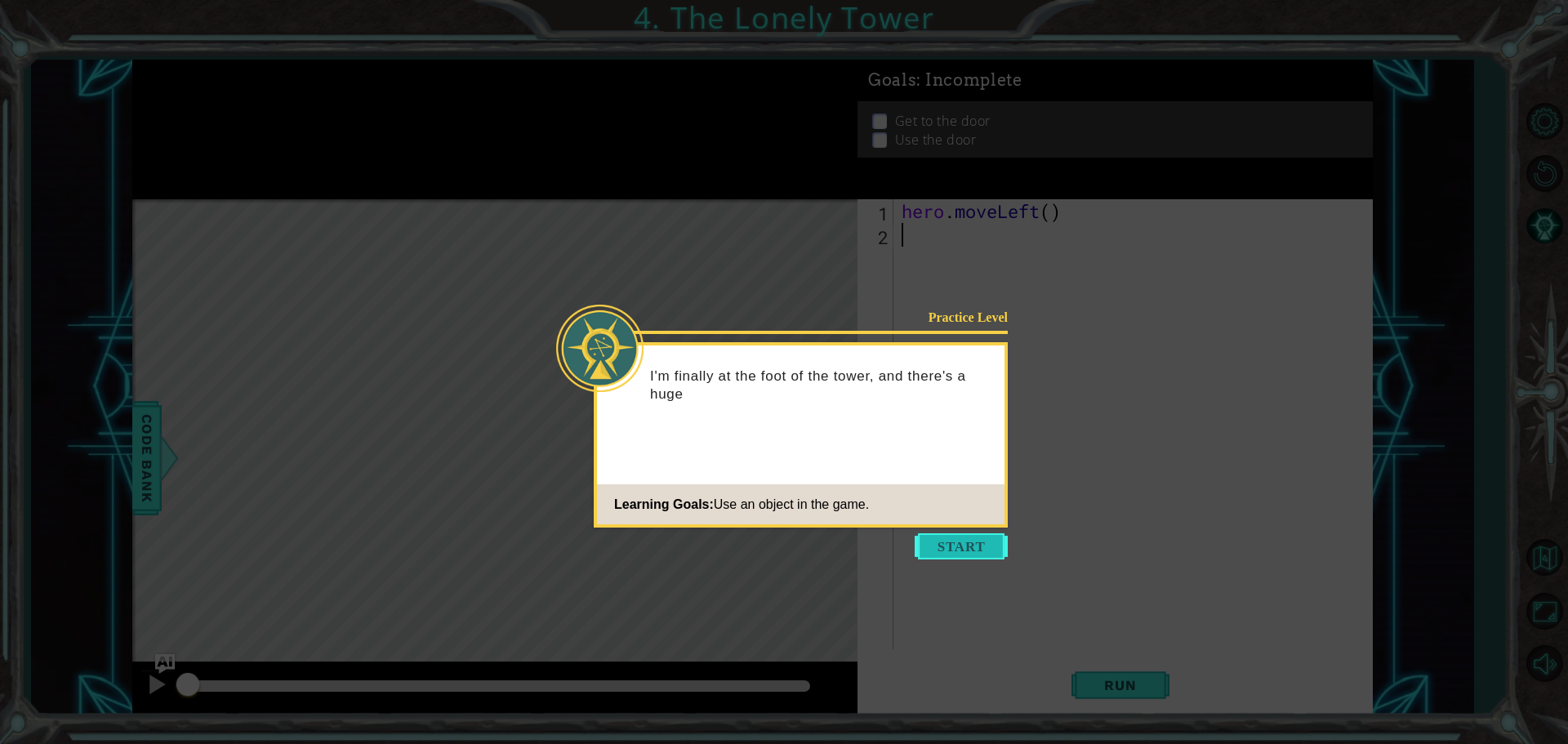
click at [977, 547] on button "Start" at bounding box center [961, 546] width 94 height 26
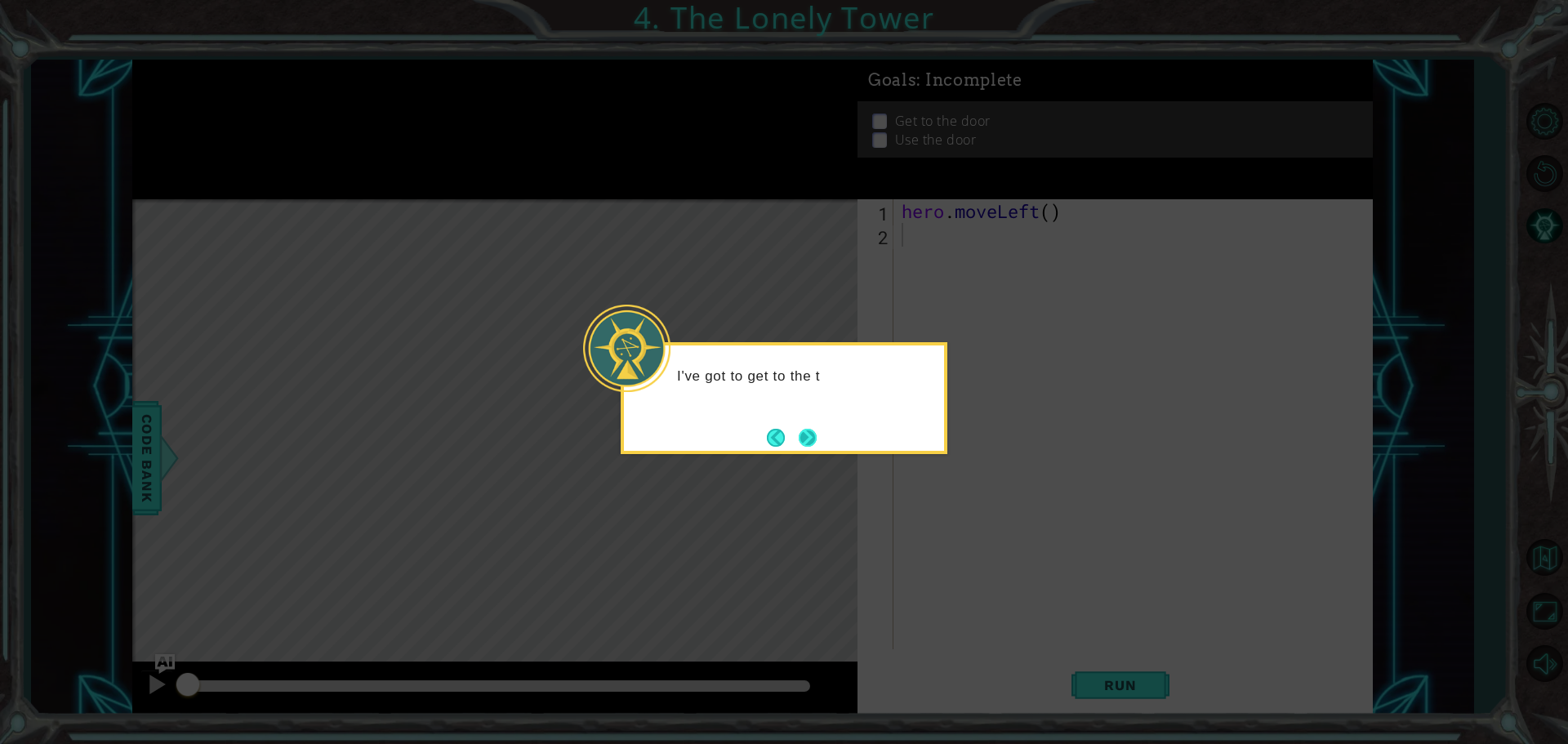
click at [799, 447] on button "Next" at bounding box center [808, 438] width 18 height 18
click at [799, 447] on button "Next" at bounding box center [808, 437] width 19 height 19
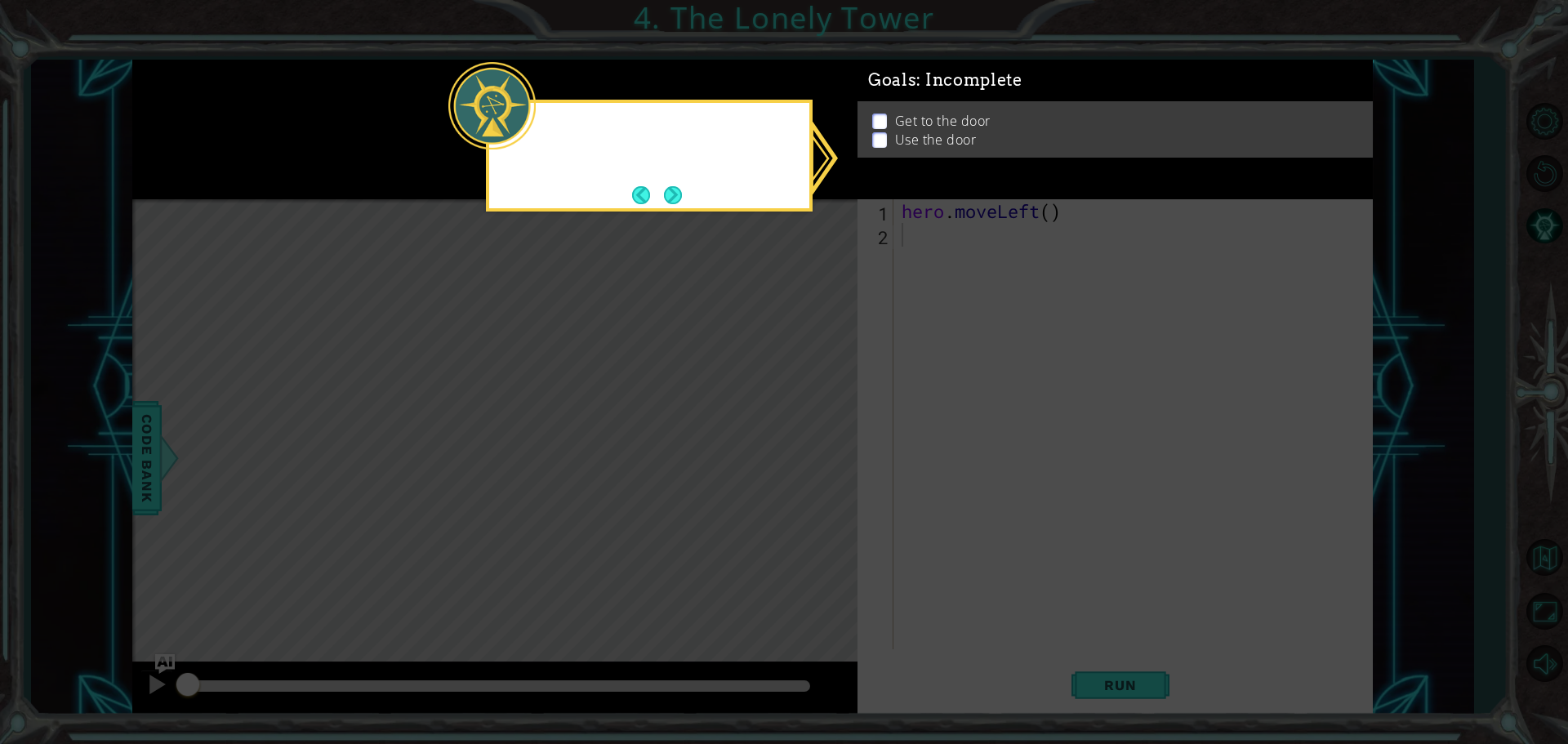
click at [799, 448] on icon at bounding box center [784, 372] width 1568 height 744
click at [664, 191] on button "Next" at bounding box center [672, 194] width 20 height 20
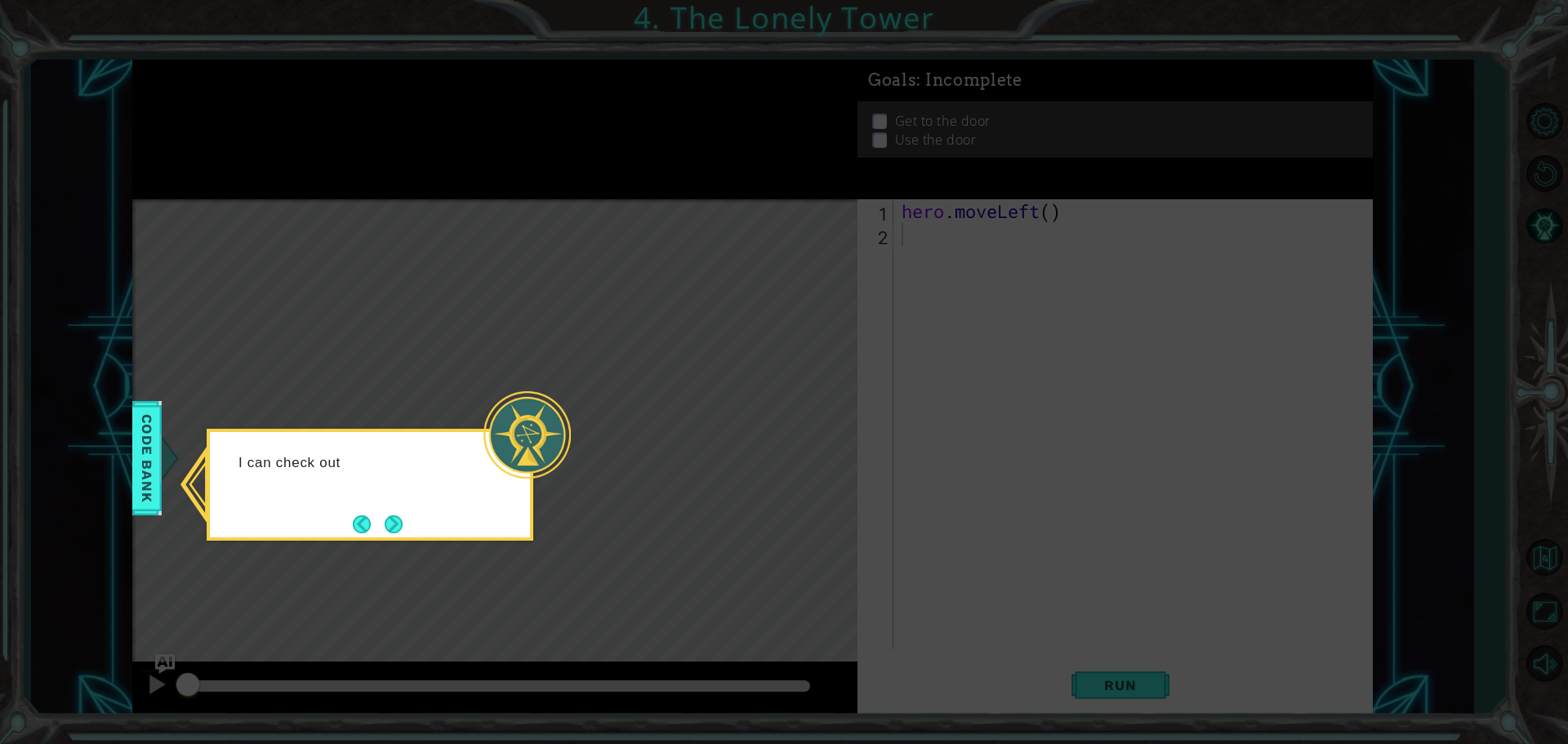
click at [542, 426] on div at bounding box center [527, 435] width 87 height 87
click at [387, 527] on button "Next" at bounding box center [393, 524] width 20 height 20
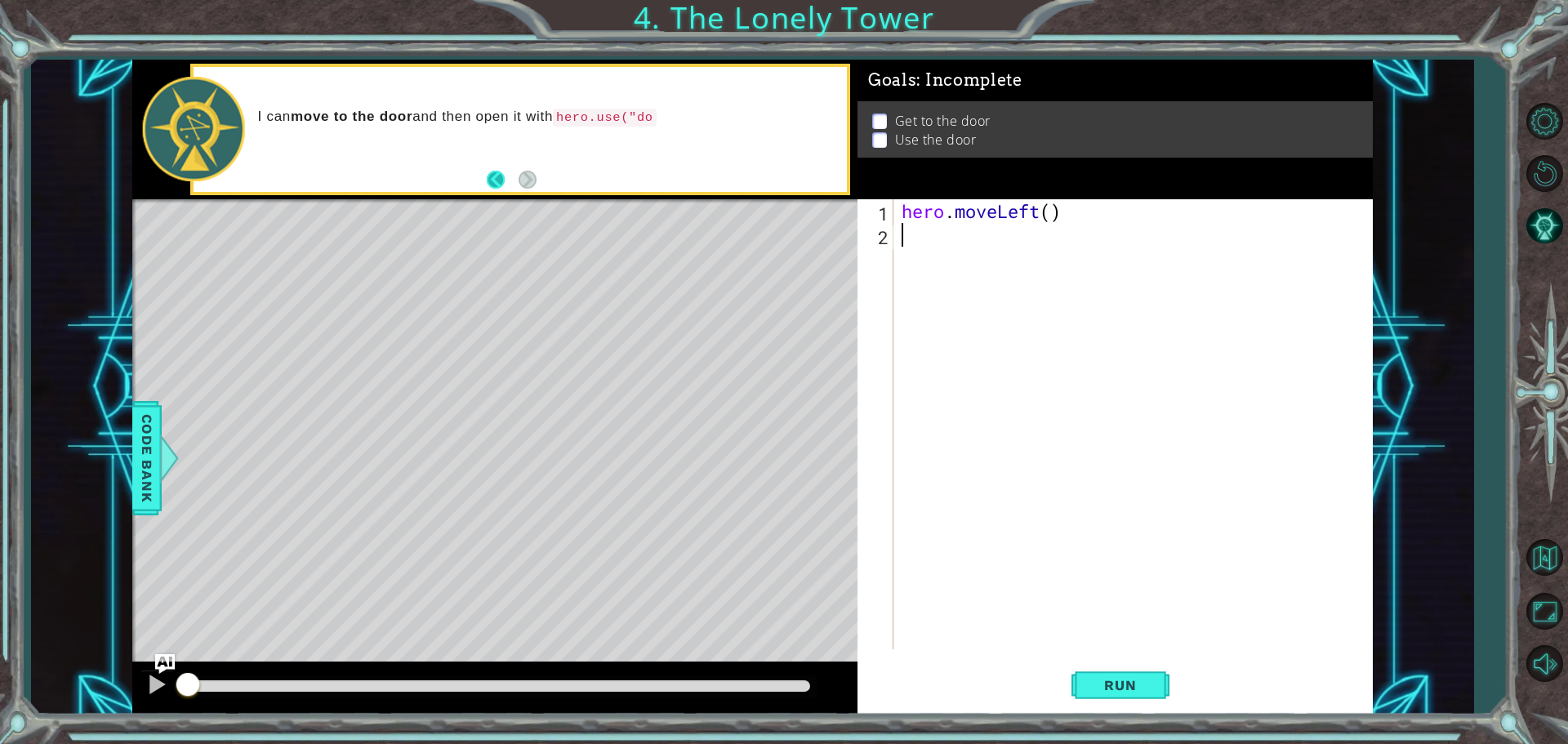
click at [488, 183] on button "Back" at bounding box center [502, 180] width 32 height 18
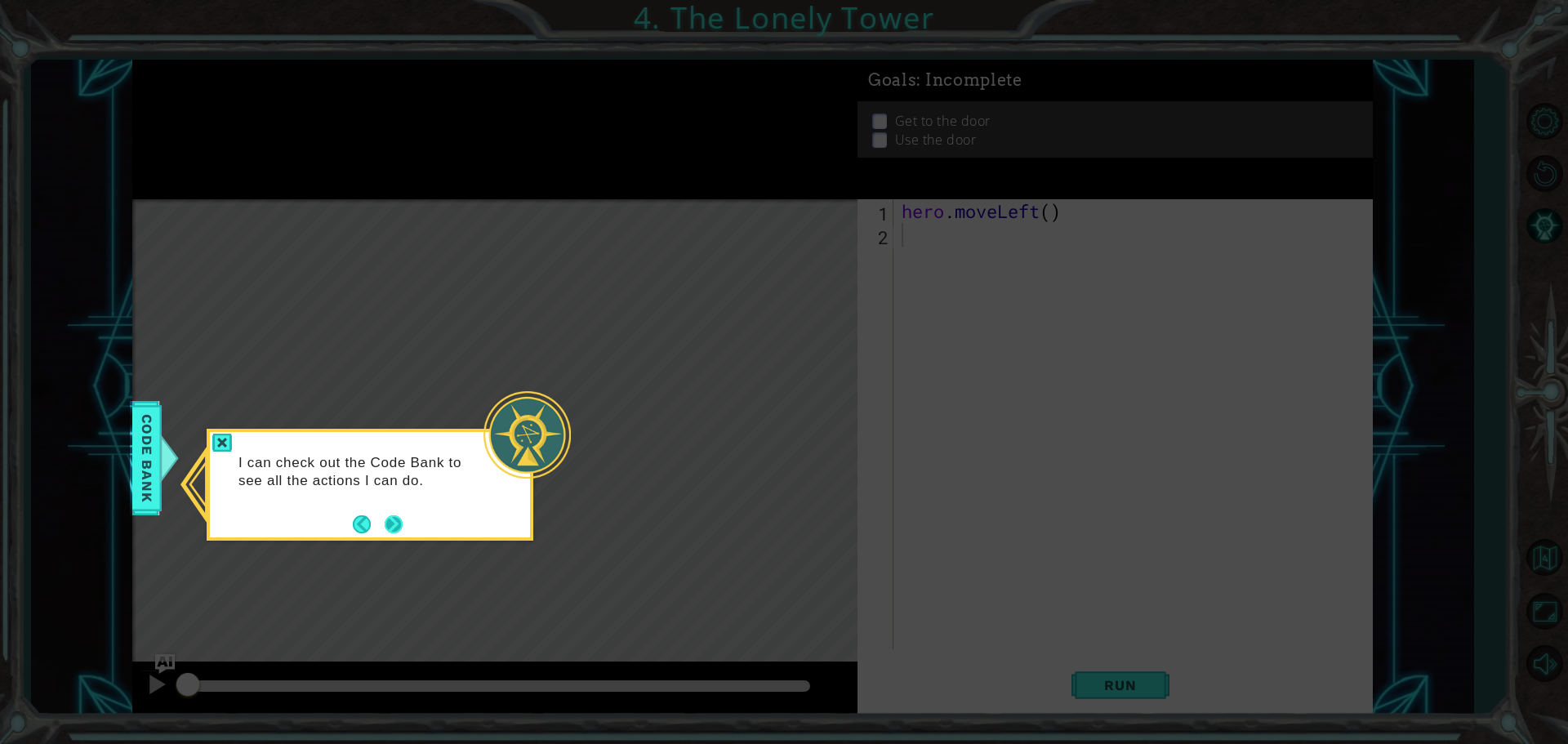
click at [382, 539] on div "I can check out the Code Bank to see all the actions I can do." at bounding box center [370, 484] width 327 height 112
click at [383, 522] on button "Back" at bounding box center [368, 524] width 32 height 18
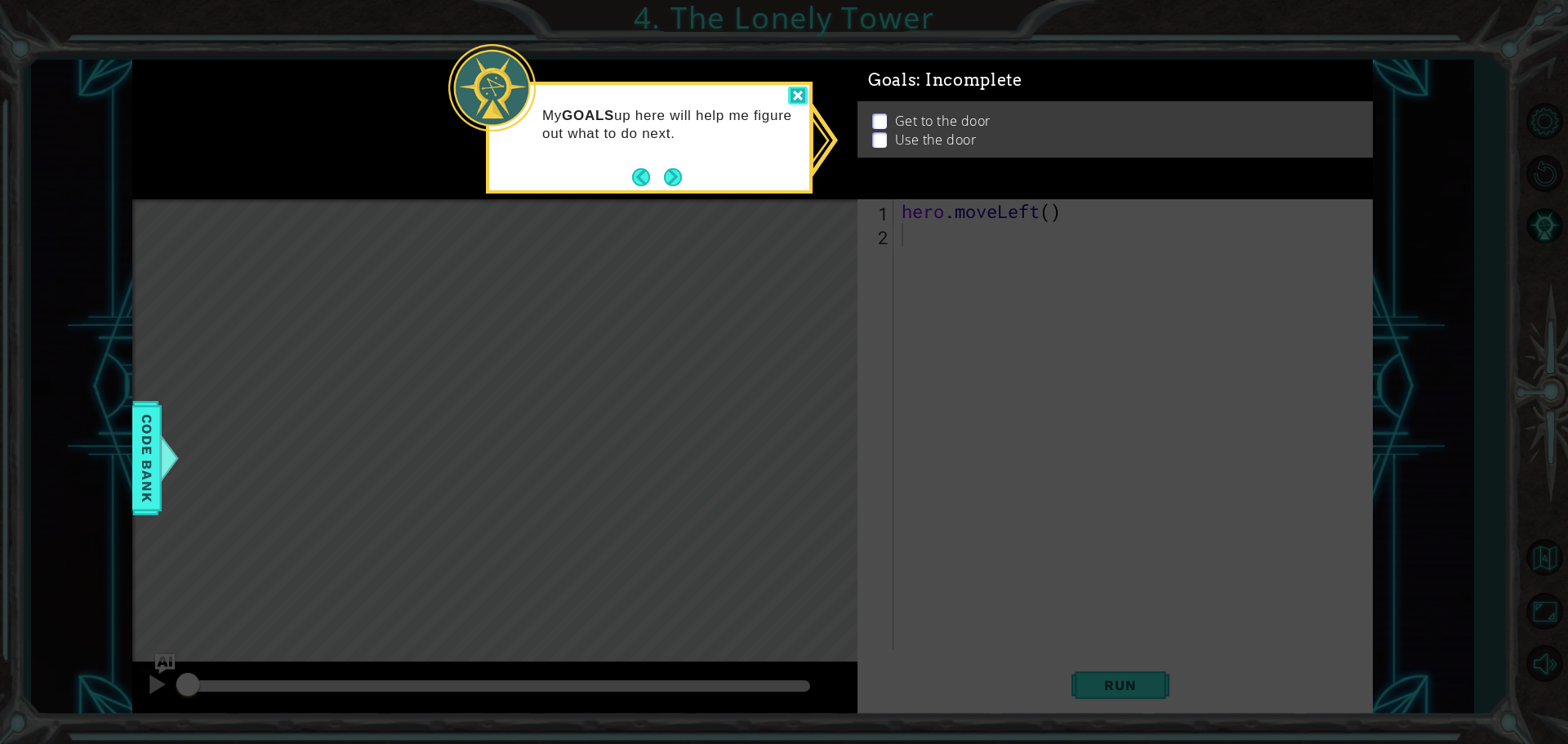
click at [794, 90] on div at bounding box center [799, 95] width 20 height 19
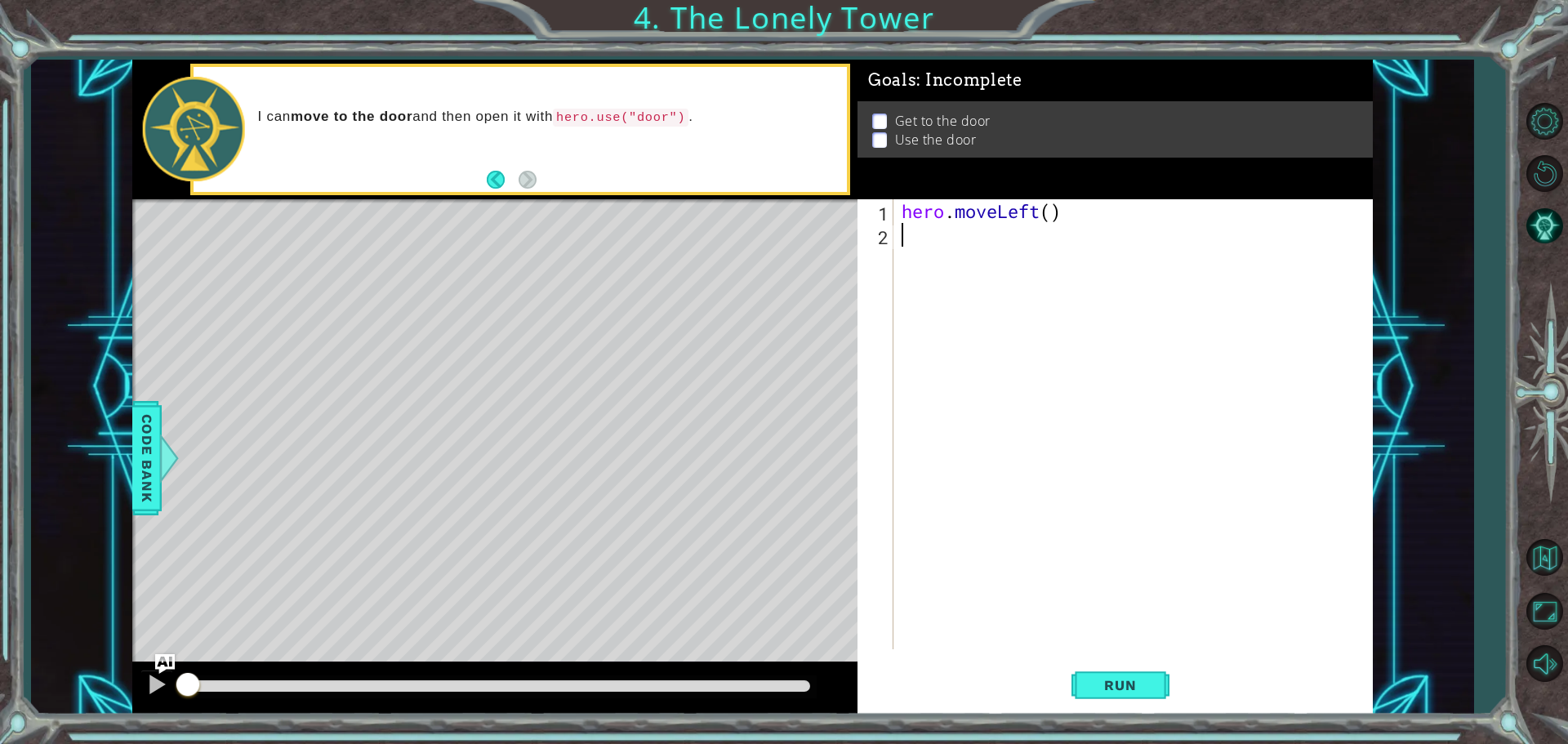
click at [881, 142] on p at bounding box center [879, 144] width 15 height 15
click at [85, 163] on div "1 ההההההההההההההההההההההההההההההההההההההההההההההההההההההההההההההההההההההההההההה…" at bounding box center [752, 387] width 1443 height 655
drag, startPoint x: 114, startPoint y: 159, endPoint x: 215, endPoint y: 195, distance: 107.2
click at [165, 194] on div "1 ההההההההההההההההההההההההההההההההההההההההההההההההההההההההההההההההההההההההההההה…" at bounding box center [752, 387] width 1443 height 655
click at [150, 698] on button at bounding box center [157, 686] width 33 height 34
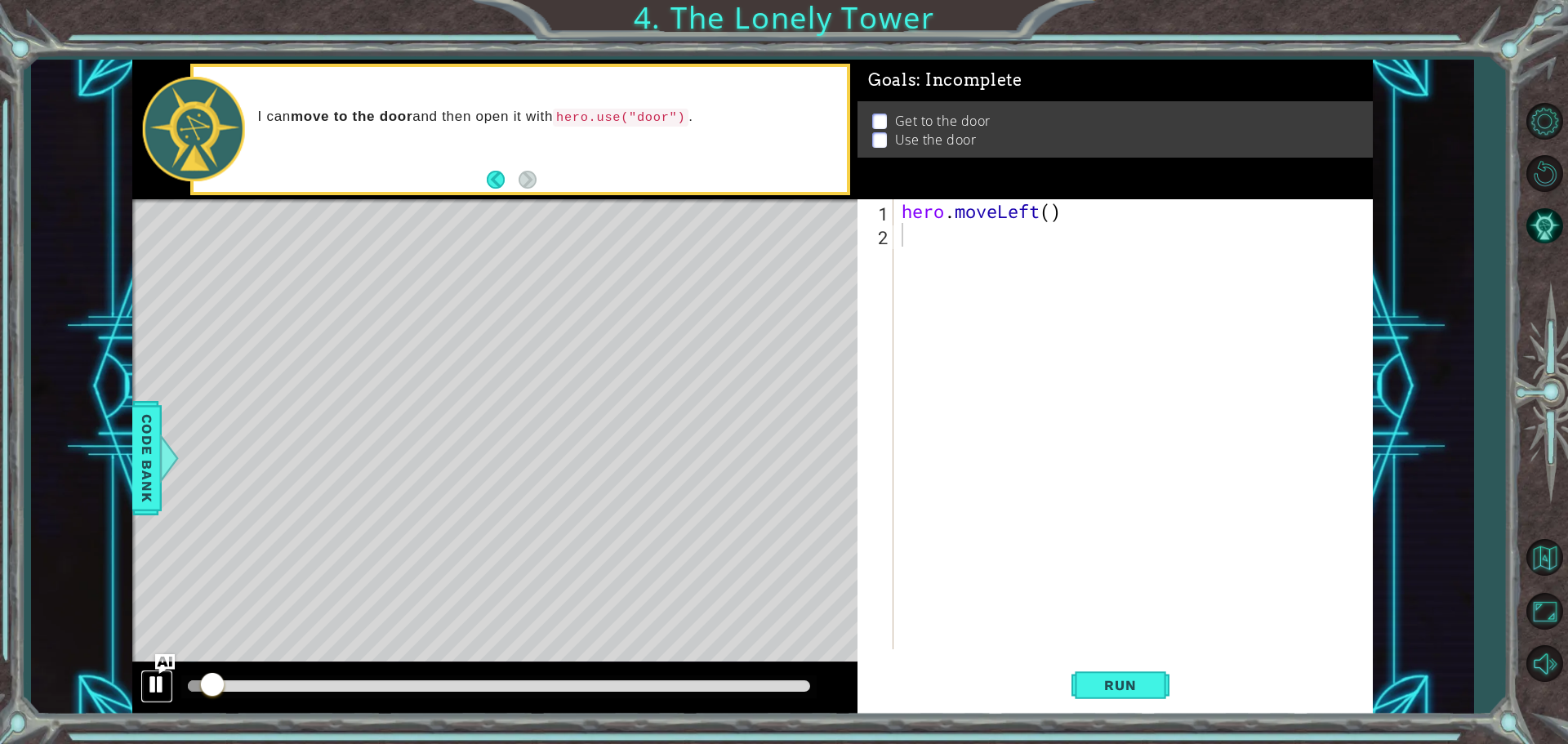
click at [146, 688] on div at bounding box center [156, 684] width 21 height 21
click at [1086, 691] on button "Run" at bounding box center [1121, 685] width 98 height 52
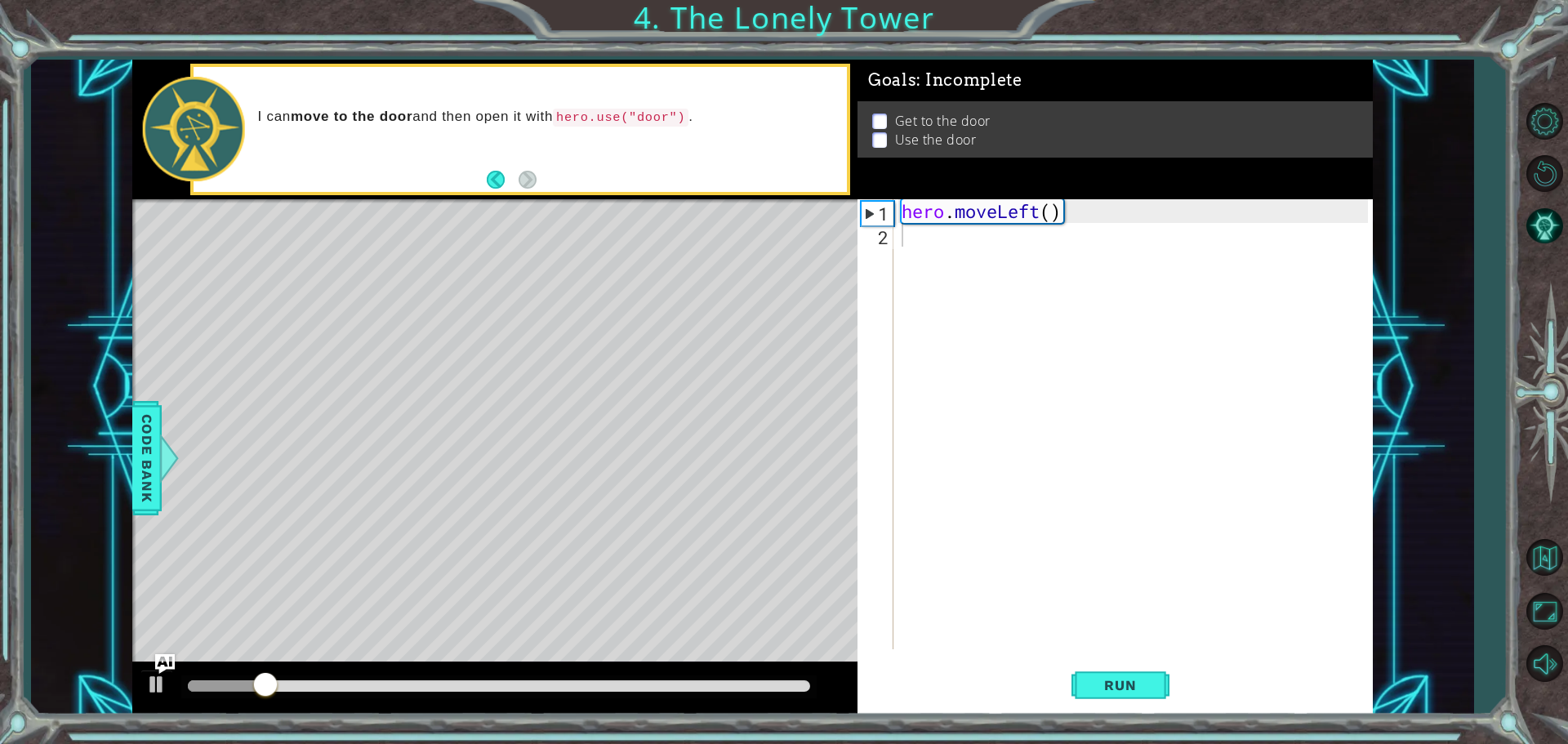
click at [581, 106] on div "I can move to the door and then open it with hero.use("door") ." at bounding box center [548, 129] width 601 height 59
click at [878, 114] on p at bounding box center [879, 121] width 15 height 15
drag, startPoint x: 874, startPoint y: 122, endPoint x: 878, endPoint y: 140, distance: 18.4
click at [878, 140] on ul "Get to the door Use the door" at bounding box center [1116, 146] width 495 height 37
click at [1116, 683] on span "Run" at bounding box center [1120, 685] width 65 height 16
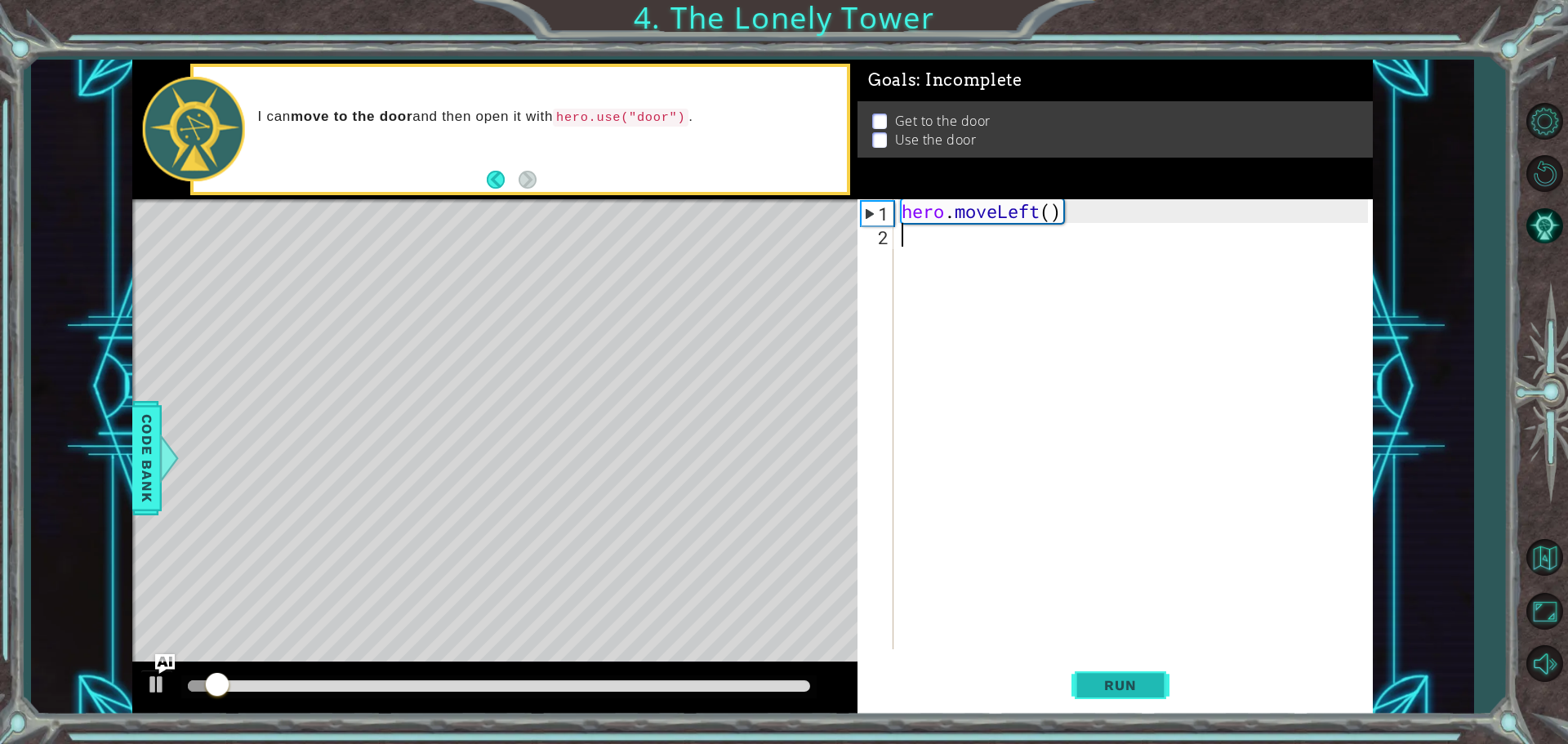
click at [1116, 683] on span "Run" at bounding box center [1120, 685] width 65 height 16
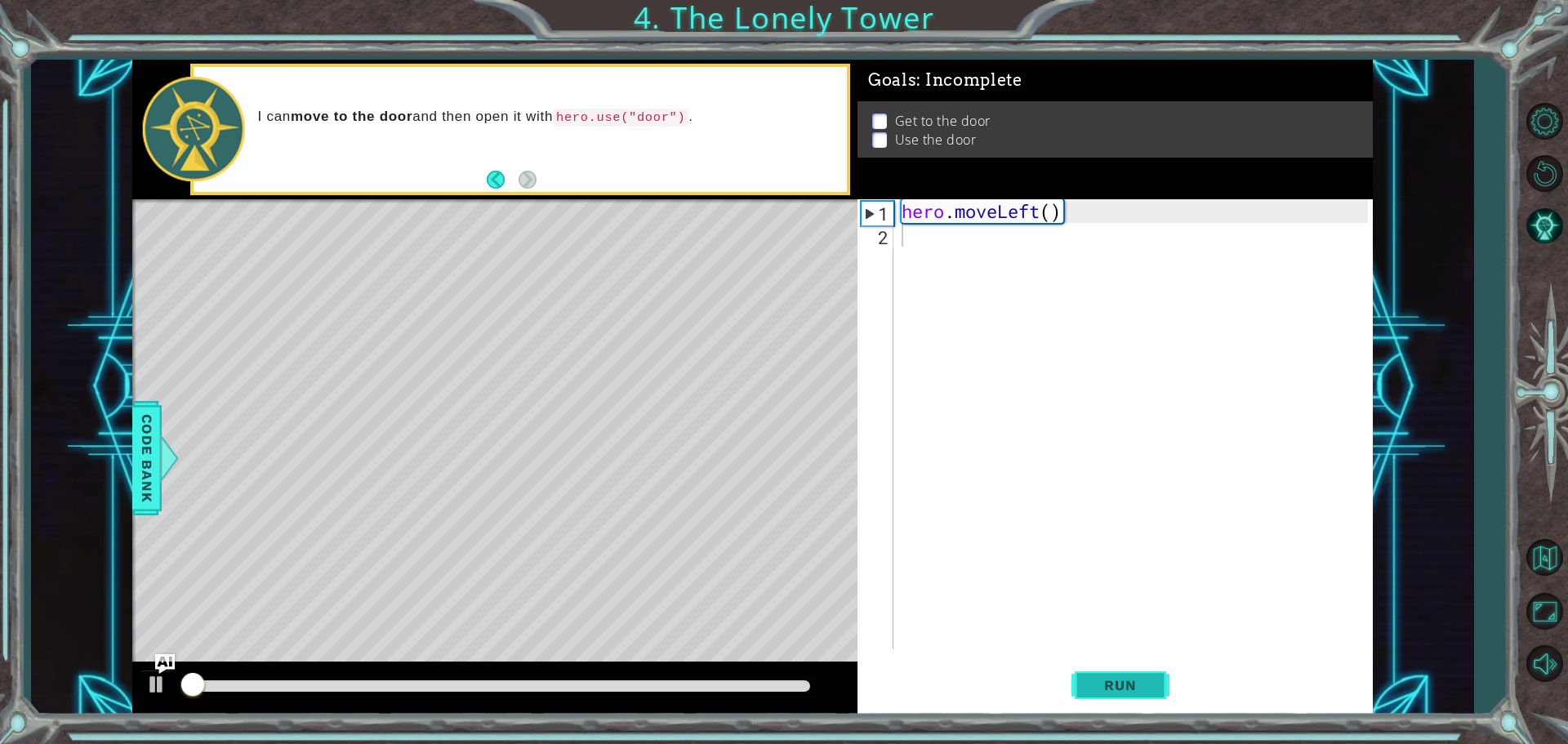
click at [1116, 683] on span "Run" at bounding box center [1120, 685] width 65 height 16
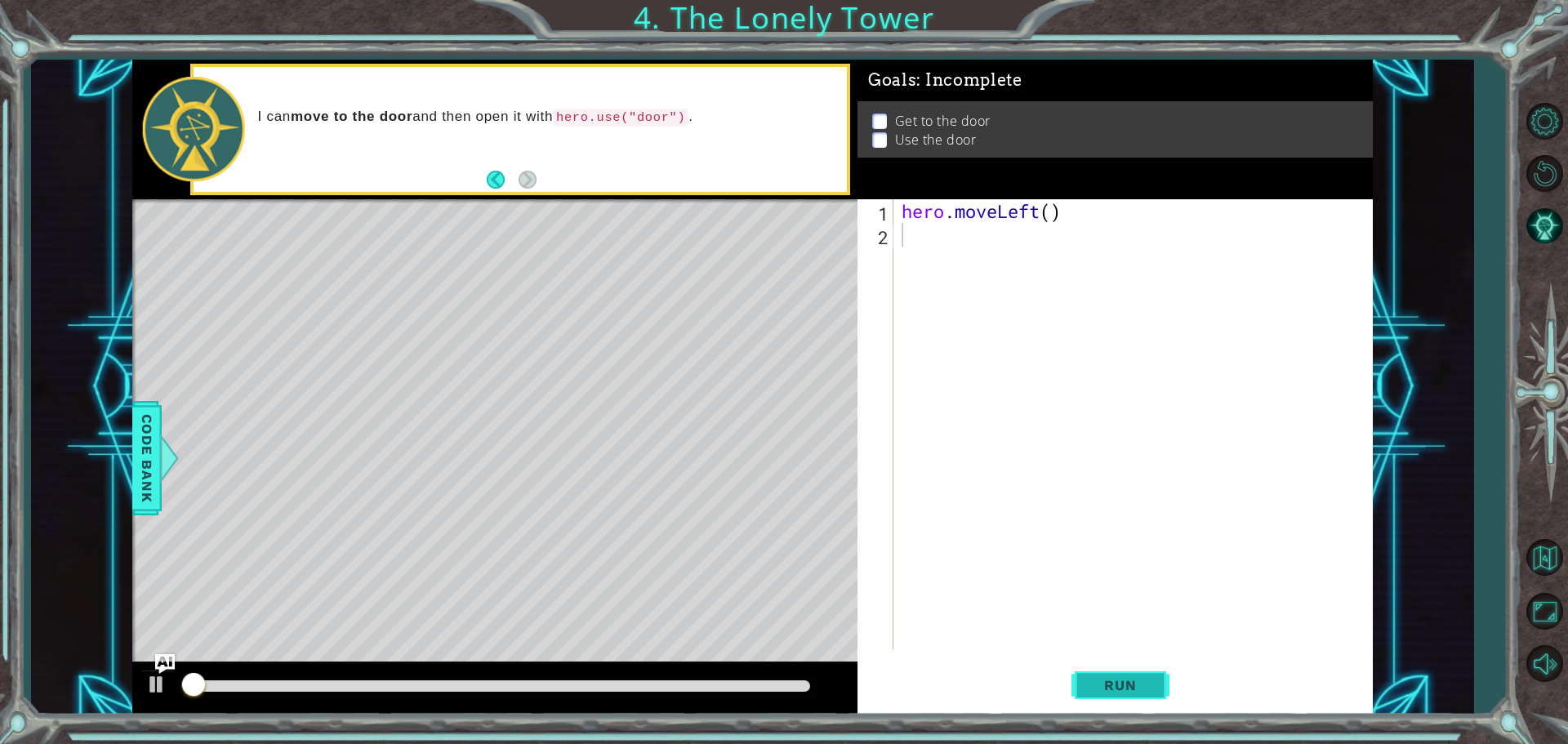
click at [1116, 683] on span "Run" at bounding box center [1120, 685] width 65 height 16
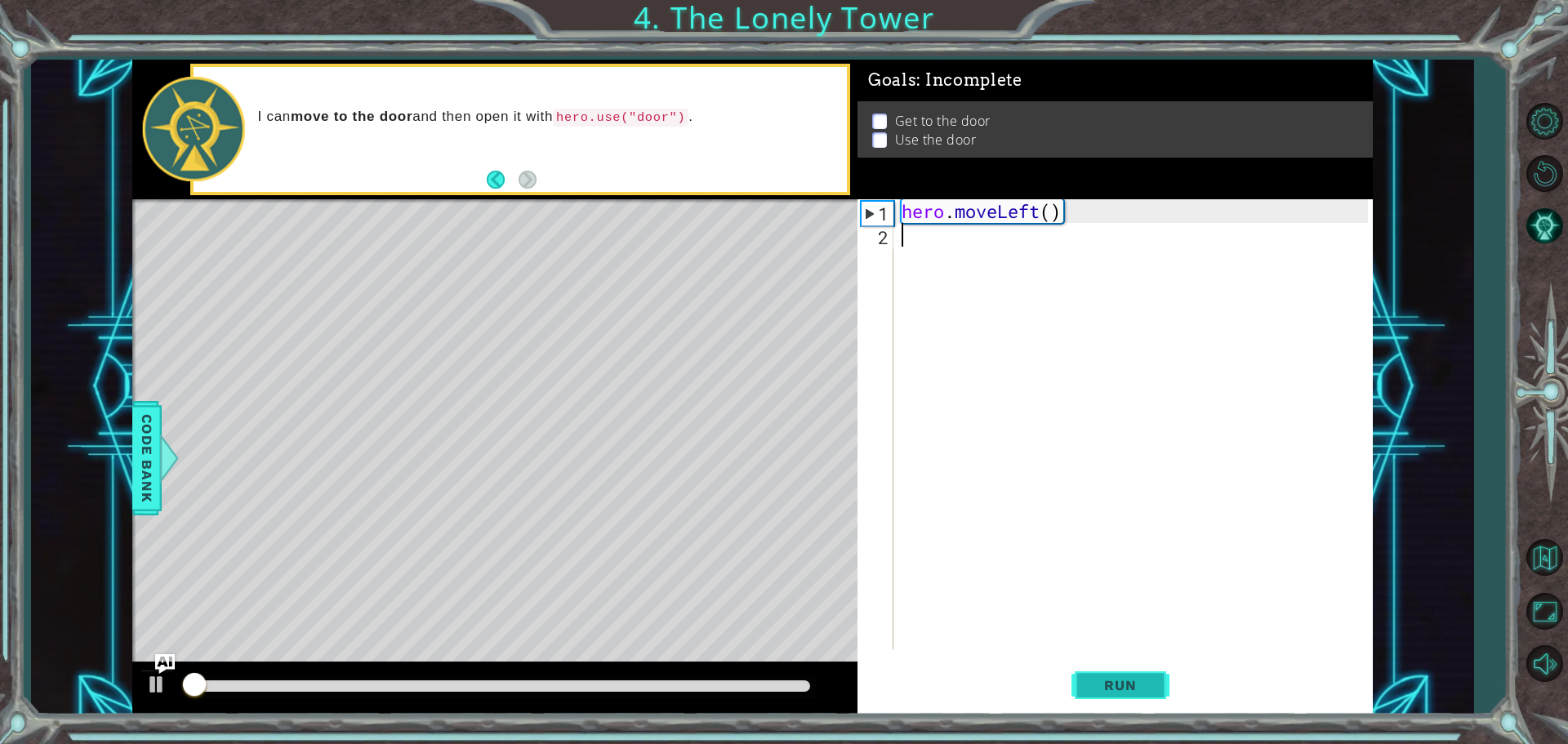
click at [1116, 683] on span "Run" at bounding box center [1120, 685] width 65 height 16
drag, startPoint x: 595, startPoint y: 357, endPoint x: 547, endPoint y: 327, distance: 56.6
click at [583, 350] on div "Level Map" at bounding box center [510, 440] width 755 height 481
drag, startPoint x: 1131, startPoint y: 223, endPoint x: 1087, endPoint y: 207, distance: 46.8
click at [1100, 211] on div "hero . moveLeft ( )" at bounding box center [1137, 448] width 478 height 498
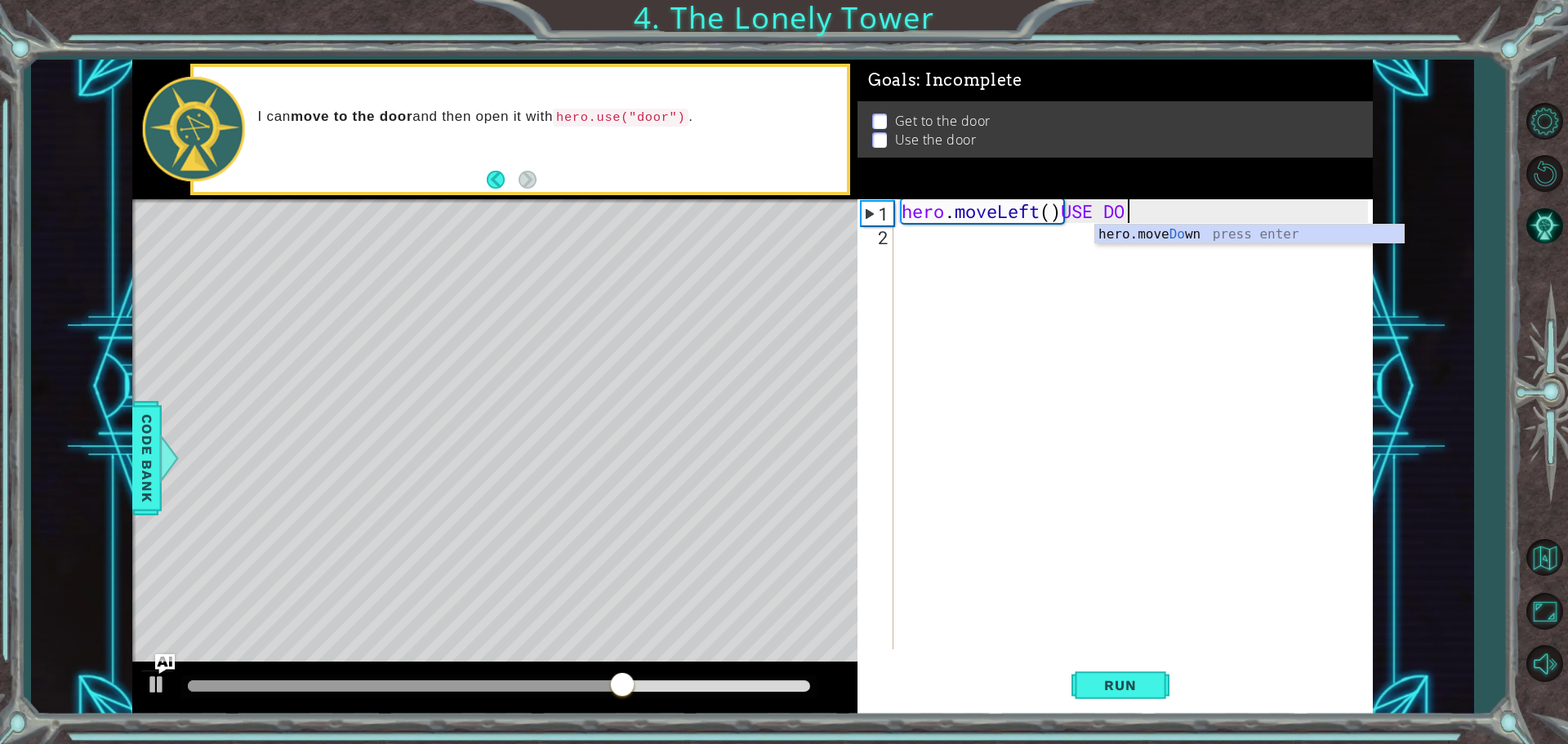
scroll to position [0, 10]
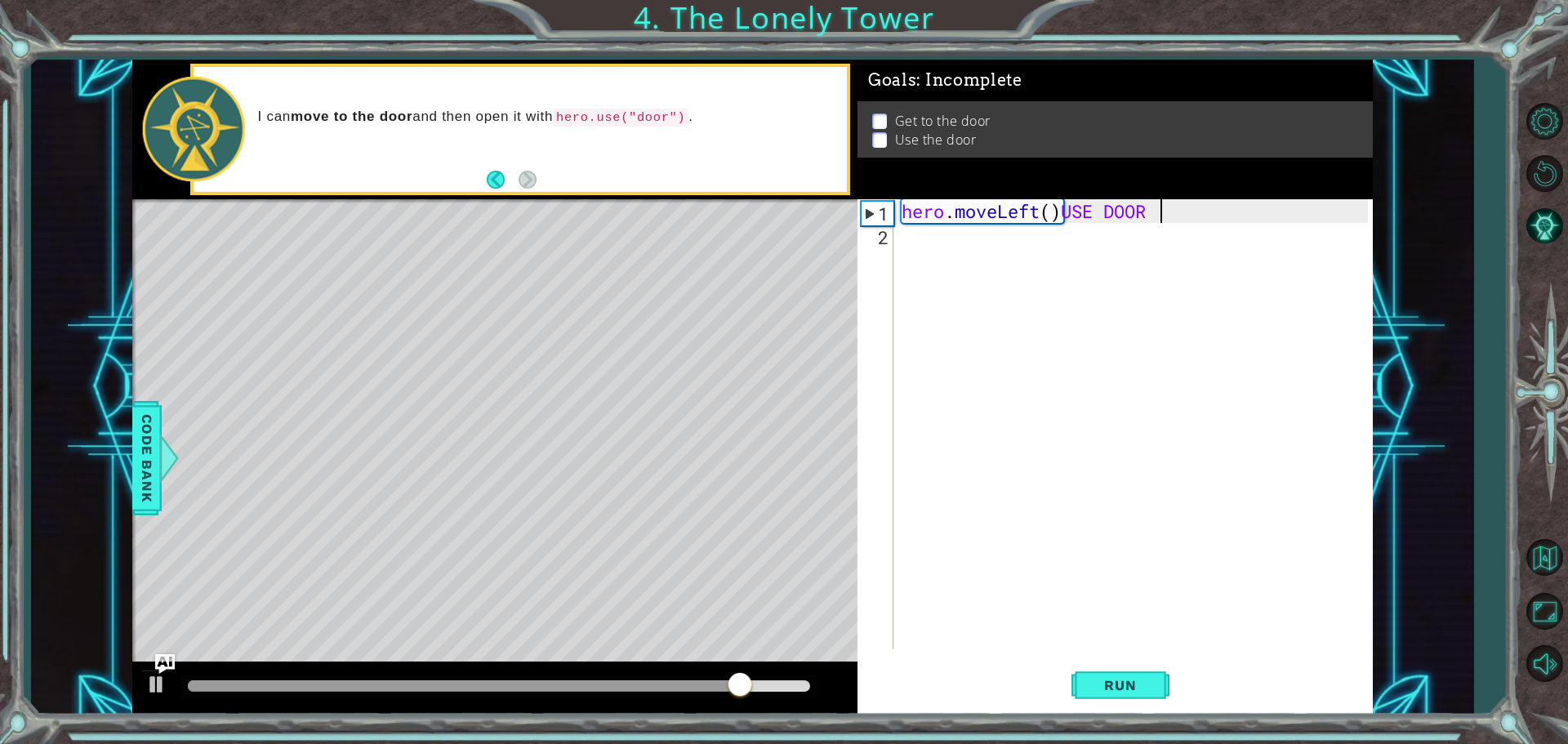
click at [865, 142] on div "Get to the door Use the door" at bounding box center [1115, 141] width 515 height 56
click at [884, 143] on p at bounding box center [879, 150] width 15 height 15
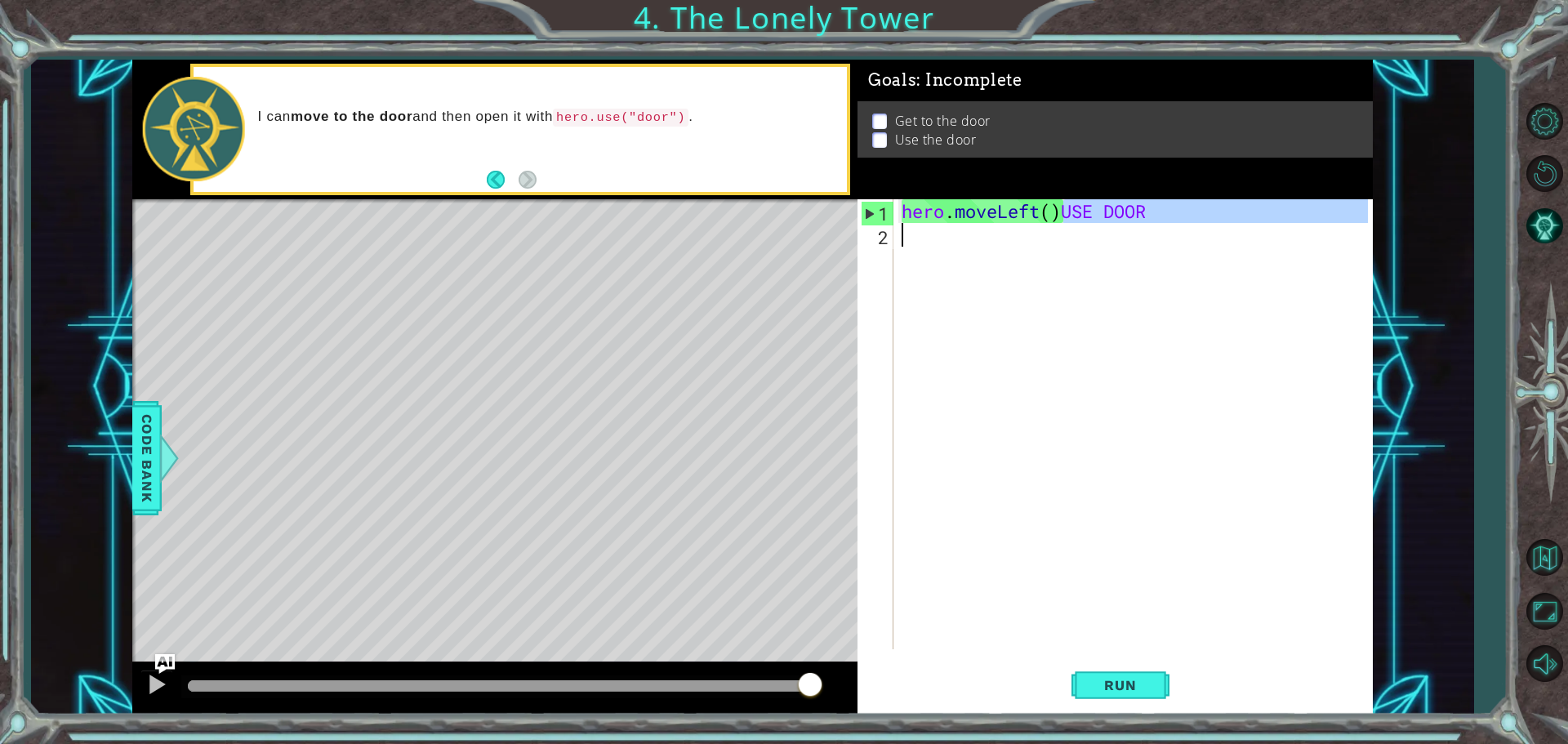
drag, startPoint x: 1068, startPoint y: 213, endPoint x: 1151, endPoint y: 224, distance: 83.7
click at [1151, 224] on div "hero . moveLeft ( ) USE DOOR" at bounding box center [1137, 448] width 478 height 498
type textarea "hero.moveLeft()"
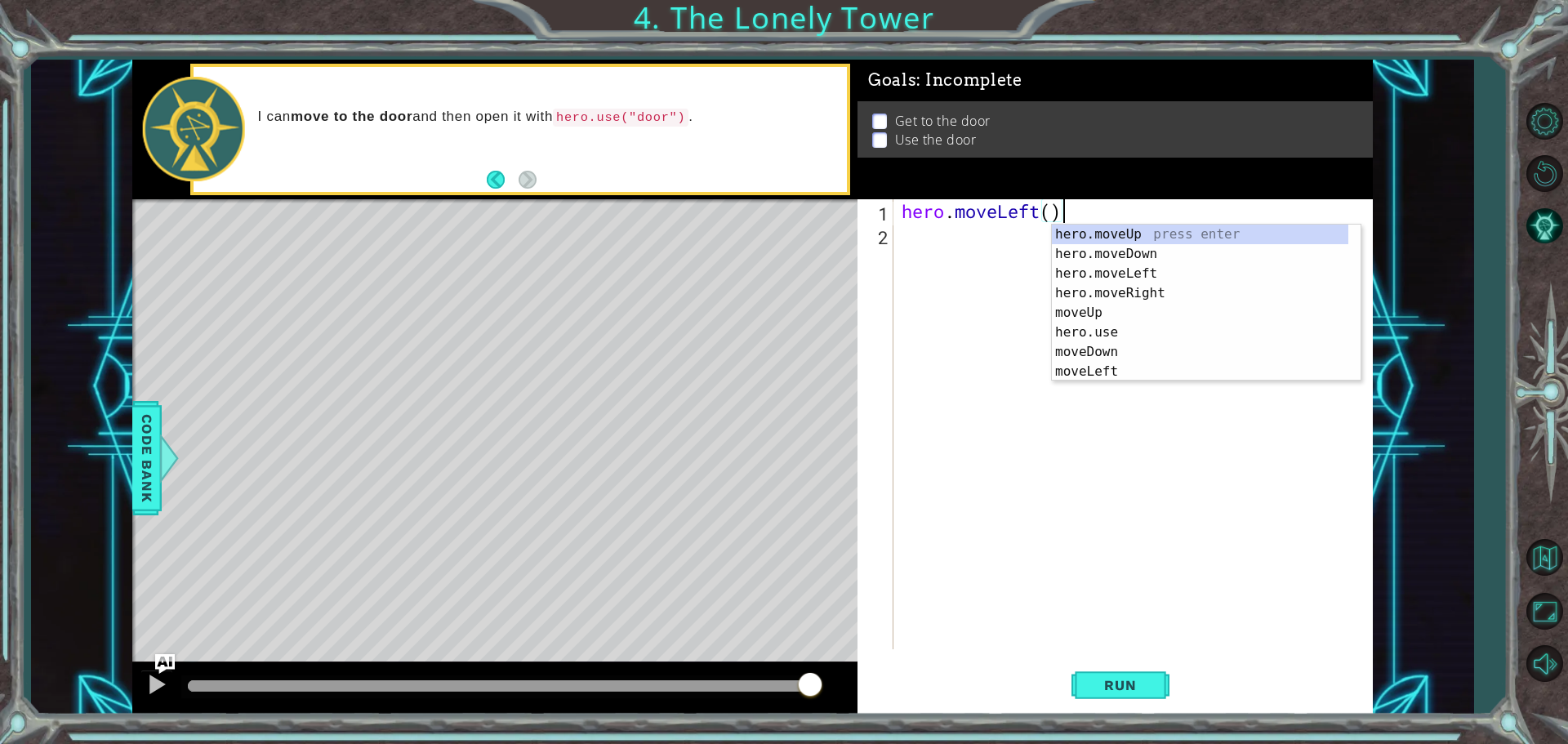
click at [948, 240] on div "hero . moveLeft ( )" at bounding box center [1137, 448] width 478 height 498
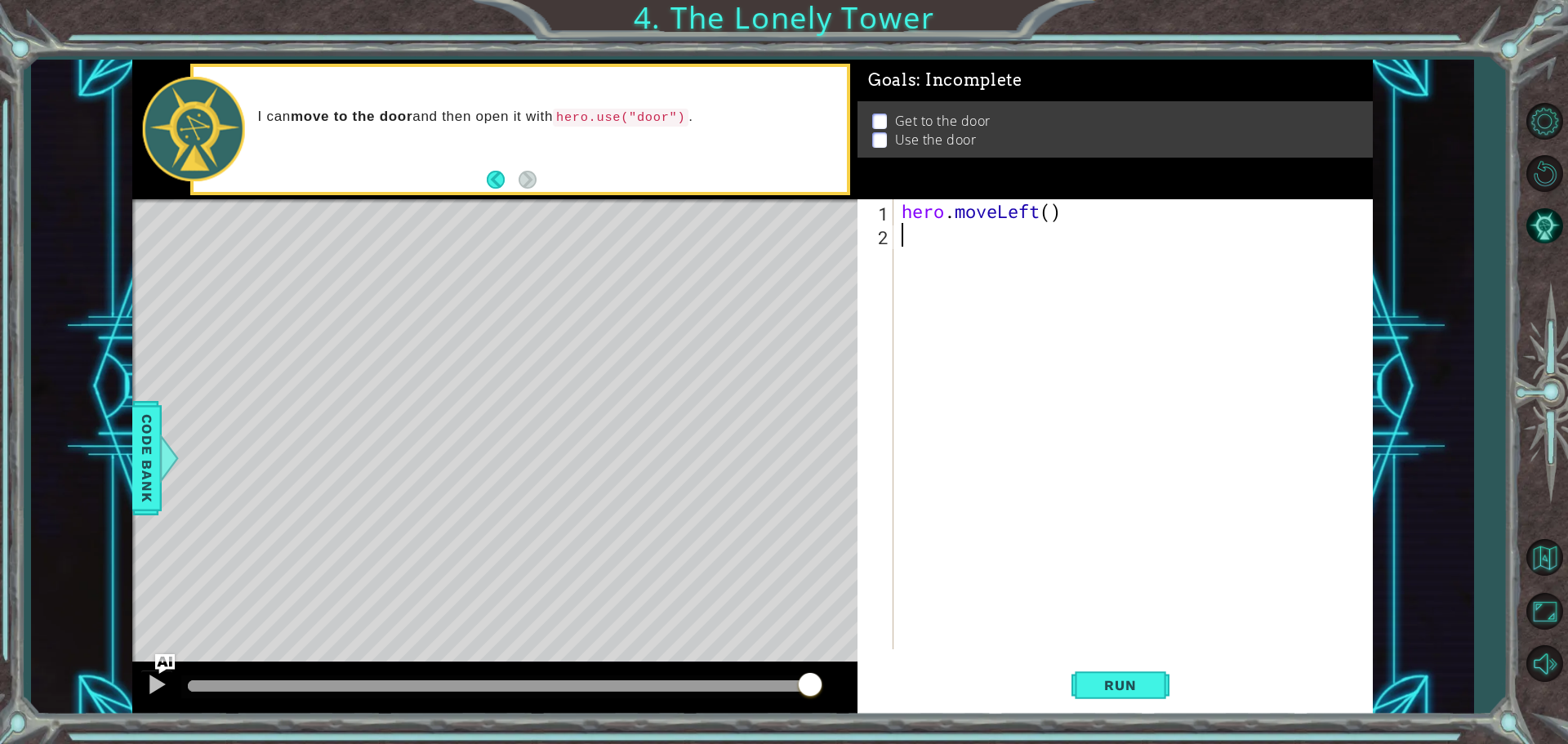
scroll to position [0, 0]
click at [947, 240] on div "hero . moveLeft ( )" at bounding box center [1137, 448] width 478 height 498
type textarea "H"
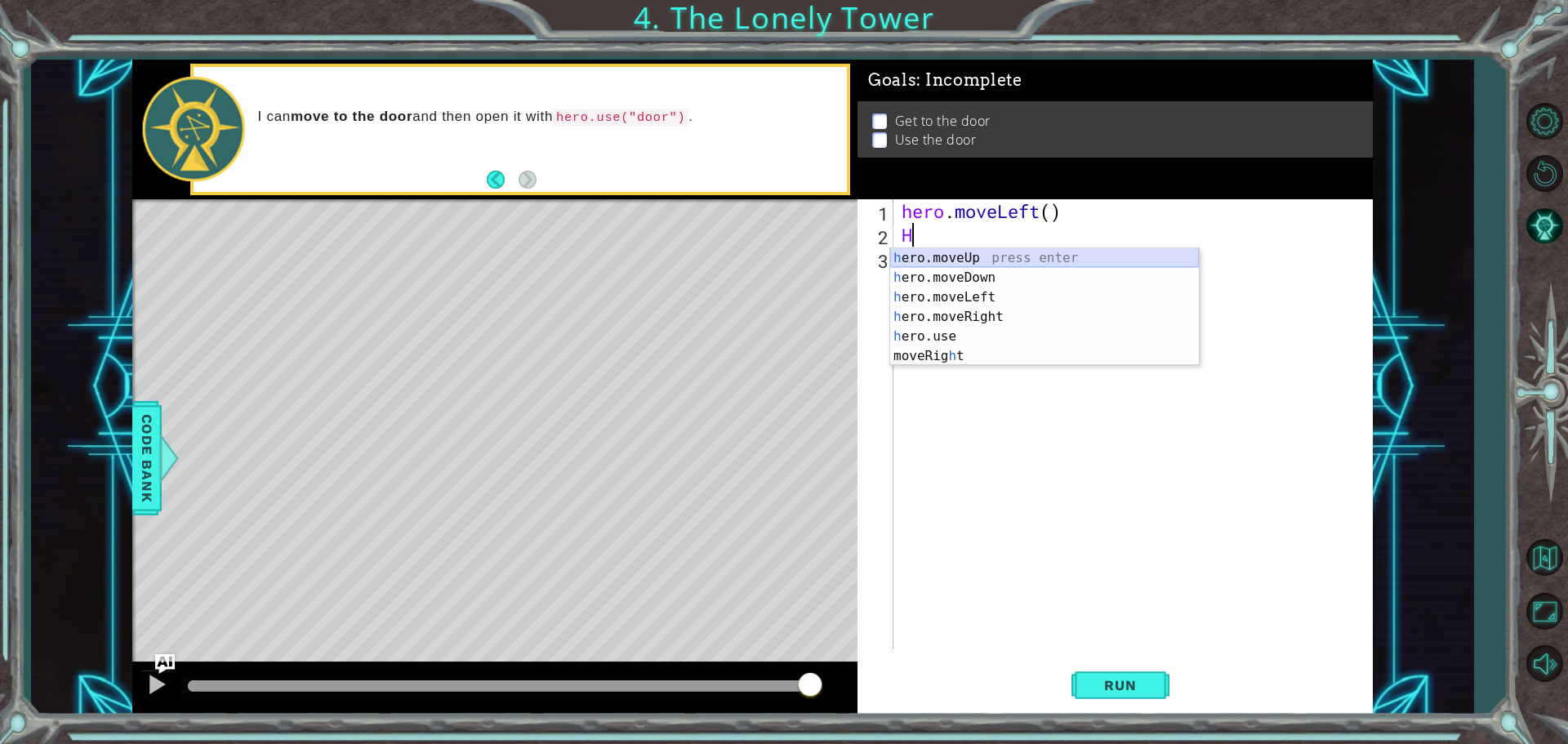
click at [928, 255] on div "h ero.moveUp press enter h ero.moveDown press enter h ero.moveLeft press enter …" at bounding box center [1045, 326] width 309 height 157
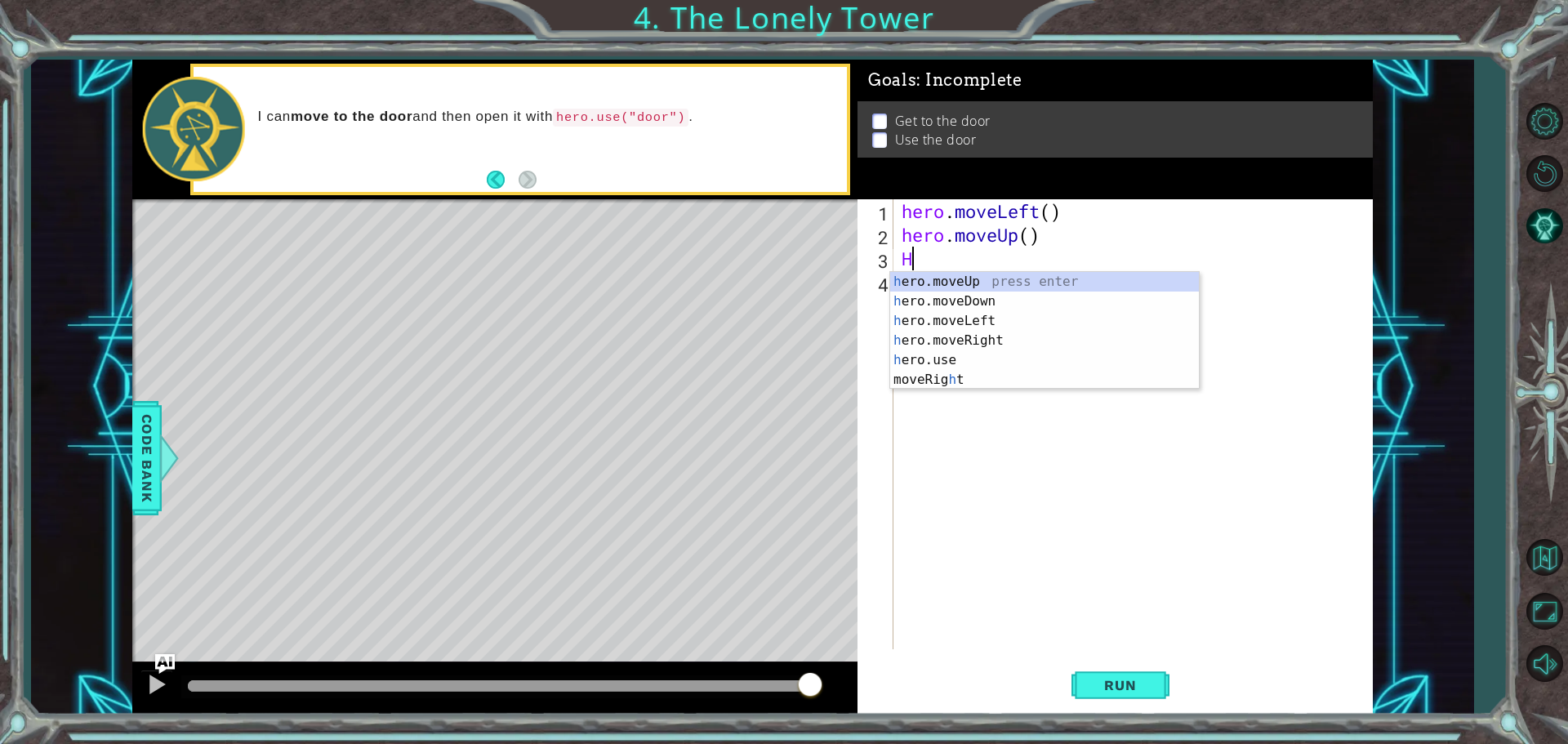
type textarea "HE"
click at [989, 339] on div "he ro.moveUp press enter he ro.moveDown press enter he ro.moveLeft press enter …" at bounding box center [1045, 340] width 309 height 137
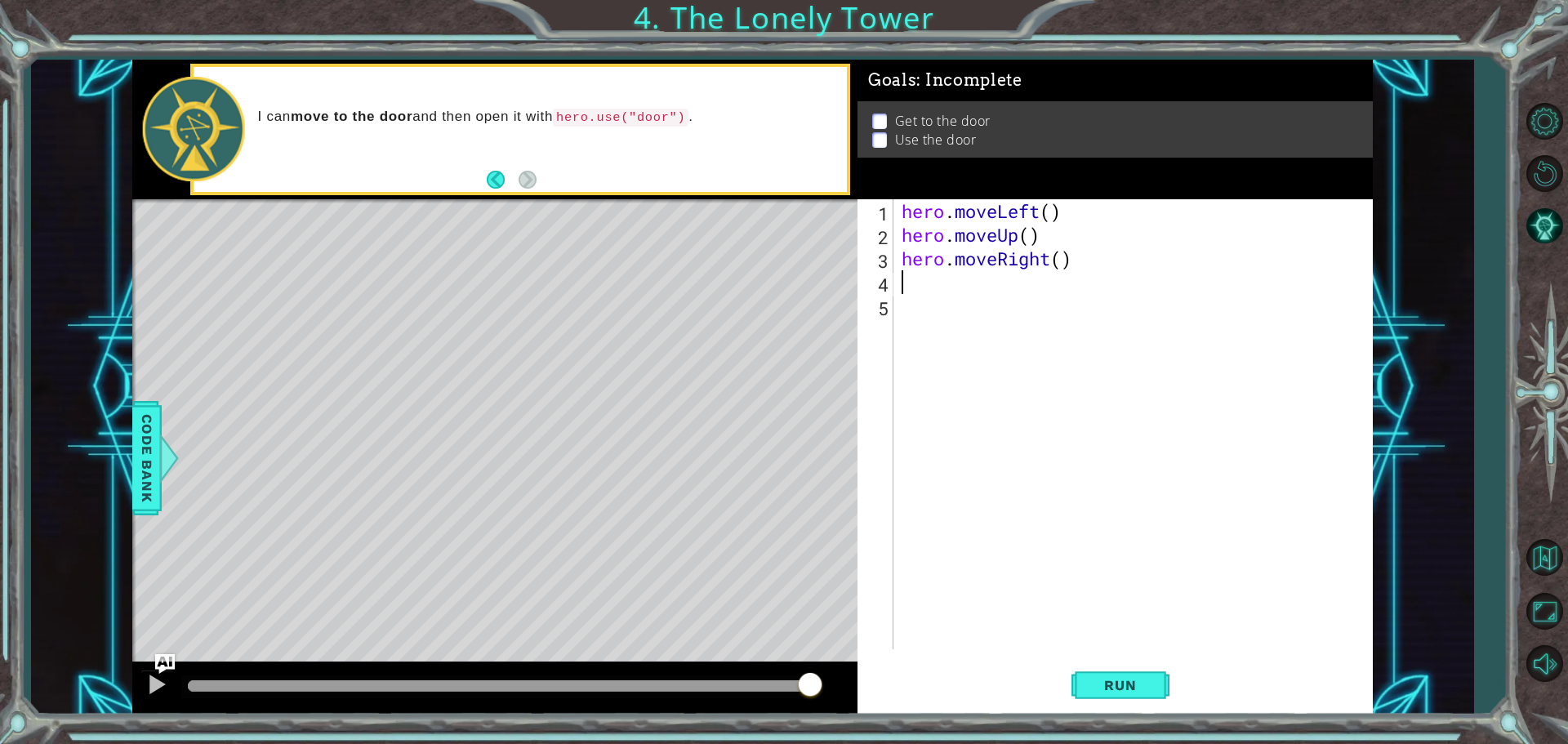
type textarea "M"
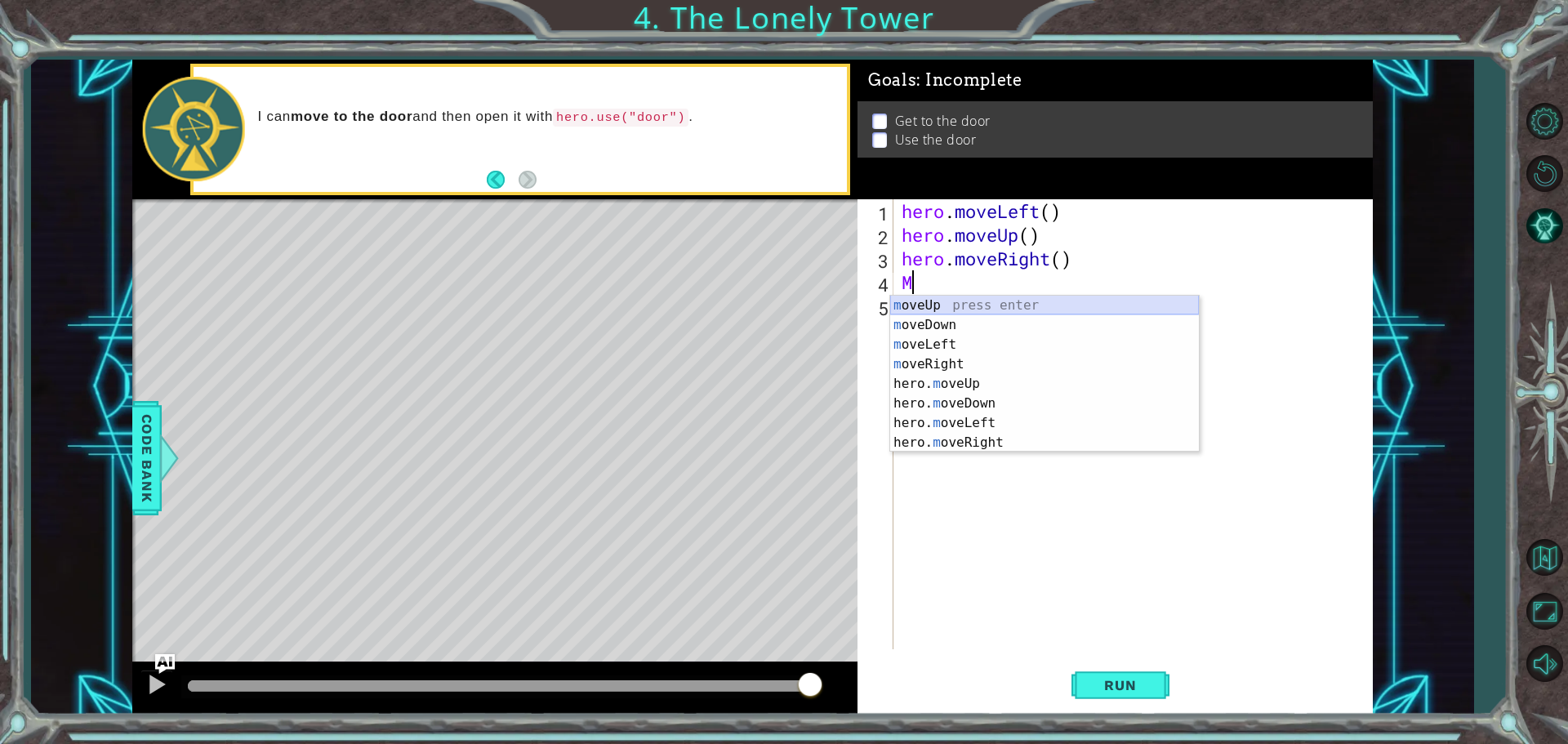
click at [998, 304] on div "m oveUp press enter m oveDown press enter m oveLeft press enter m oveRight pres…" at bounding box center [1045, 393] width 309 height 196
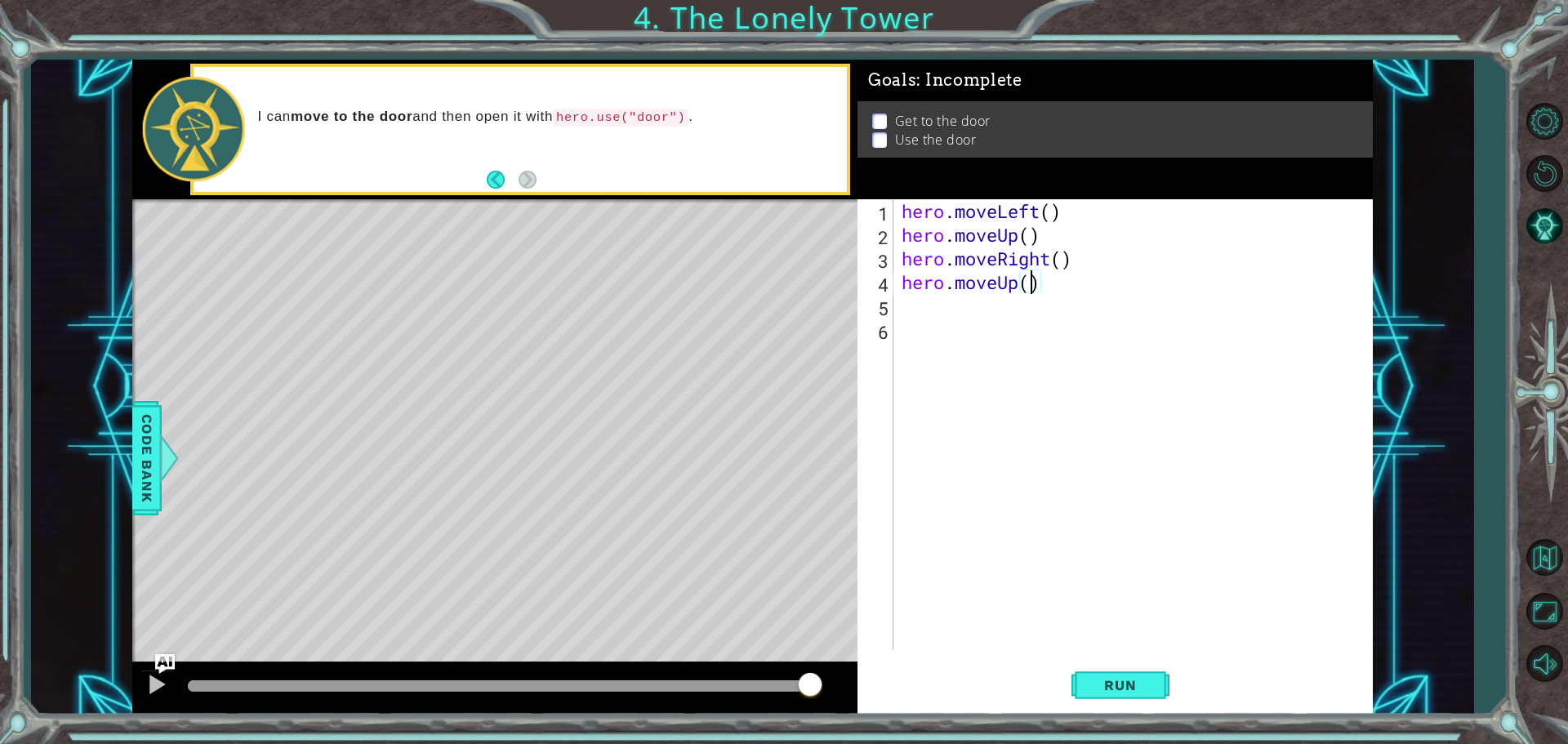
click at [1027, 291] on div "hero . moveLeft ( ) hero . moveUp ( ) hero . moveRight ( ) hero . moveUp ( )" at bounding box center [1137, 448] width 478 height 498
type textarea "hero.moveUp(3)"
click at [1149, 681] on span "Run" at bounding box center [1120, 685] width 65 height 16
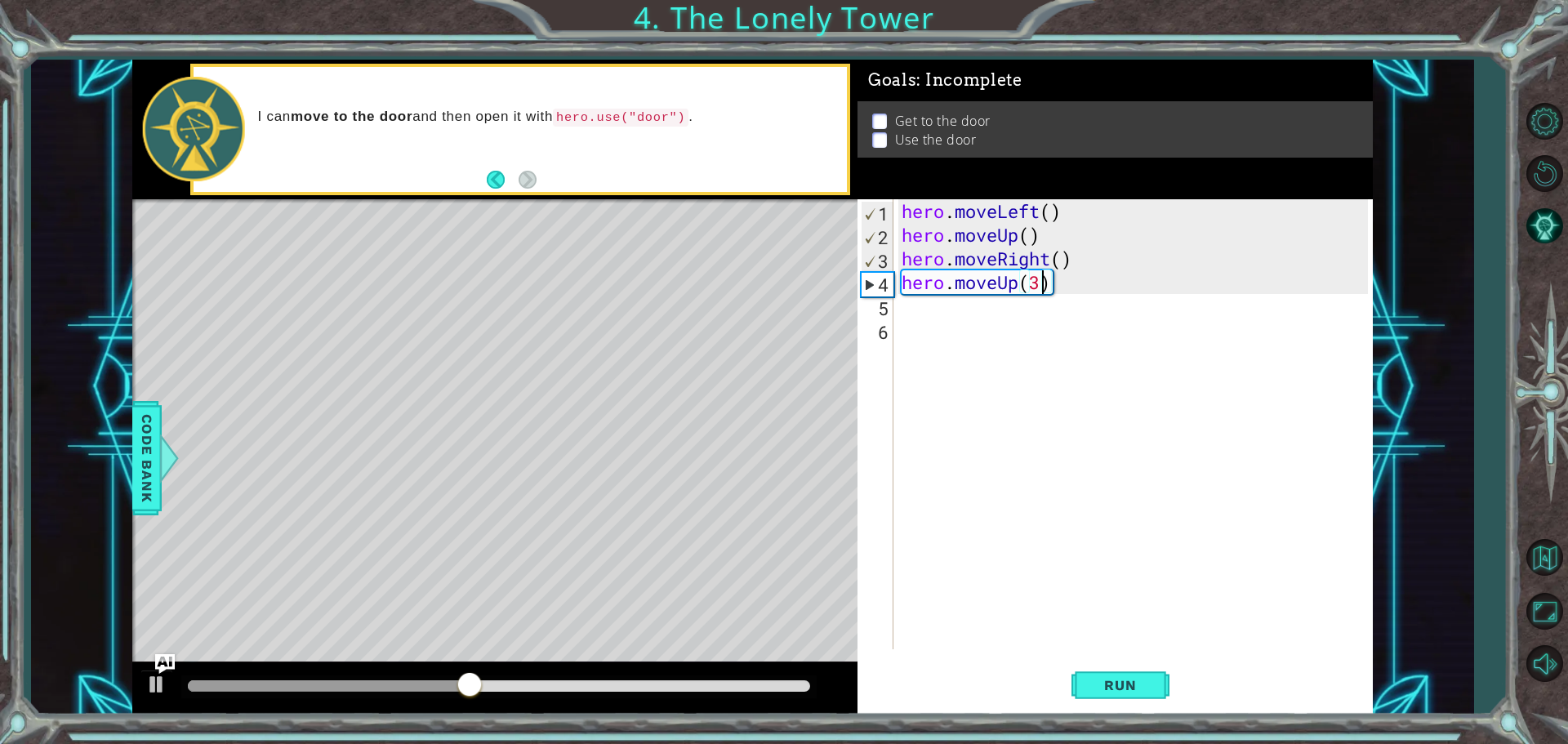
drag, startPoint x: 1086, startPoint y: 643, endPoint x: 1080, endPoint y: 602, distance: 41.4
click at [1086, 640] on div "hero . moveLeft ( ) hero . moveUp ( ) hero . moveRight ( ) hero . moveUp ( 3 )" at bounding box center [1137, 448] width 478 height 498
drag, startPoint x: 1013, startPoint y: 239, endPoint x: 959, endPoint y: 241, distance: 54.0
click at [959, 241] on div "hero . moveLeft ( ) hero . moveUp ( ) hero . moveRight ( ) hero . moveUp ( 3 )" at bounding box center [1137, 448] width 478 height 498
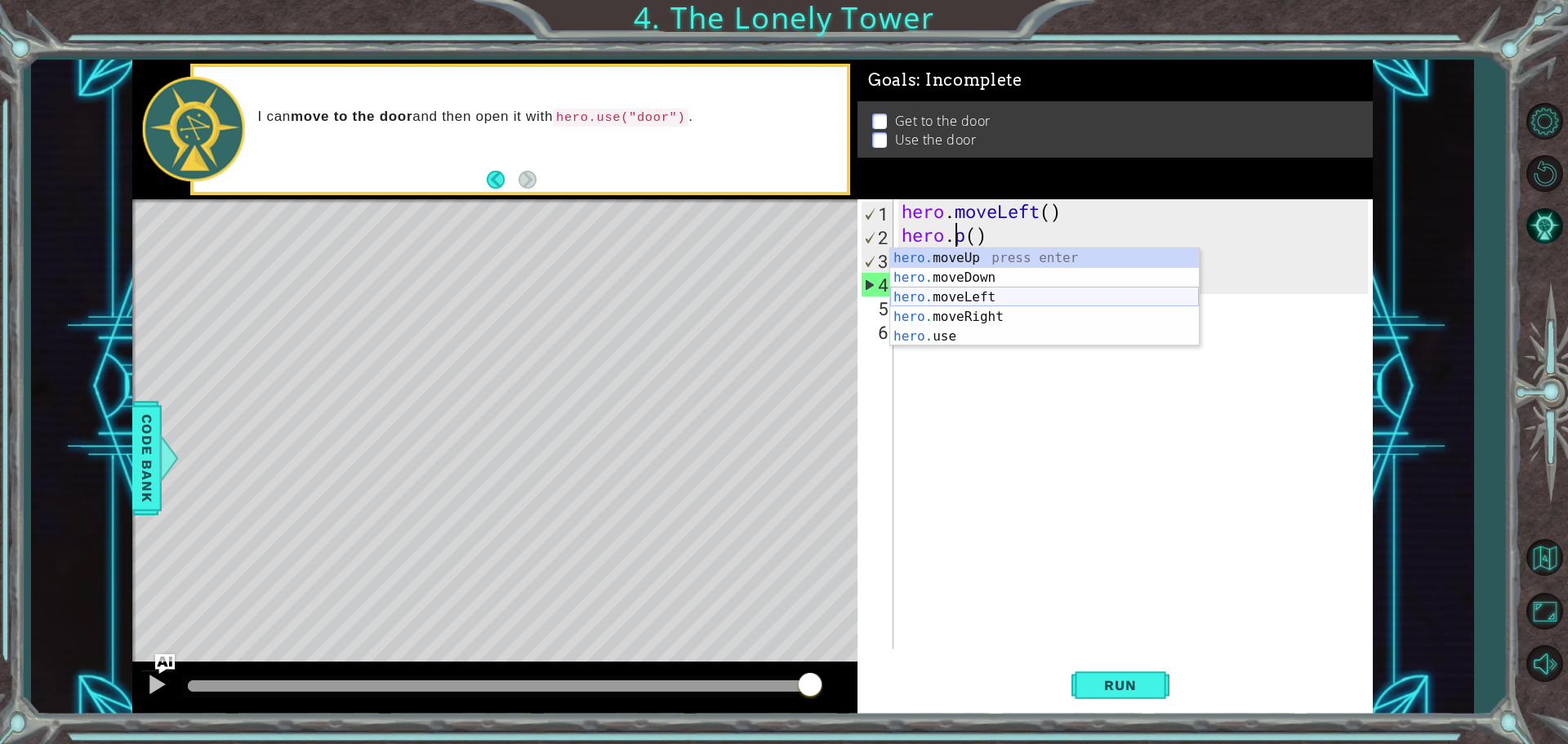
click at [979, 298] on div "hero. moveUp press enter hero. moveDown press enter hero. moveLeft press enter …" at bounding box center [1045, 316] width 309 height 137
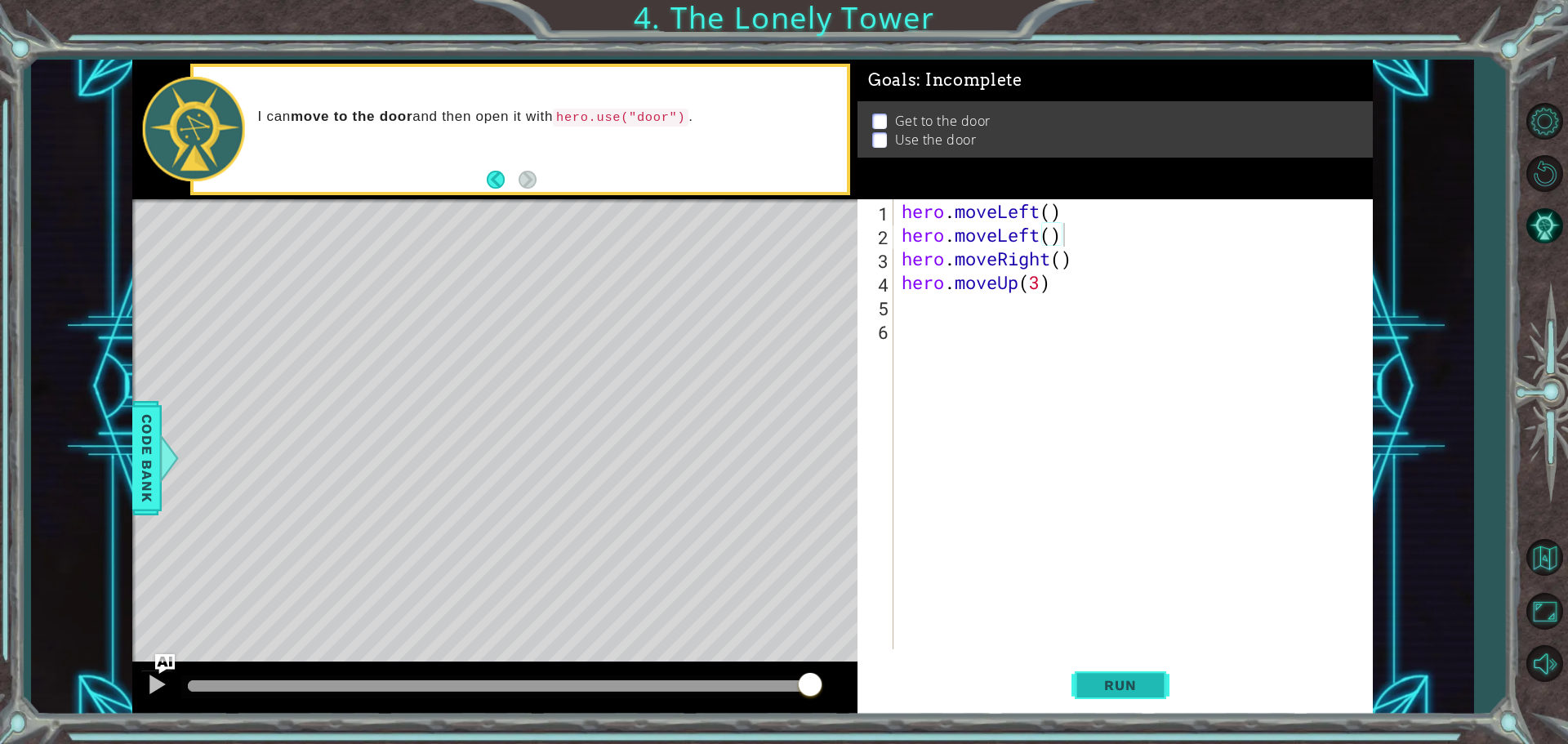
click at [1122, 673] on button "Run" at bounding box center [1121, 685] width 98 height 52
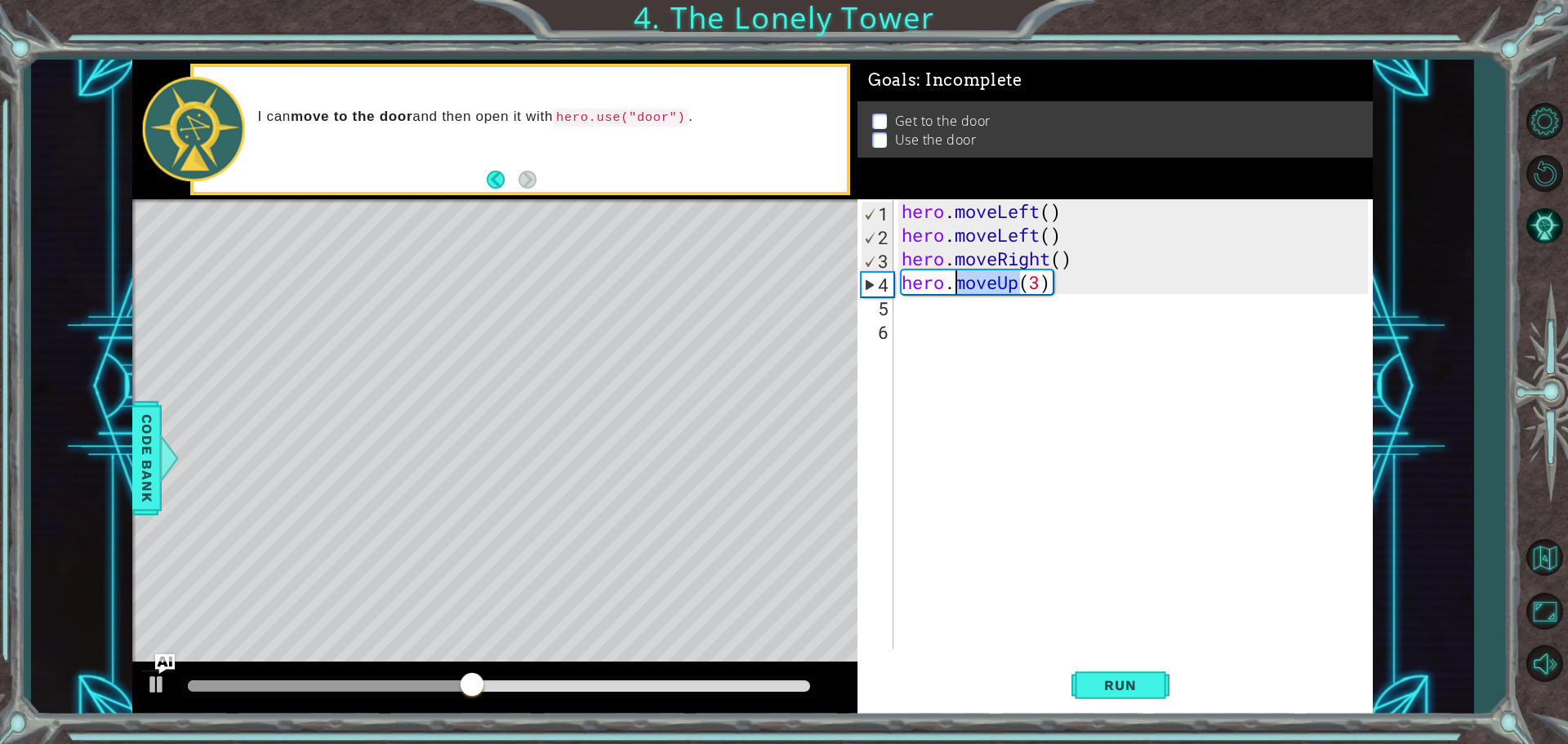
drag, startPoint x: 1020, startPoint y: 290, endPoint x: 953, endPoint y: 290, distance: 67.0
click at [953, 290] on div "hero . moveLeft ( ) hero . moveLeft ( ) hero . moveRight ( ) hero . moveUp ( 3 )" at bounding box center [1137, 448] width 478 height 498
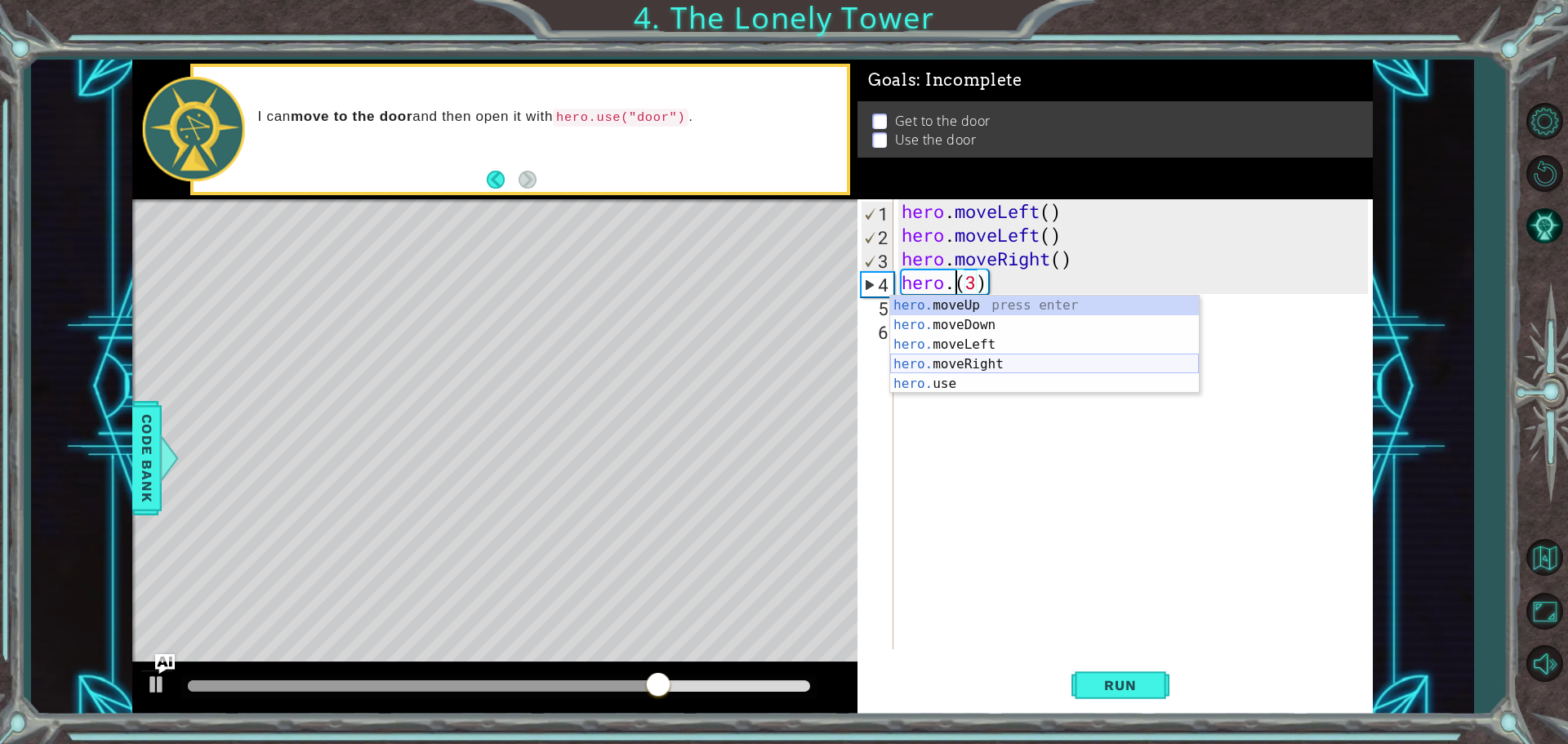
click at [982, 362] on div "hero. moveUp press enter hero. moveDown press enter hero. moveLeft press enter …" at bounding box center [1045, 363] width 309 height 137
type textarea "hero.moveRight()(3)"
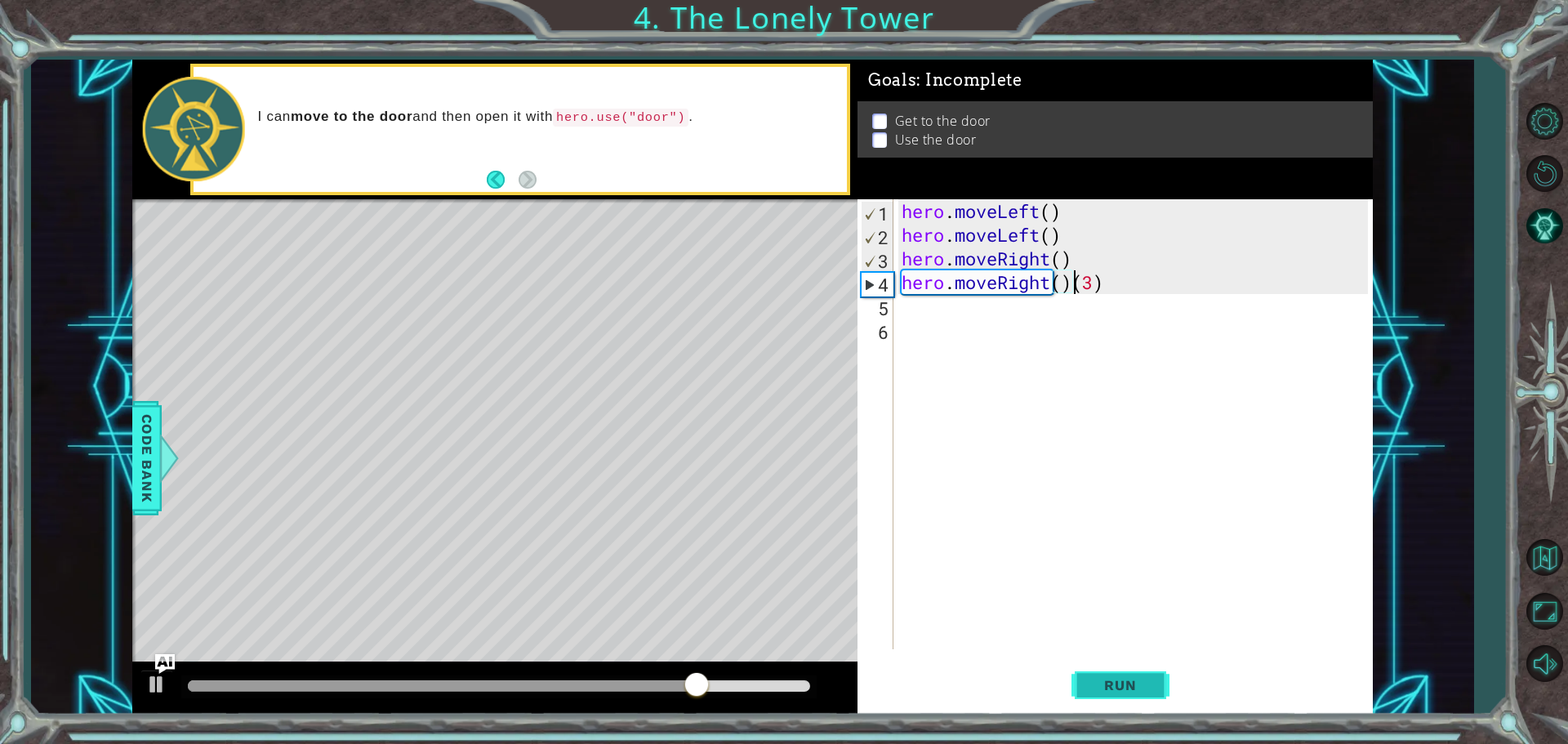
click at [1111, 666] on button "Run" at bounding box center [1121, 685] width 98 height 52
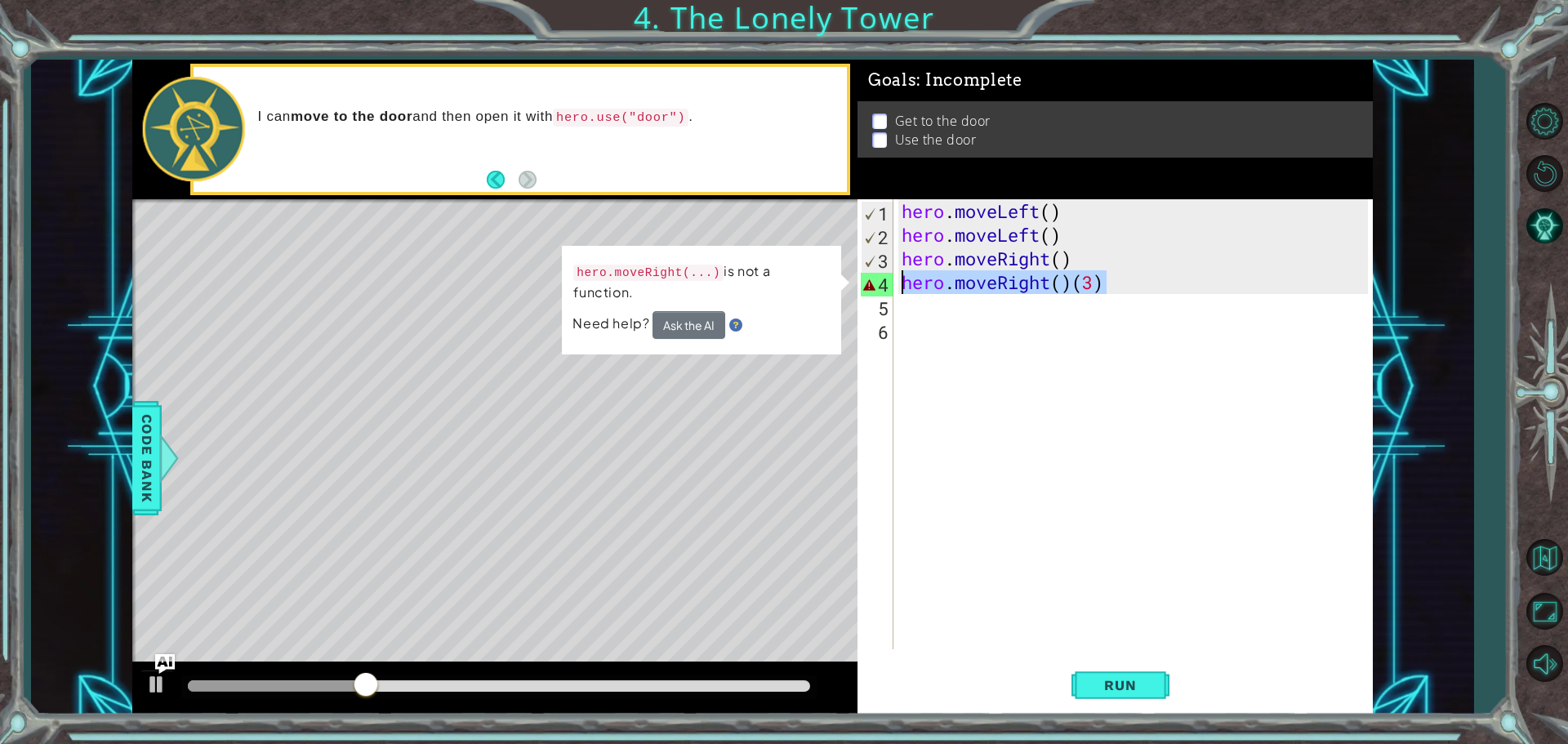
drag, startPoint x: 1126, startPoint y: 281, endPoint x: 866, endPoint y: 287, distance: 260.1
click at [866, 287] on div "hero.moveRight()(3) 1 2 3 4 5 6 hero . moveLeft ( ) hero . moveLeft ( ) hero . …" at bounding box center [1113, 423] width 511 height 450
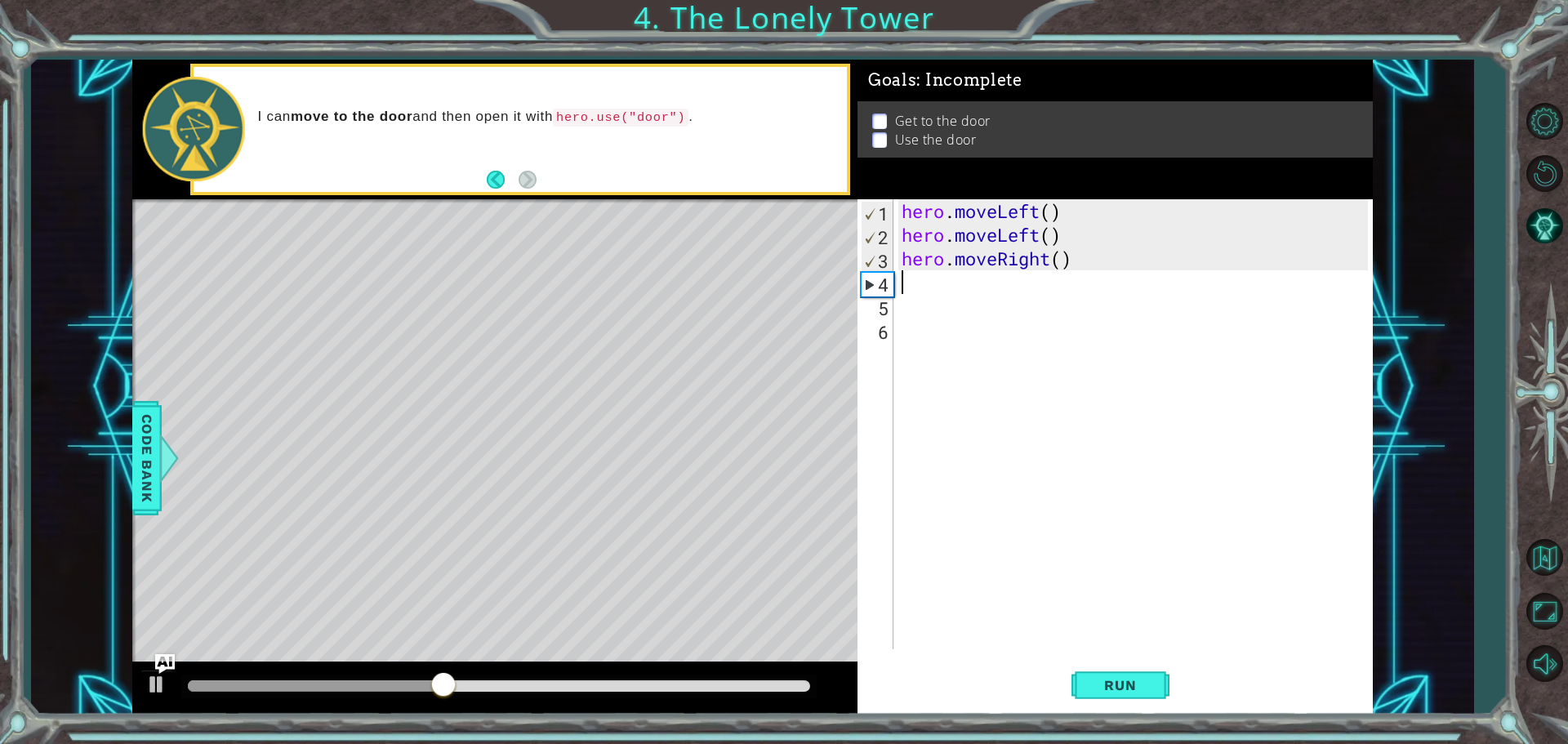
click at [1064, 266] on div "hero . moveLeft ( ) hero . moveLeft ( ) hero . moveRight ( )" at bounding box center [1137, 448] width 478 height 498
drag, startPoint x: 1154, startPoint y: 670, endPoint x: 1149, endPoint y: 692, distance: 22.6
click at [1151, 680] on button "Run" at bounding box center [1121, 685] width 98 height 52
type textarea "hero.moveRight()"
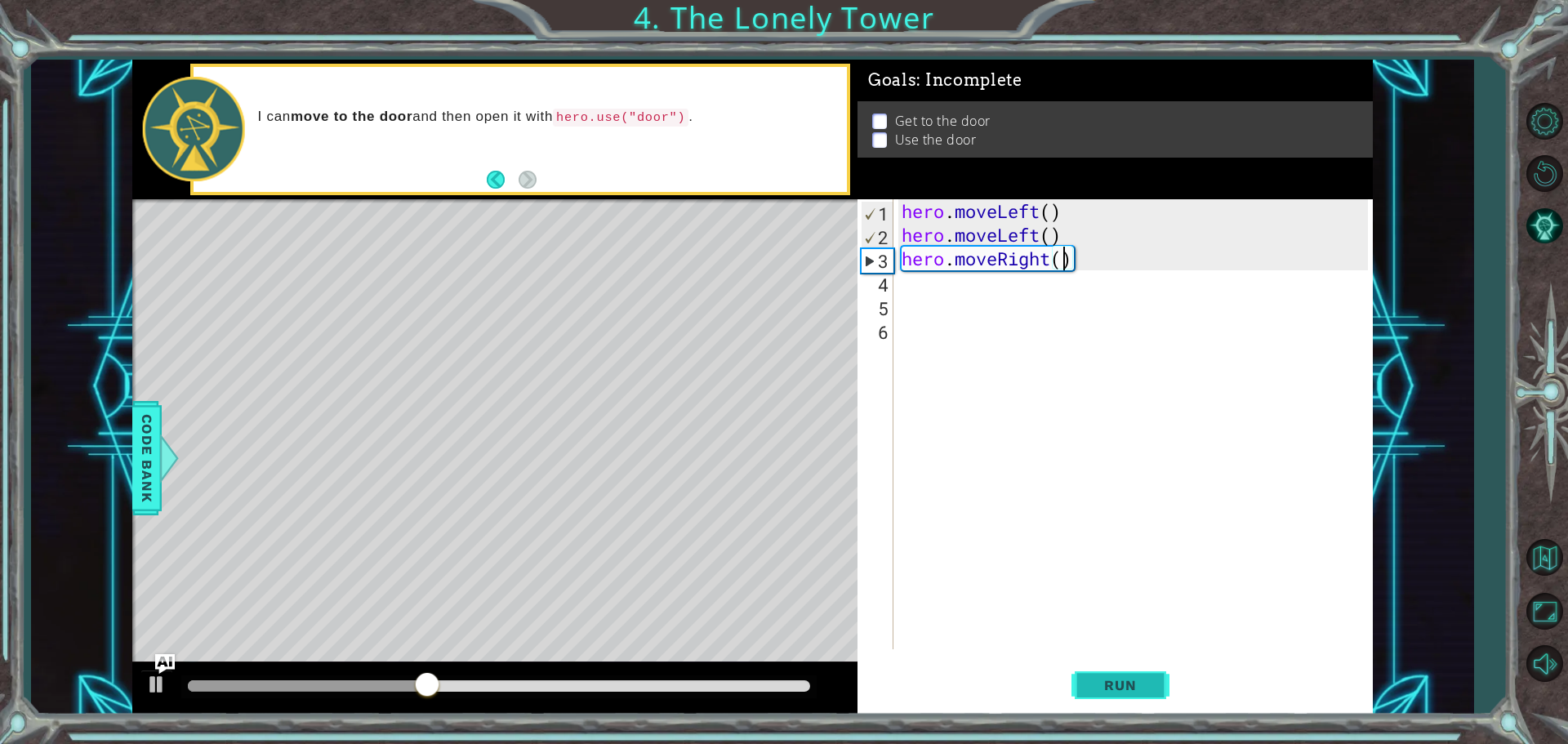
click at [1130, 678] on span "Run" at bounding box center [1120, 685] width 65 height 16
click at [1114, 671] on button "Run" at bounding box center [1121, 685] width 98 height 52
click at [973, 288] on div "hero . moveLeft ( ) hero . moveLeft ( ) hero . moveRight ( )" at bounding box center [1137, 448] width 478 height 498
type textarea "M"
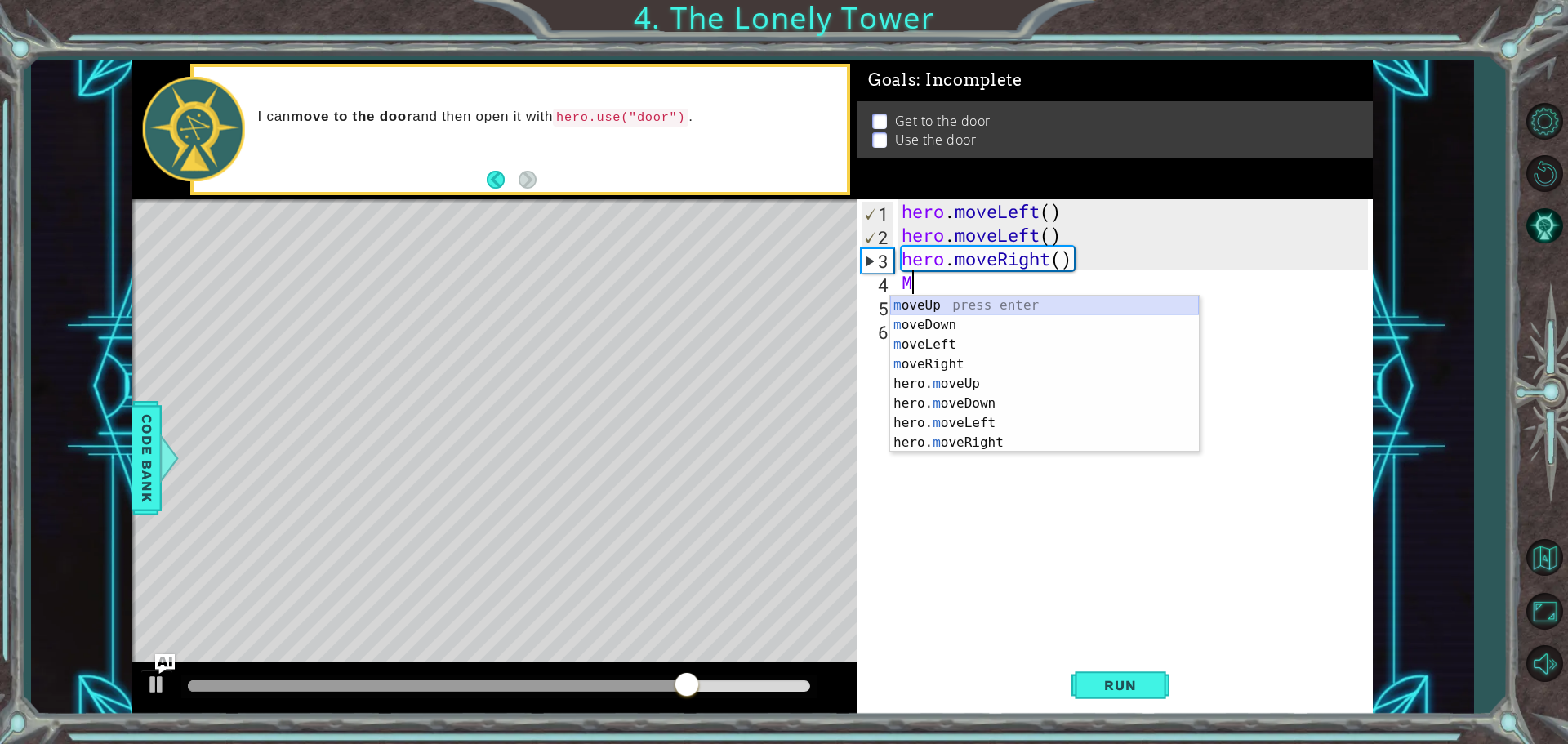
click at [944, 303] on div "m oveUp press enter m oveDown press enter m oveLeft press enter m oveRight pres…" at bounding box center [1045, 393] width 309 height 196
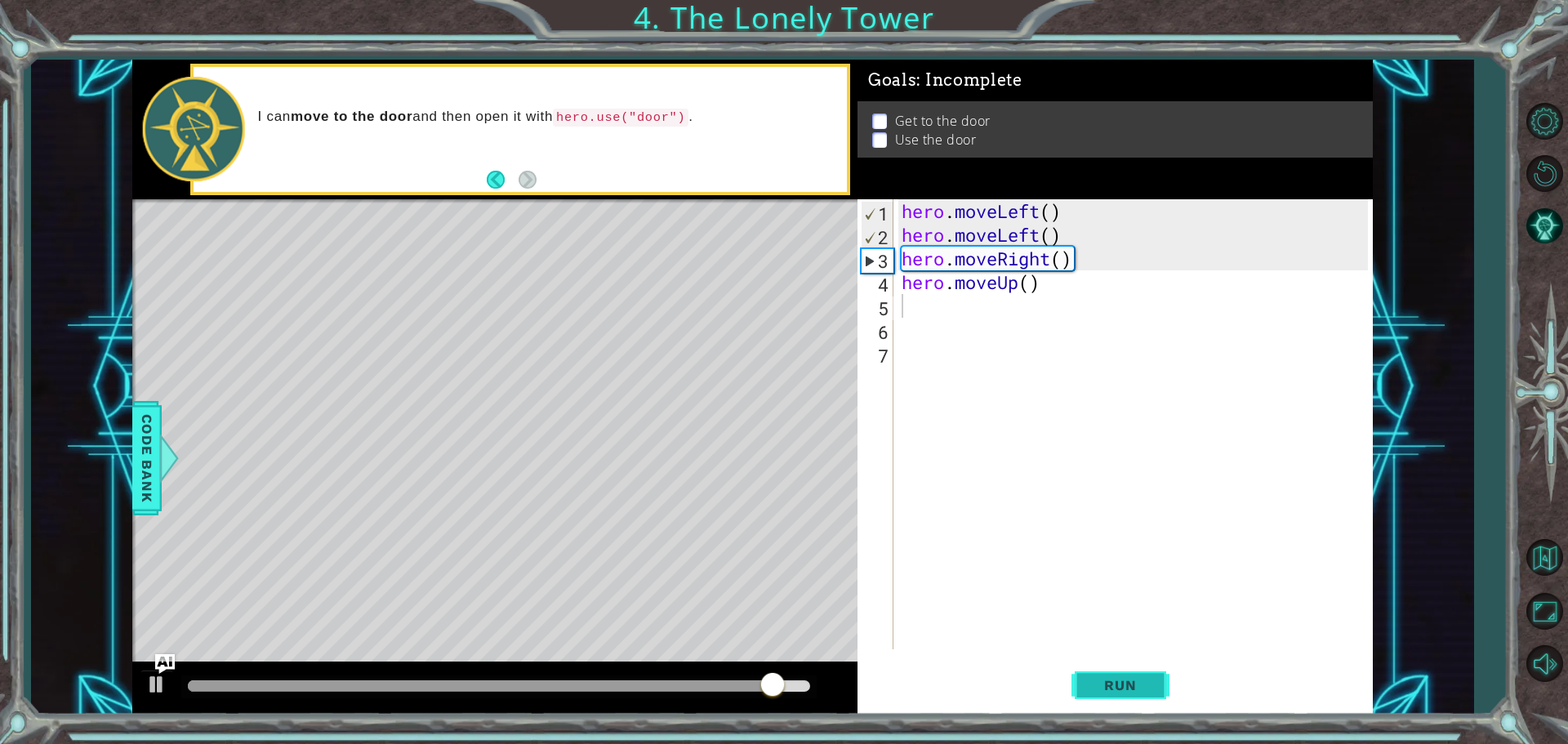
click at [1134, 692] on span "Run" at bounding box center [1120, 685] width 65 height 16
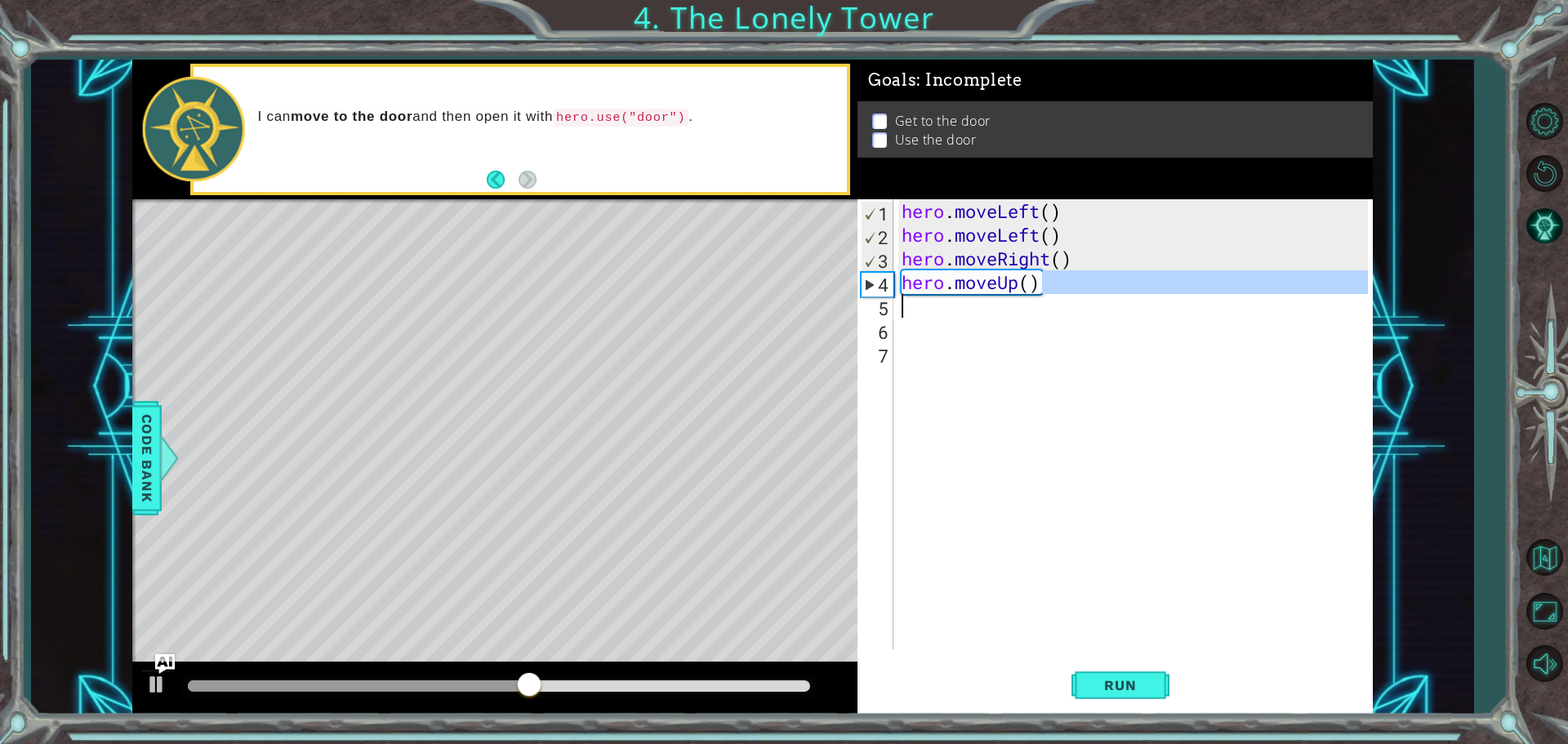
drag, startPoint x: 1055, startPoint y: 279, endPoint x: 919, endPoint y: 297, distance: 137.2
click at [919, 297] on div "hero . moveLeft ( ) hero . moveLeft ( ) hero . moveRight ( ) hero . moveUp ( )" at bounding box center [1137, 448] width 478 height 498
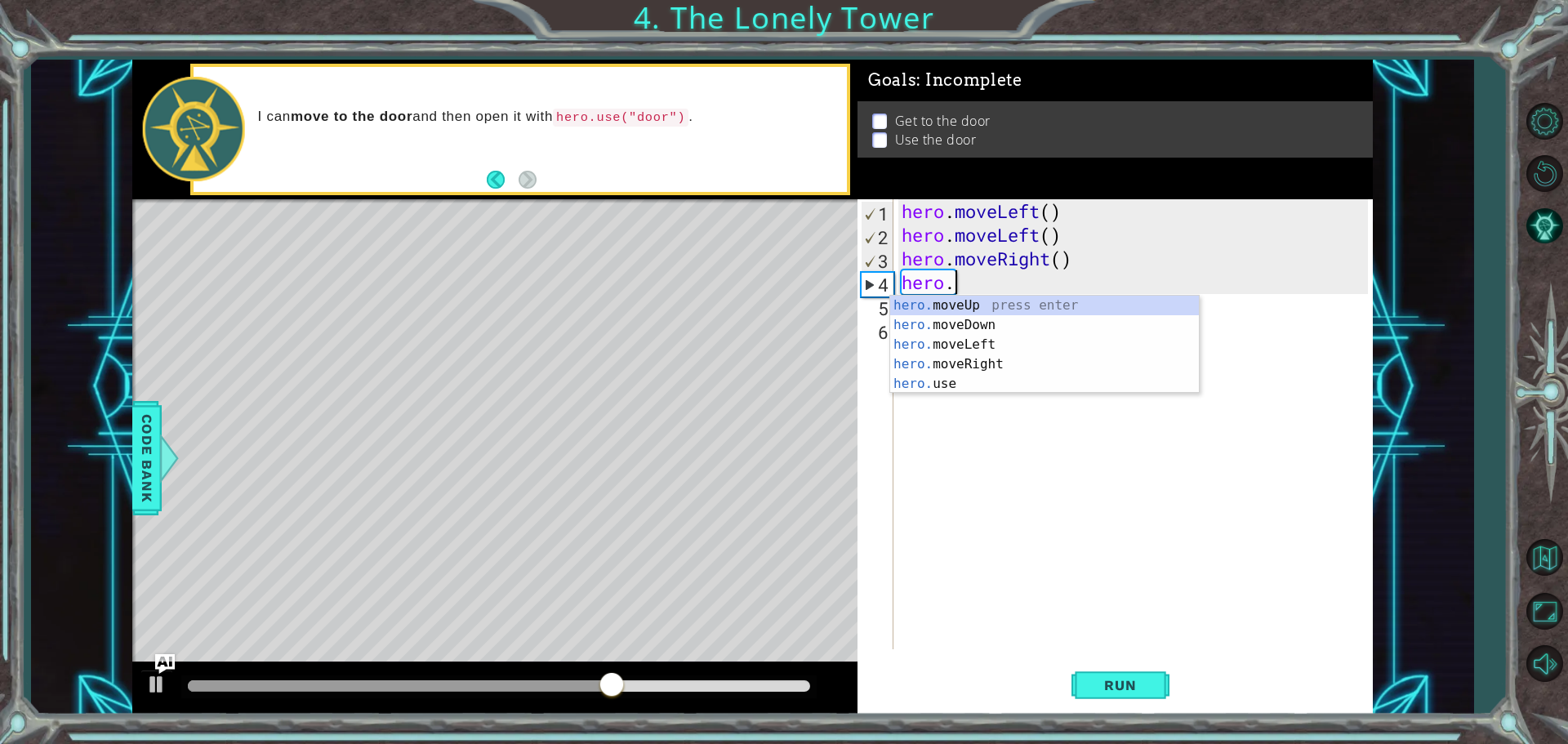
type textarea "h"
click at [956, 313] on div "h ero.moveUp press enter h ero.moveDown press enter h ero.moveLeft press enter …" at bounding box center [1045, 373] width 309 height 157
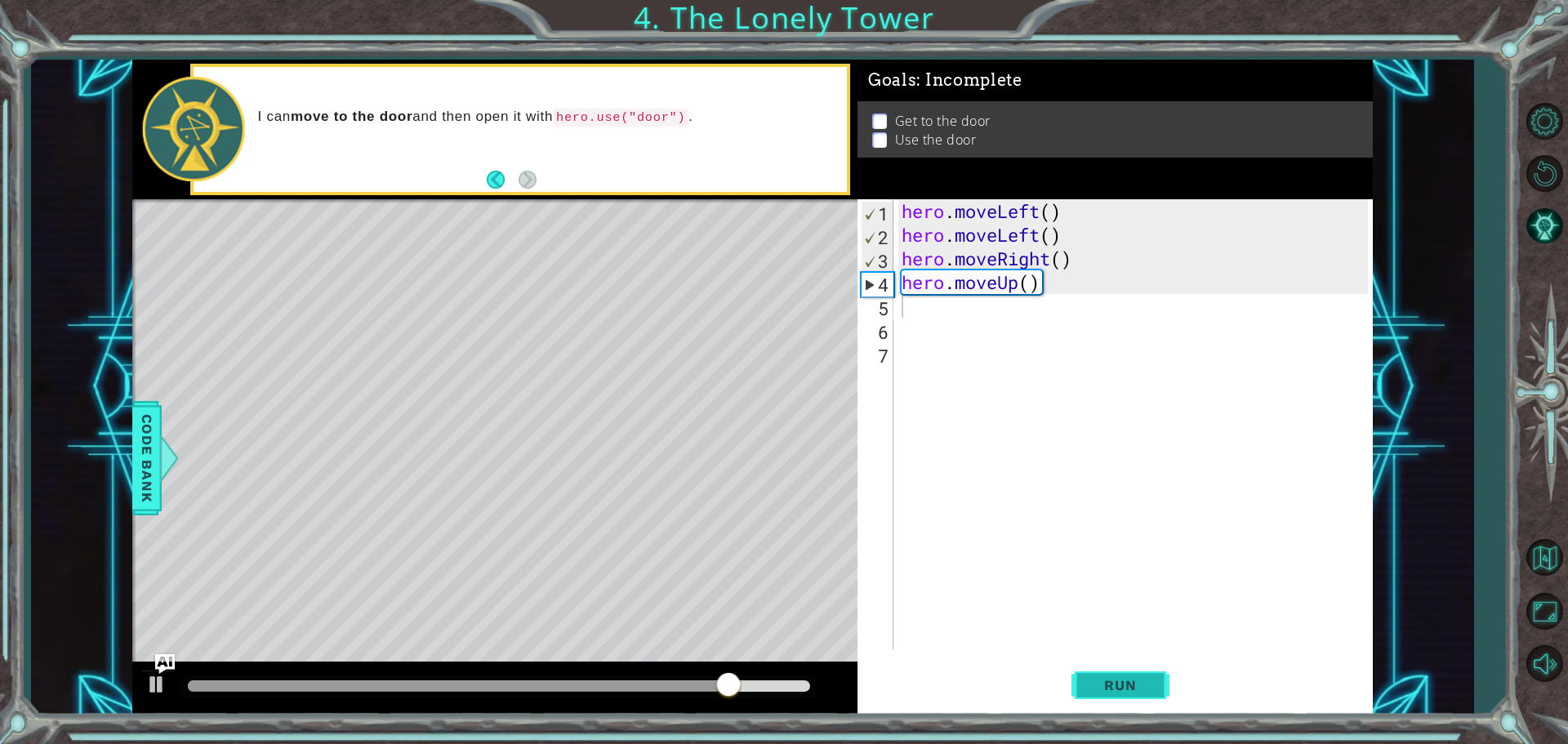
click at [1097, 691] on span "Run" at bounding box center [1120, 685] width 65 height 16
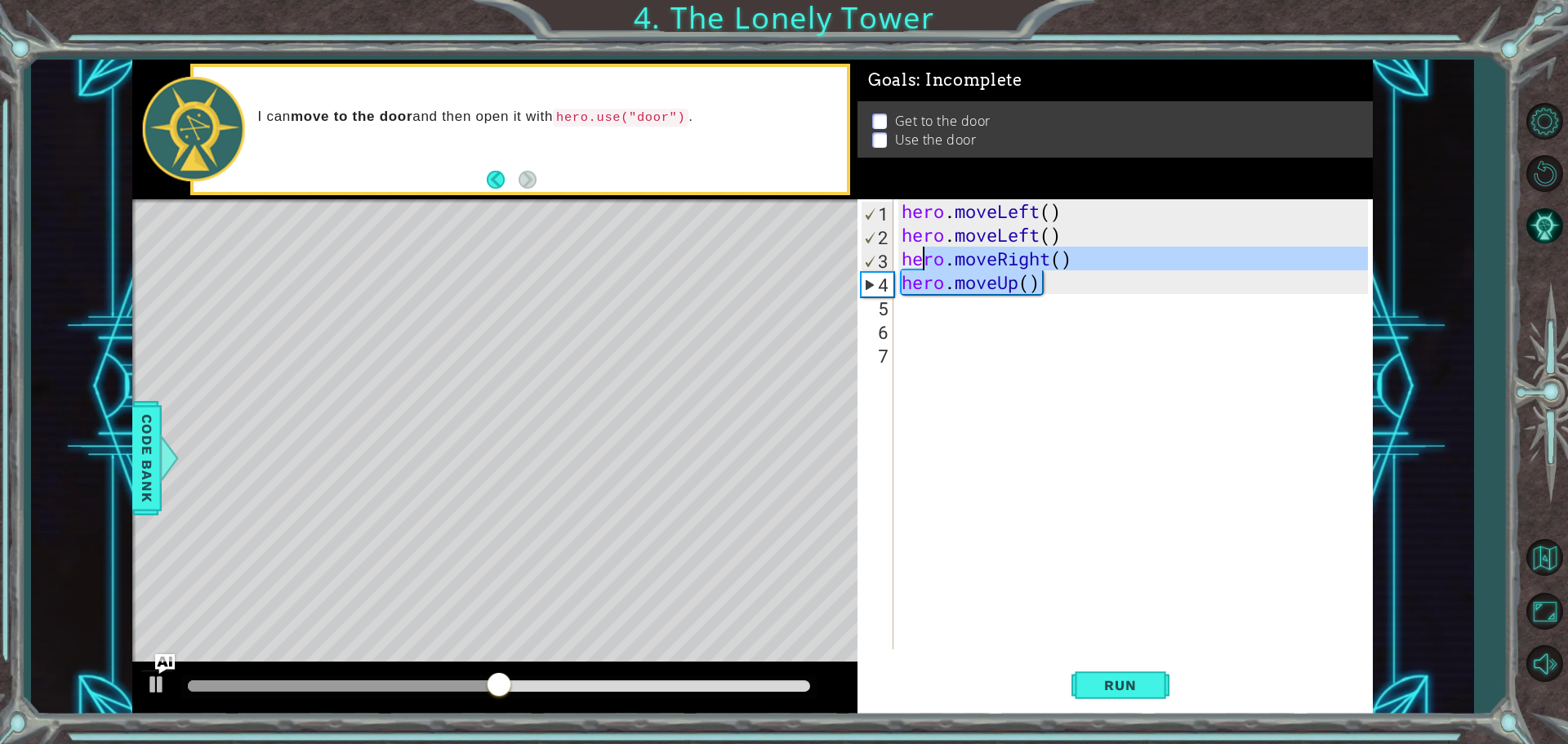
drag, startPoint x: 1050, startPoint y: 283, endPoint x: 887, endPoint y: 299, distance: 163.8
click at [887, 293] on div "1 2 3 4 5 6 7 hero . moveLeft ( ) hero . moveLeft ( ) hero . moveRight ( ) hero…" at bounding box center [1113, 423] width 511 height 450
type textarea "hero.moveUp()"
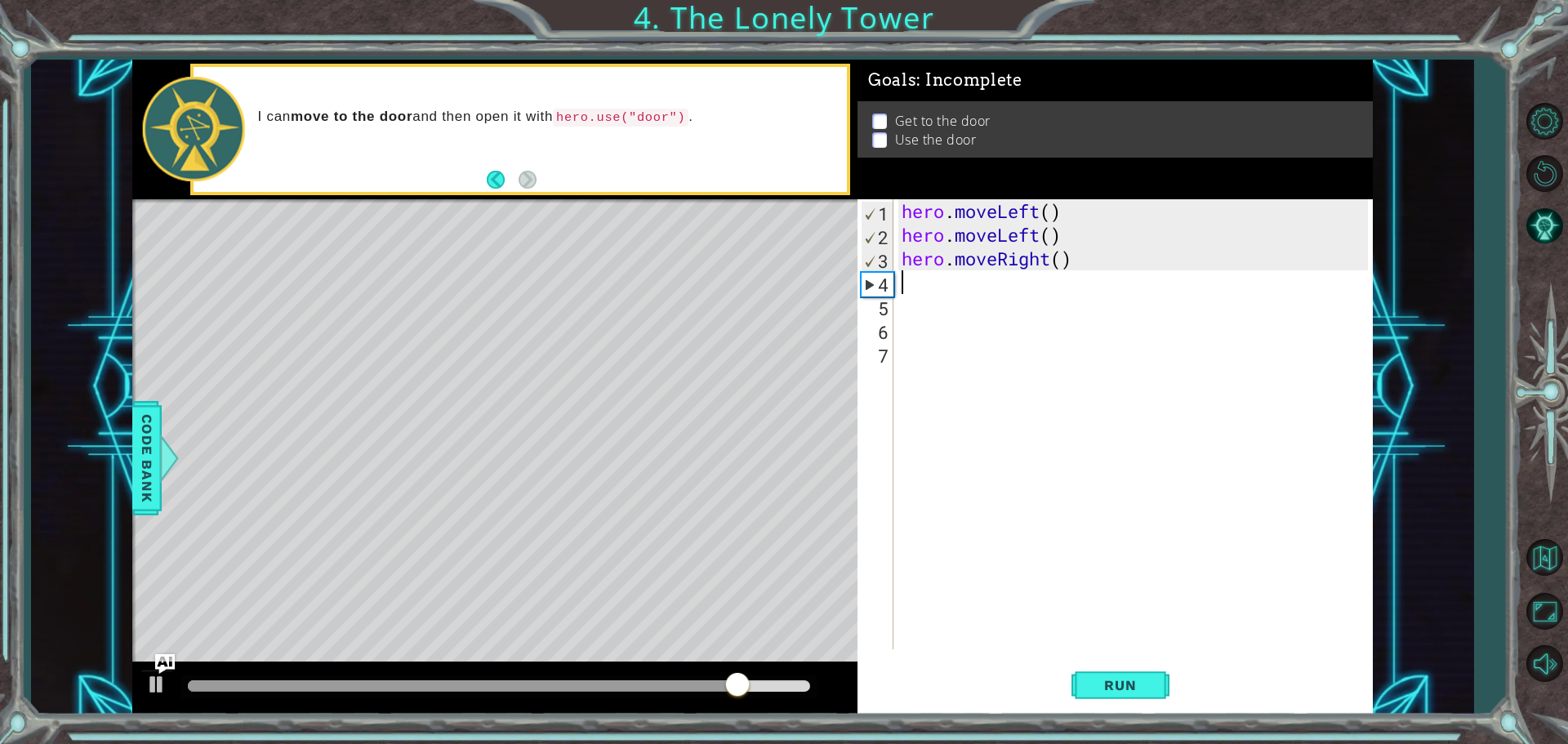
click at [939, 301] on div "hero . moveLeft ( ) hero . moveLeft ( ) hero . moveRight ( )" at bounding box center [1137, 448] width 478 height 498
click at [936, 273] on div "hero . moveLeft ( ) hero . moveLeft ( ) hero . moveRight ( )" at bounding box center [1137, 448] width 478 height 498
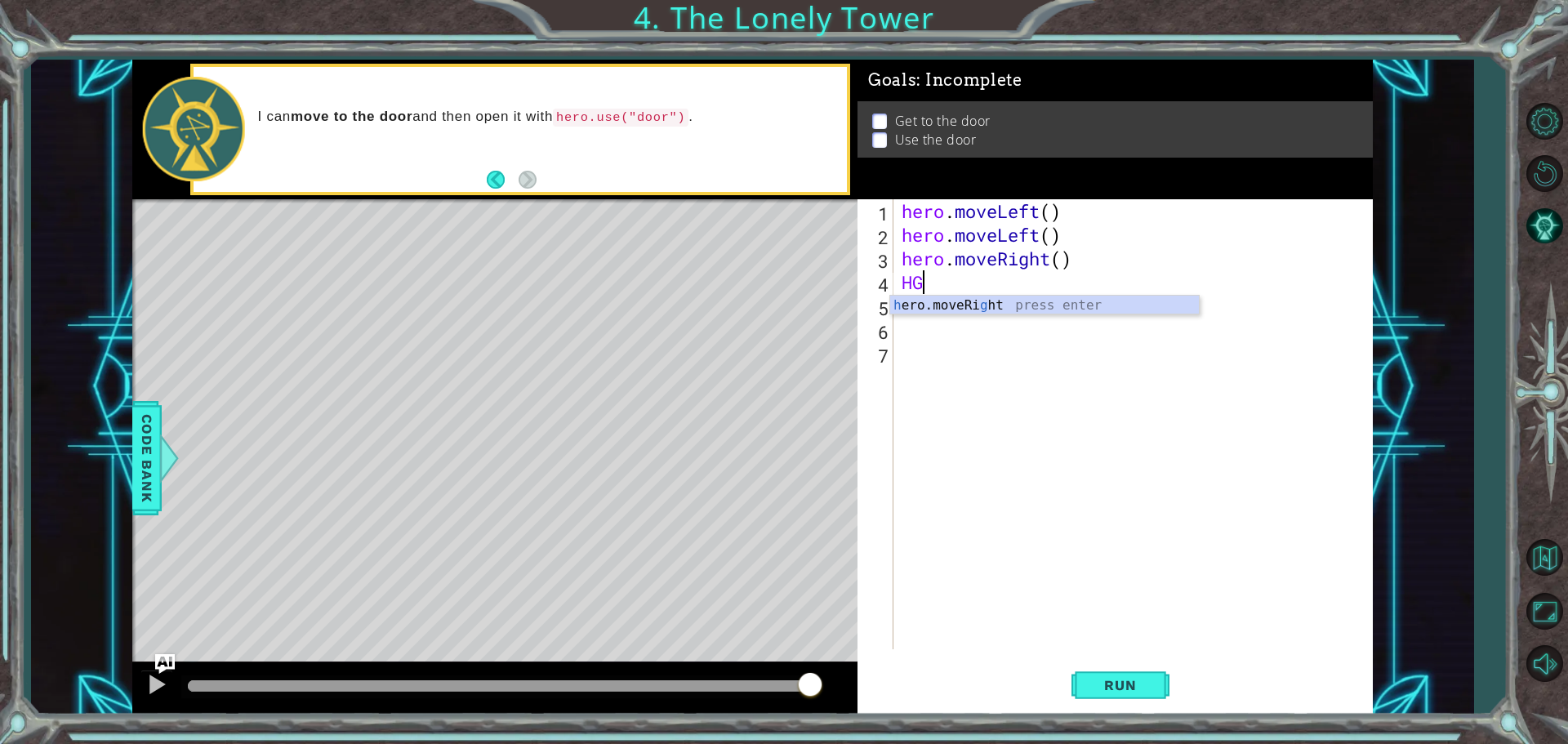
type textarea "H"
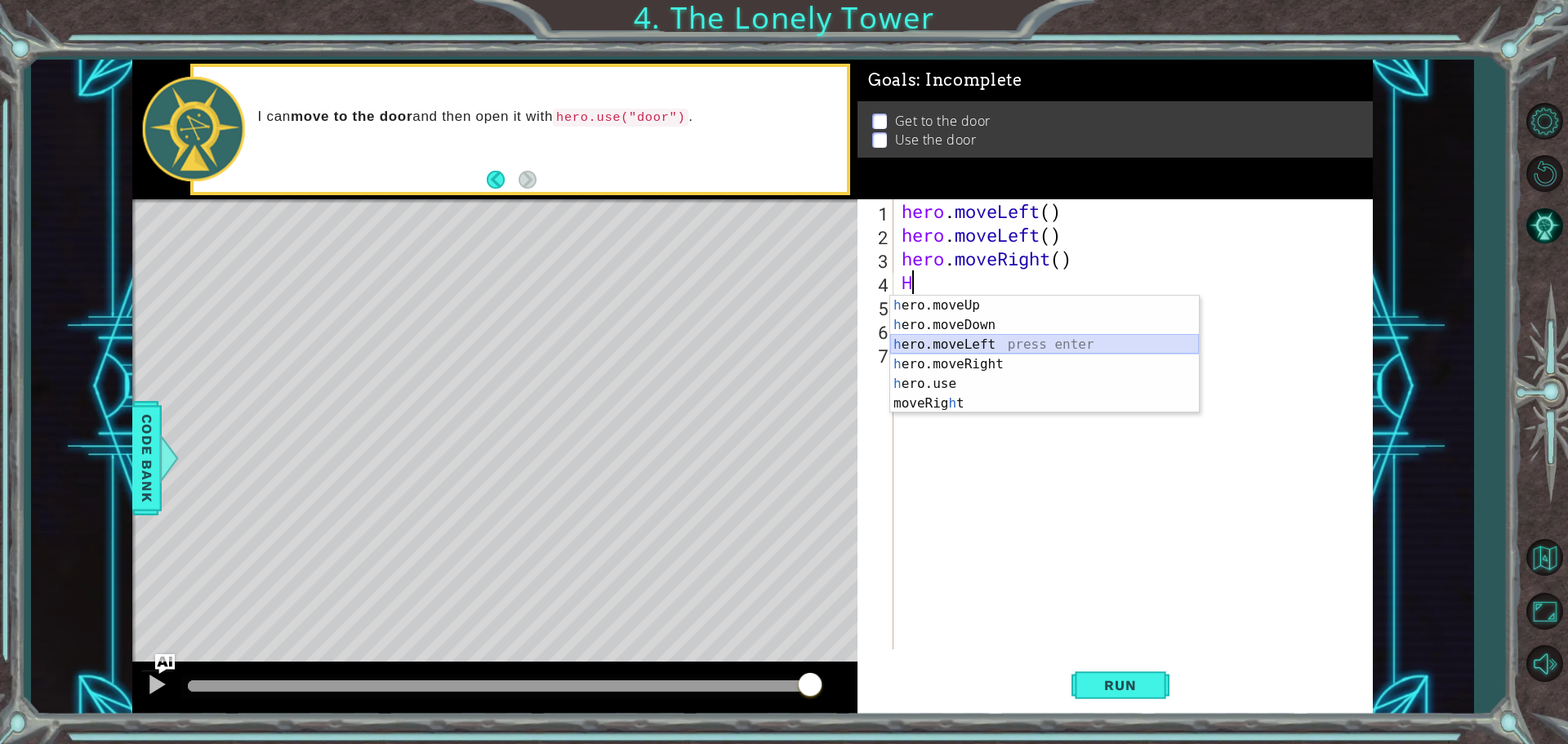
click at [960, 342] on div "h ero.moveUp press enter h ero.moveDown press enter h ero.moveLeft press enter …" at bounding box center [1045, 373] width 309 height 157
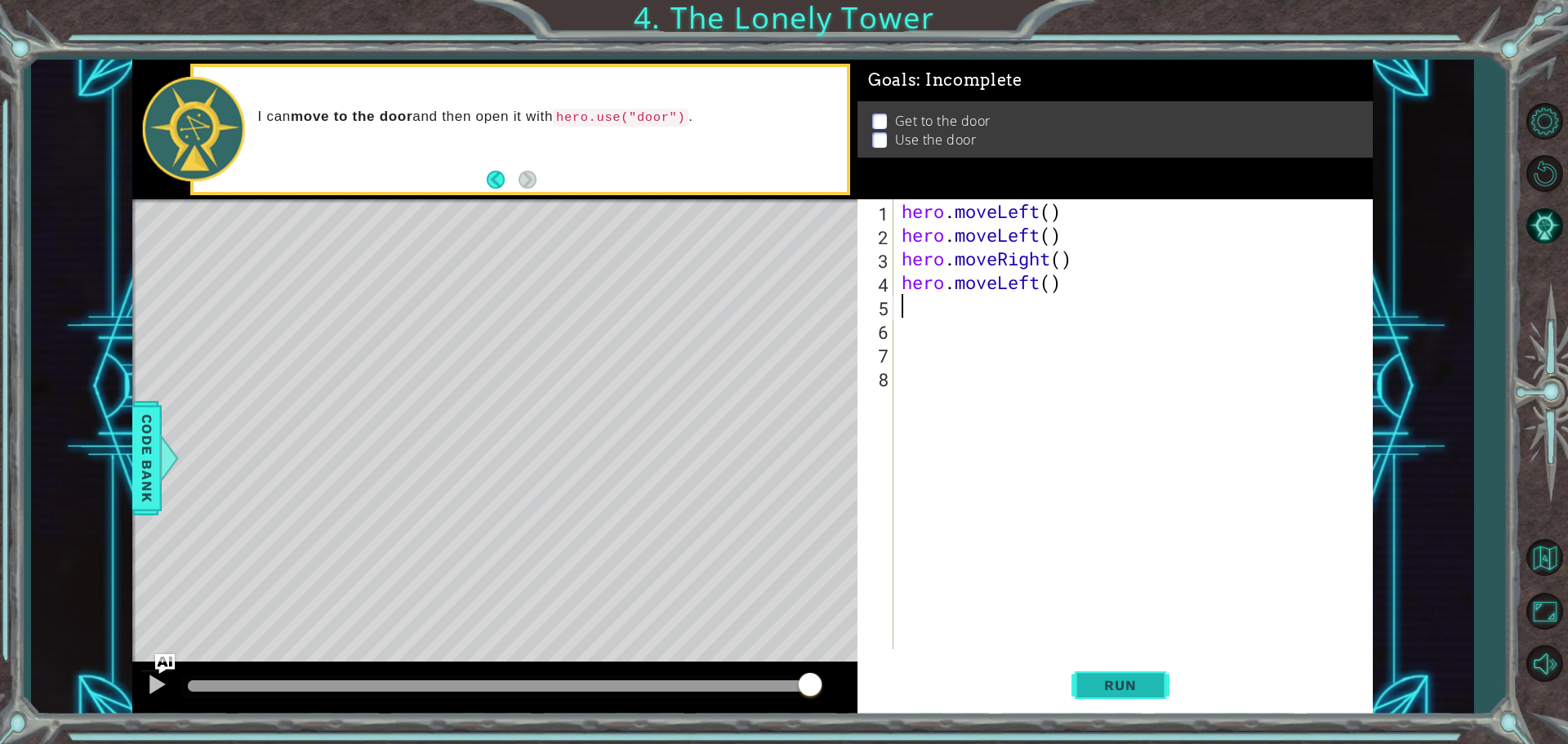
click at [1110, 672] on button "Run" at bounding box center [1121, 685] width 98 height 52
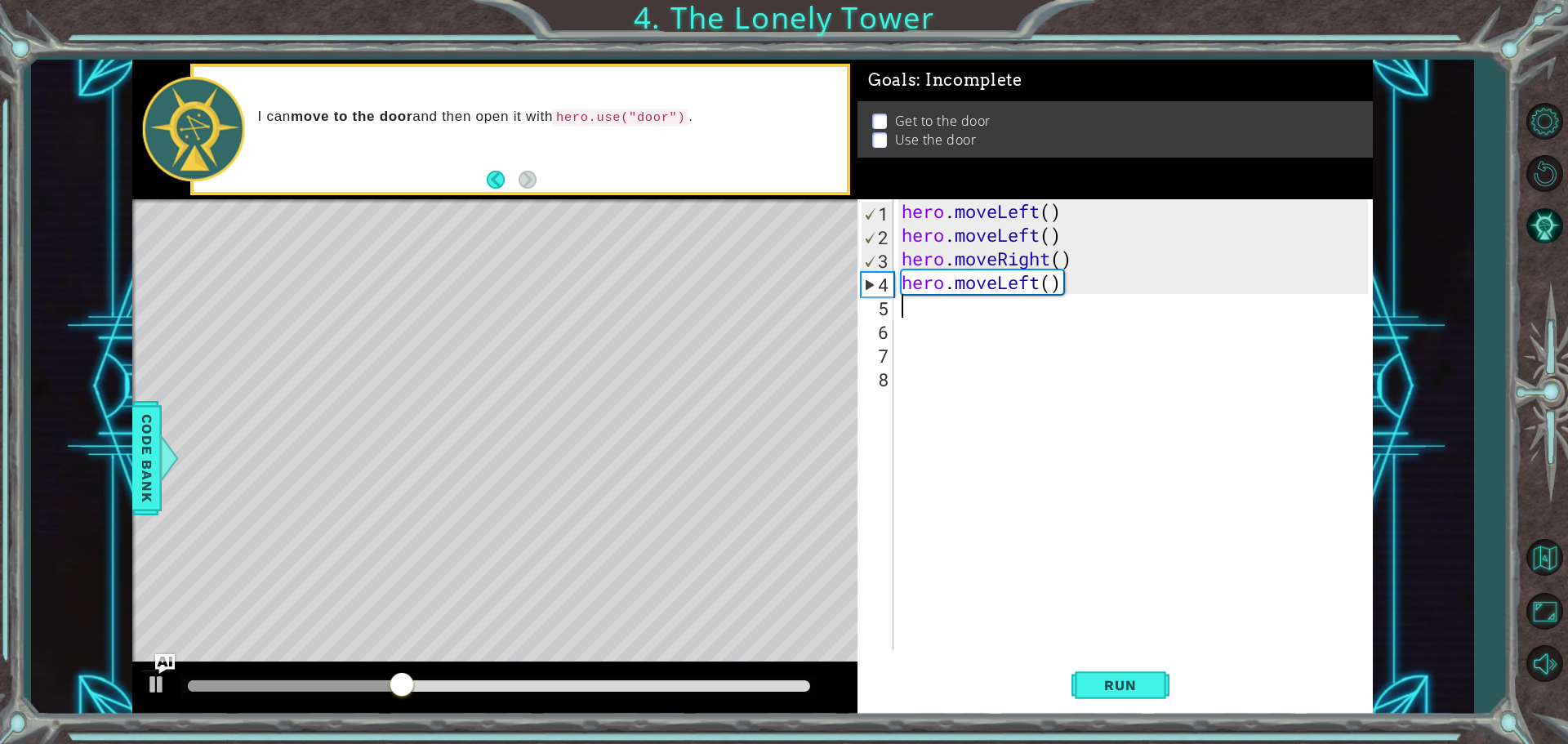
click at [959, 322] on div "hero . moveLeft ( ) hero . moveLeft ( ) hero . moveRight ( ) hero . moveLeft ( )" at bounding box center [1137, 448] width 478 height 498
click at [951, 297] on div "hero . moveLeft ( ) hero . moveLeft ( ) hero . moveRight ( ) hero . moveLeft ( )" at bounding box center [1137, 448] width 478 height 498
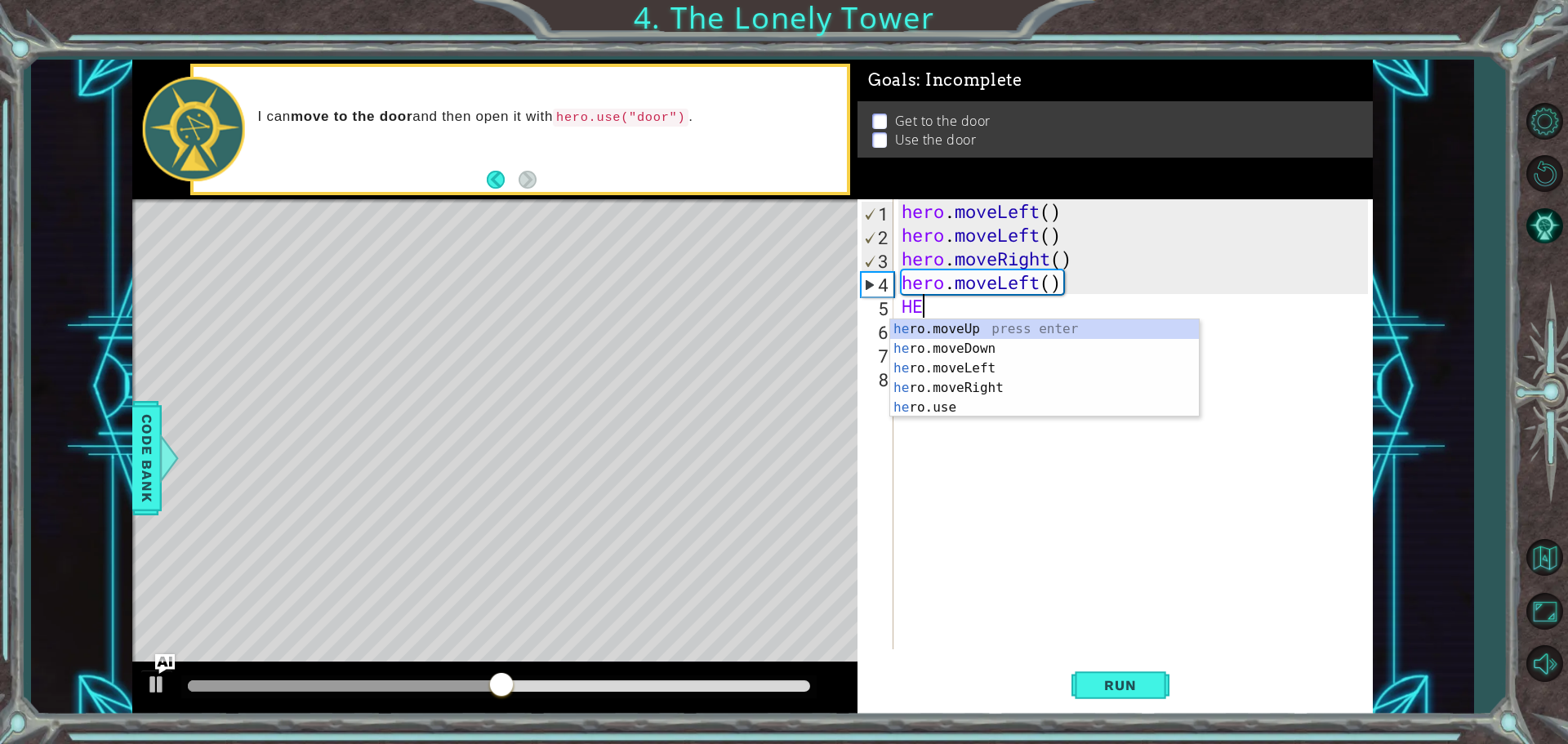
type textarea "HER"
click at [987, 332] on div "her o.moveUp press enter her o.moveDown press enter her o.moveLeft press enter …" at bounding box center [1045, 388] width 309 height 137
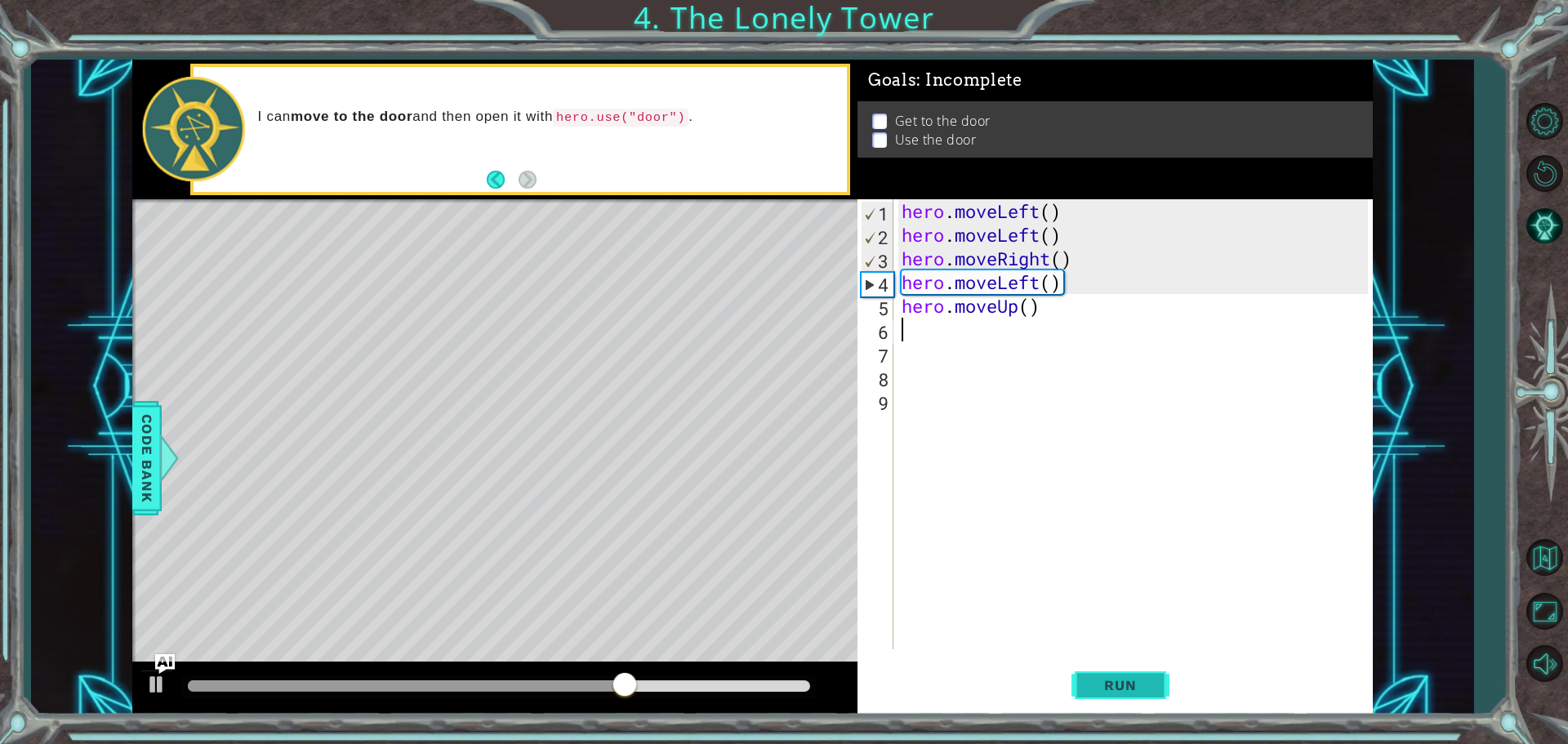
click at [1109, 689] on span "Run" at bounding box center [1120, 685] width 65 height 16
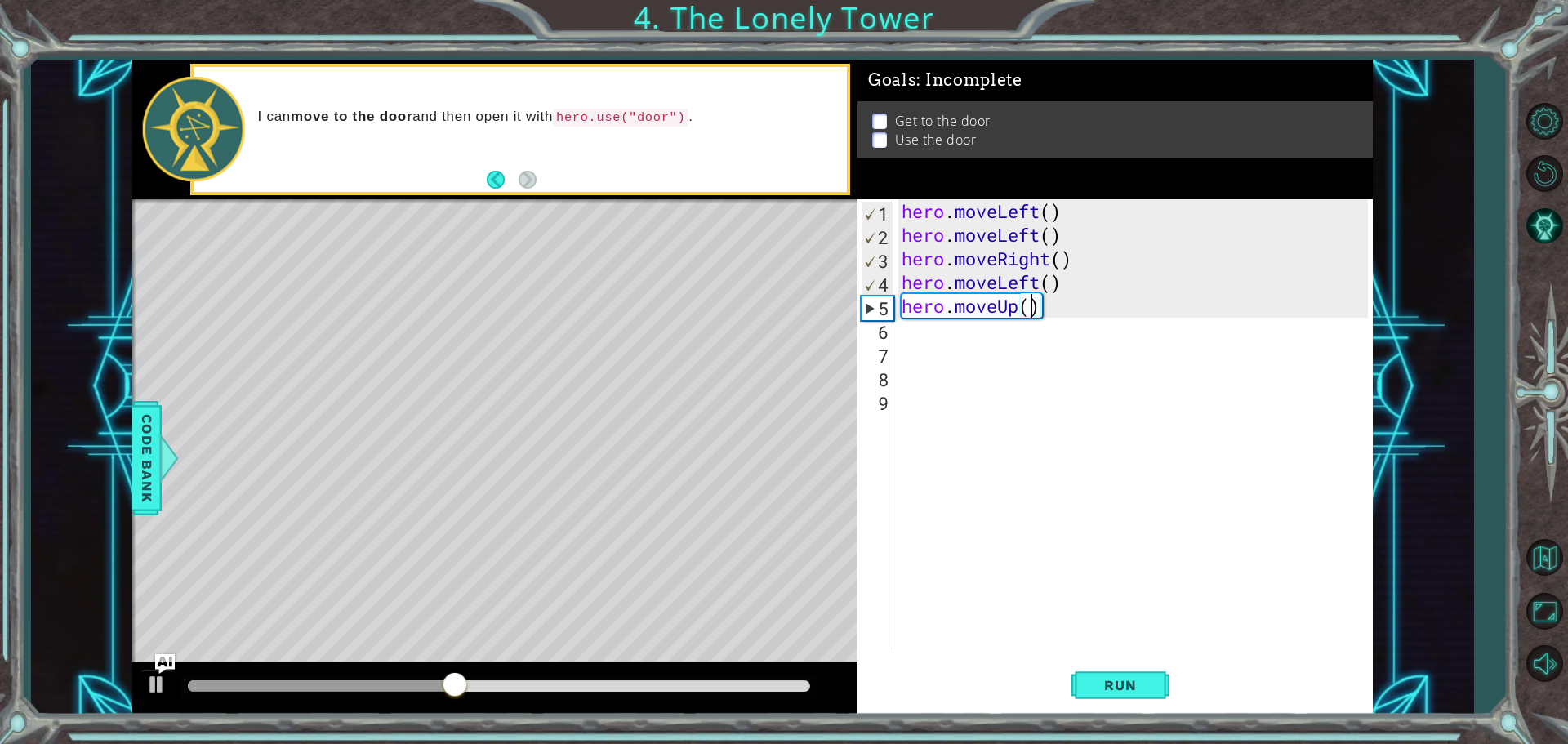
click at [1029, 311] on div "hero . moveLeft ( ) hero . moveLeft ( ) hero . moveRight ( ) hero . moveLeft ( …" at bounding box center [1137, 448] width 478 height 498
type textarea "hero.moveUp(2)"
click at [1115, 684] on span "Run" at bounding box center [1120, 685] width 65 height 16
click at [905, 339] on div "hero . moveLeft ( ) hero . moveLeft ( ) hero . moveRight ( ) hero . moveLeft ( …" at bounding box center [1137, 448] width 478 height 498
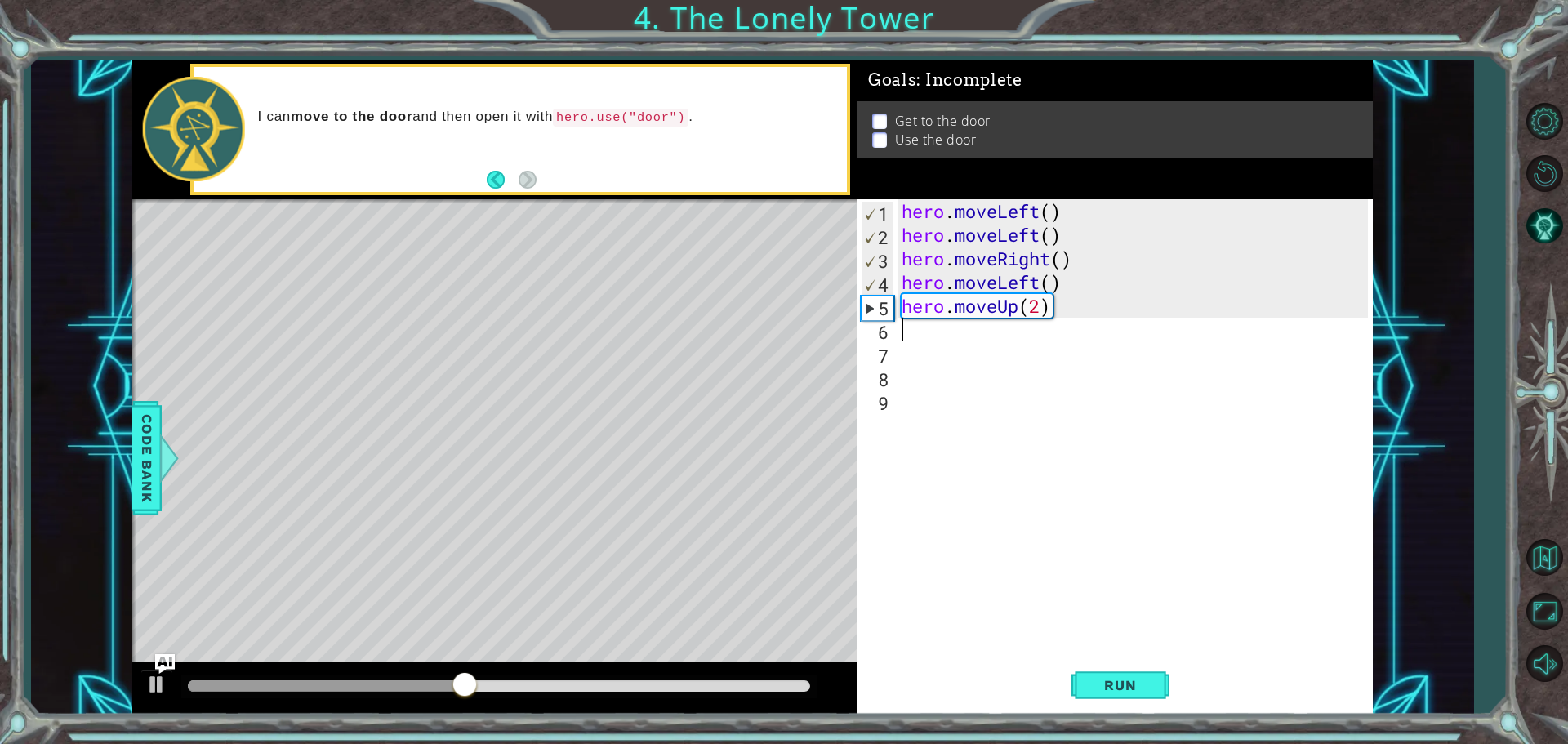
scroll to position [0, 0]
type textarea "RIGH"
click at [911, 352] on div "hero.move Righ t press enter" at bounding box center [1045, 372] width 309 height 59
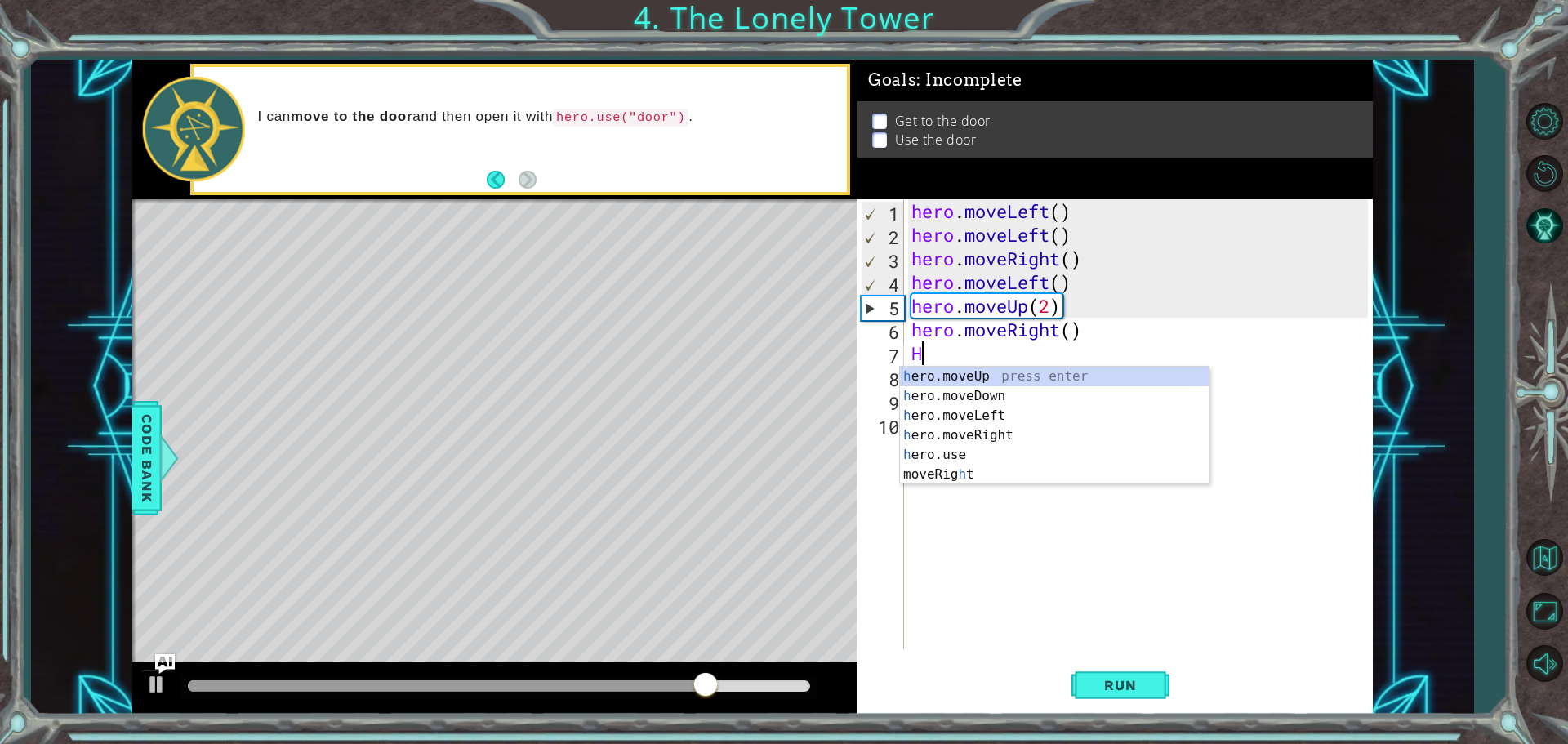
type textarea "HE"
click at [928, 367] on div "he ro.moveUp press enter he ro.moveDown press enter he ro.moveLeft press enter …" at bounding box center [1055, 435] width 309 height 137
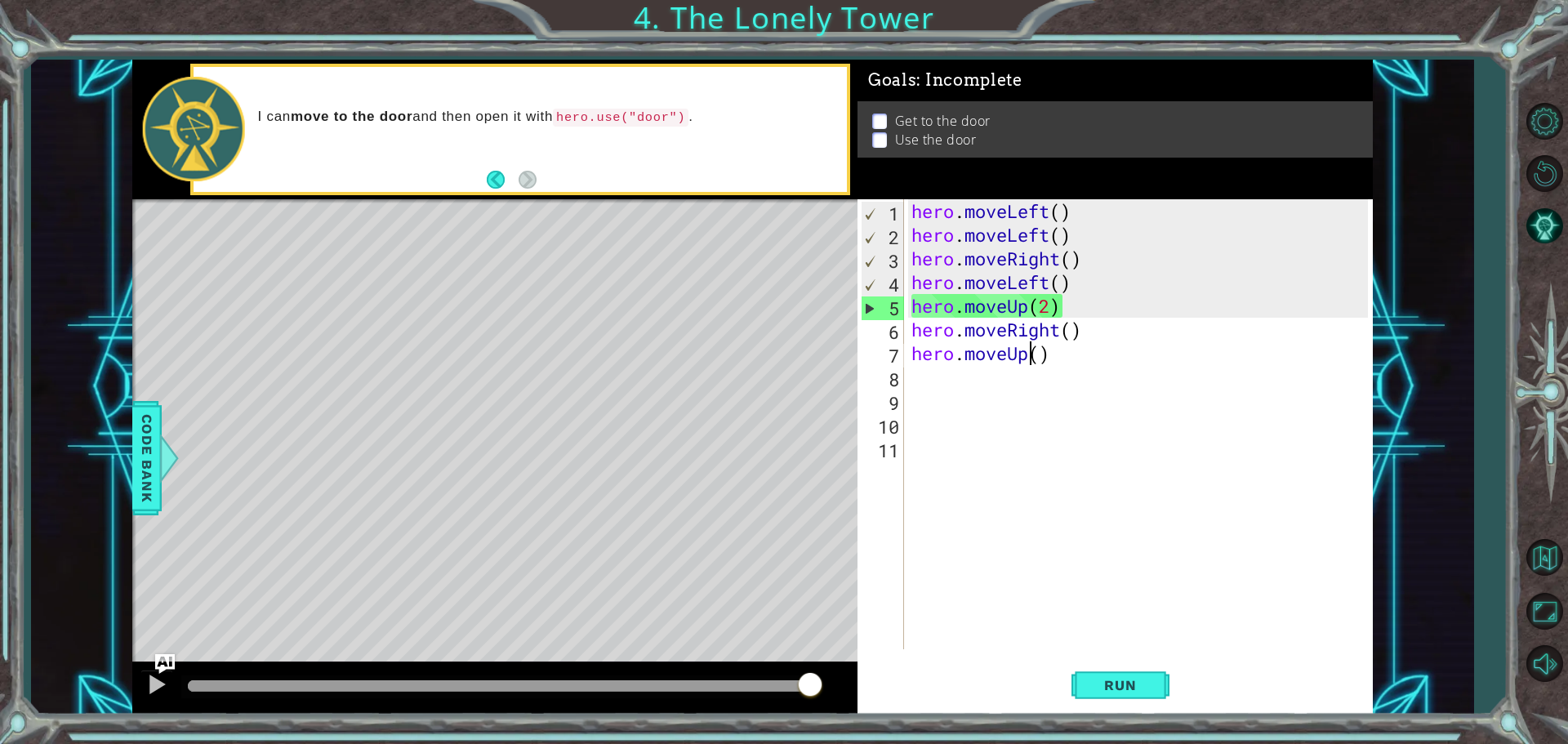
click at [1036, 351] on div "hero . moveLeft ( ) hero . moveLeft ( ) hero . moveRight ( ) hero . moveLeft ( …" at bounding box center [1142, 448] width 468 height 498
click at [1043, 360] on div "hero . moveLeft ( ) hero . moveLeft ( ) hero . moveRight ( ) hero . moveLeft ( …" at bounding box center [1142, 448] width 468 height 498
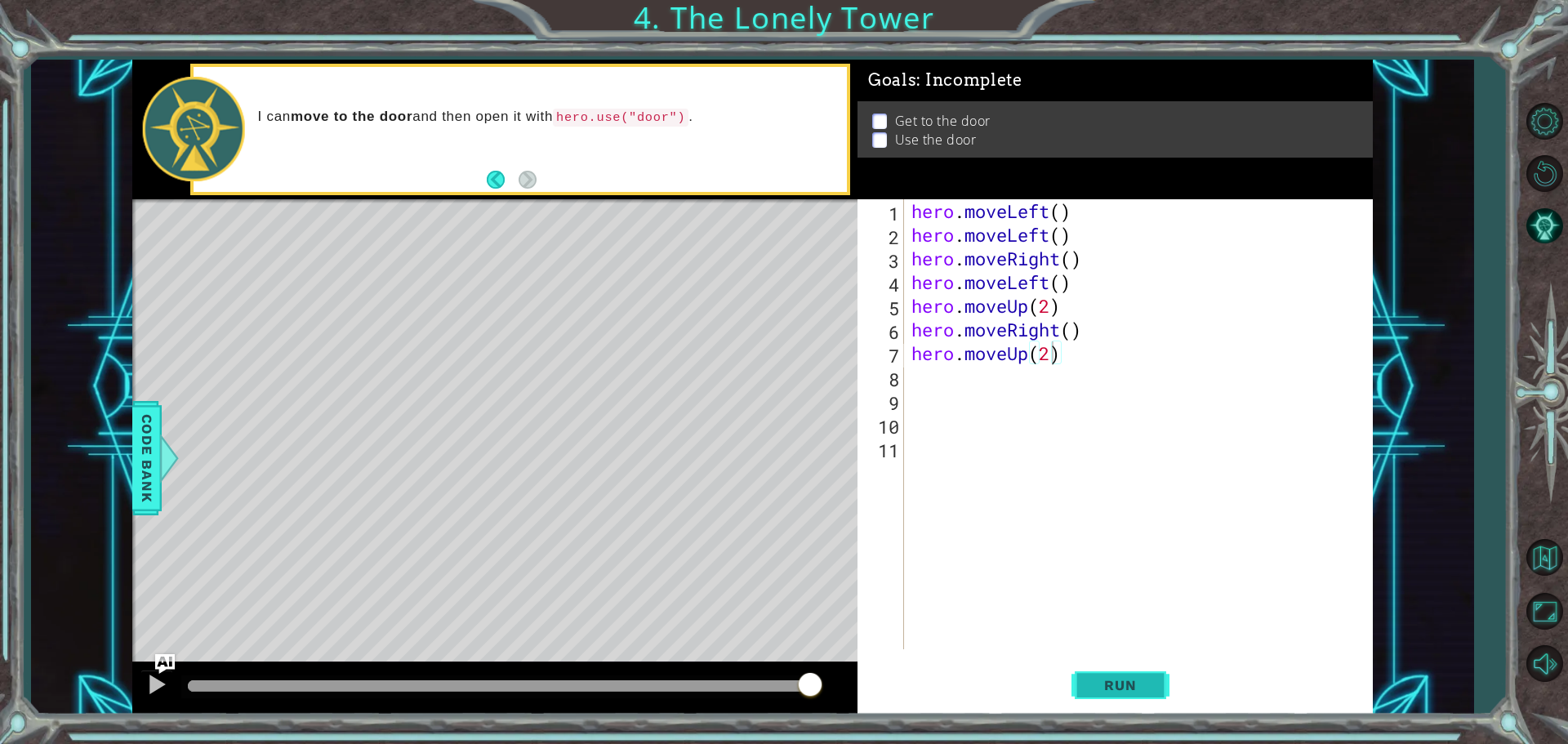
click at [1153, 671] on button "Run" at bounding box center [1121, 685] width 98 height 52
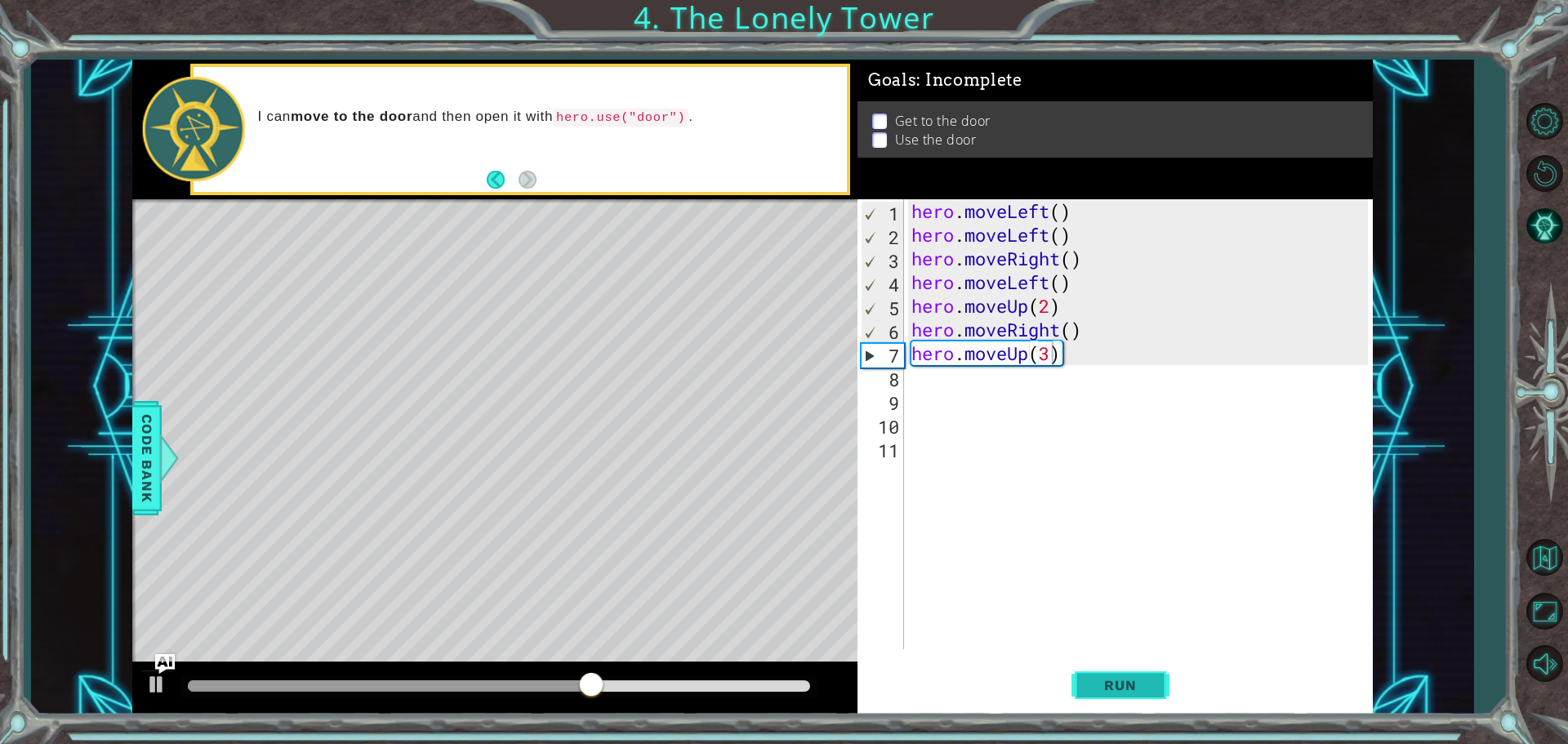
click at [1140, 692] on span "Run" at bounding box center [1120, 685] width 65 height 16
click at [1139, 690] on span "Run" at bounding box center [1120, 685] width 65 height 16
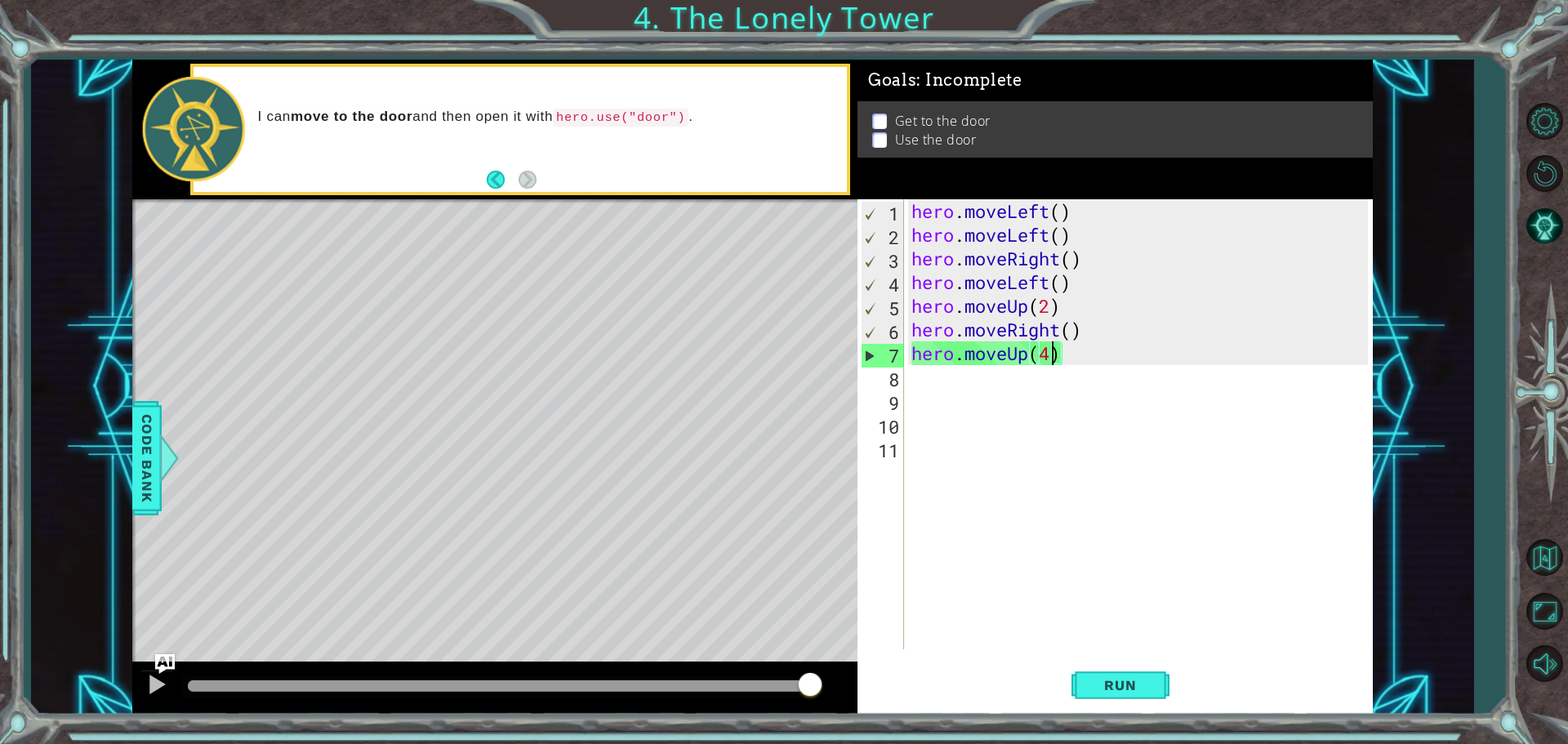
type textarea "hero.moveUp()"
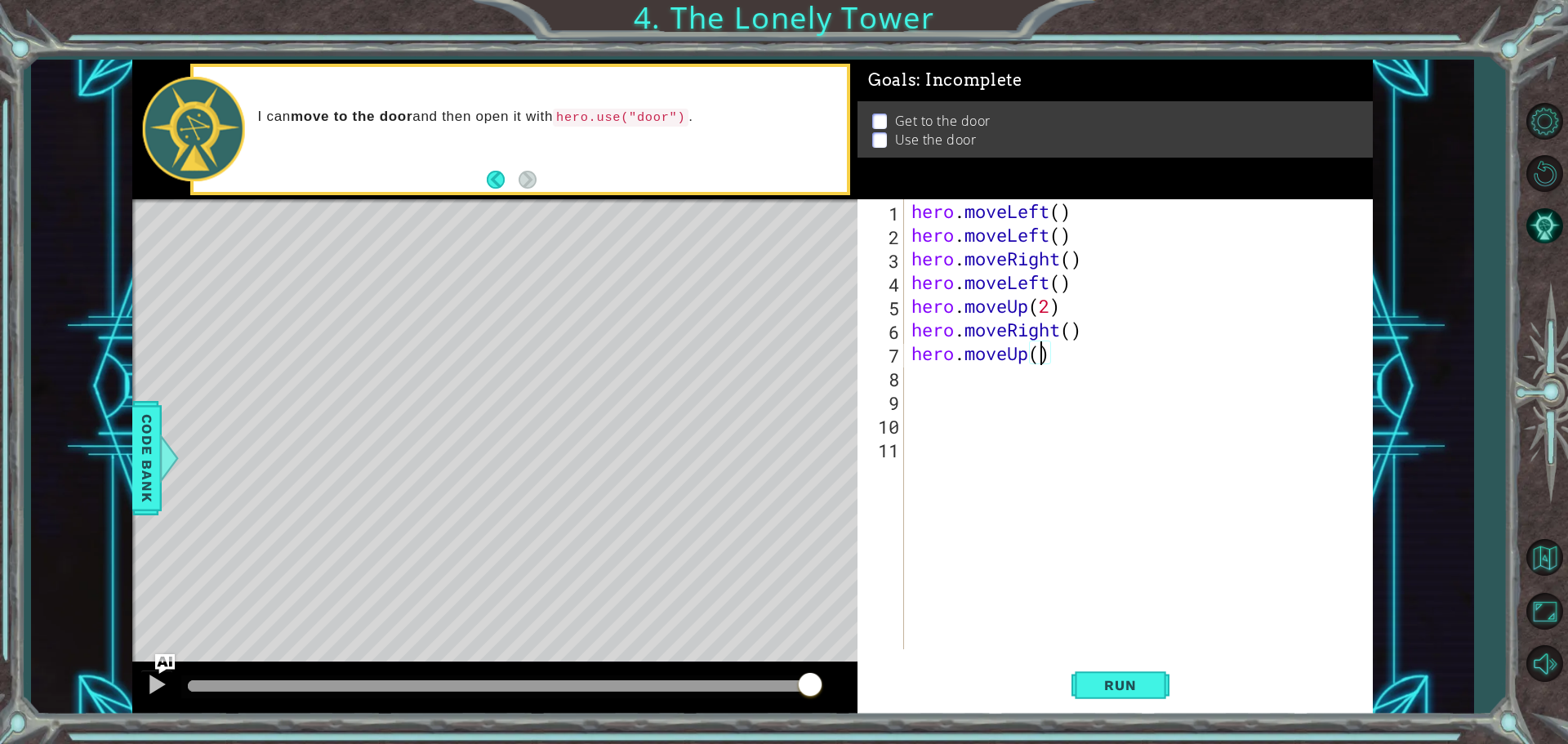
click at [938, 388] on div "hero . moveLeft ( ) hero . moveLeft ( ) hero . moveRight ( ) hero . moveLeft ( …" at bounding box center [1142, 448] width 468 height 498
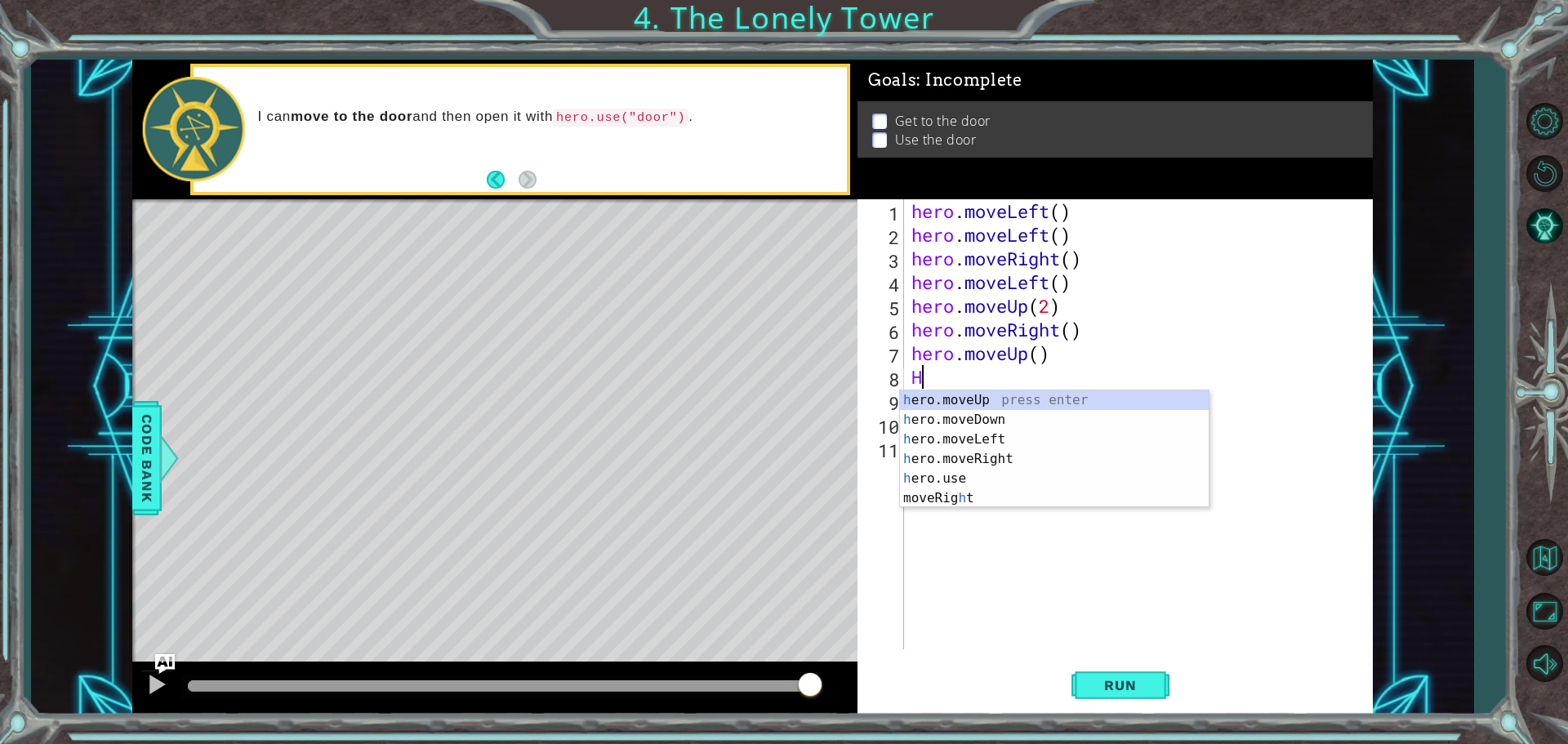
type textarea "HE"
click at [1006, 406] on div "he ro.moveUp press enter he ro.moveDown press enter he ro.moveLeft press enter …" at bounding box center [1055, 459] width 309 height 137
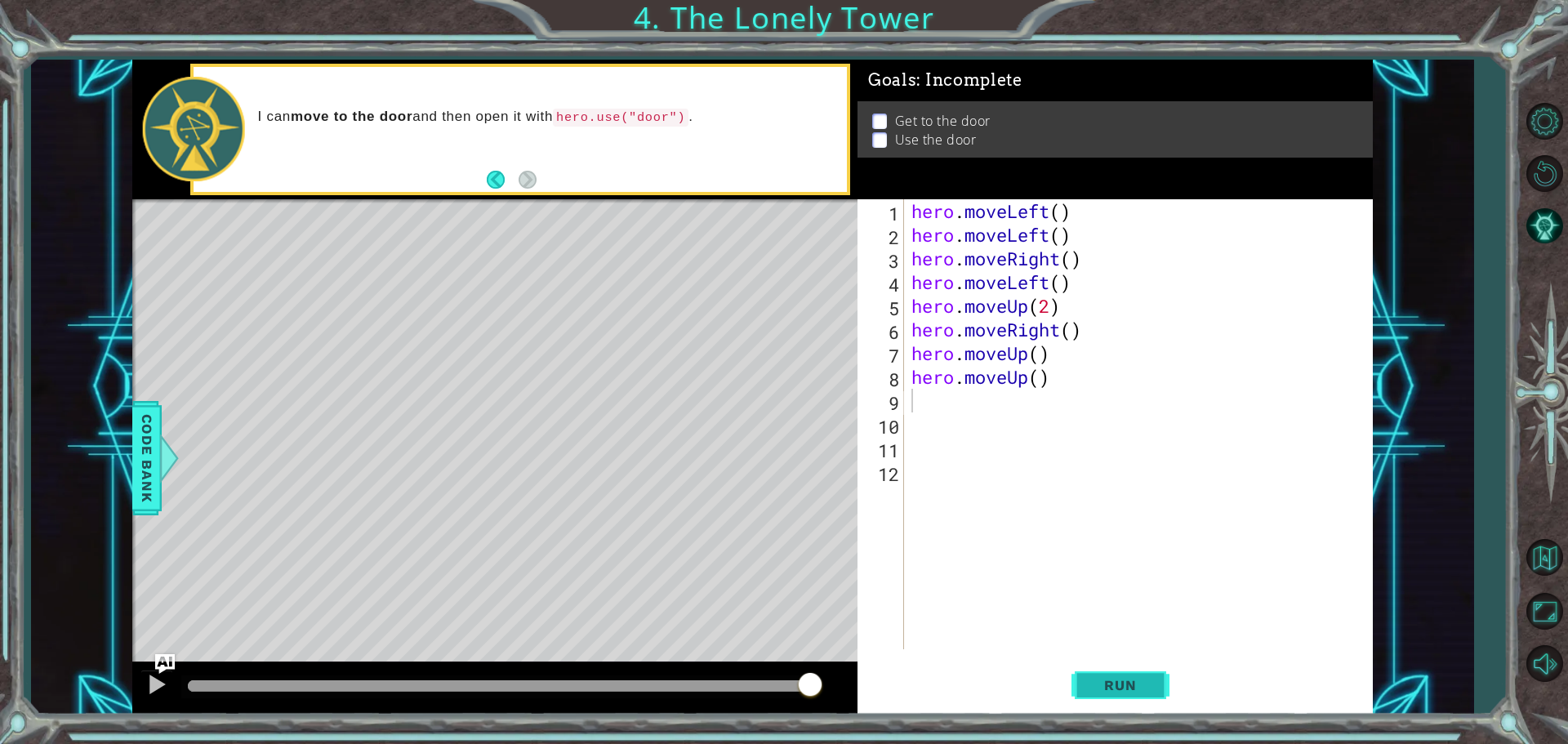
click at [1139, 684] on span "Run" at bounding box center [1120, 685] width 65 height 16
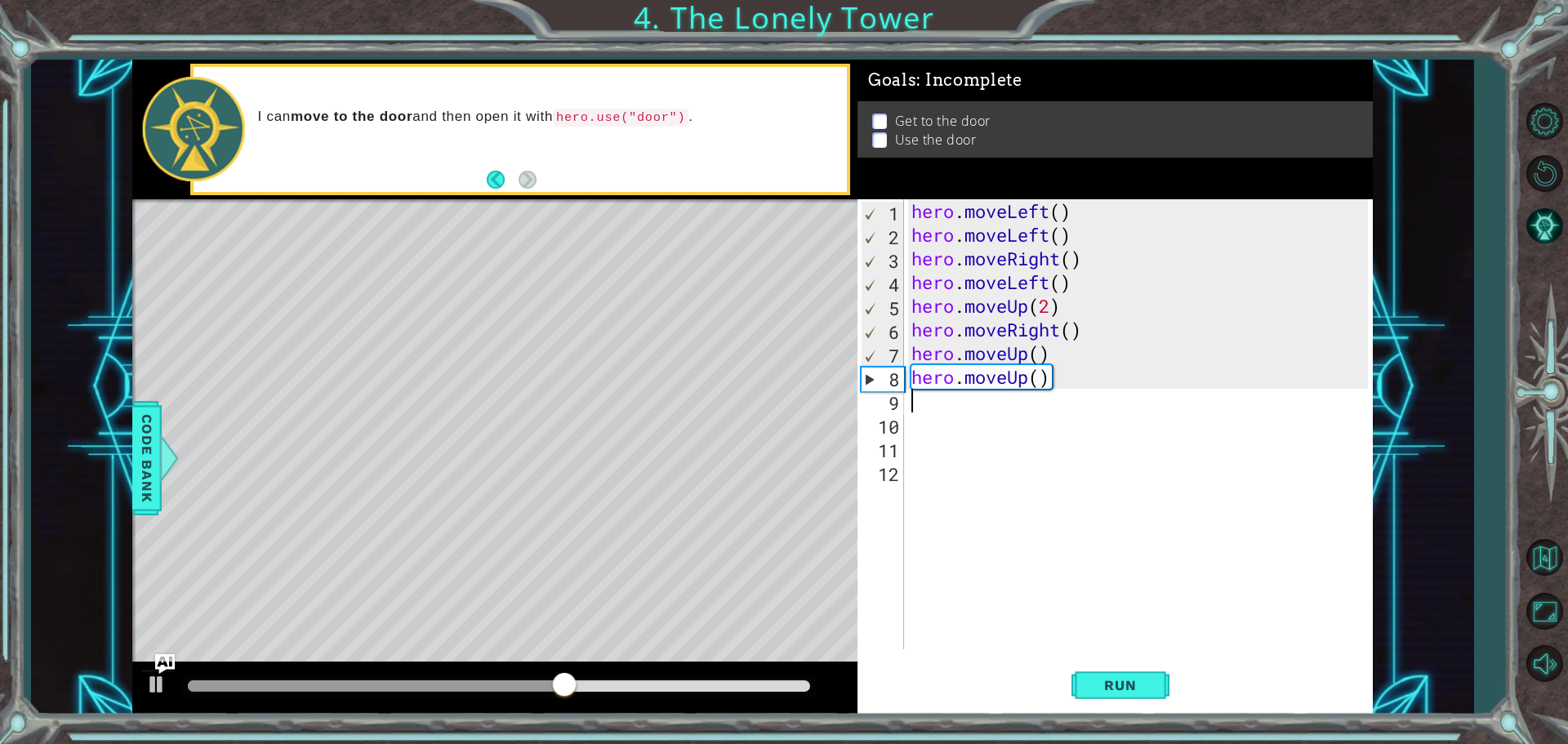
type textarea "G"
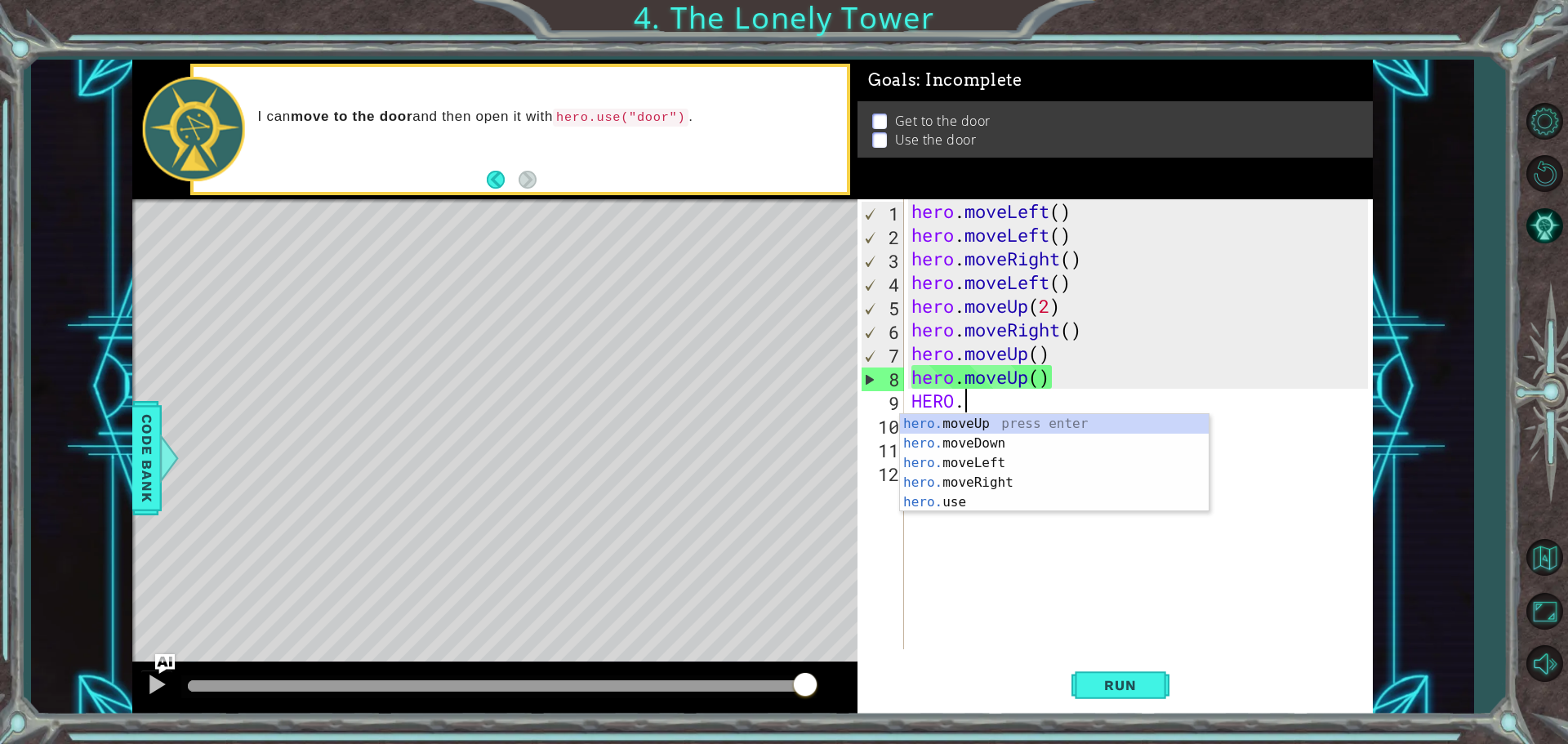
scroll to position [0, 2]
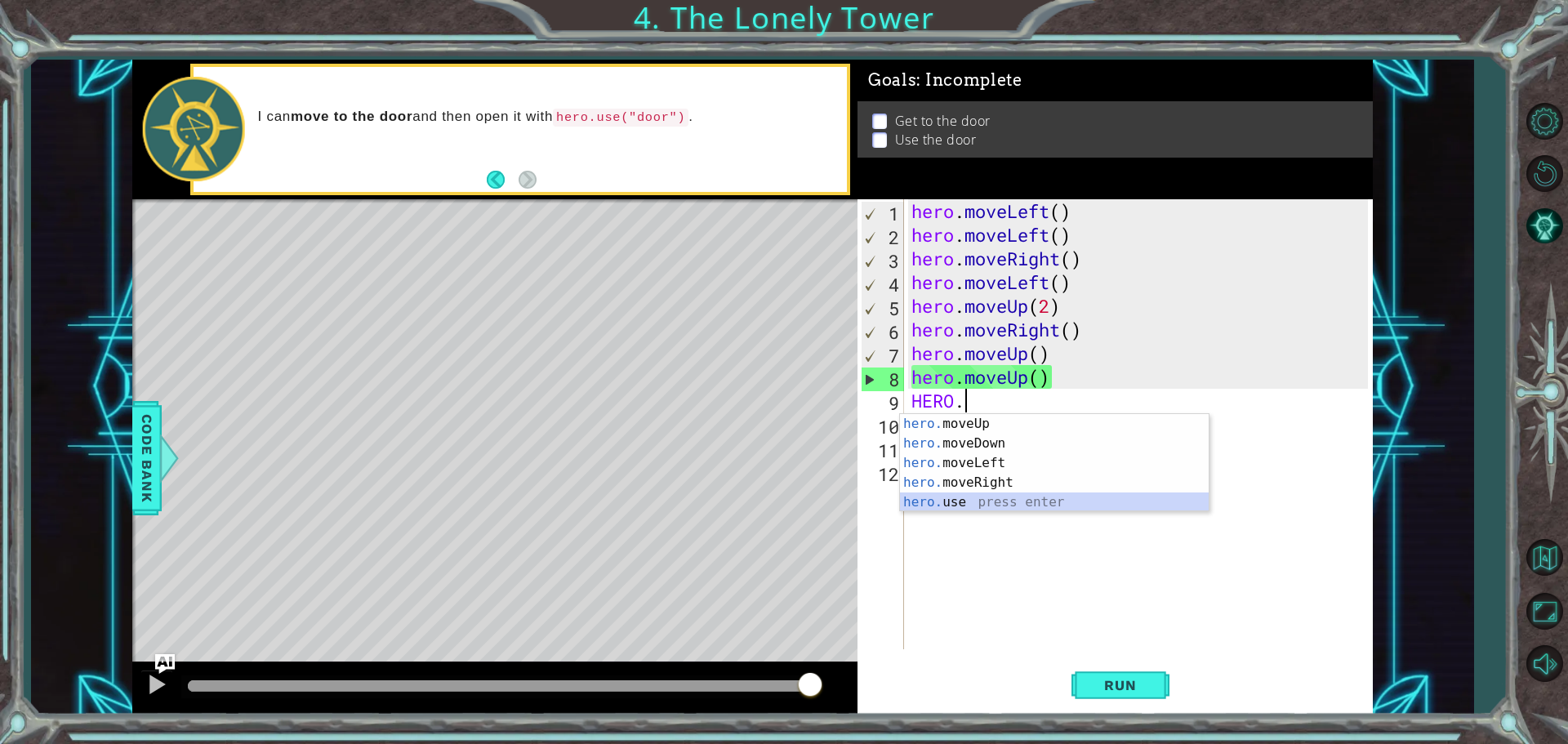
drag, startPoint x: 950, startPoint y: 498, endPoint x: 958, endPoint y: 518, distance: 21.5
click at [948, 502] on div "hero. moveUp press enter hero. moveDown press enter hero. moveLeft press enter …" at bounding box center [1055, 482] width 309 height 137
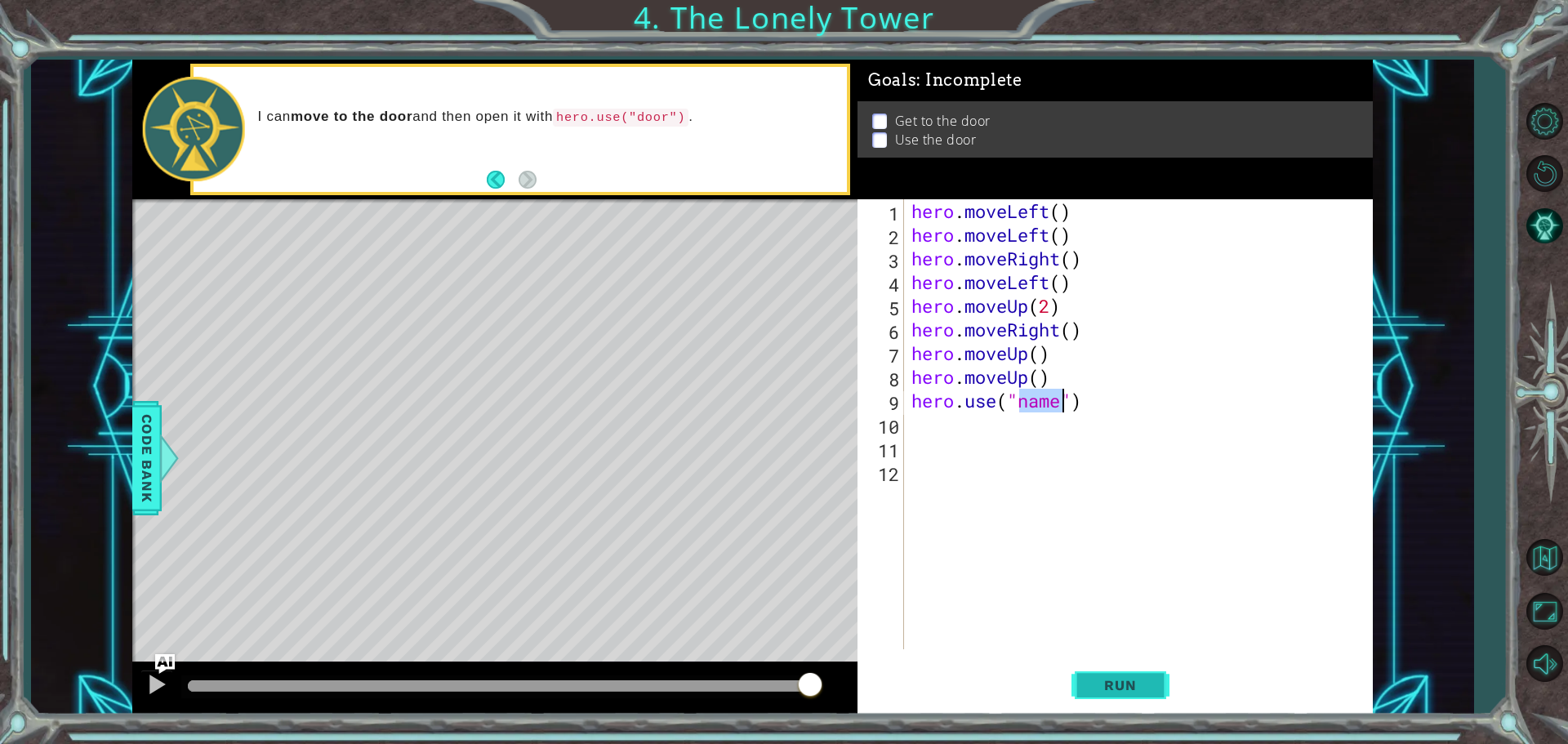
click at [1131, 685] on span "Run" at bounding box center [1120, 685] width 65 height 16
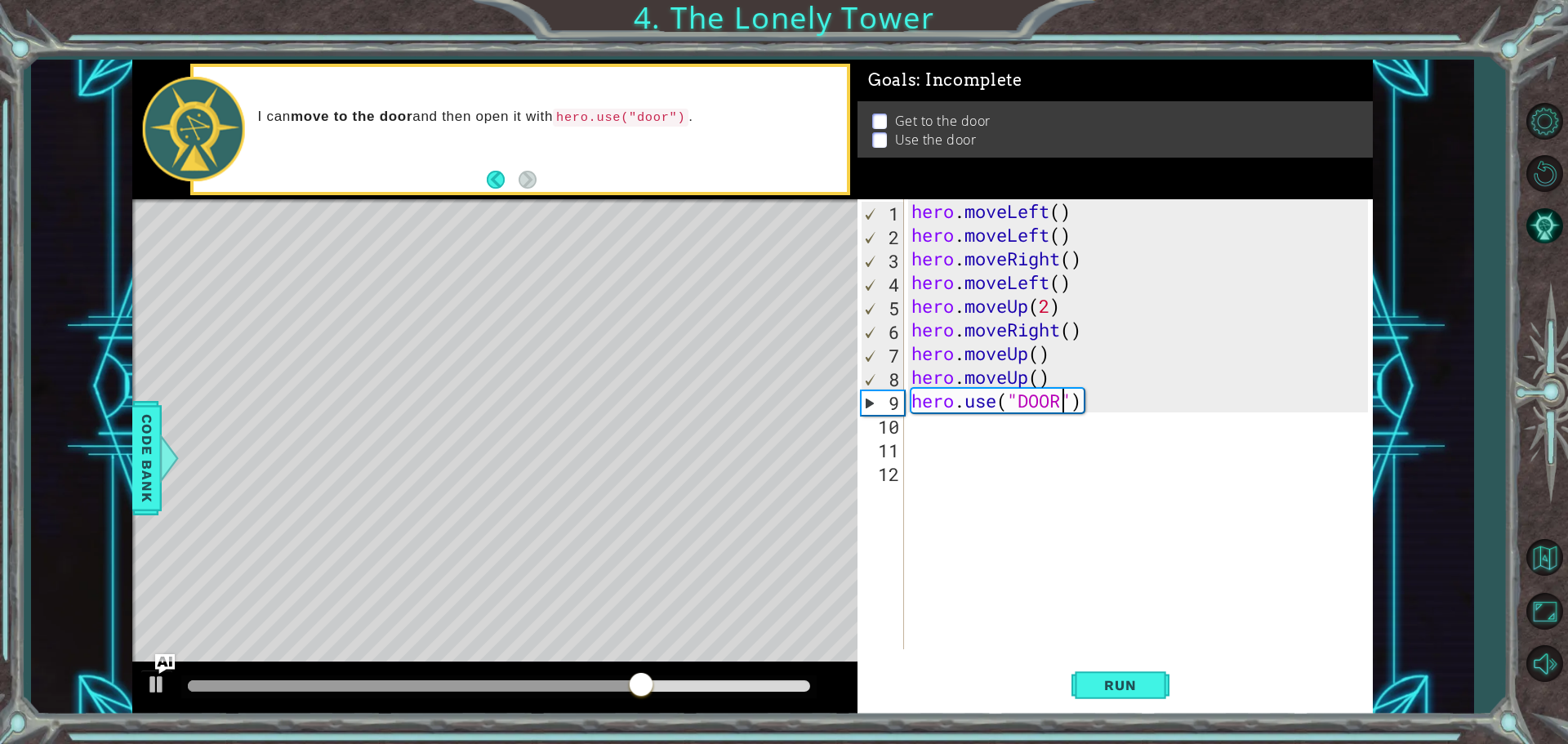
scroll to position [0, 6]
click at [1101, 681] on span "Run" at bounding box center [1120, 685] width 65 height 16
click at [997, 402] on div "hero . moveLeft ( ) hero . moveLeft ( ) hero . moveRight ( ) hero . moveLeft ( …" at bounding box center [1142, 448] width 468 height 498
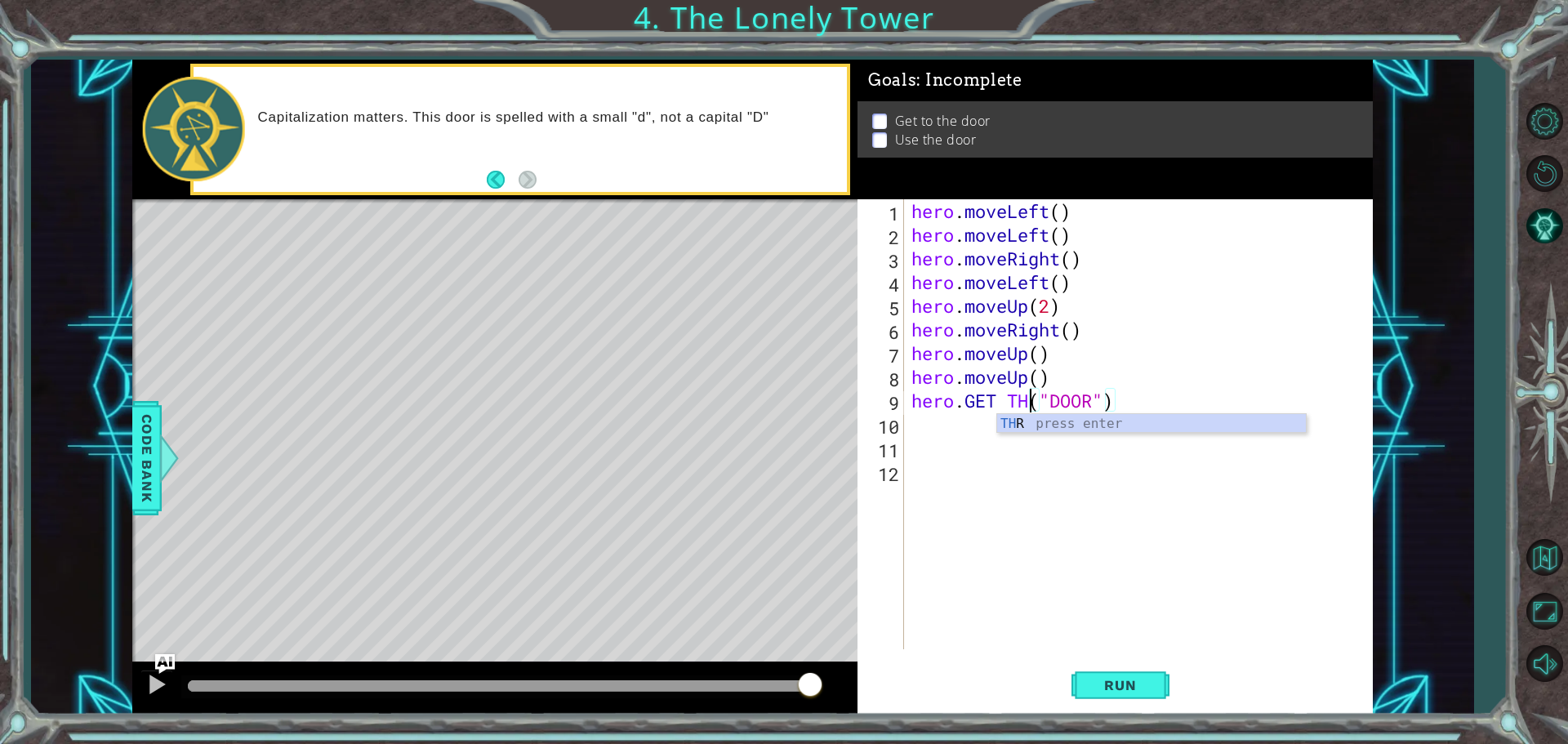
scroll to position [0, 5]
click at [1006, 408] on div "hero . moveLeft ( ) hero . moveLeft ( ) hero . moveRight ( ) hero . moveLeft ( …" at bounding box center [1142, 448] width 468 height 498
click at [1120, 688] on span "Run" at bounding box center [1120, 685] width 65 height 16
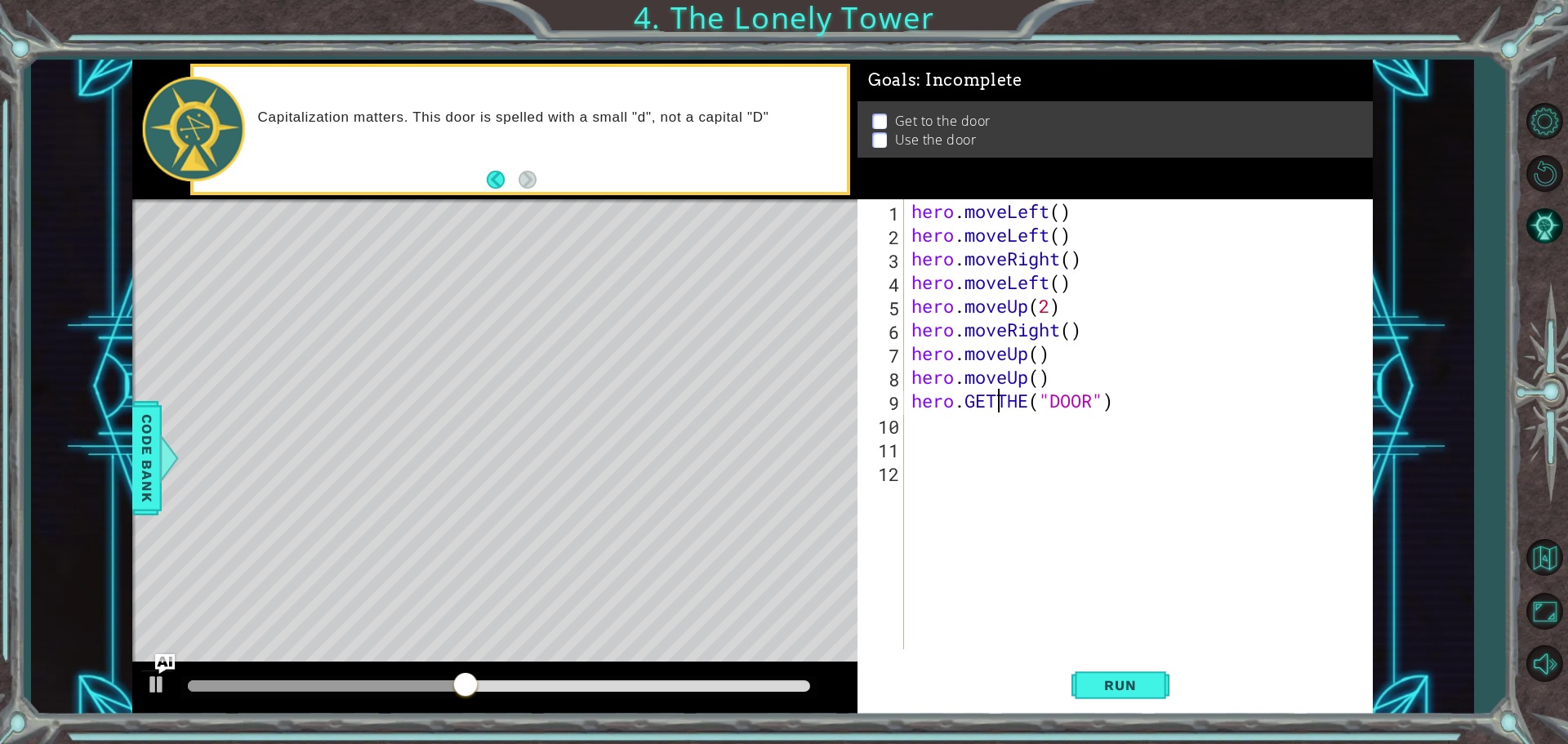
scroll to position [0, 5]
click at [1093, 664] on button "Run" at bounding box center [1121, 685] width 98 height 52
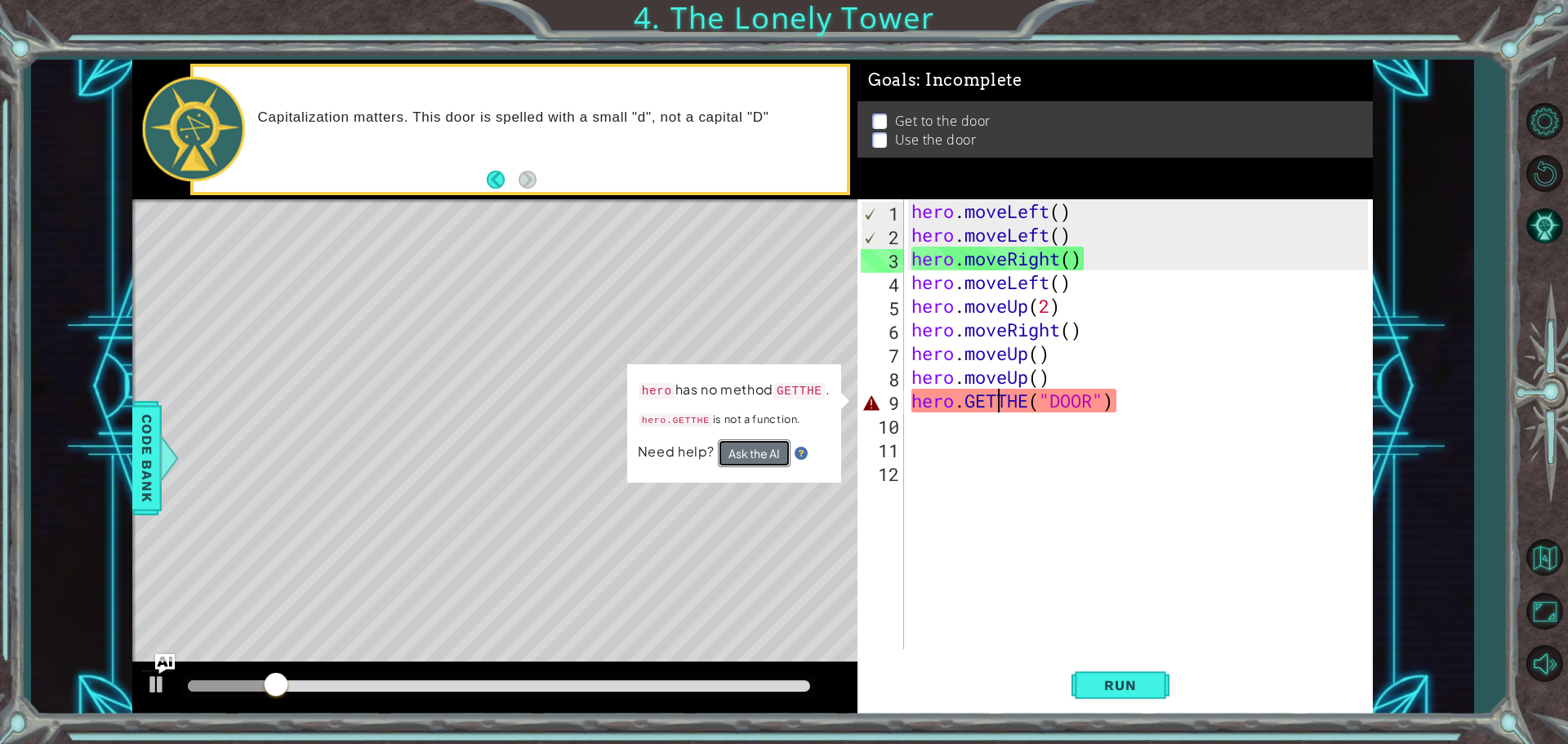
click at [767, 444] on button "Ask the AI" at bounding box center [754, 453] width 73 height 28
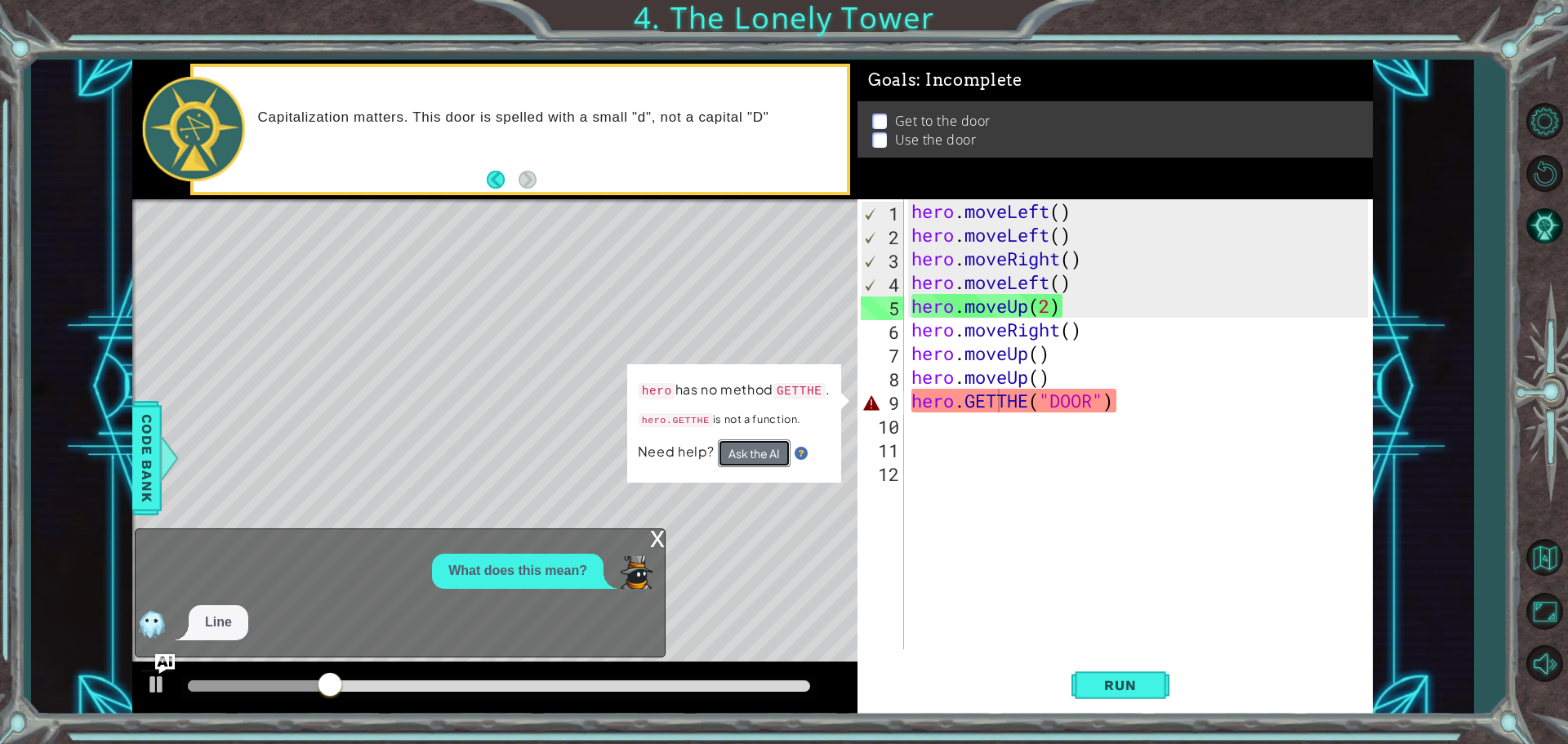
click at [754, 449] on button "Ask the AI" at bounding box center [754, 453] width 73 height 28
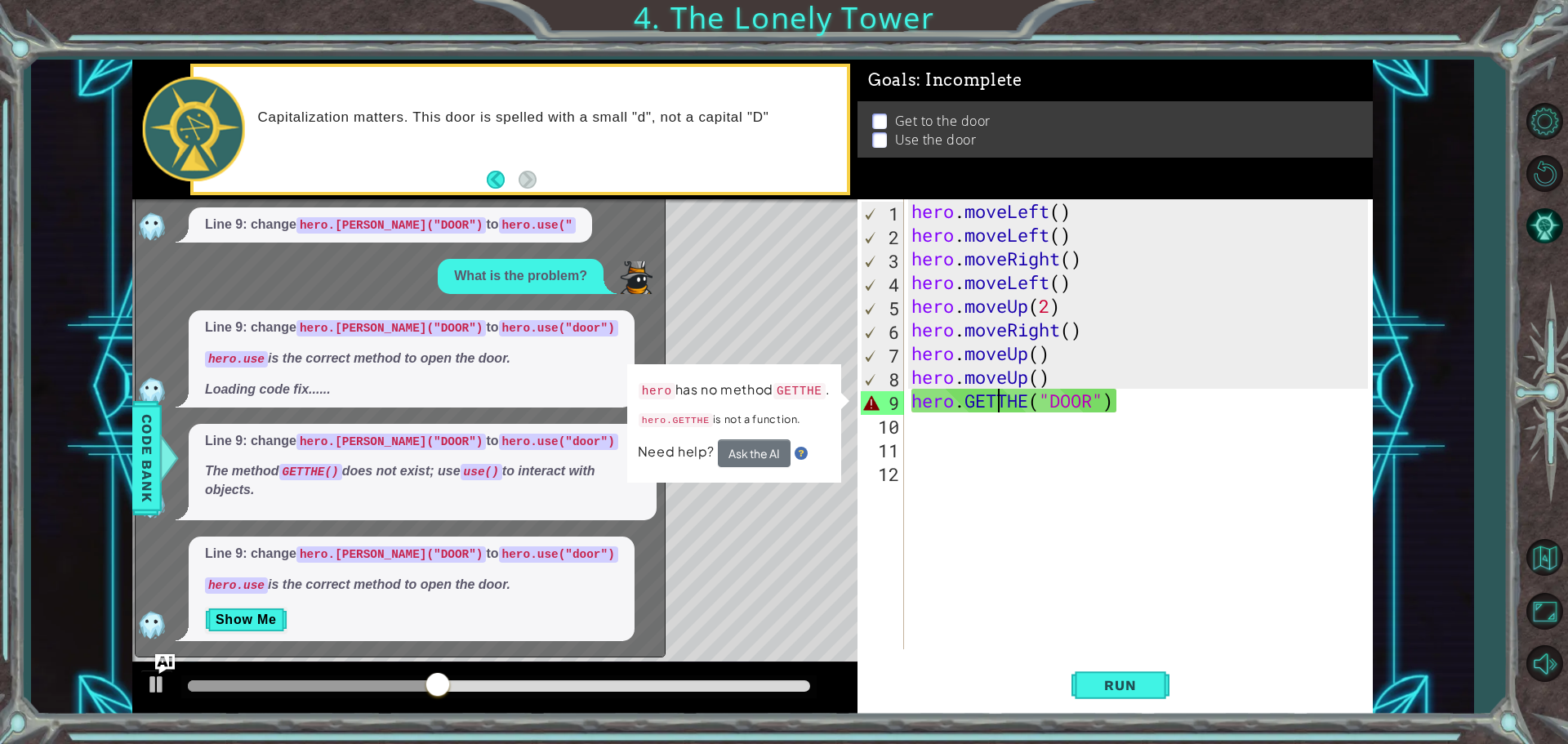
scroll to position [36, 0]
click at [736, 461] on button "Ask the AI" at bounding box center [754, 453] width 73 height 28
click at [735, 540] on div "Level Map" at bounding box center [510, 440] width 755 height 481
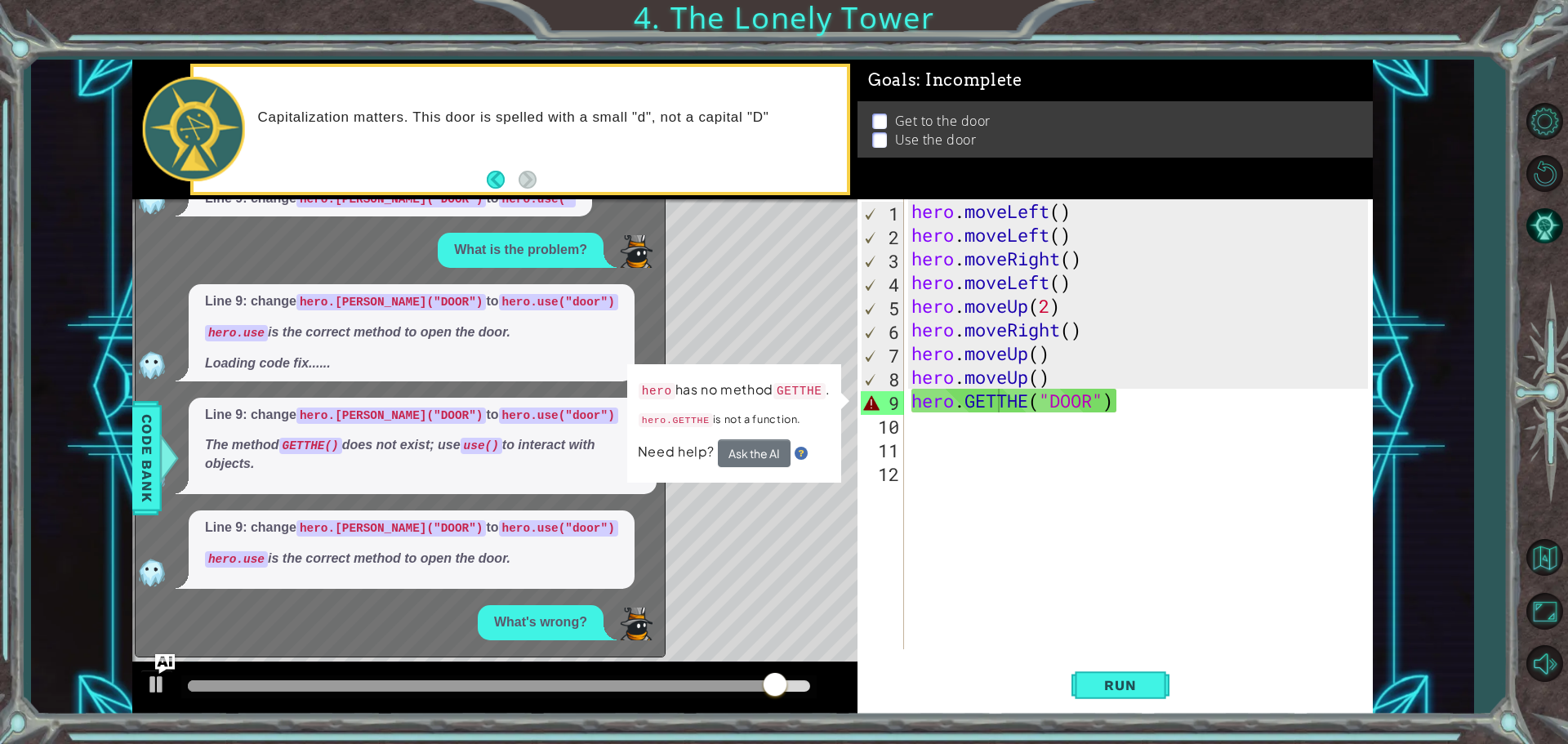
scroll to position [183, 0]
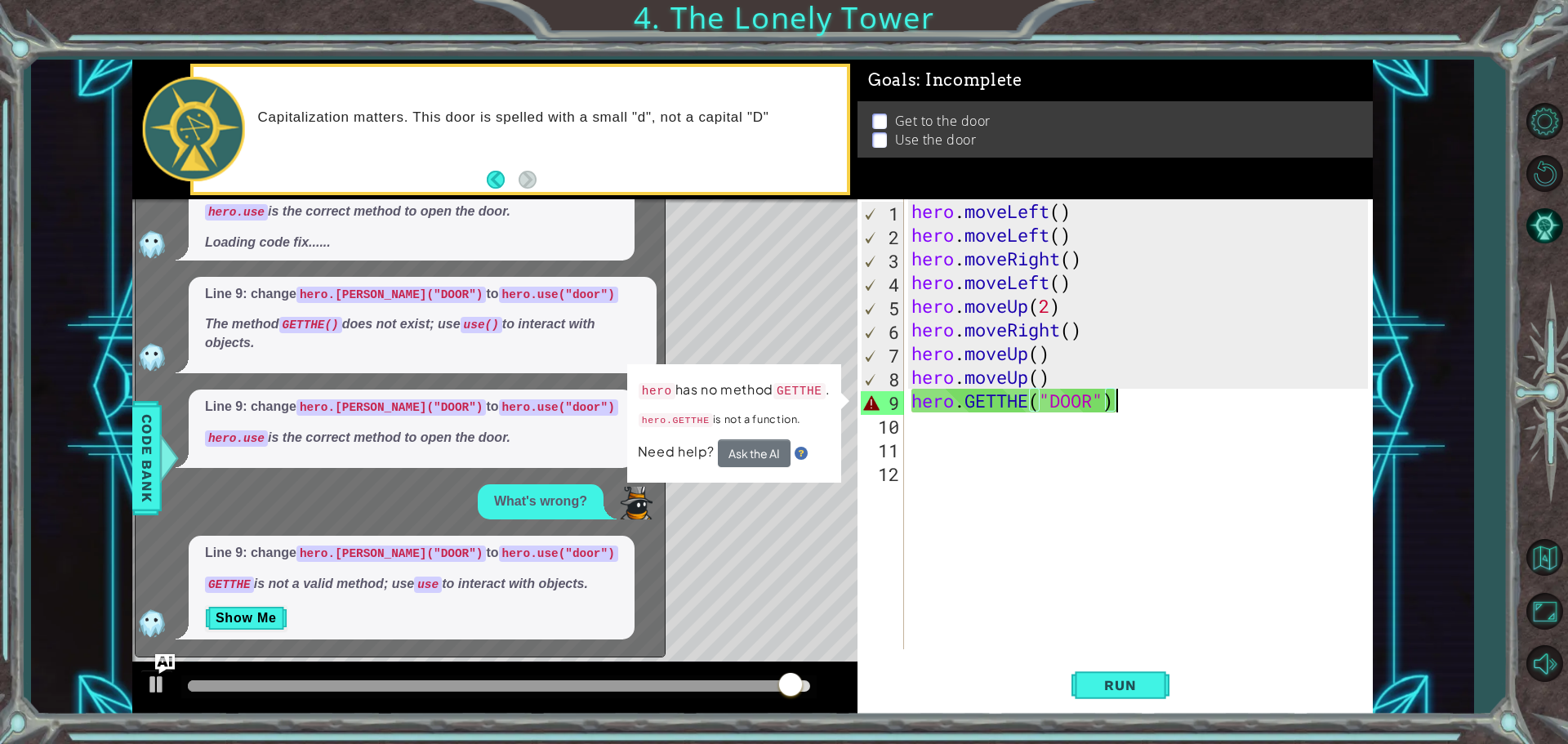
click at [1178, 411] on div "hero . moveLeft ( ) hero . moveLeft ( ) hero . moveRight ( ) hero . moveLeft ( …" at bounding box center [1142, 448] width 468 height 498
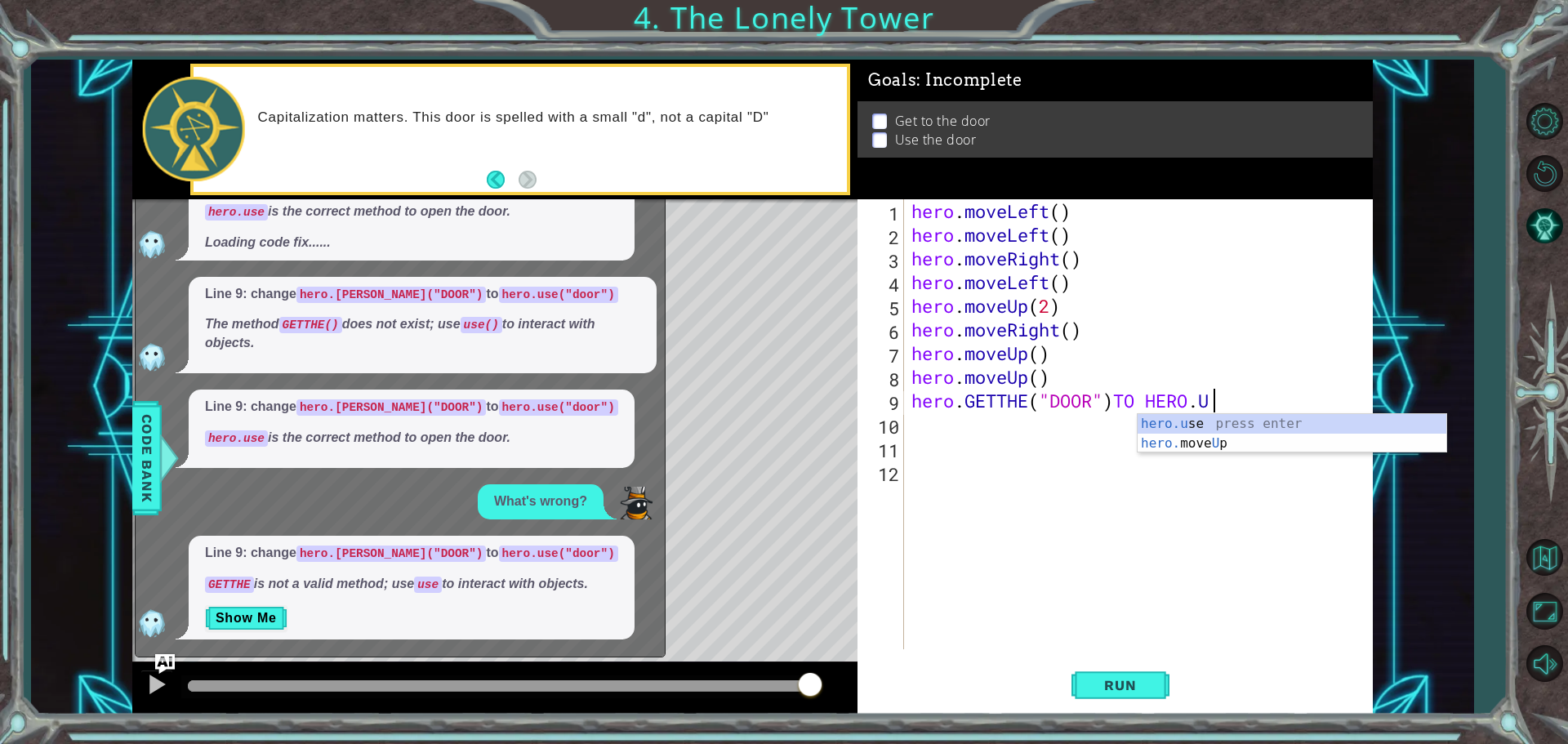
scroll to position [0, 13]
click at [1251, 393] on div "hero . moveLeft ( ) hero . moveLeft ( ) hero . moveRight ( ) hero . moveLeft ( …" at bounding box center [1142, 448] width 468 height 498
click at [1247, 401] on div "hero . moveLeft ( ) hero . moveLeft ( ) hero . moveRight ( ) hero . moveLeft ( …" at bounding box center [1142, 448] width 468 height 498
click at [1208, 421] on div "hero.use press enter" at bounding box center [1292, 443] width 309 height 59
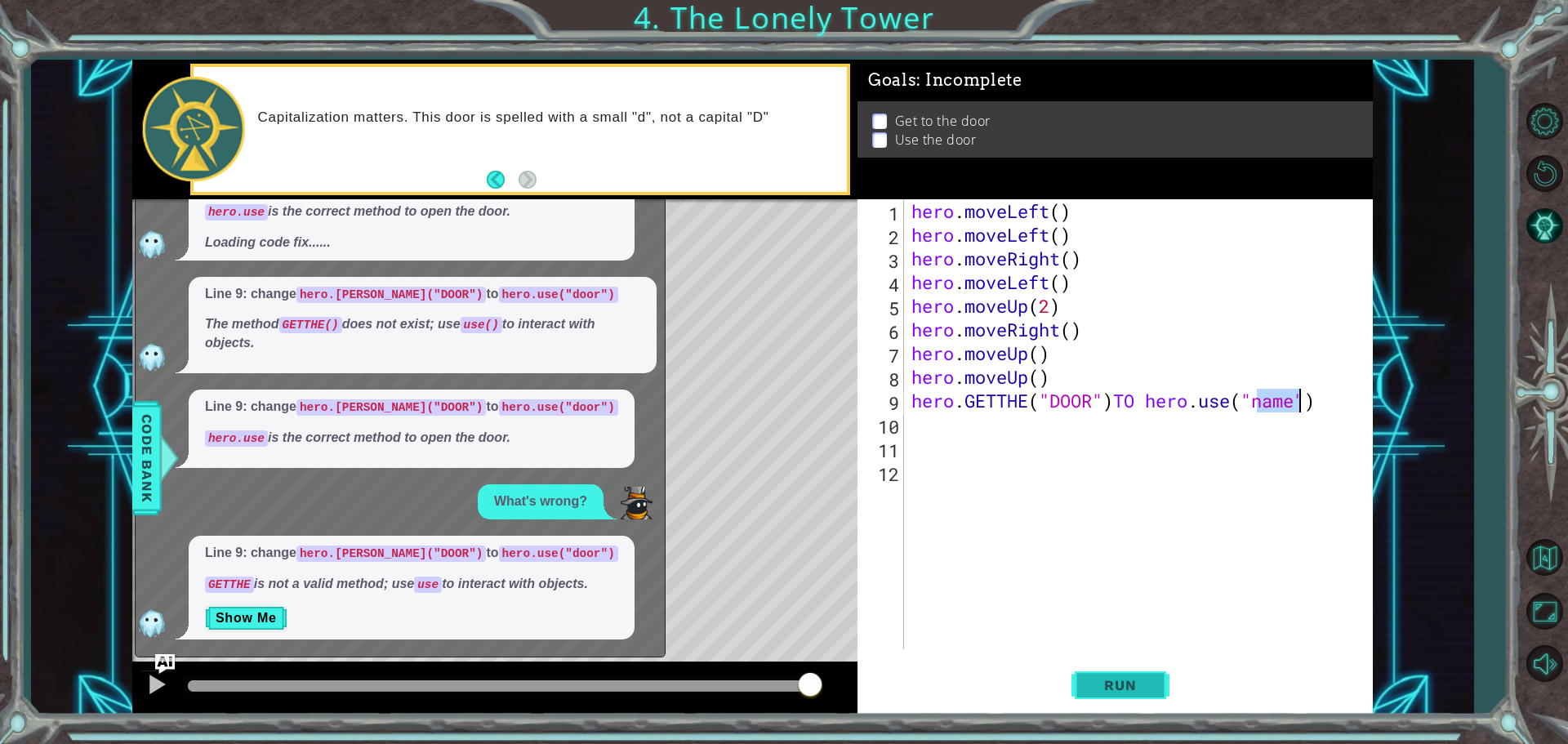
type textarea "hero.[PERSON_NAME]("DOOR")TO hero.use("name")"
click at [1138, 689] on span "Run" at bounding box center [1120, 685] width 65 height 16
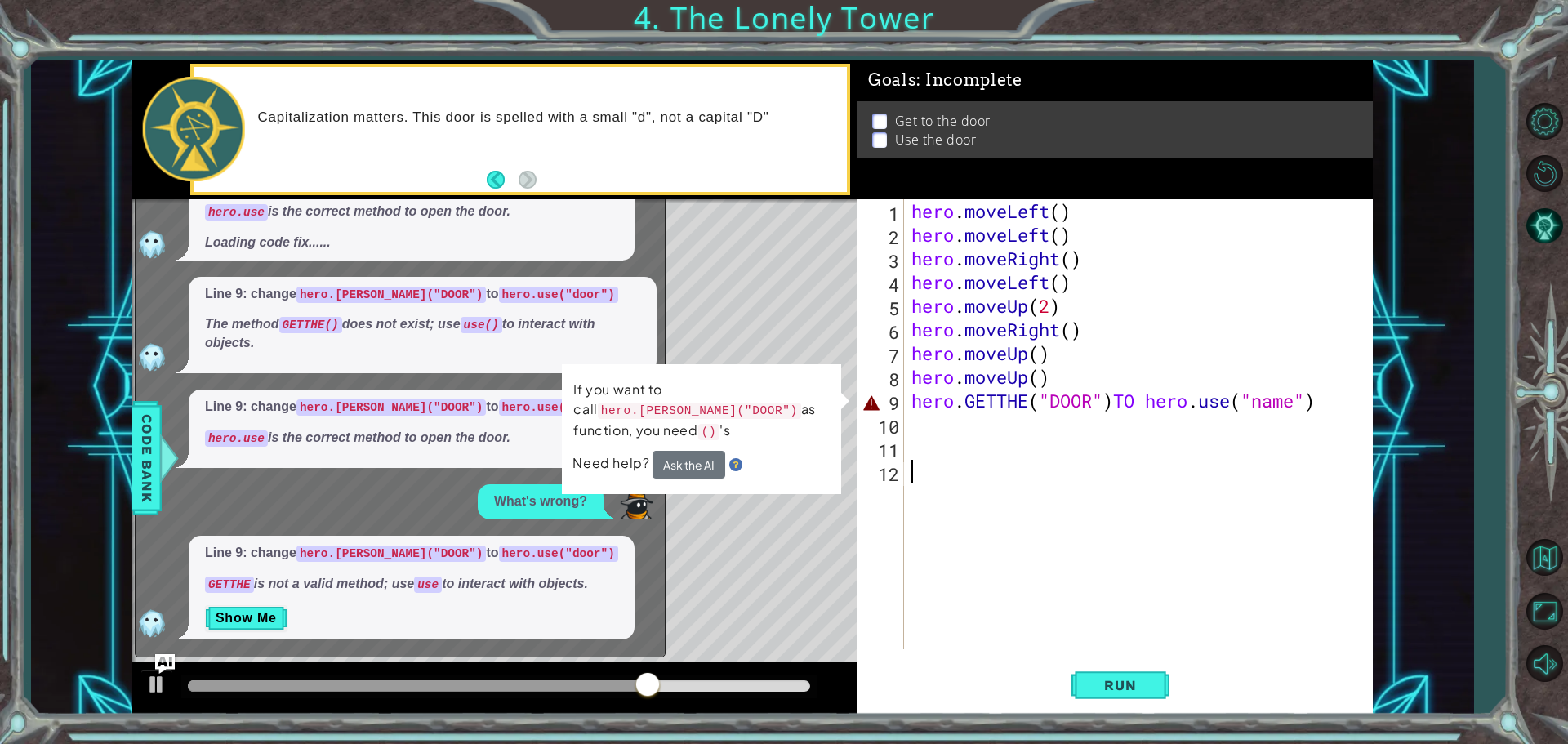
click at [1159, 588] on div "hero . moveLeft ( ) hero . moveLeft ( ) hero . moveRight ( ) hero . moveLeft ( …" at bounding box center [1142, 448] width 468 height 498
click at [1298, 404] on div "hero . moveLeft ( ) hero . moveLeft ( ) hero . moveRight ( ) hero . moveLeft ( …" at bounding box center [1142, 448] width 468 height 498
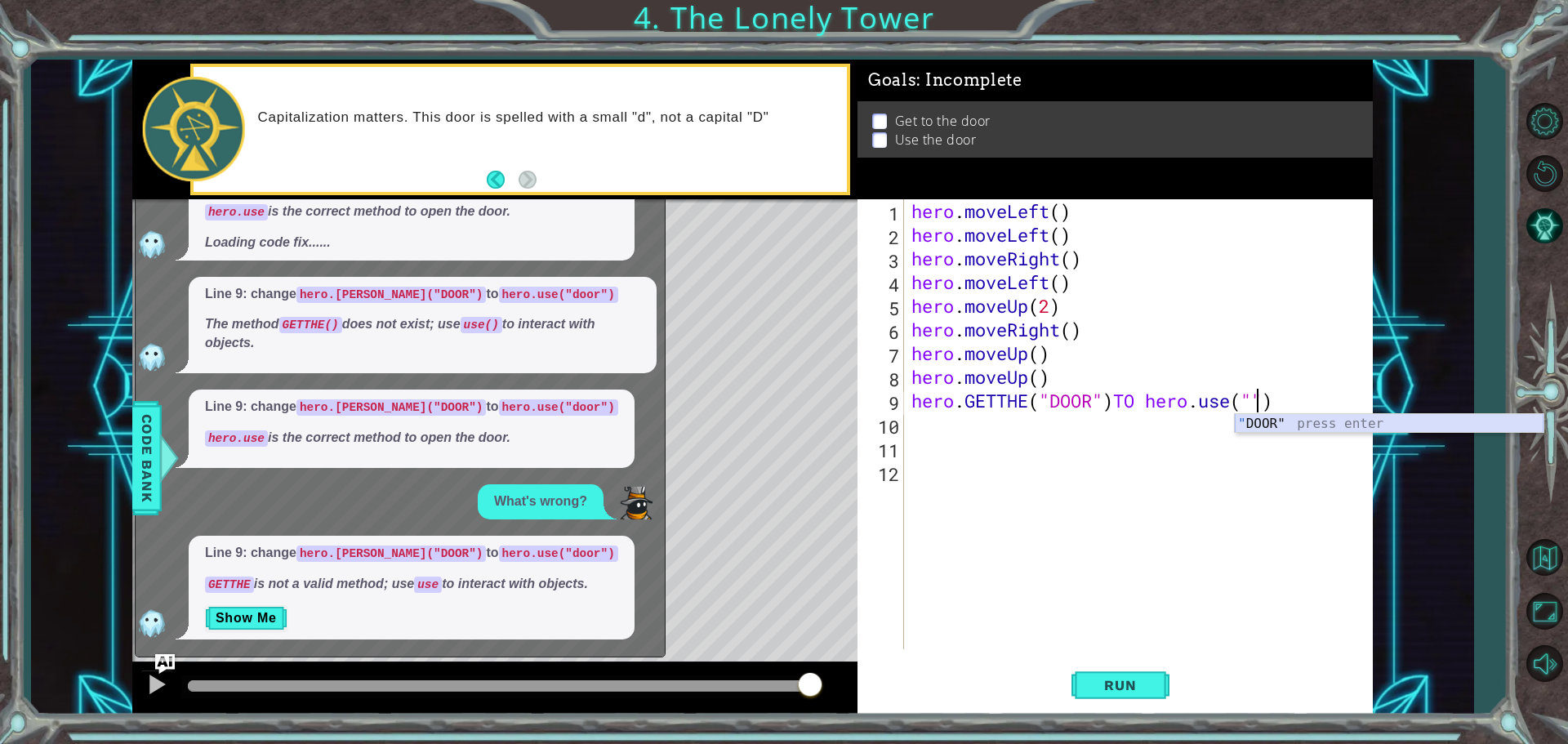
click at [1272, 417] on div "" DOOR" press enter" at bounding box center [1389, 443] width 309 height 59
click at [1090, 678] on span "Run" at bounding box center [1120, 685] width 65 height 16
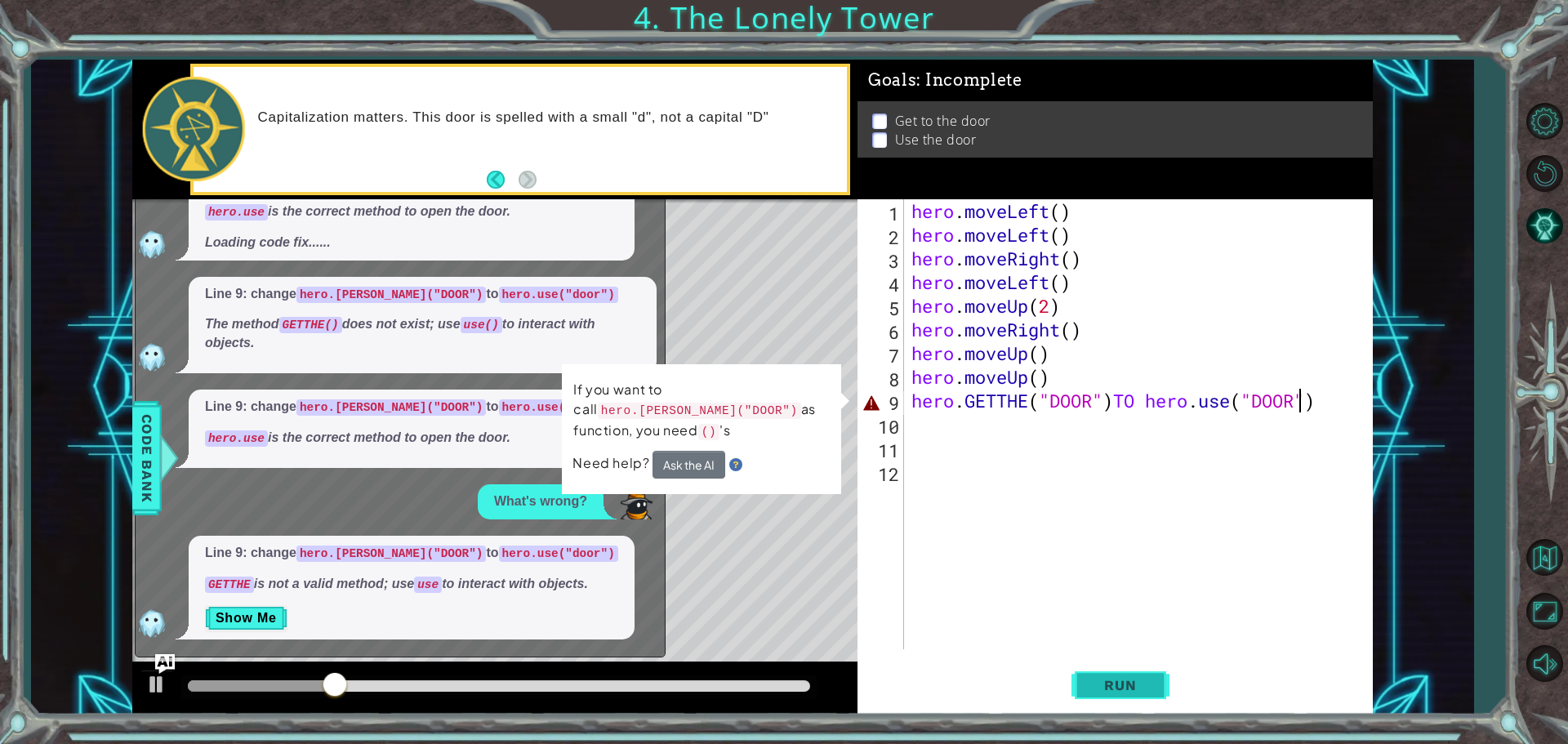
click at [1088, 677] on span "Run" at bounding box center [1120, 685] width 65 height 16
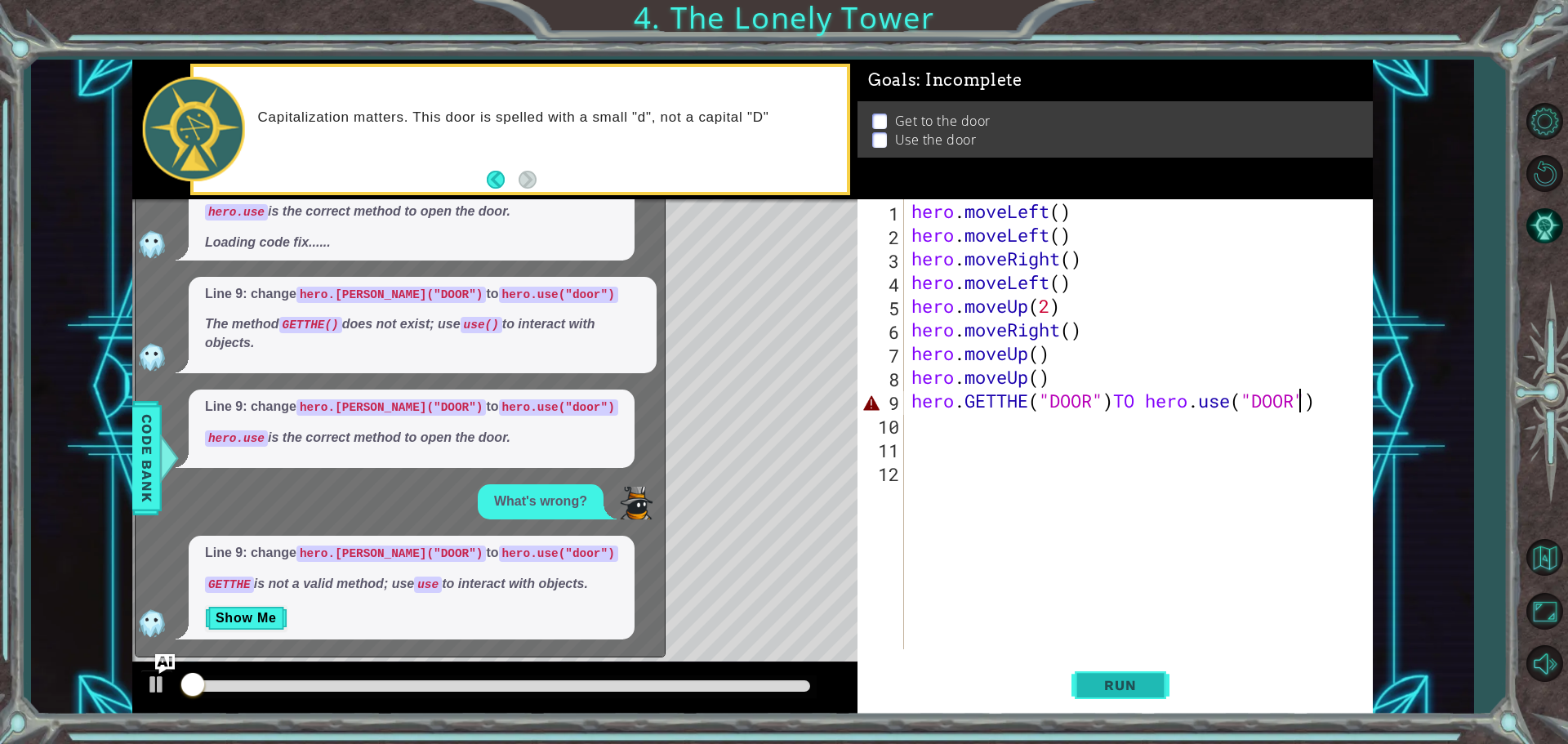
click at [1088, 677] on span "Run" at bounding box center [1120, 685] width 65 height 16
click at [1090, 677] on span "Run" at bounding box center [1120, 685] width 65 height 16
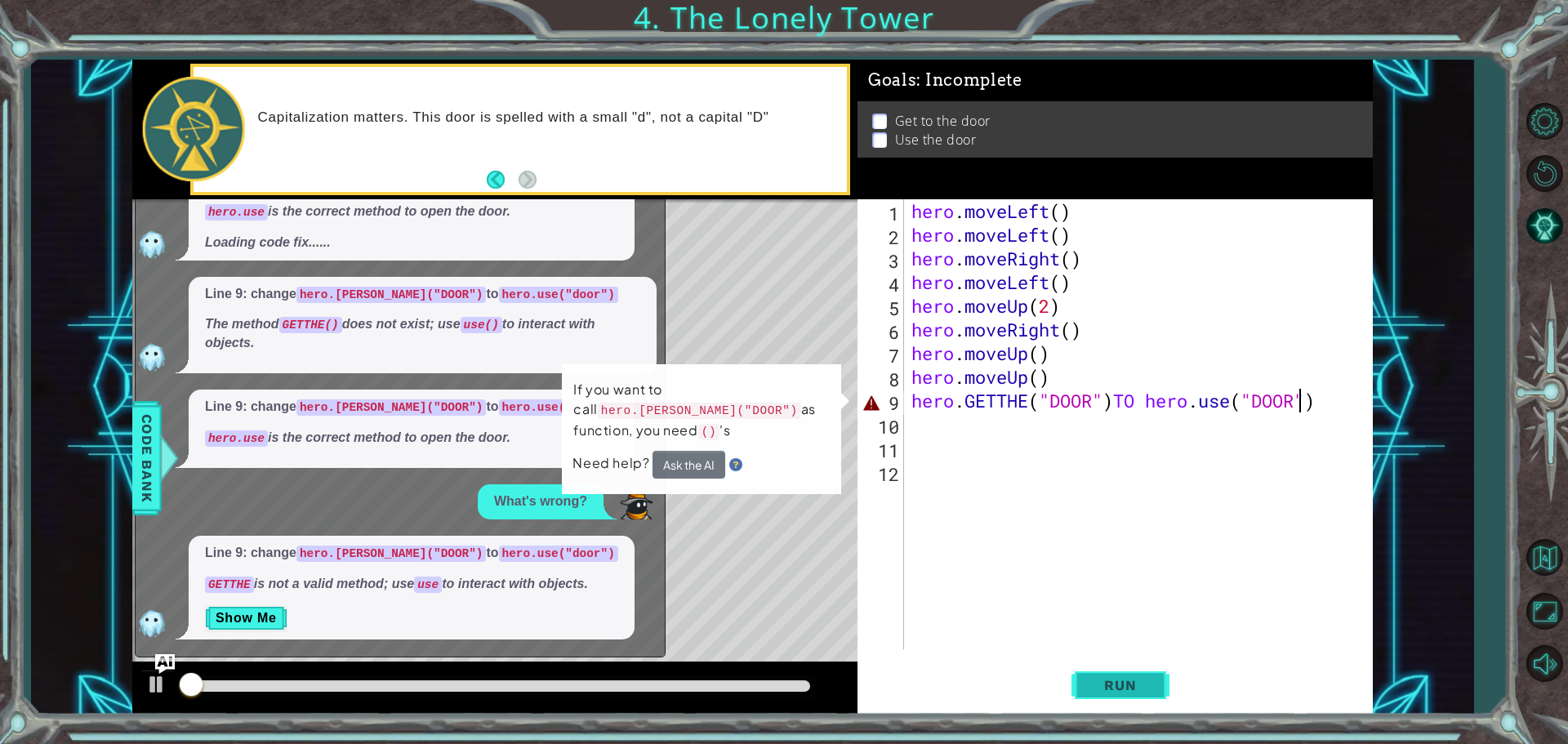
click at [1102, 678] on span "Run" at bounding box center [1120, 685] width 65 height 16
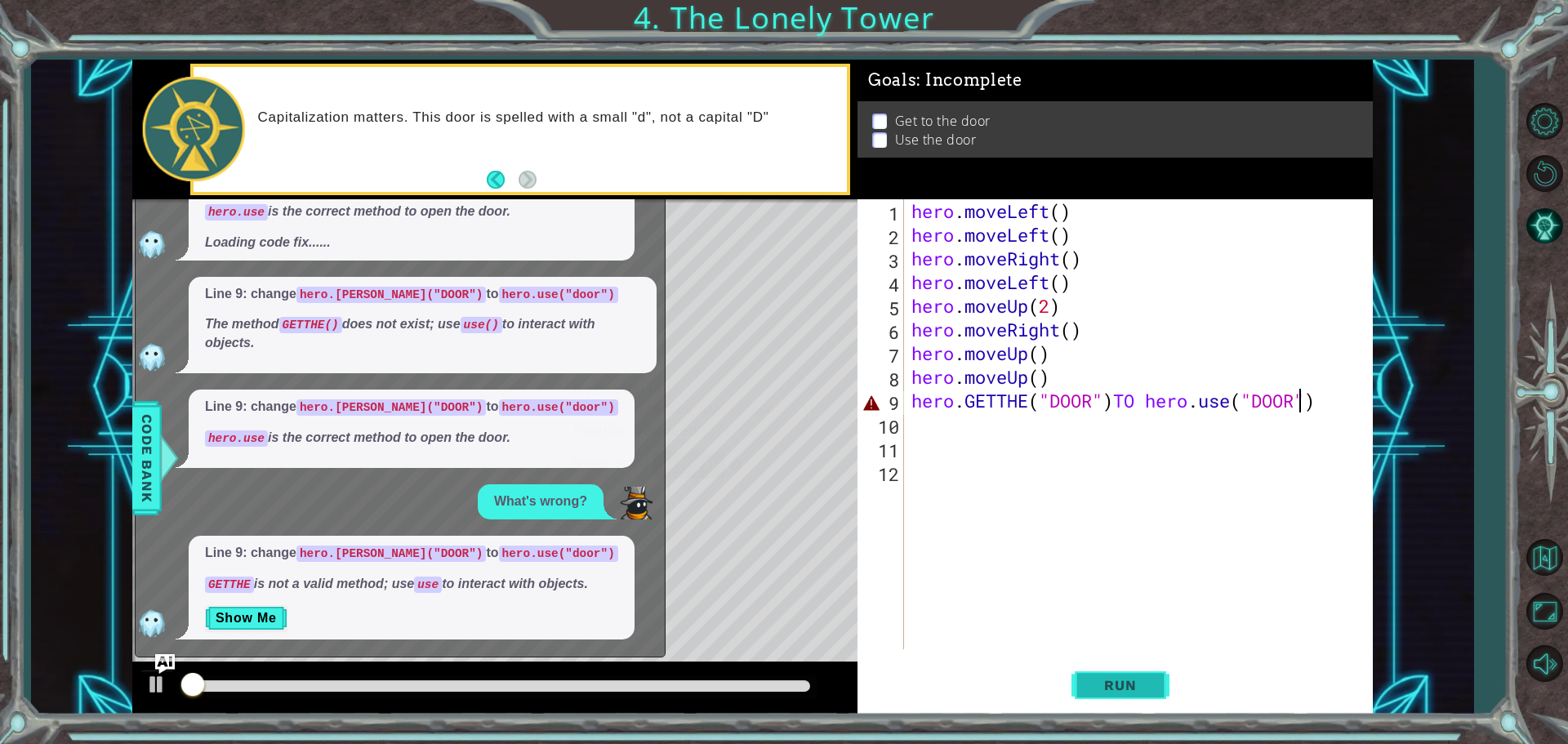
click at [1131, 678] on span "Run" at bounding box center [1120, 685] width 65 height 16
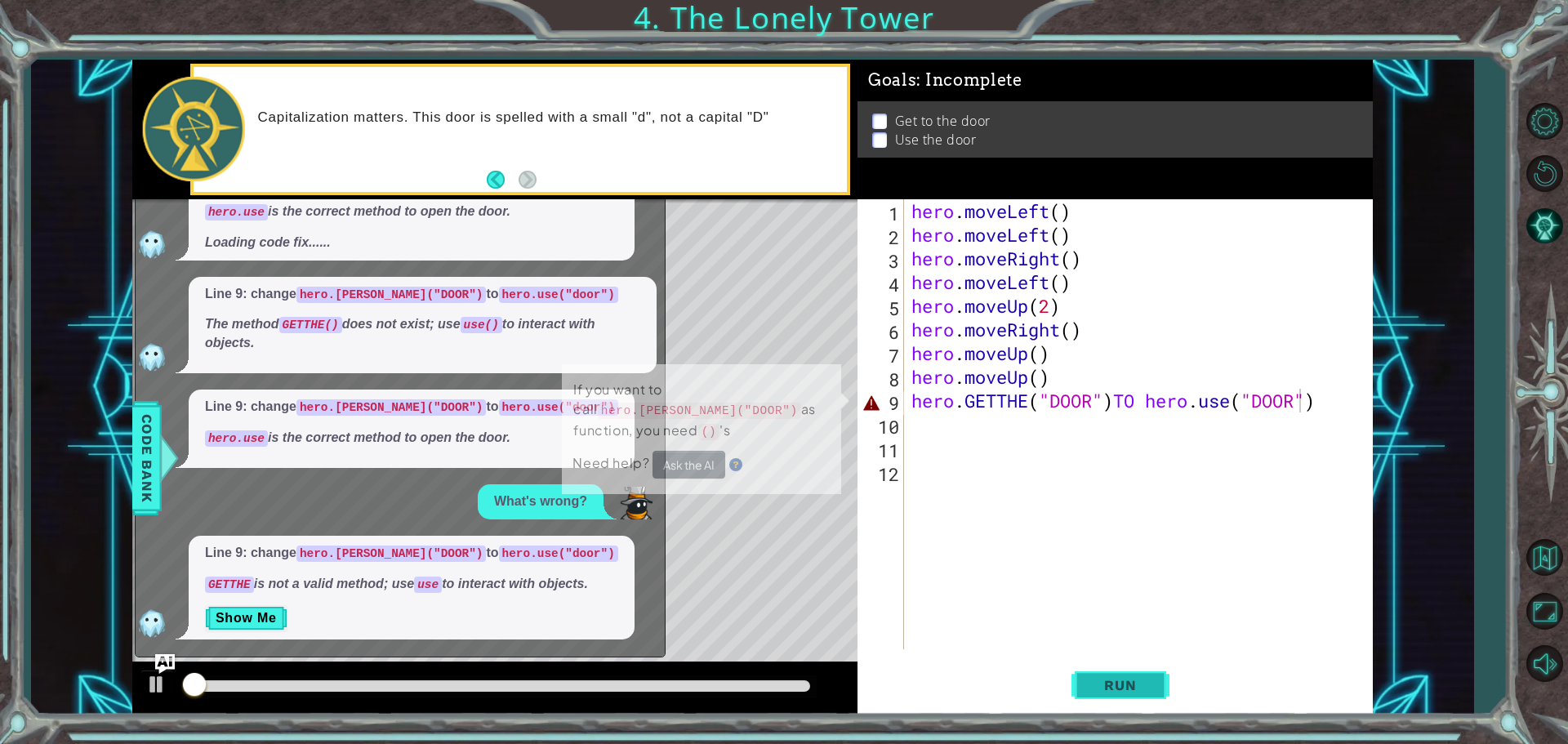
click at [1131, 678] on span "Run" at bounding box center [1120, 685] width 65 height 16
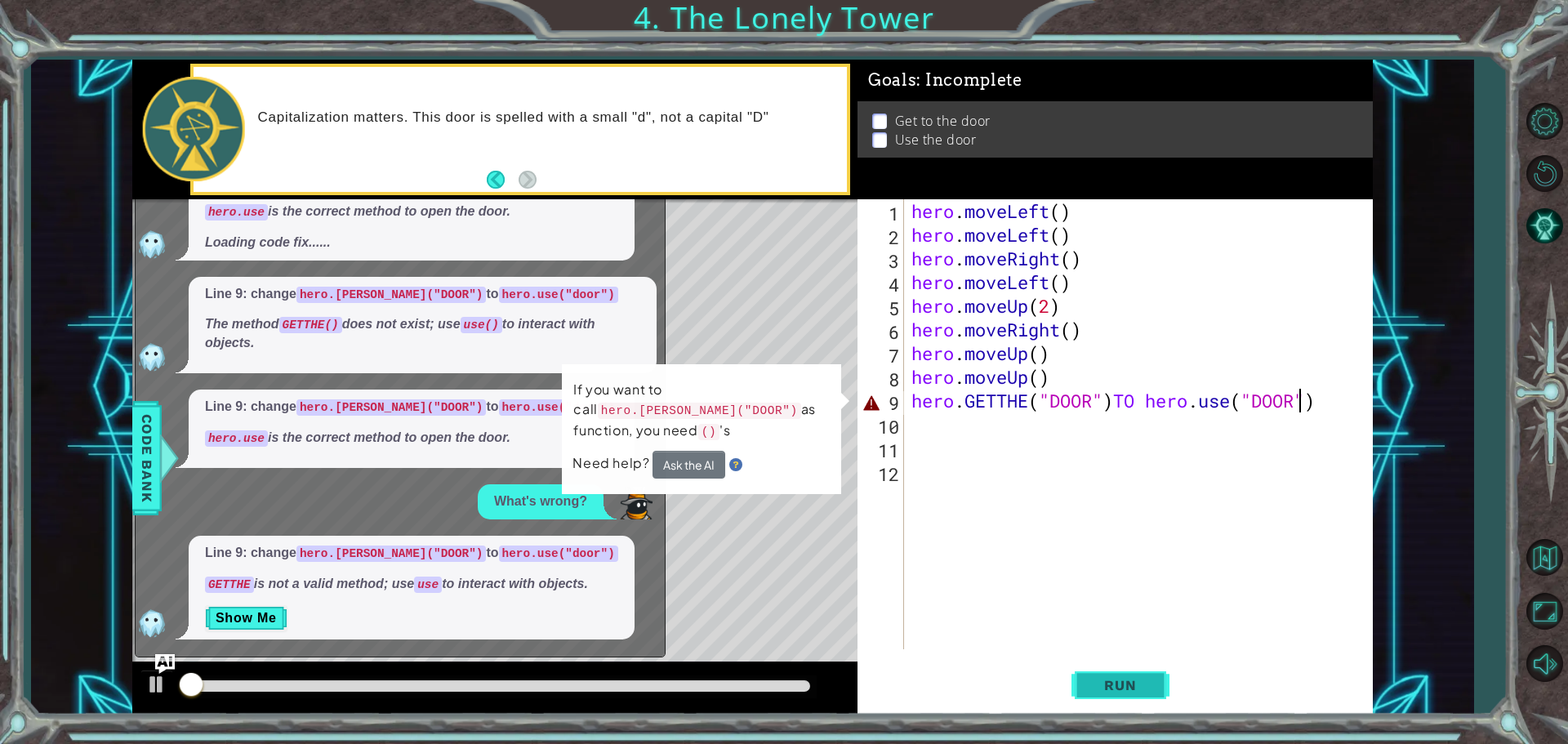
click at [1136, 677] on span "Run" at bounding box center [1120, 685] width 65 height 16
click at [997, 401] on div "hero . moveLeft ( ) hero . moveLeft ( ) hero . moveRight ( ) hero . moveLeft ( …" at bounding box center [1142, 448] width 468 height 498
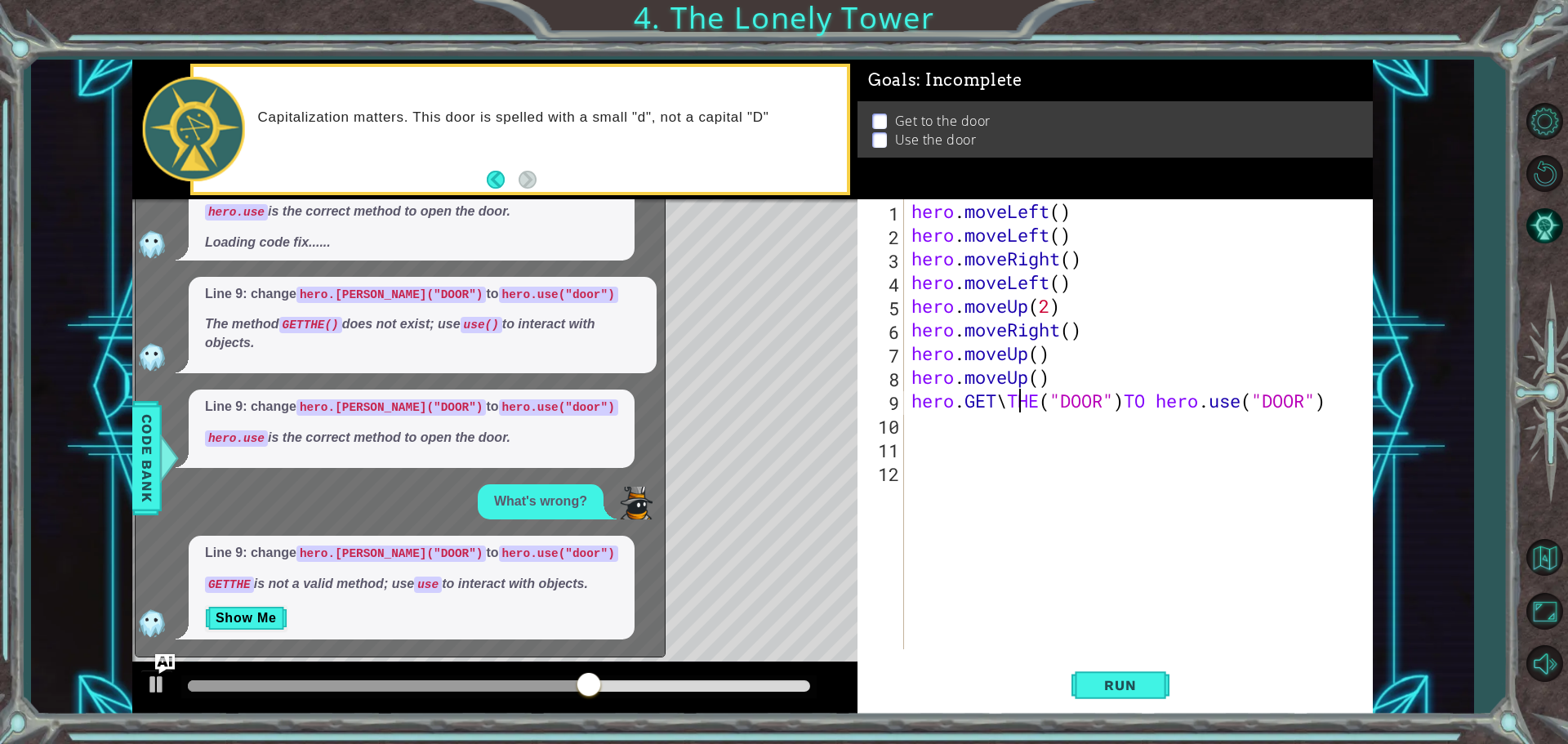
scroll to position [0, 5]
click at [1146, 688] on span "Run" at bounding box center [1120, 685] width 65 height 16
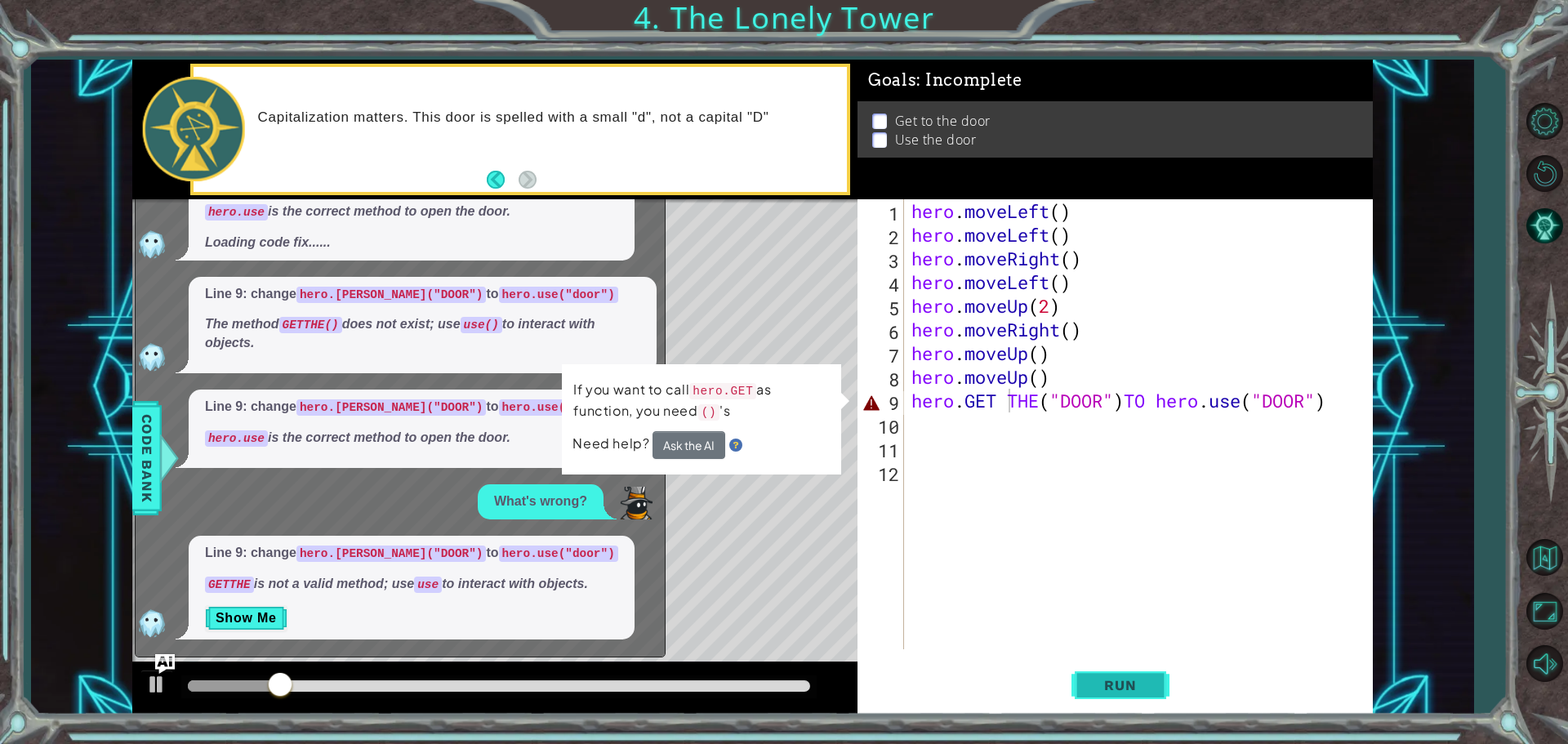
click at [1151, 680] on span "Run" at bounding box center [1120, 685] width 65 height 16
drag, startPoint x: 702, startPoint y: 432, endPoint x: 702, endPoint y: 441, distance: 9.0
click at [702, 433] on div "If you want to call hero.GET as function, you need () 's Need help? Ask the AI" at bounding box center [701, 419] width 281 height 115
click at [702, 441] on button "Ask the AI" at bounding box center [689, 445] width 73 height 28
click at [696, 453] on button "Ask the AI" at bounding box center [689, 445] width 73 height 28
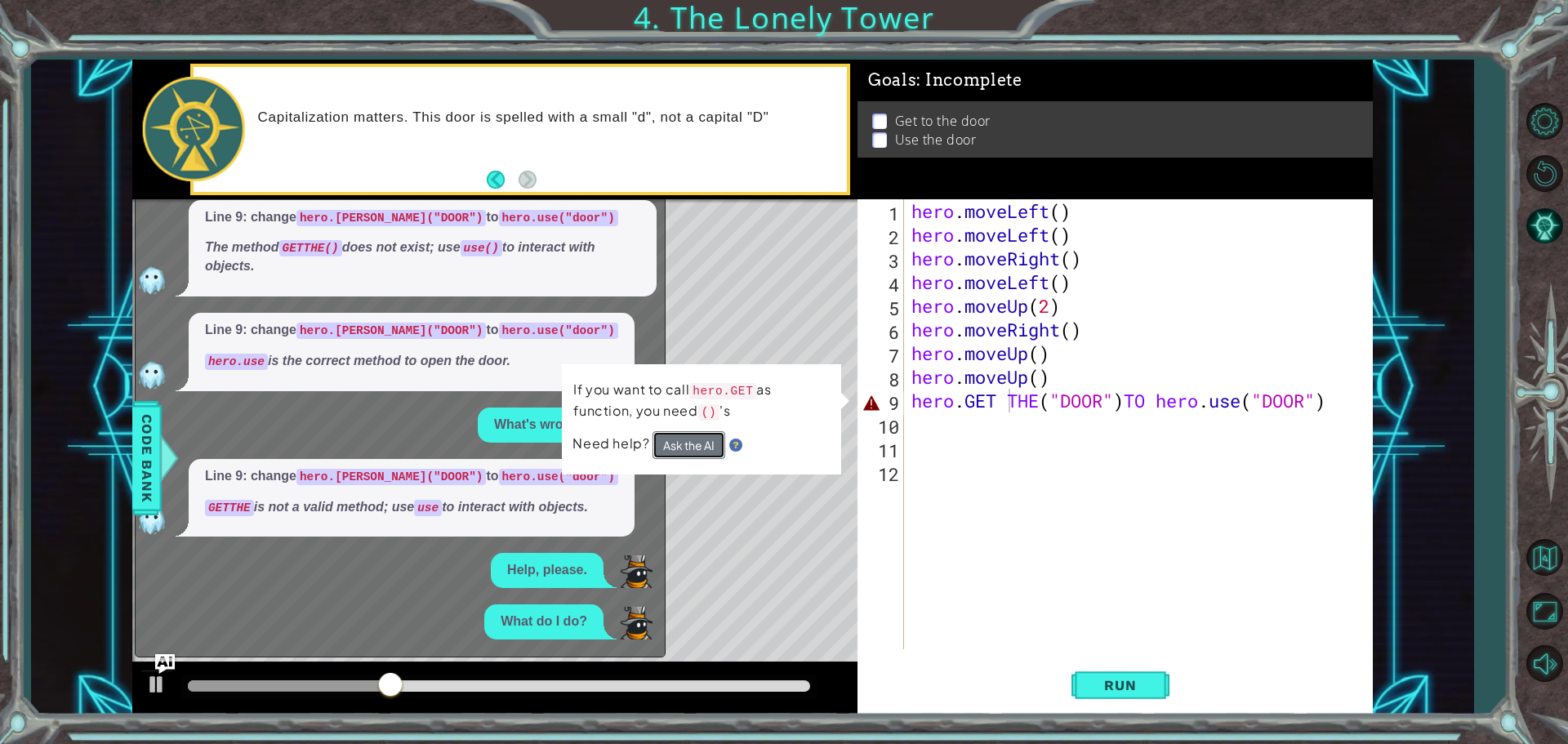
click at [692, 446] on button "Ask the AI" at bounding box center [689, 445] width 74 height 29
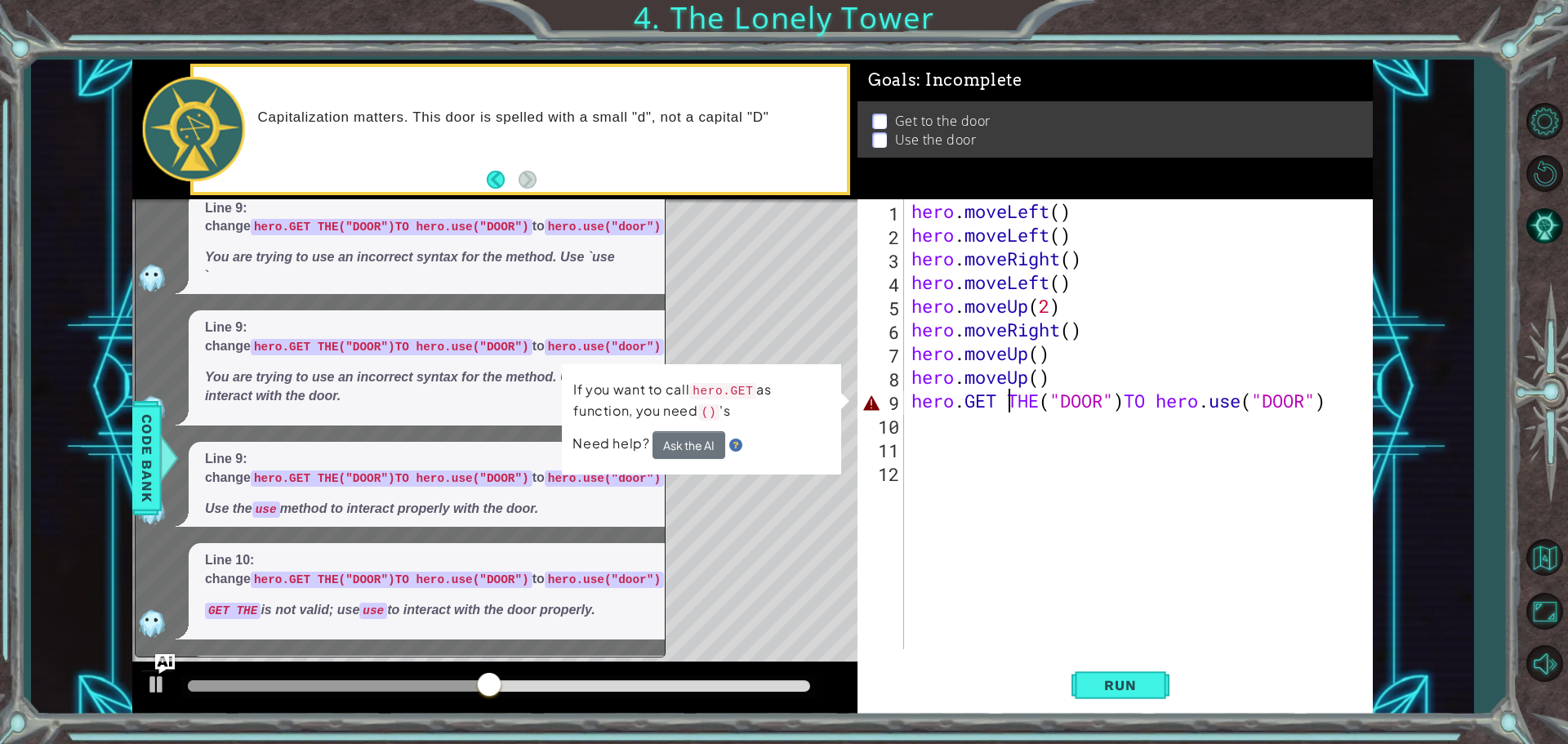
scroll to position [985, 0]
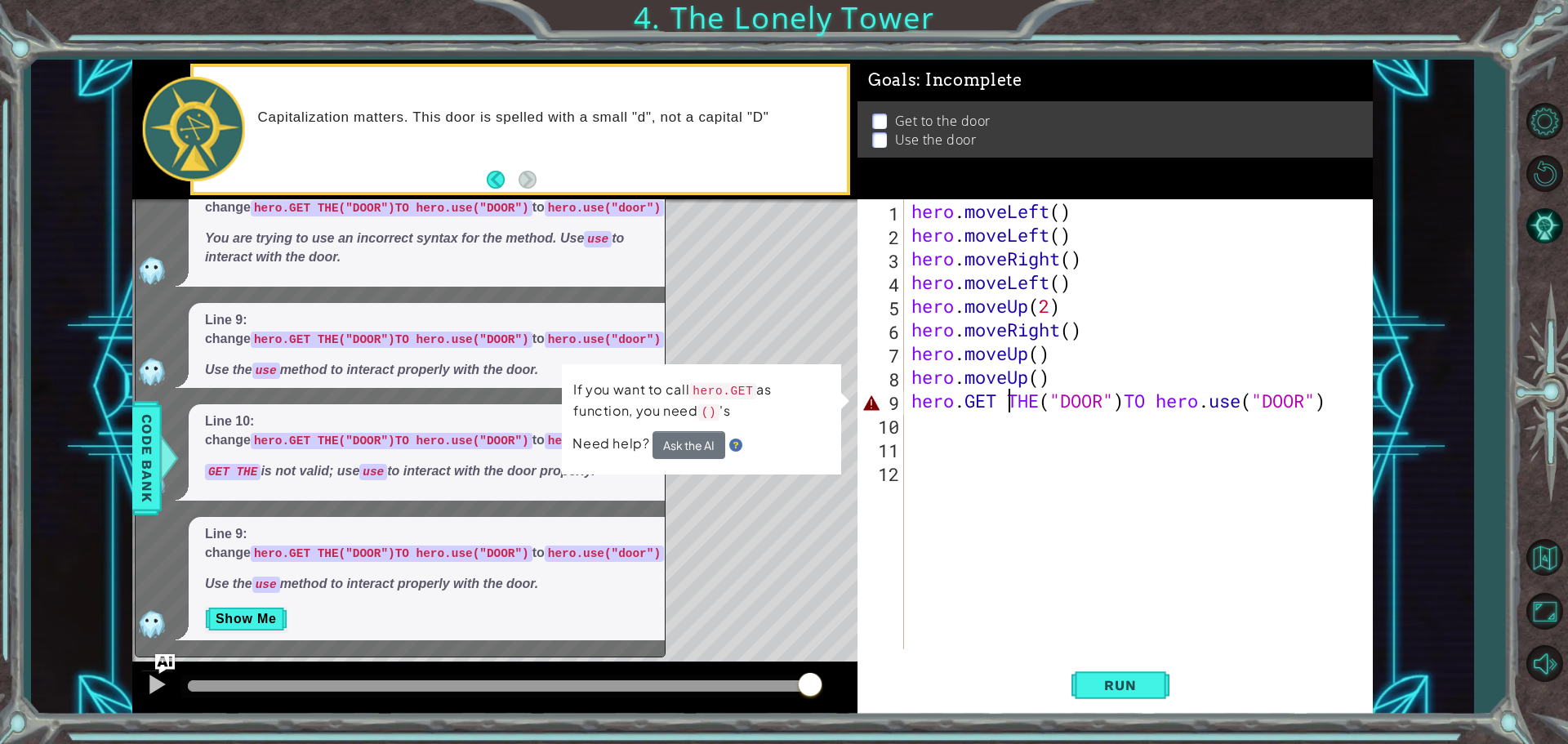
click at [1340, 401] on div "hero . moveLeft ( ) hero . moveLeft ( ) hero . moveRight ( ) hero . moveLeft ( …" at bounding box center [1142, 448] width 468 height 498
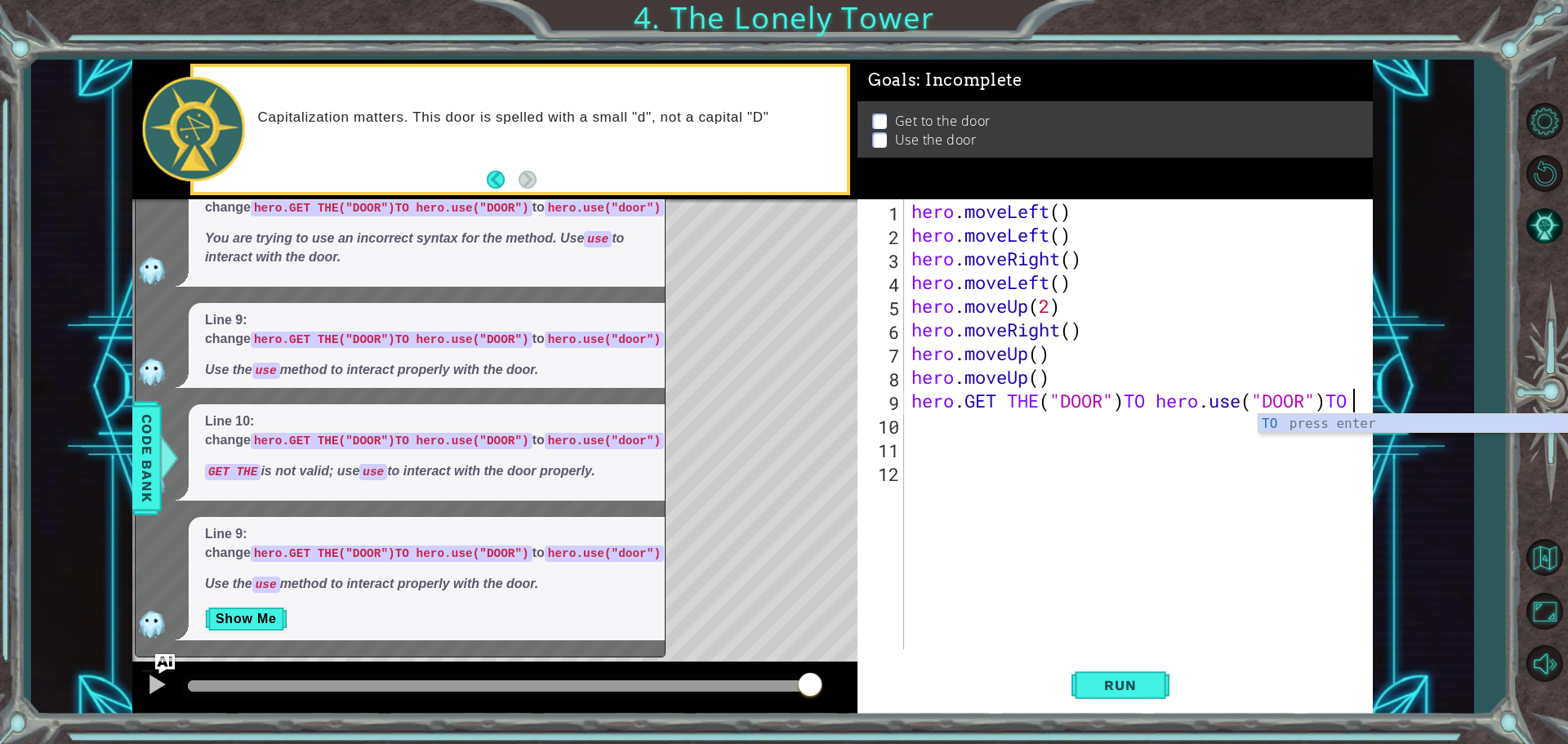
scroll to position [0, 20]
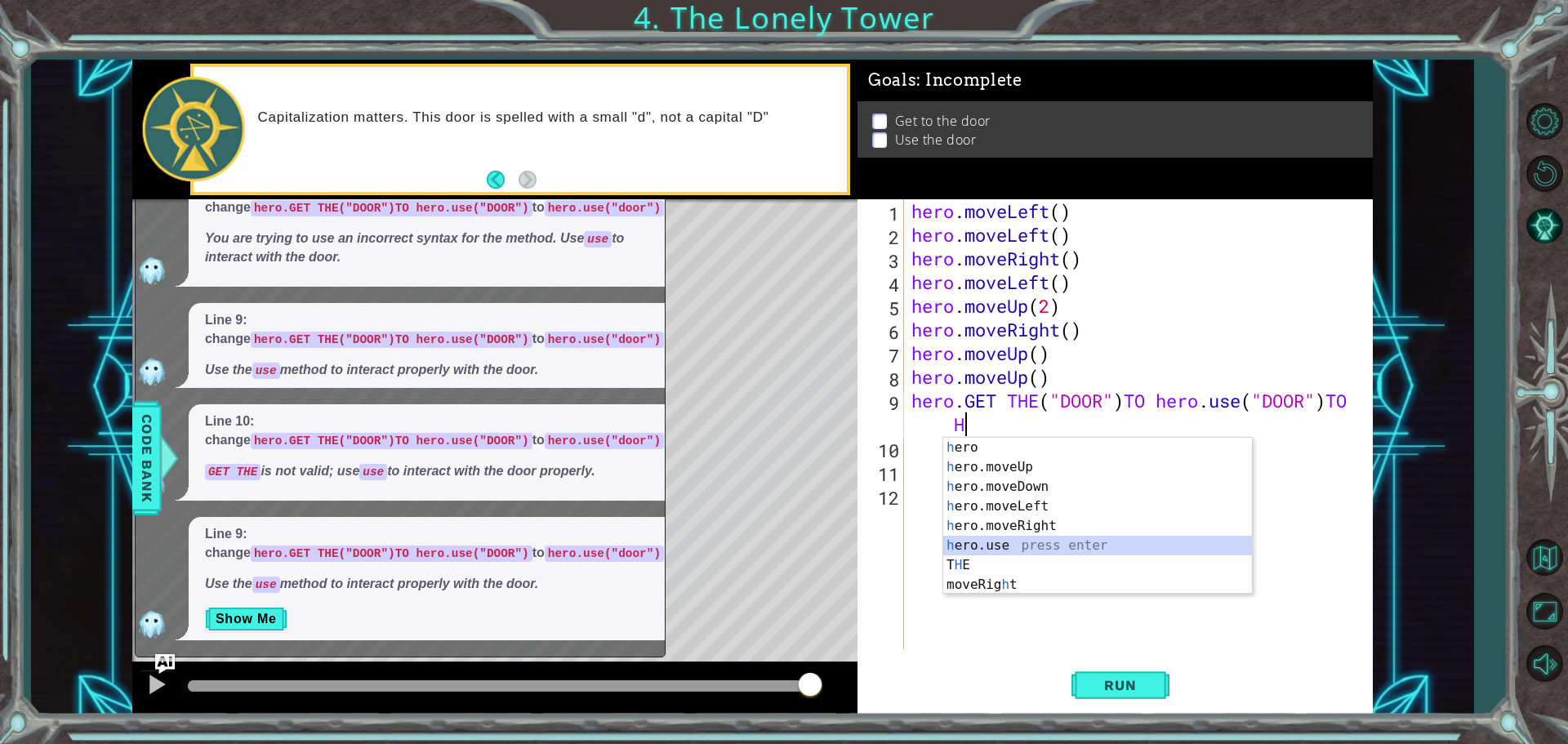
drag, startPoint x: 997, startPoint y: 544, endPoint x: 1060, endPoint y: 579, distance: 72.1
click at [998, 545] on div "h ero press enter h ero.moveUp press enter h ero.moveDown press enter h ero.mov…" at bounding box center [1098, 536] width 309 height 196
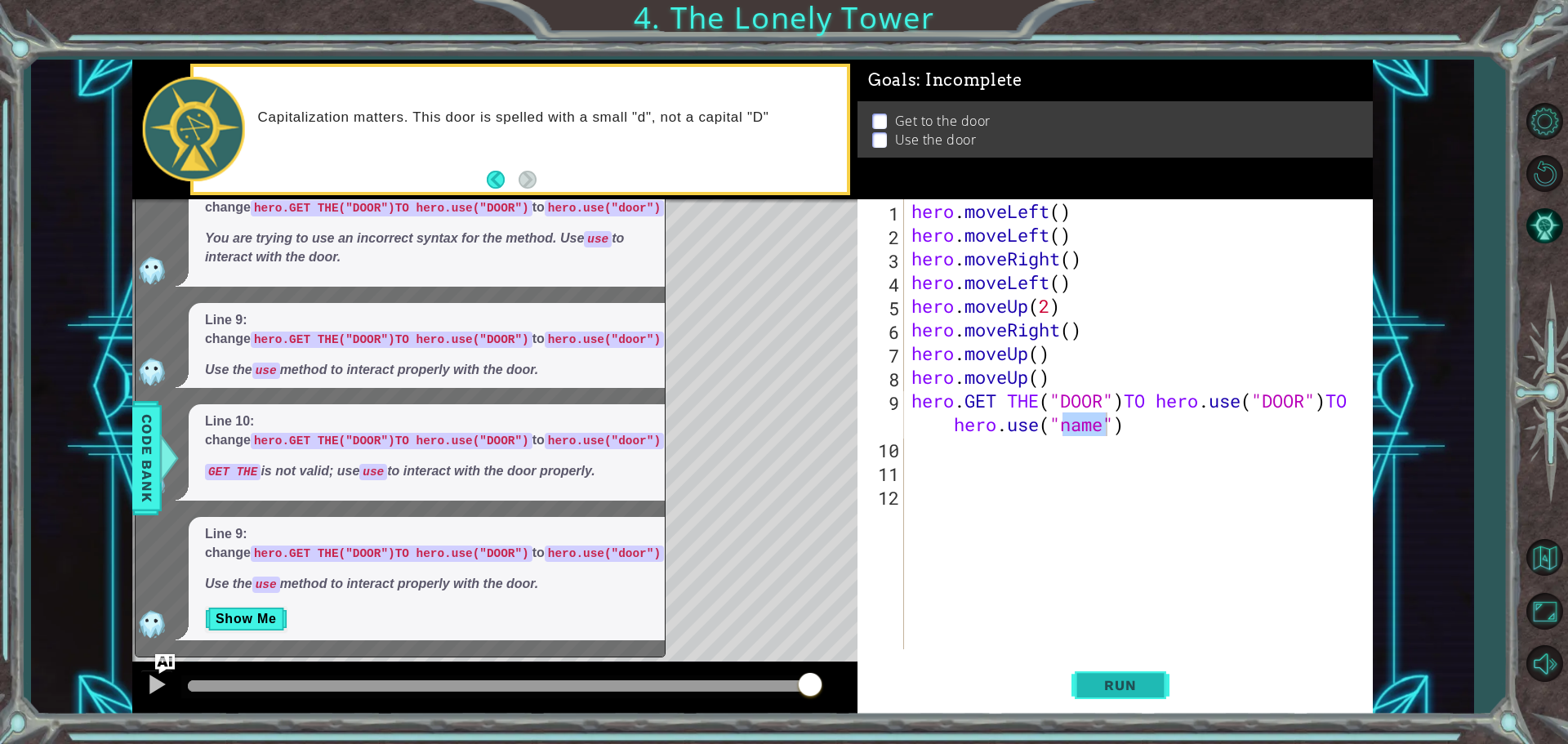
drag, startPoint x: 1136, startPoint y: 696, endPoint x: 1135, endPoint y: 685, distance: 11.0
click at [1136, 695] on button "Run" at bounding box center [1121, 685] width 98 height 52
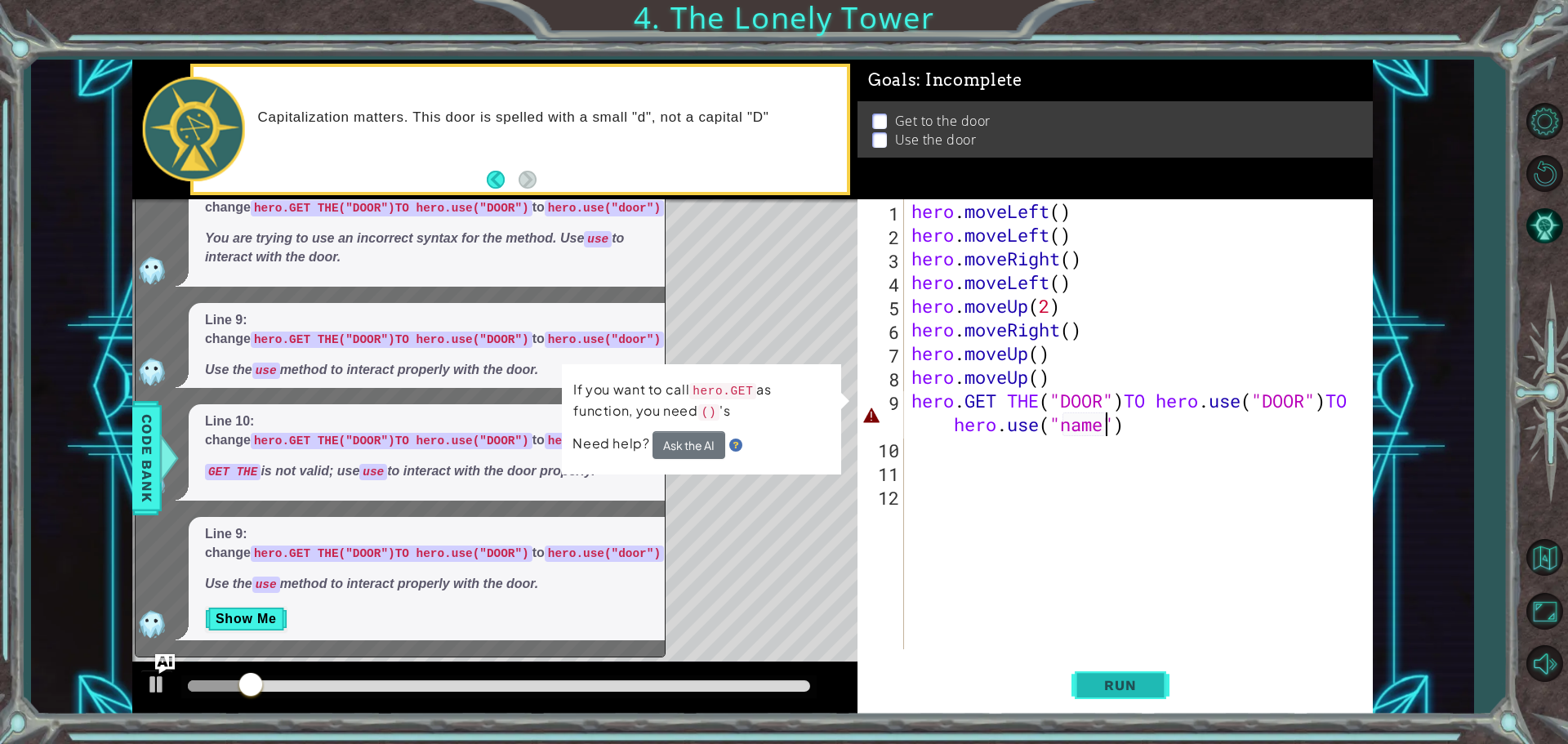
click at [1135, 685] on span "Run" at bounding box center [1120, 685] width 65 height 16
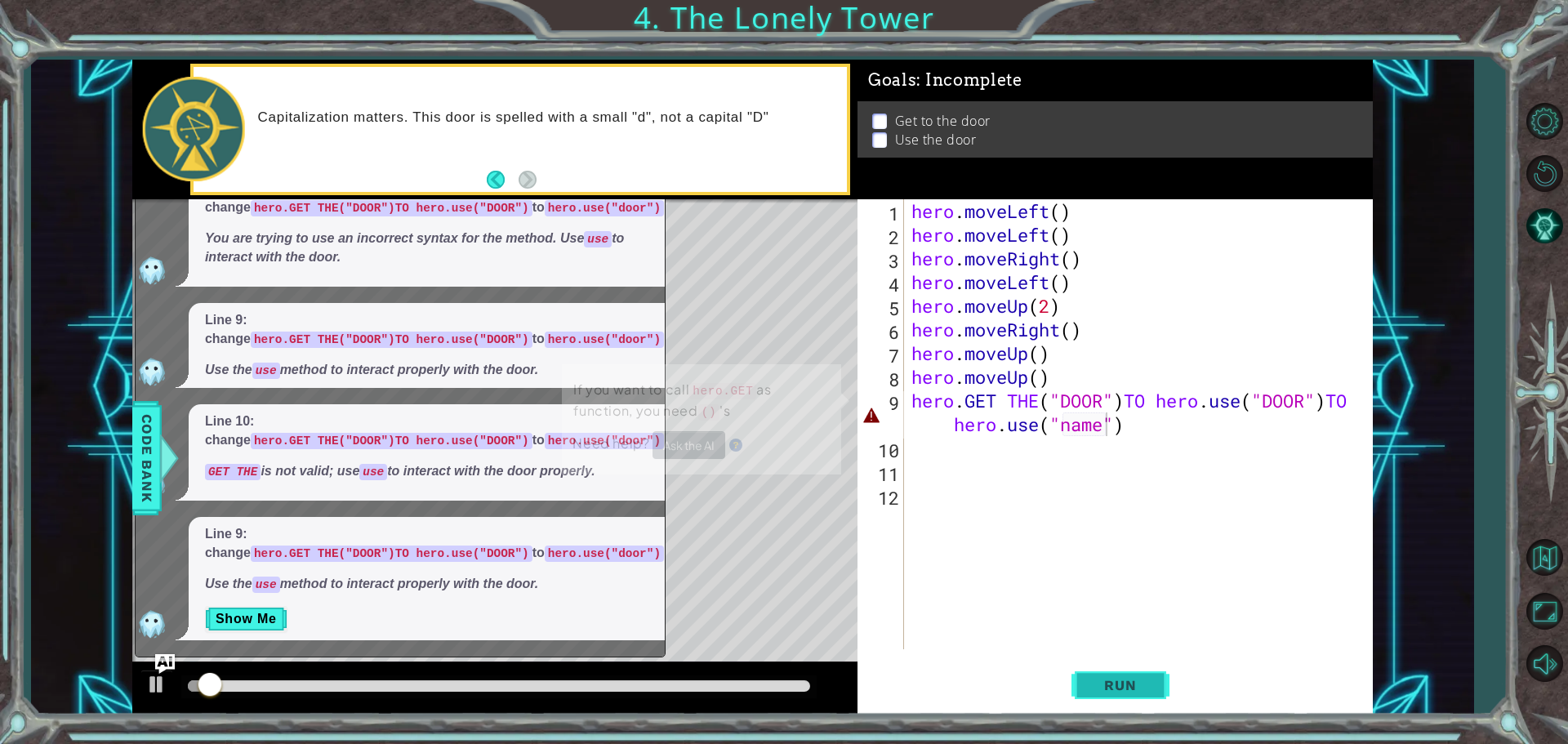
click at [1135, 685] on span "Run" at bounding box center [1120, 685] width 65 height 16
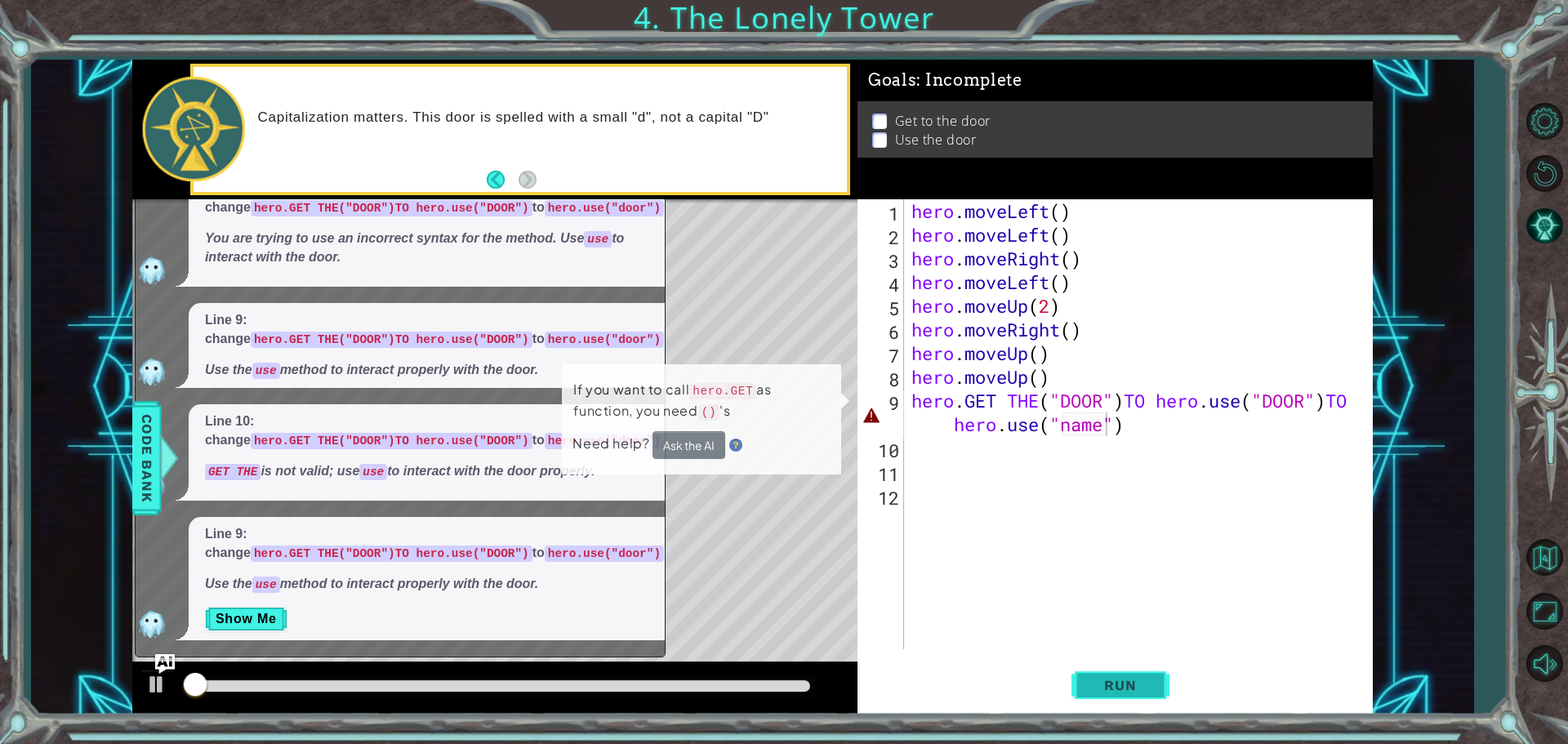
click at [1135, 685] on span "Run" at bounding box center [1120, 685] width 65 height 16
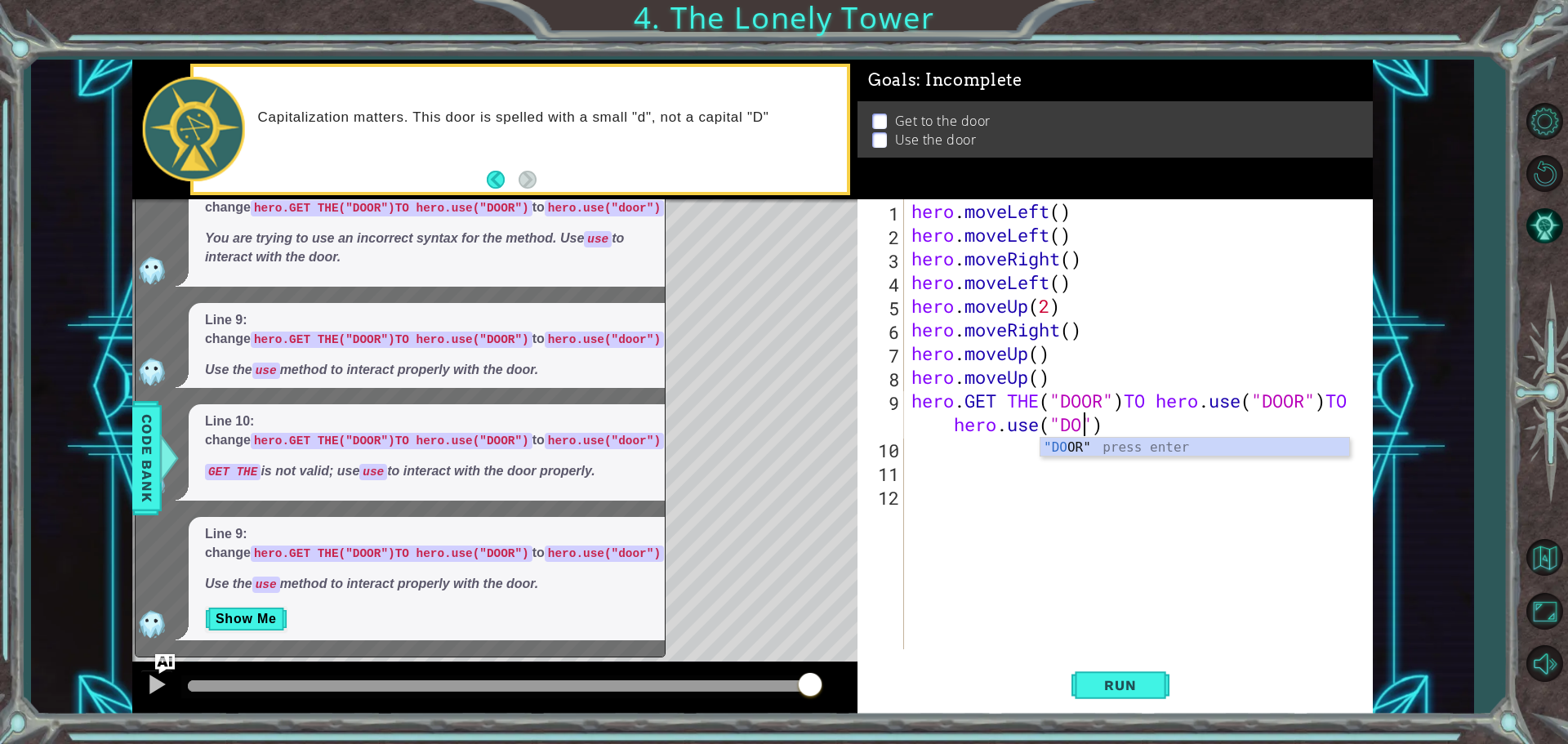
scroll to position [0, 27]
type textarea "hero.GET THE("DOOR")TO hero.use("DOOR")TO hero.use("DOOR")"
click at [1133, 688] on span "Run" at bounding box center [1120, 685] width 65 height 16
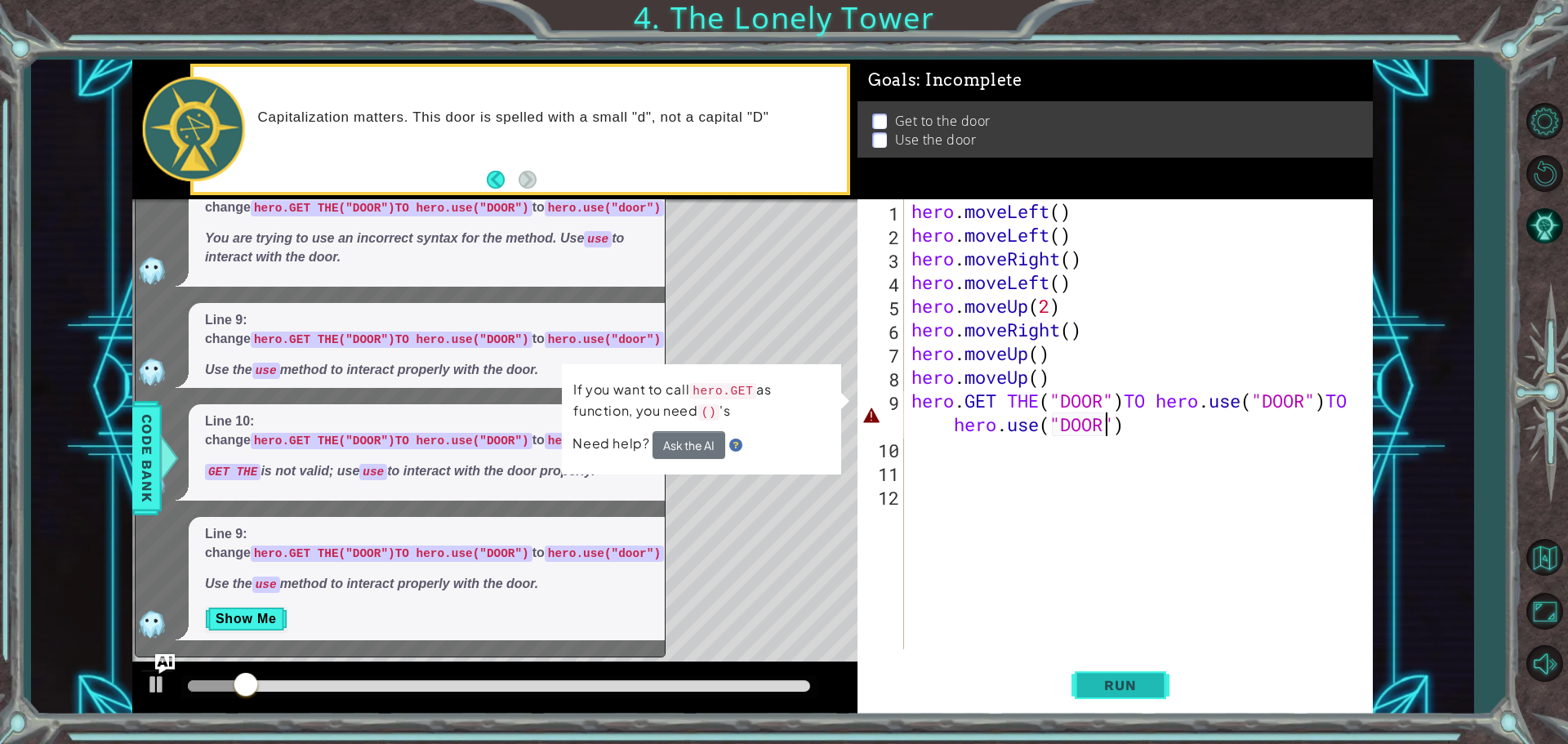
click at [1133, 688] on span "Run" at bounding box center [1120, 685] width 65 height 16
